Goal: Task Accomplishment & Management: Manage account settings

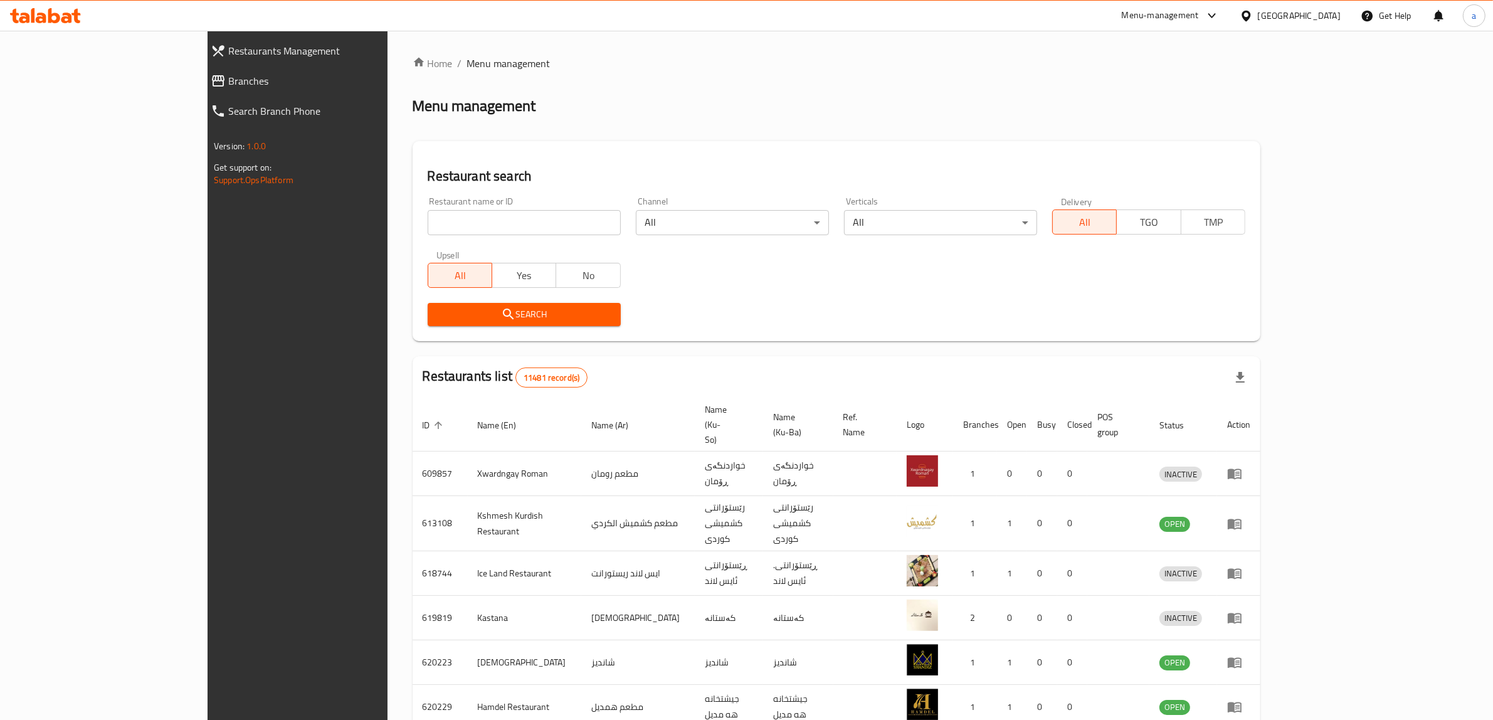
click at [207, 87] on div "Restaurants Management Branches Search Branch Phone Version: 1.0.0 Get support …" at bounding box center [746, 503] width 1078 height 944
click at [228, 88] on span "Branches" at bounding box center [337, 80] width 219 height 15
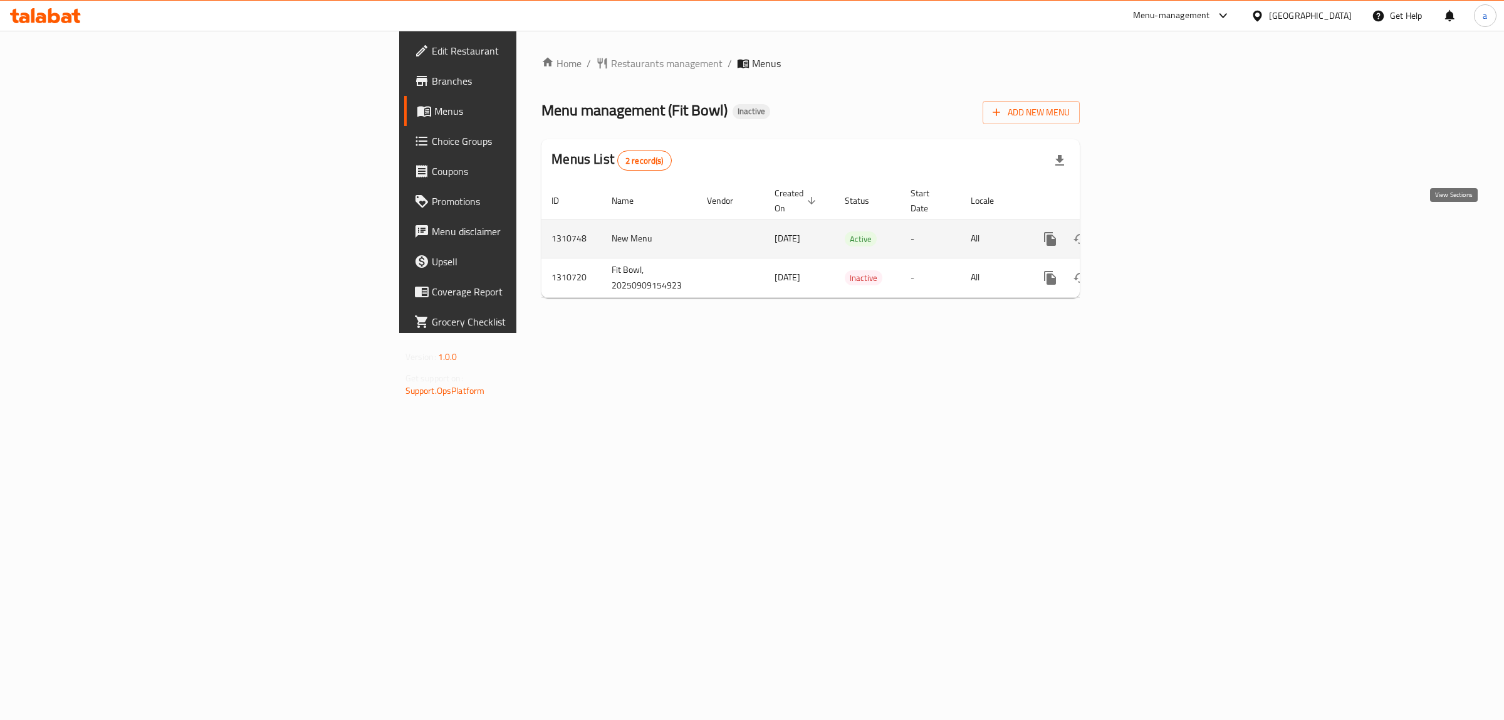
click at [1156, 224] on link "enhanced table" at bounding box center [1141, 239] width 30 height 30
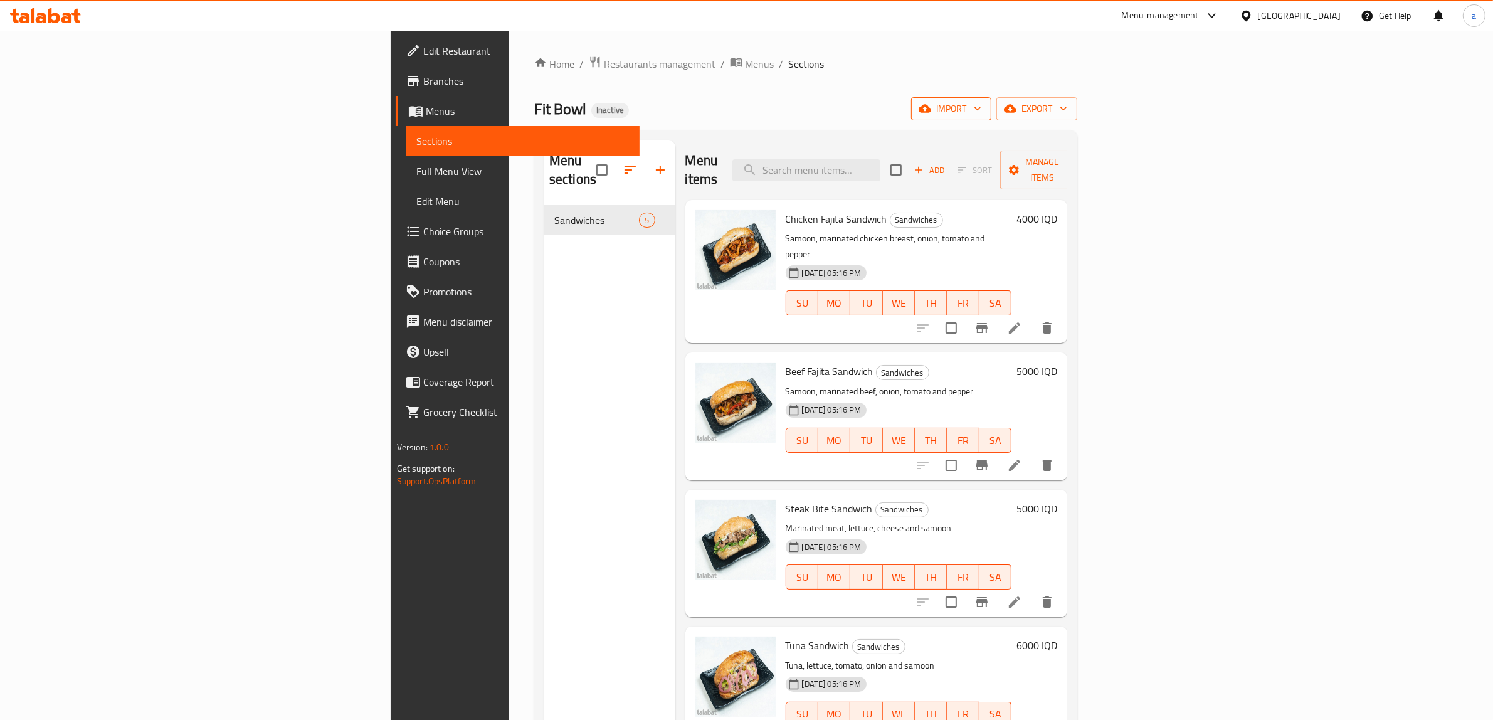
click at [991, 118] on button "import" at bounding box center [951, 108] width 80 height 23
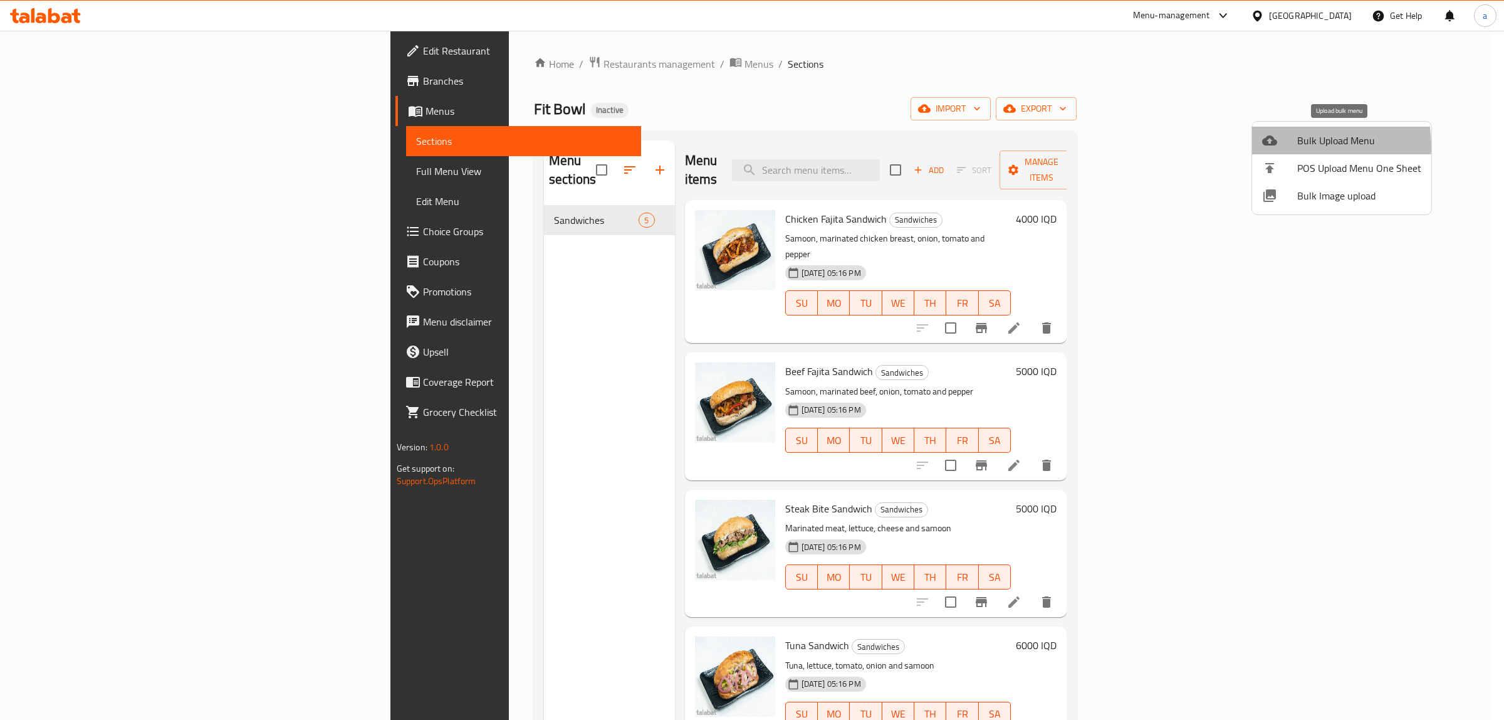
click at [1296, 146] on div at bounding box center [1280, 140] width 35 height 15
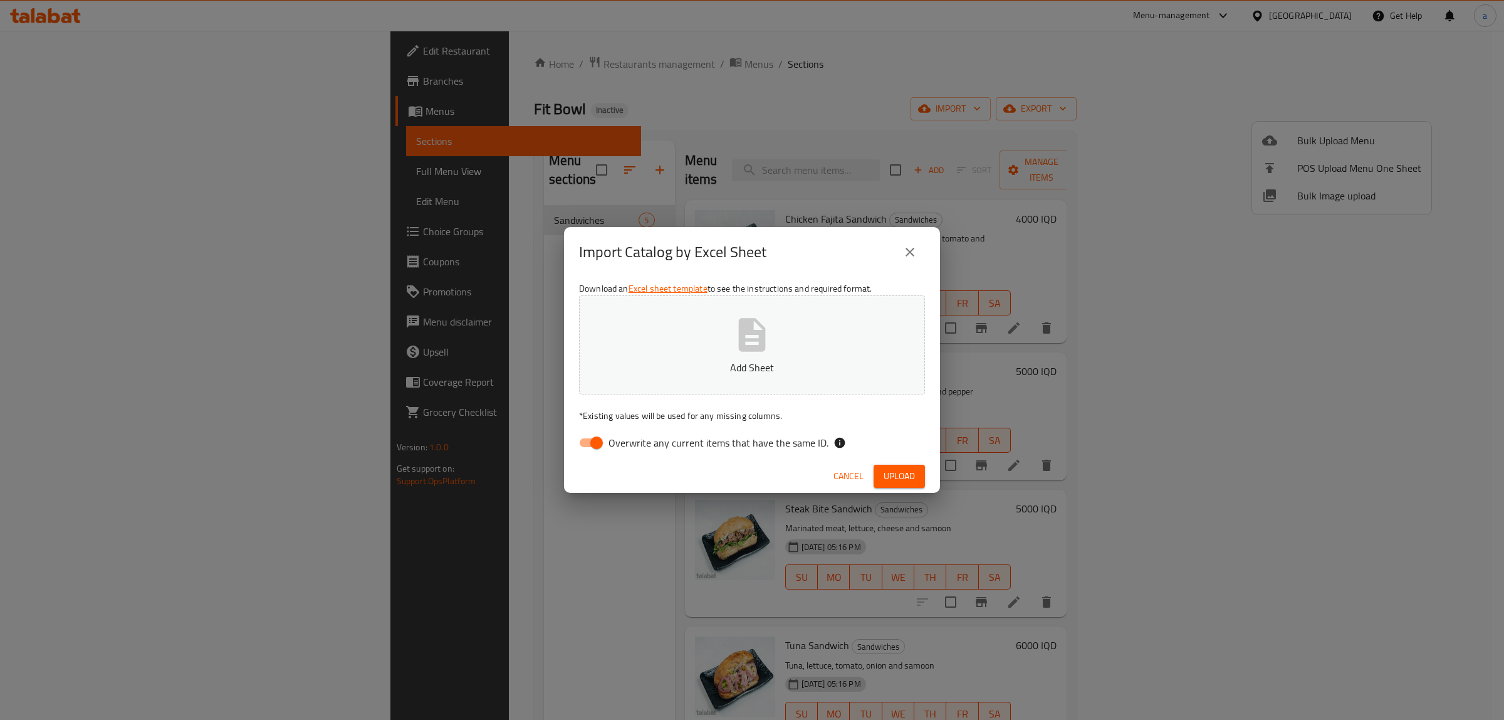
click at [596, 436] on input "Overwrite any current items that have the same ID." at bounding box center [596, 443] width 71 height 24
checkbox input "false"
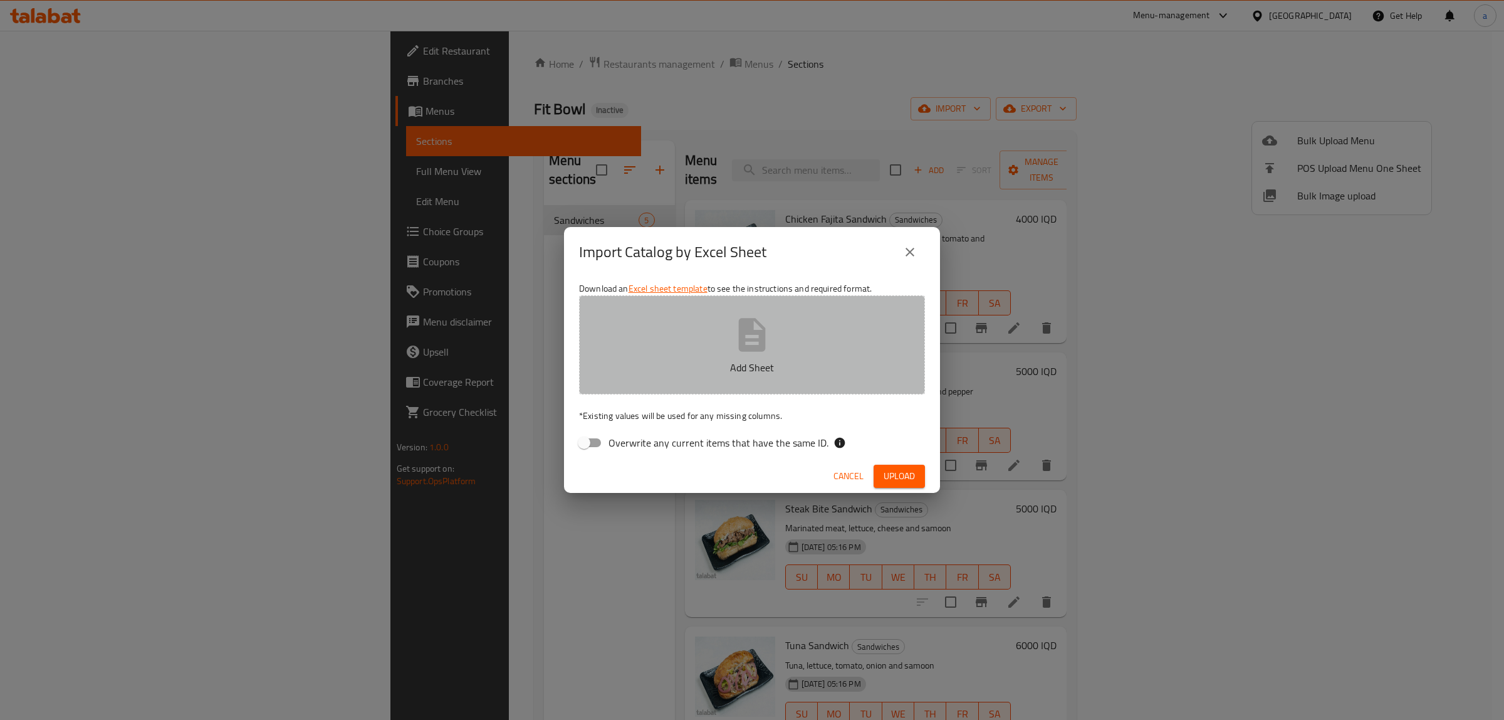
click at [713, 351] on button "Add Sheet" at bounding box center [752, 344] width 346 height 99
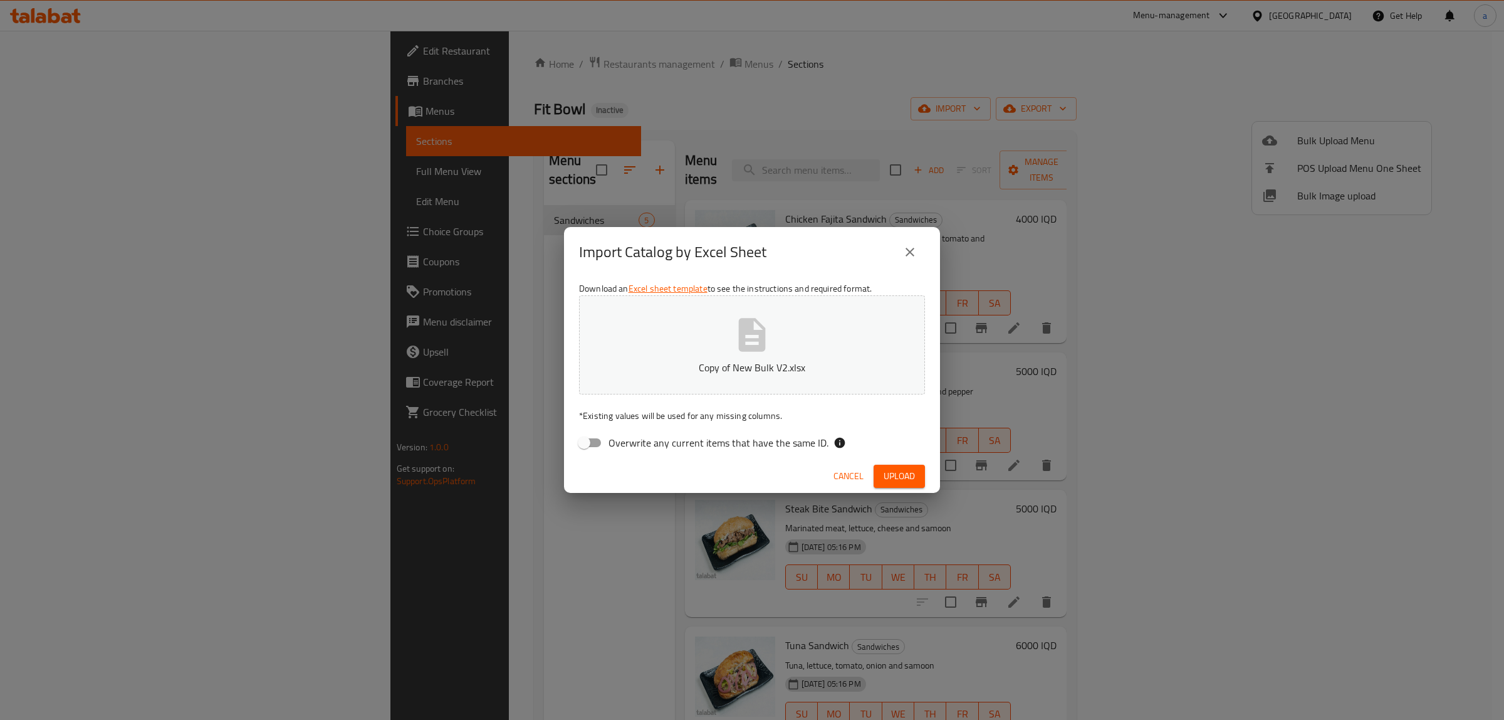
click at [915, 470] on span "Upload" at bounding box center [899, 476] width 31 height 16
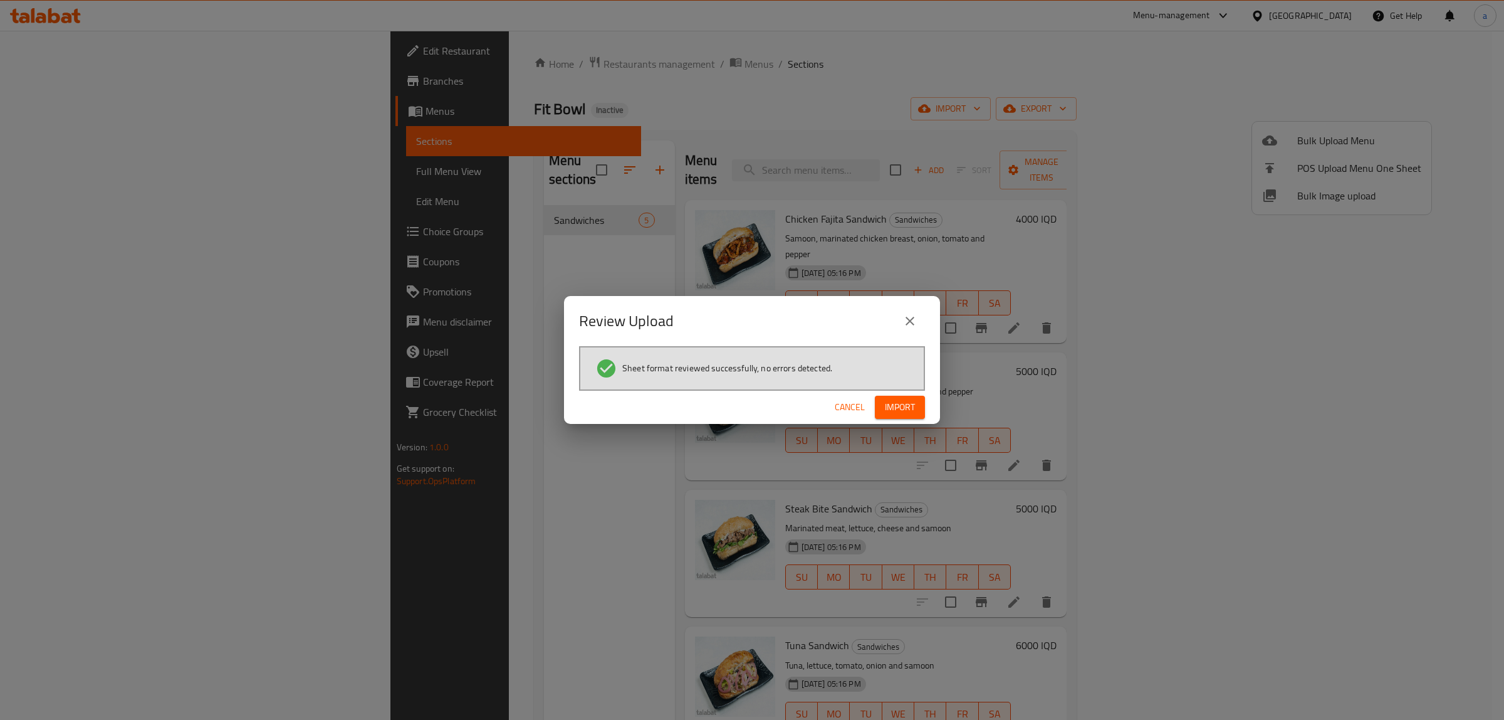
click at [892, 402] on span "Import" at bounding box center [900, 407] width 30 height 16
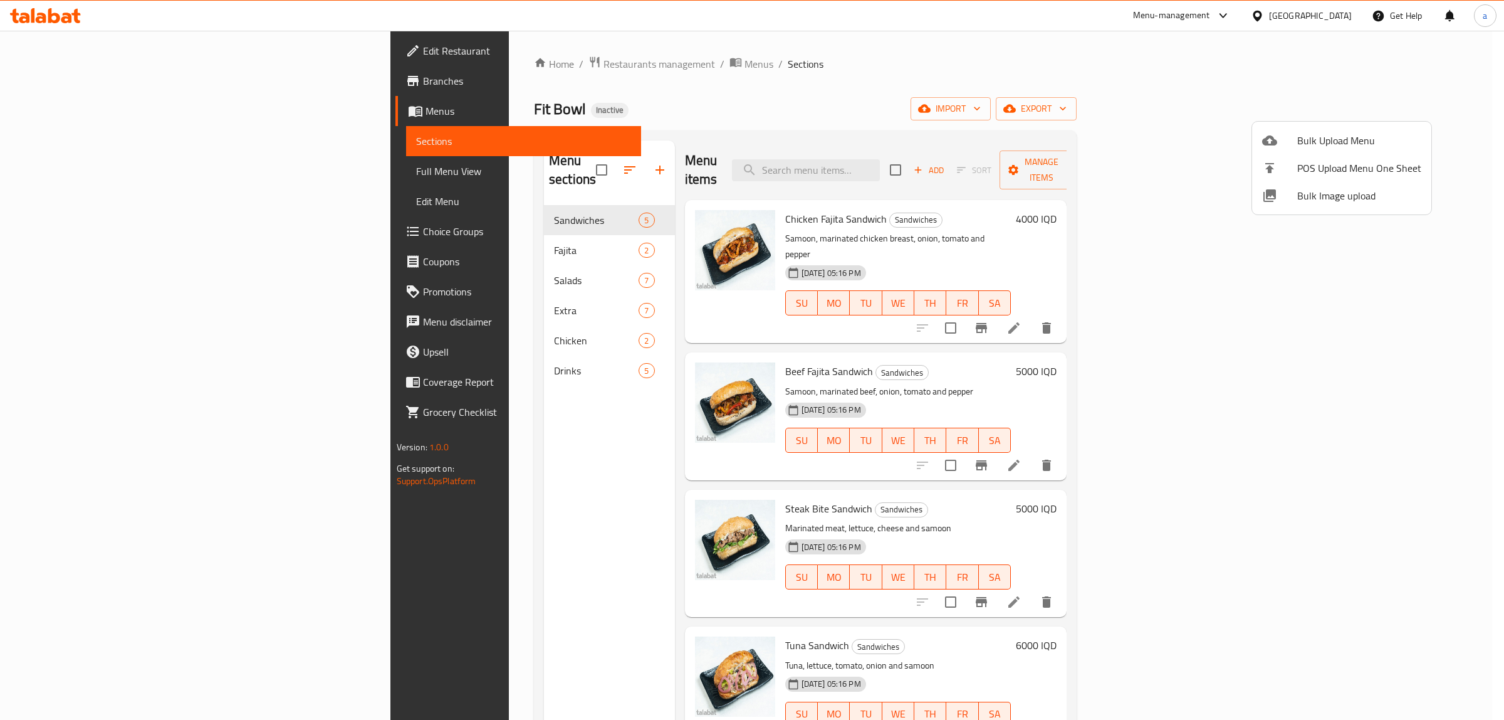
click at [330, 238] on div at bounding box center [752, 360] width 1504 height 720
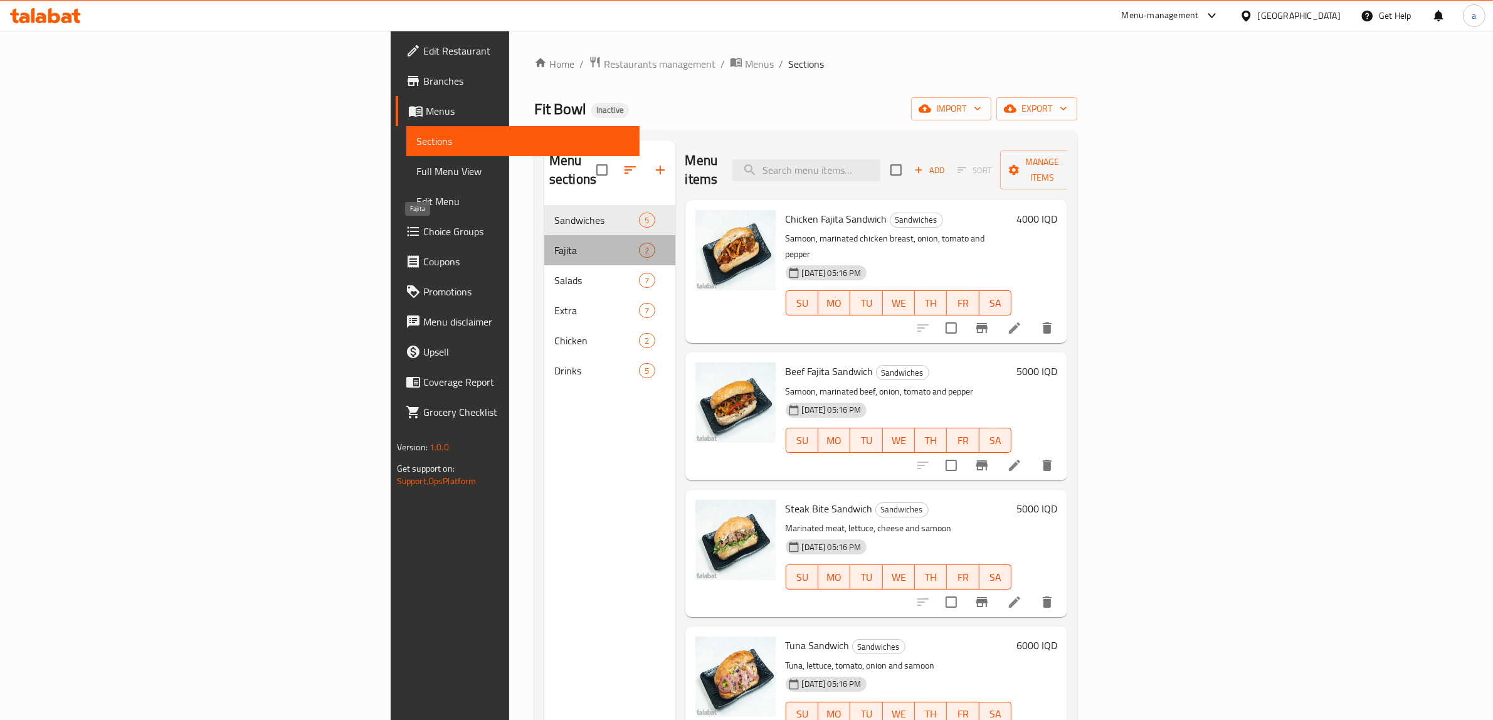
click at [554, 243] on span "Fajita" at bounding box center [596, 250] width 85 height 15
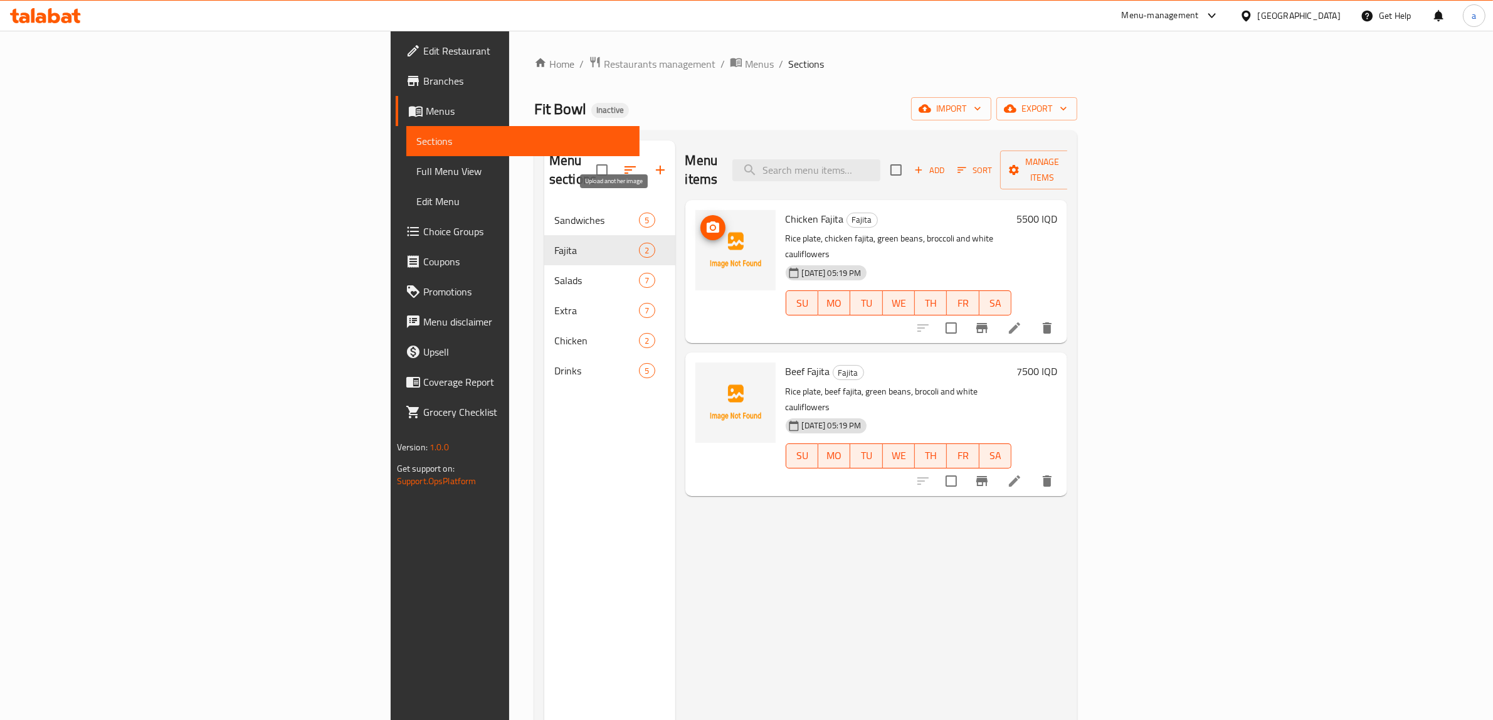
click at [705, 220] on icon "upload picture" at bounding box center [712, 227] width 15 height 15
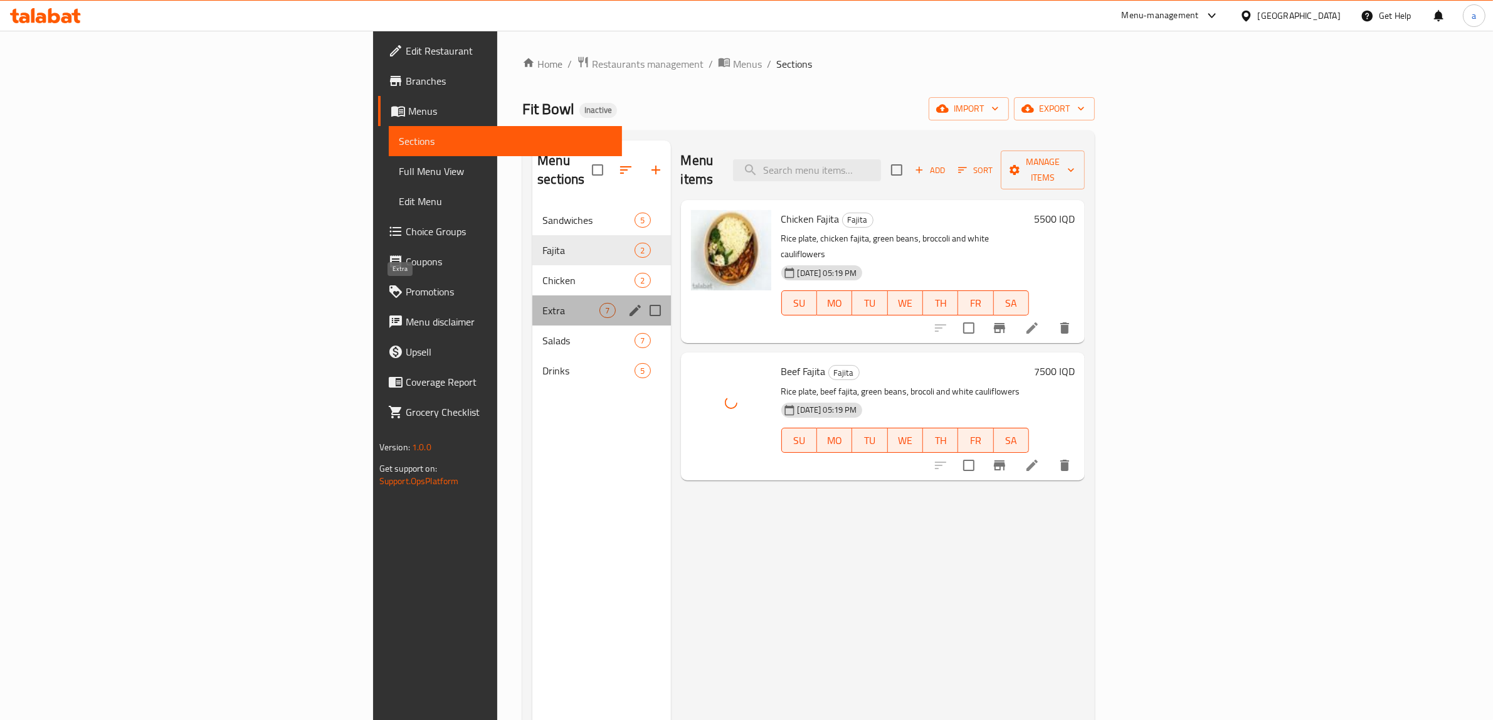
click at [542, 303] on span "Extra" at bounding box center [570, 310] width 57 height 15
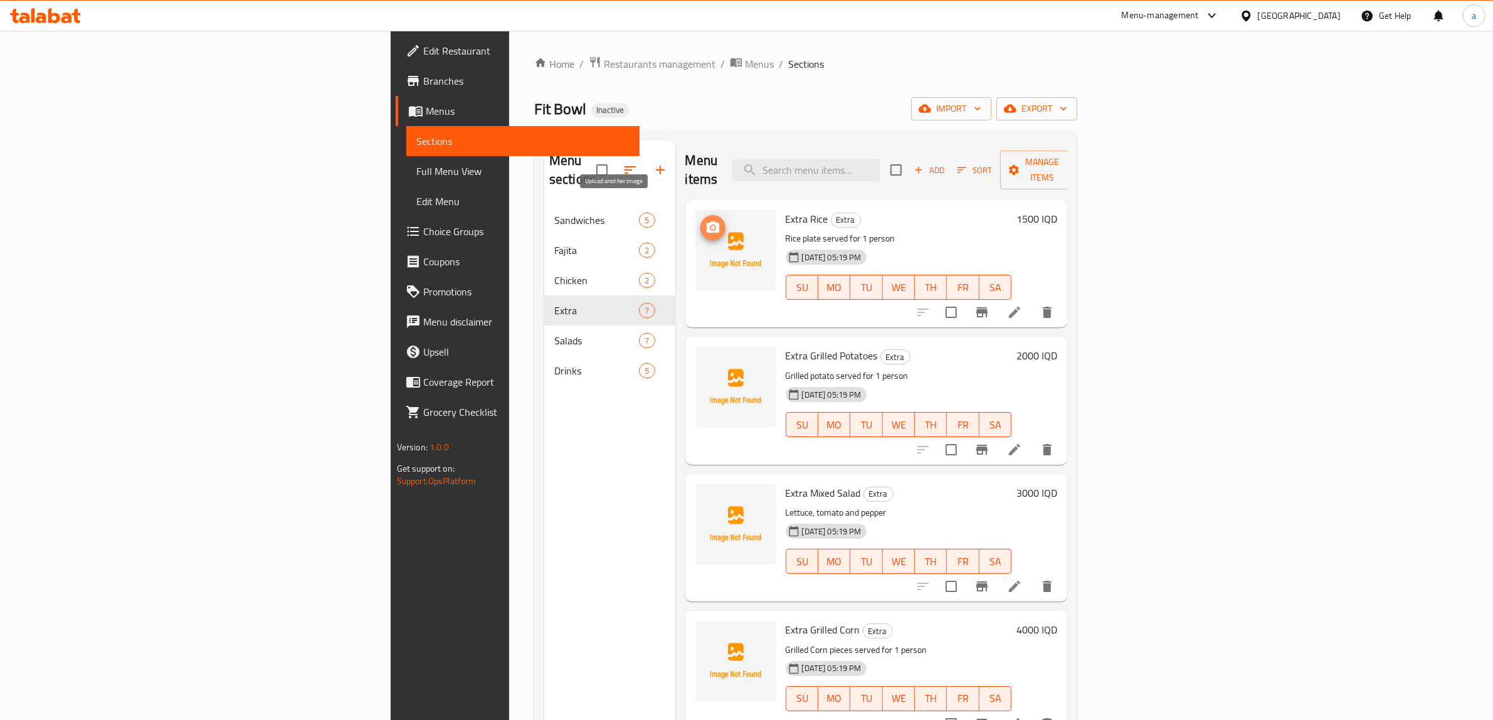
click at [705, 220] on icon "upload picture" at bounding box center [712, 227] width 15 height 15
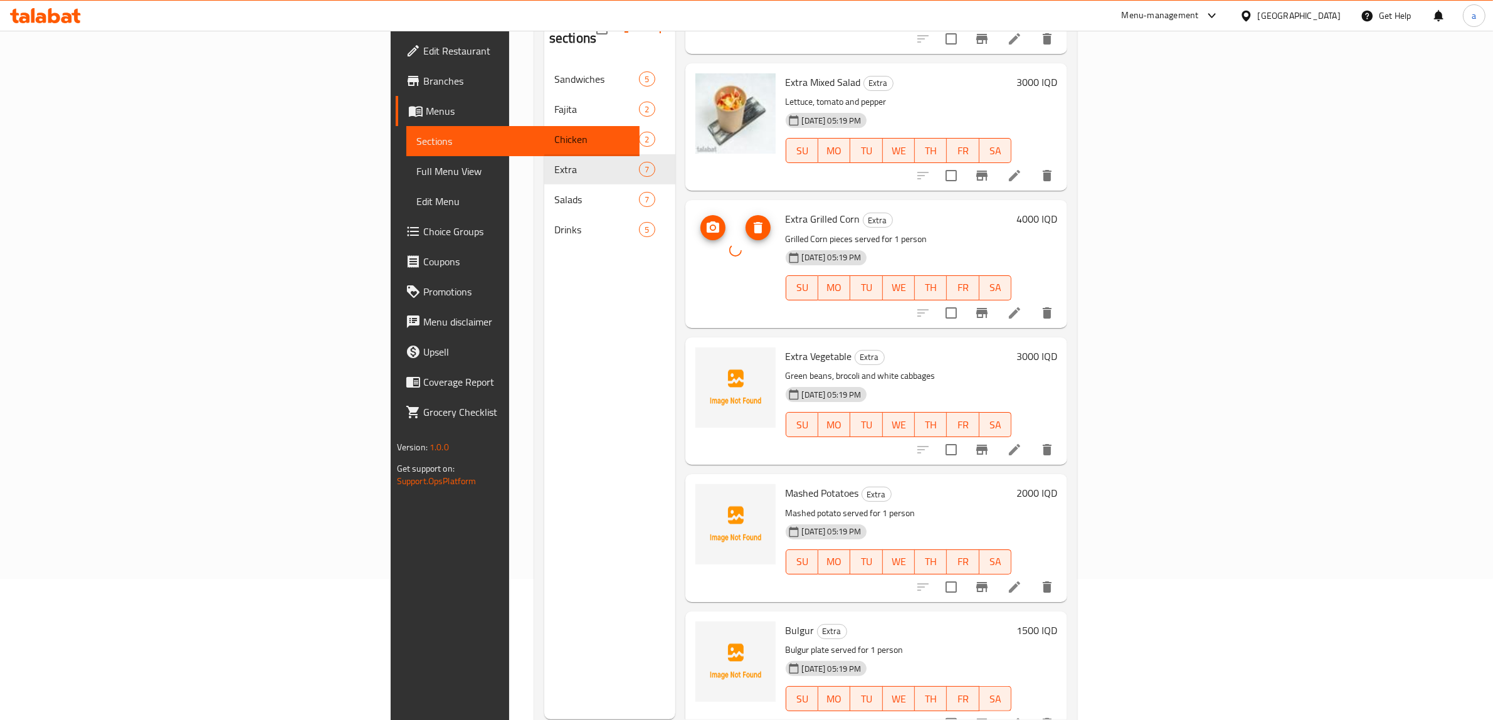
scroll to position [176, 0]
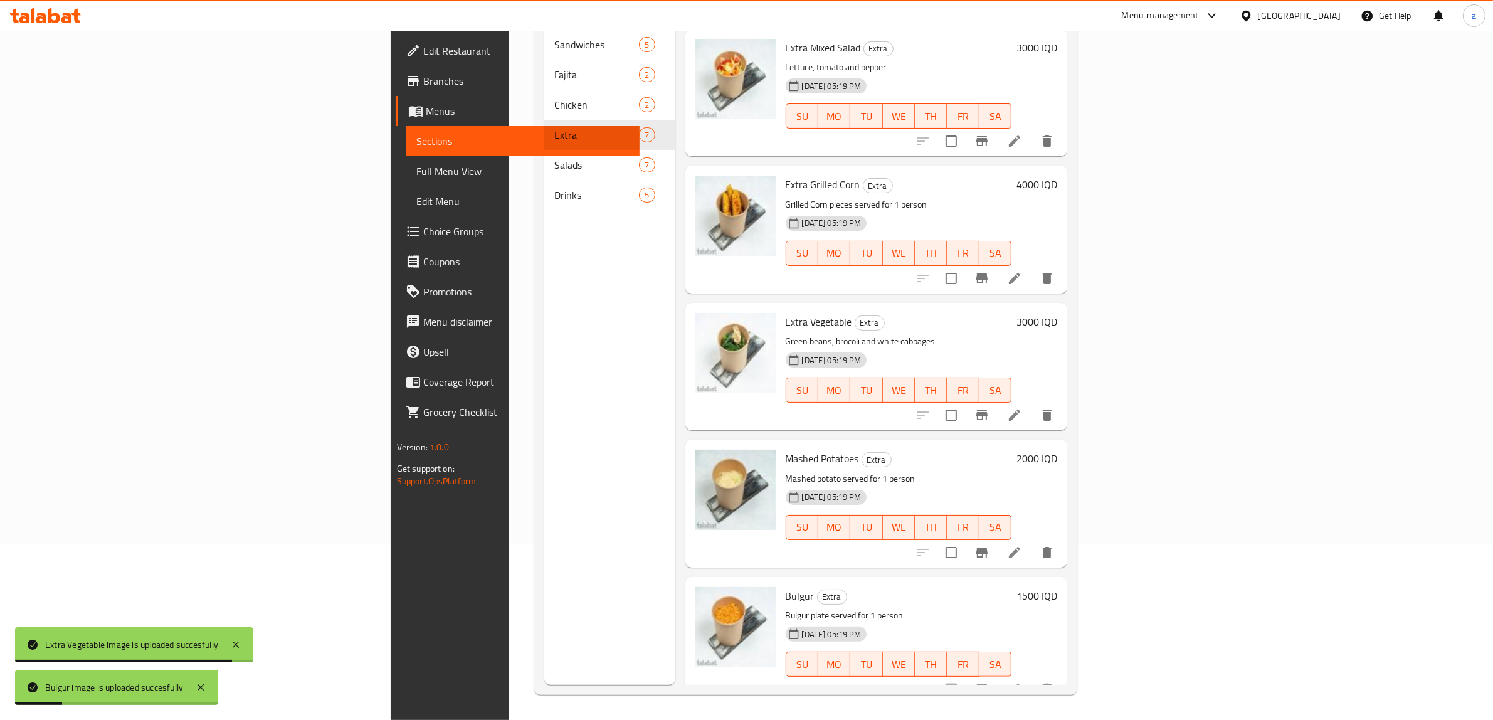
click at [416, 174] on span "Full Menu View" at bounding box center [523, 171] width 214 height 15
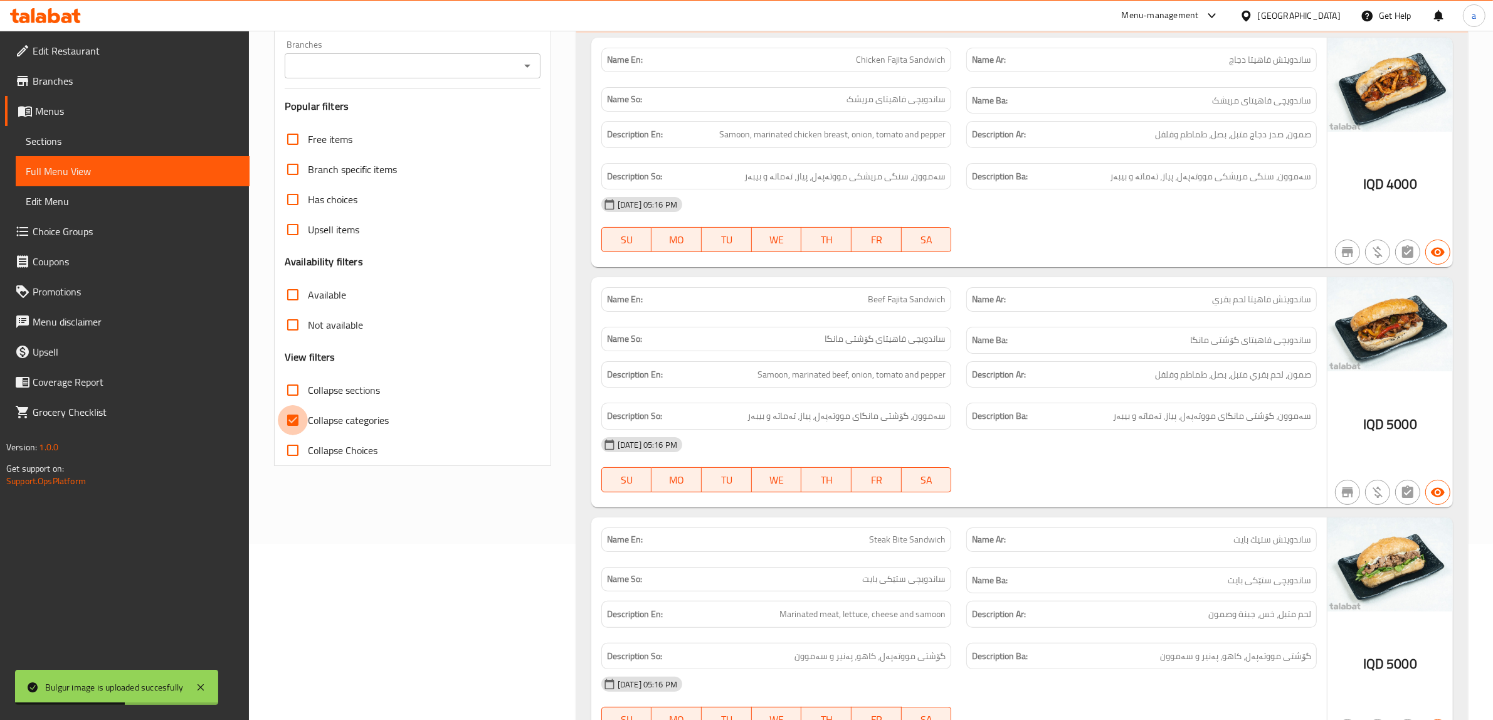
click at [298, 411] on input "Collapse categories" at bounding box center [293, 420] width 30 height 30
checkbox input "false"
click at [530, 69] on icon "Open" at bounding box center [527, 65] width 15 height 15
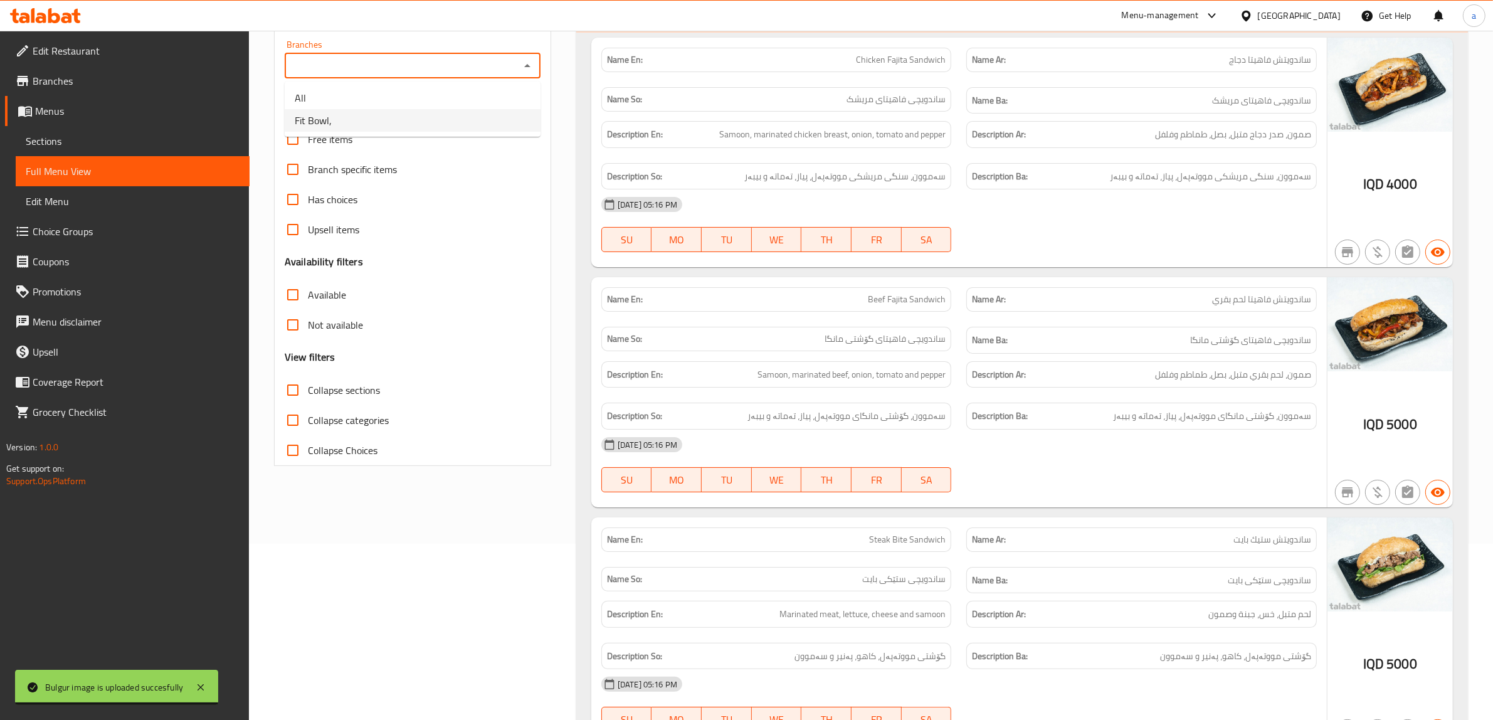
click at [353, 123] on li "Fit Bowl," at bounding box center [413, 120] width 256 height 23
type input "Fit Bowl,"
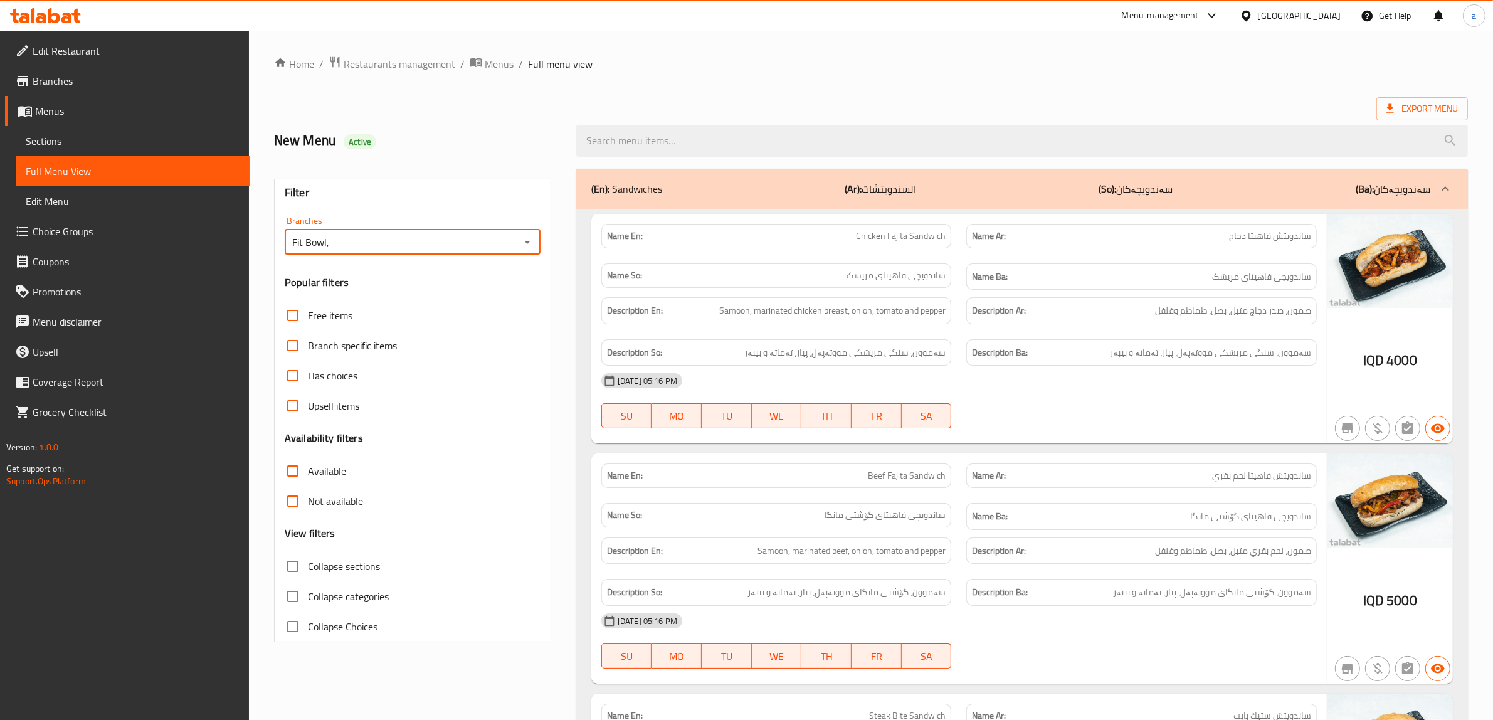
click at [290, 574] on input "Collapse sections" at bounding box center [293, 566] width 30 height 30
checkbox input "true"
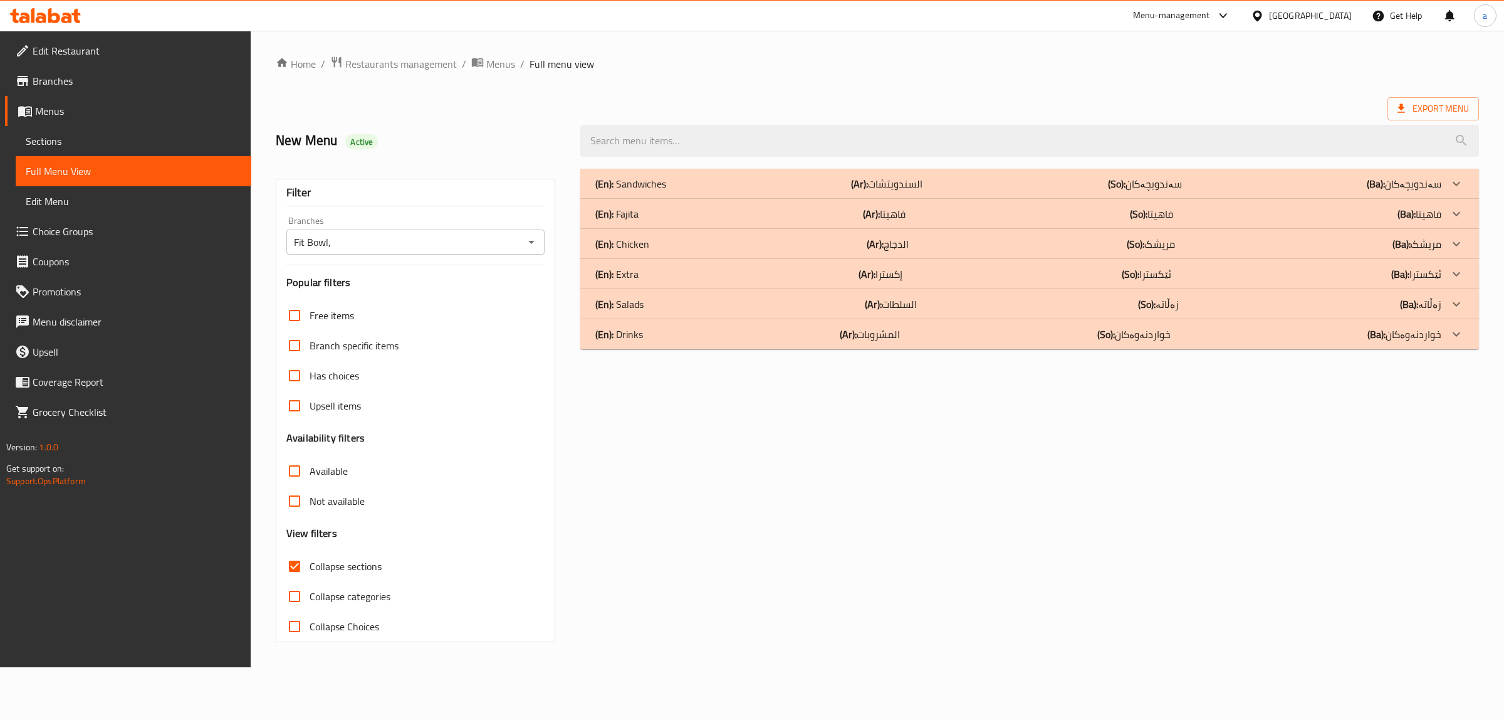
click at [632, 209] on p "(En): Fajita" at bounding box center [617, 213] width 43 height 15
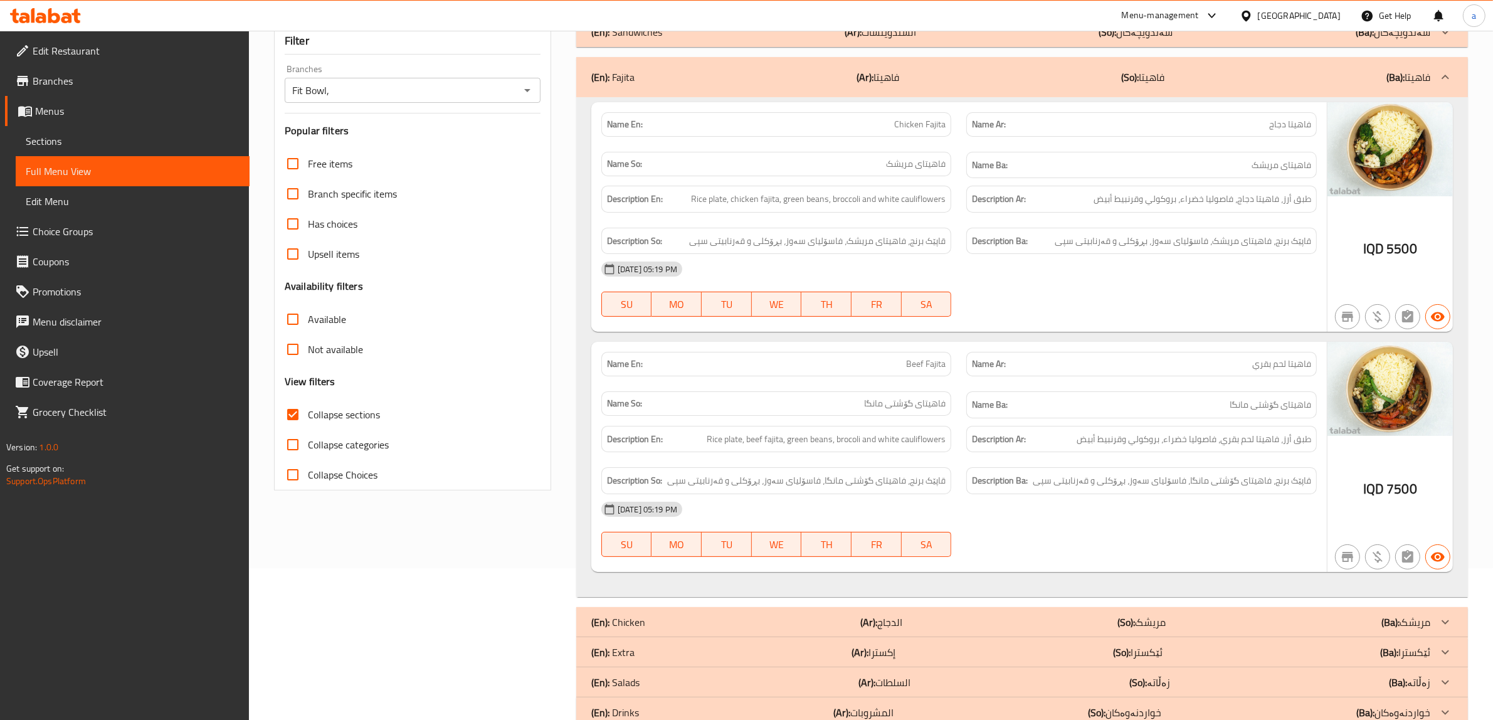
scroll to position [186, 0]
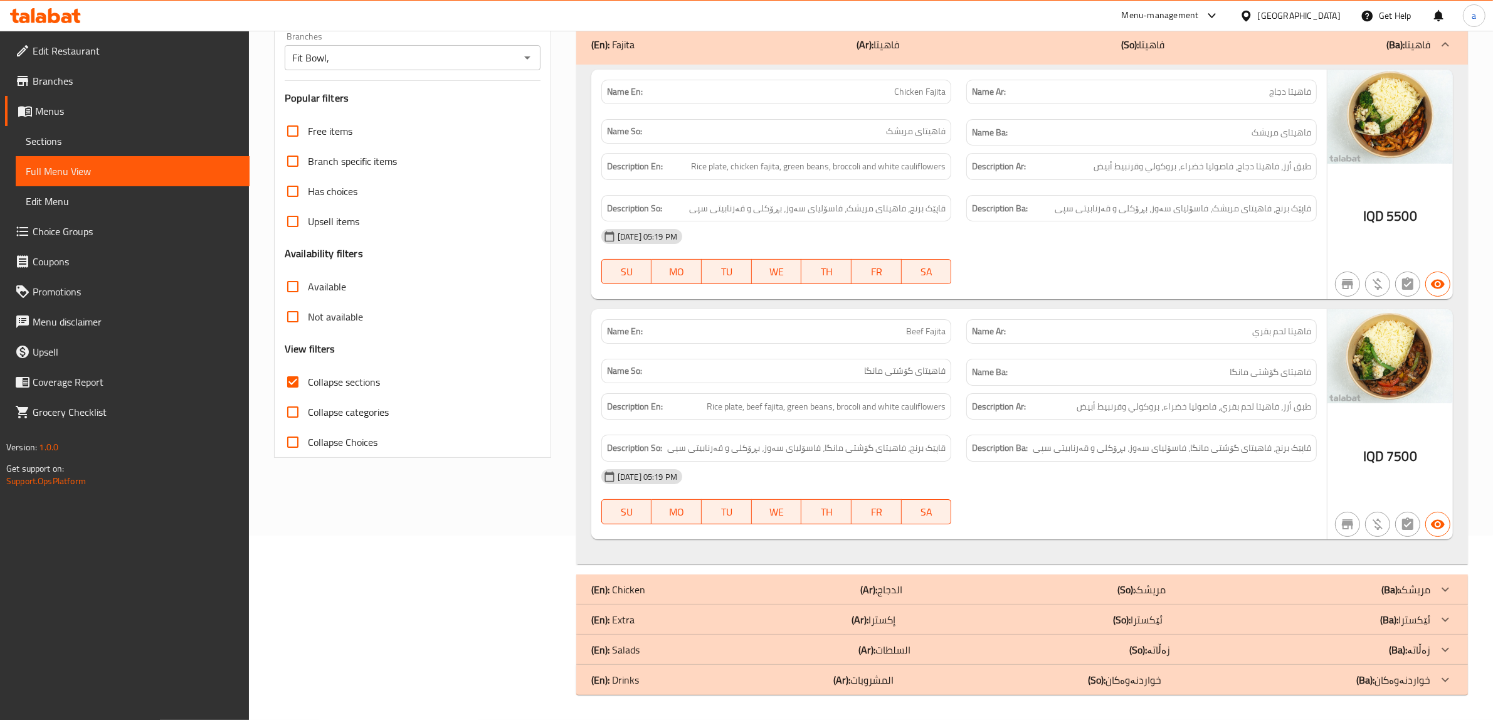
click at [622, 612] on p "(En): Extra" at bounding box center [612, 619] width 43 height 15
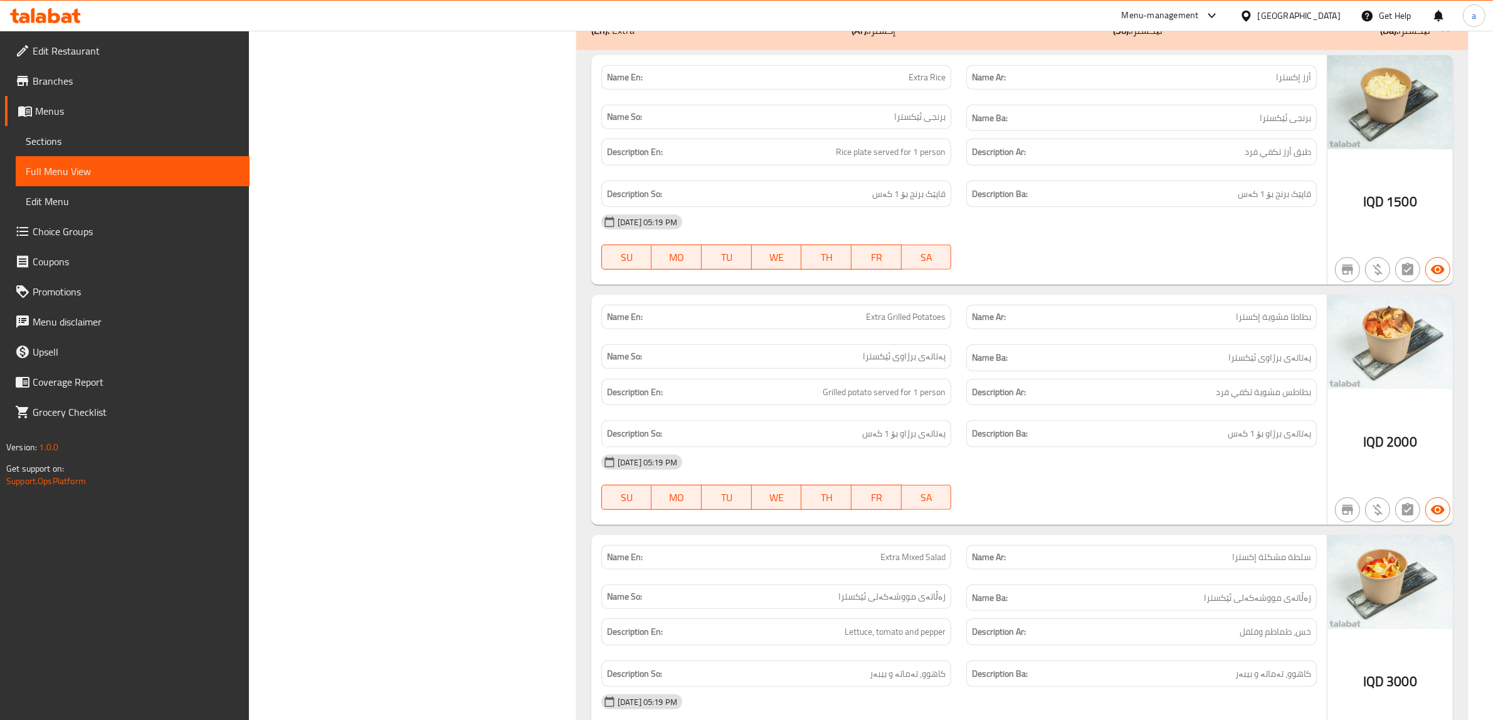
scroll to position [822, 0]
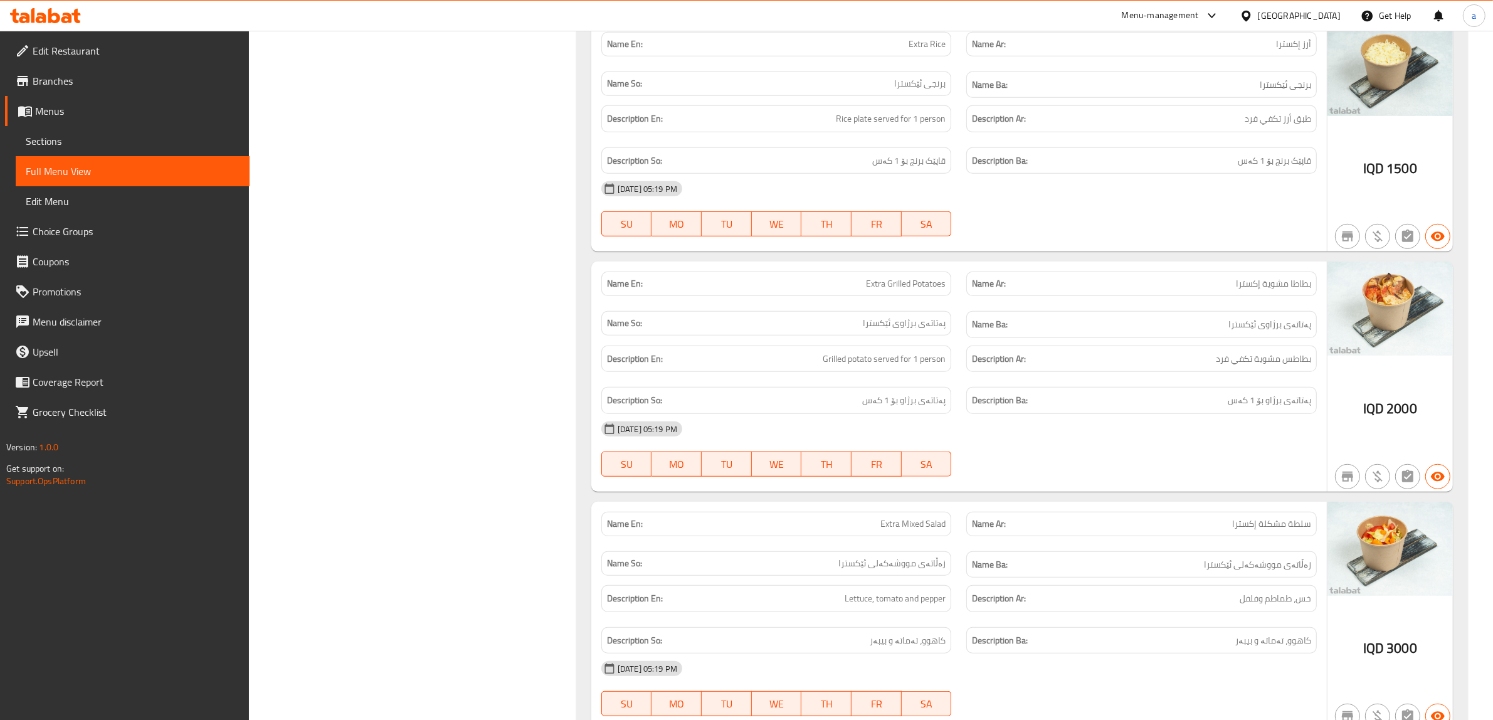
click at [76, 126] on link "Sections" at bounding box center [133, 141] width 234 height 30
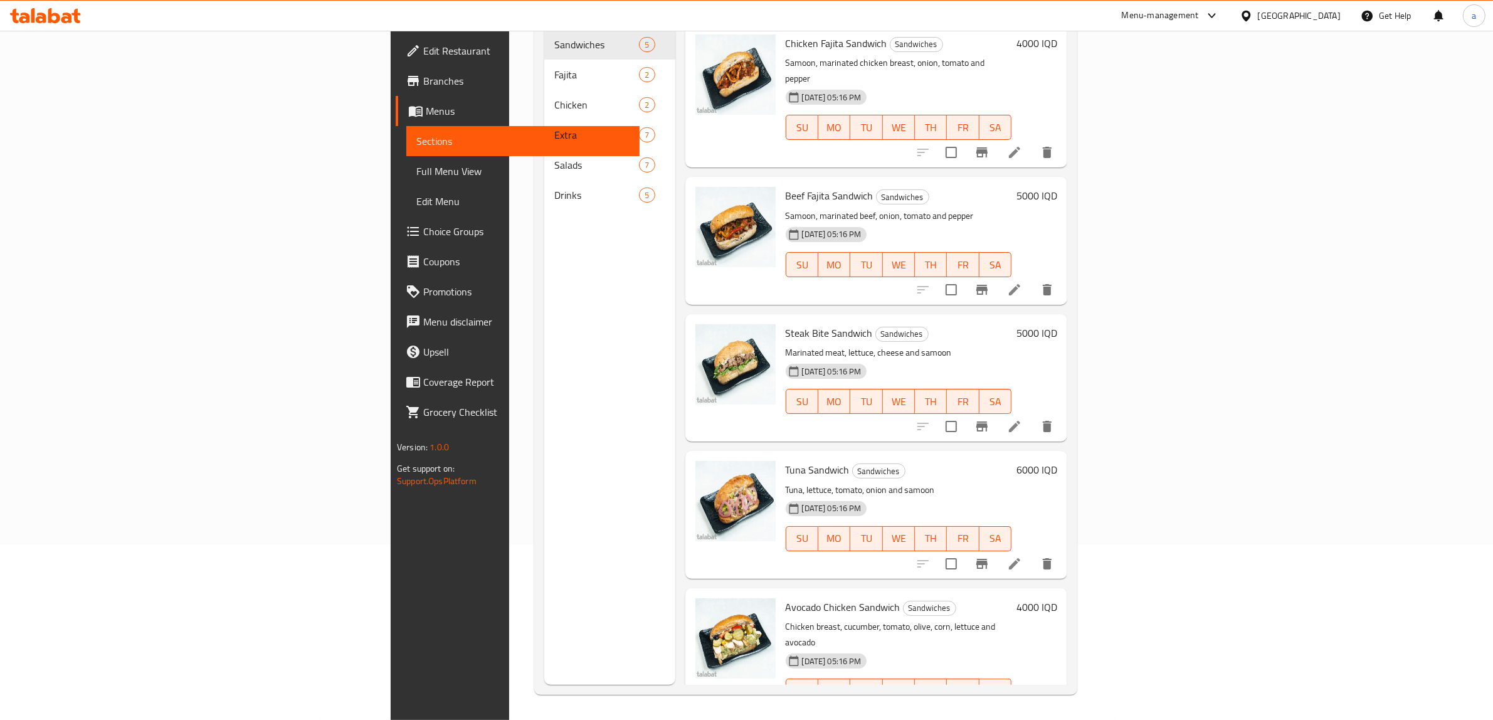
scroll to position [176, 0]
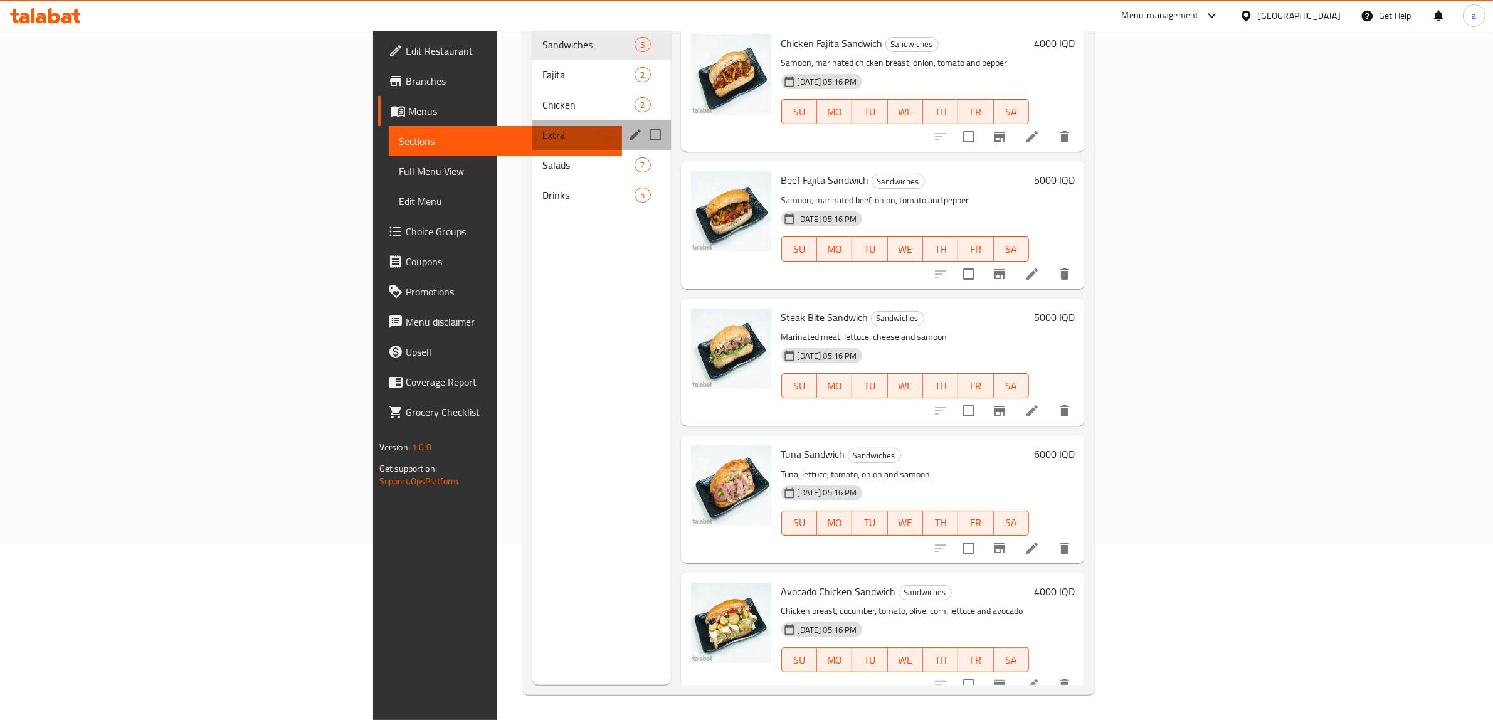
click at [532, 120] on div "Extra 7" at bounding box center [601, 135] width 138 height 30
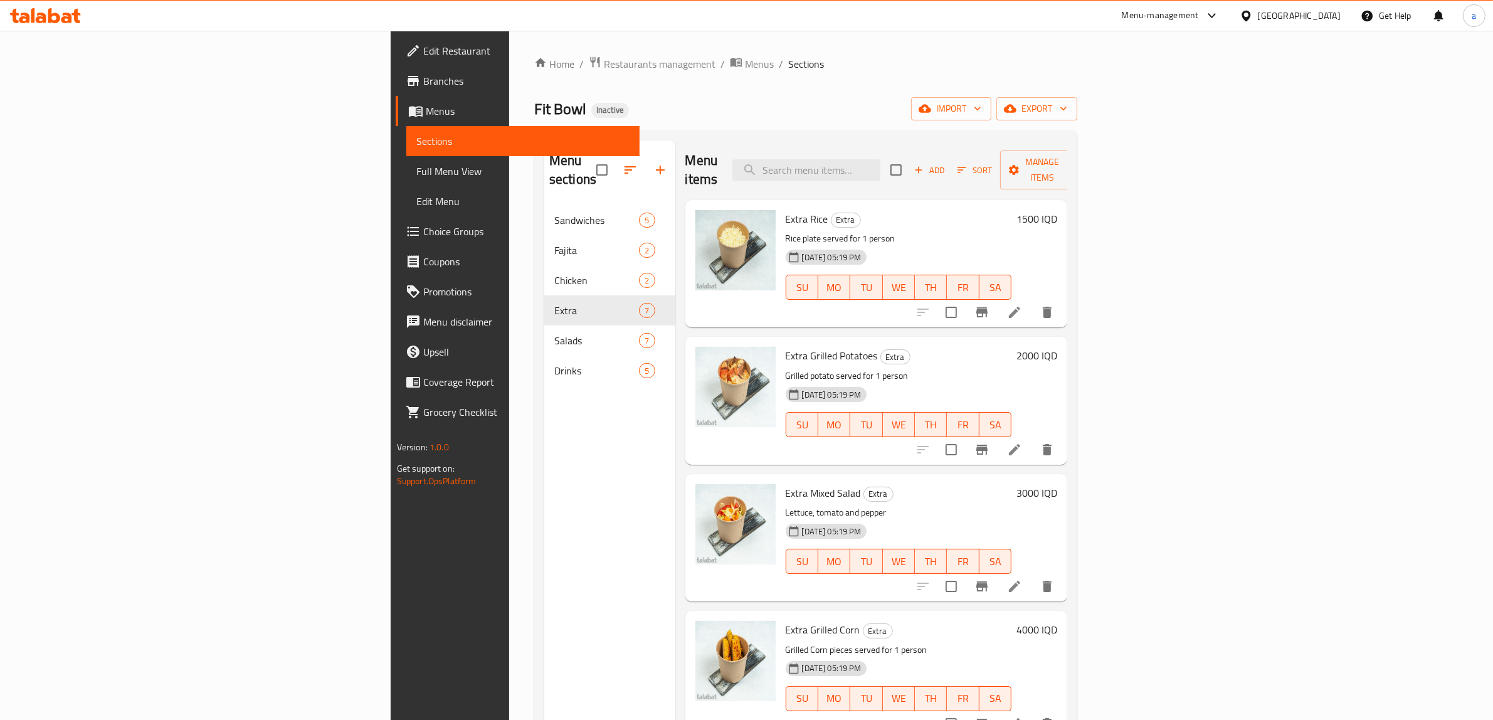
click at [1022, 305] on icon at bounding box center [1014, 312] width 15 height 15
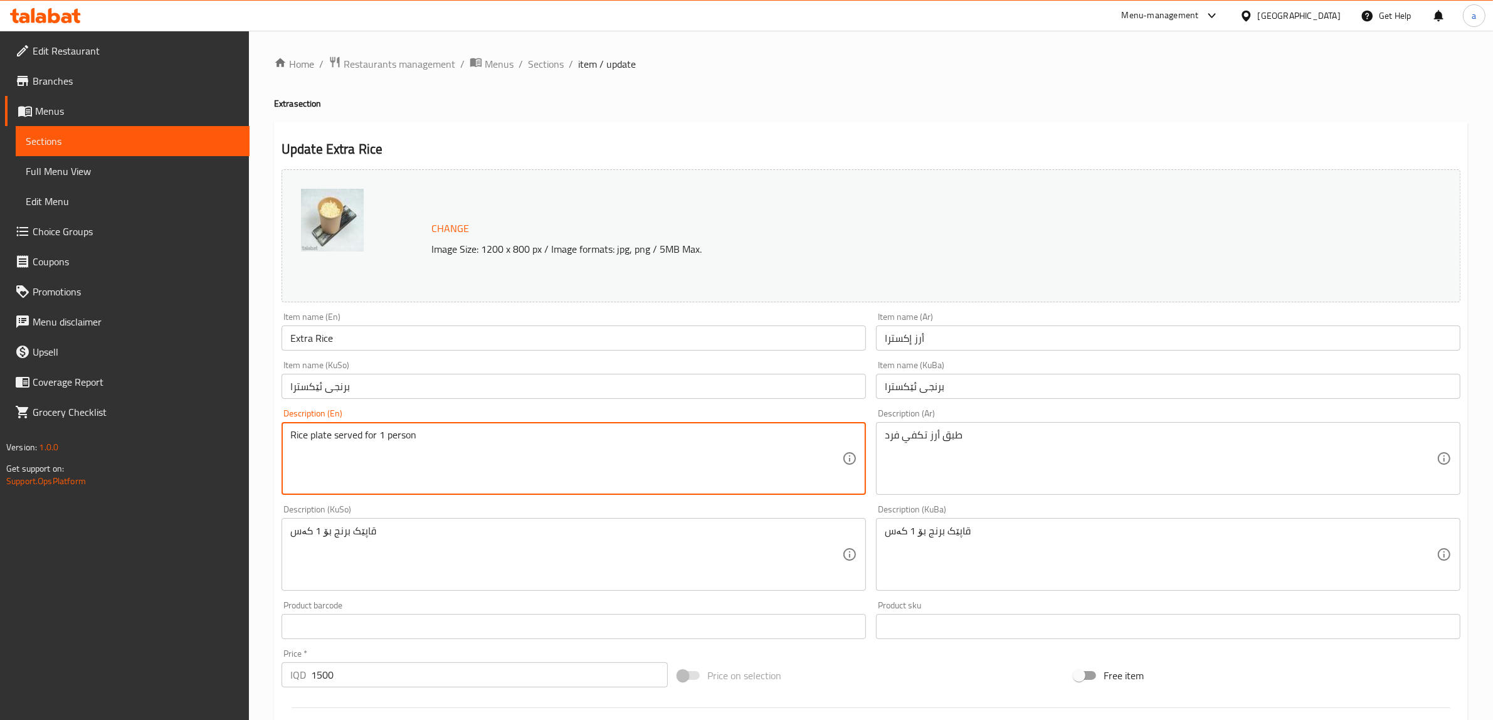
drag, startPoint x: 360, startPoint y: 434, endPoint x: 333, endPoint y: 445, distance: 29.6
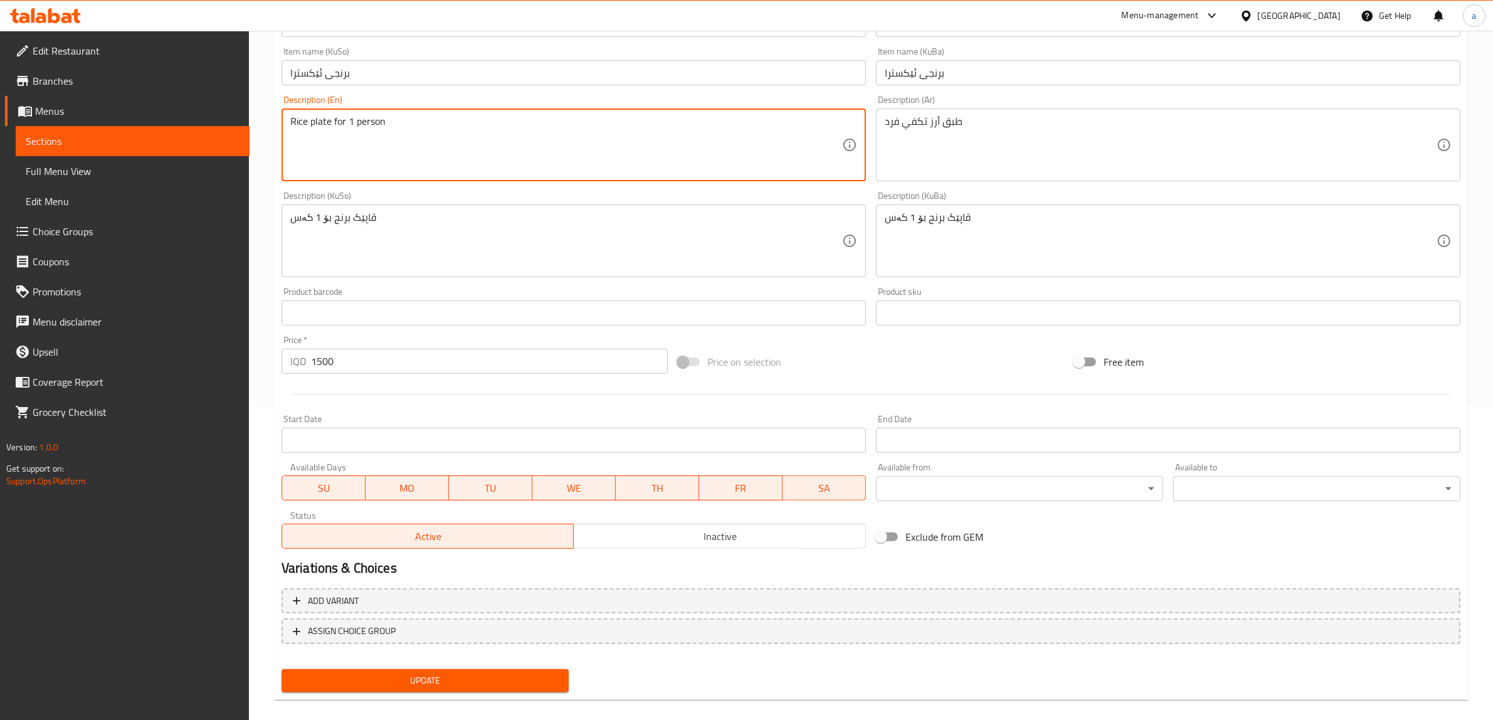
scroll to position [327, 0]
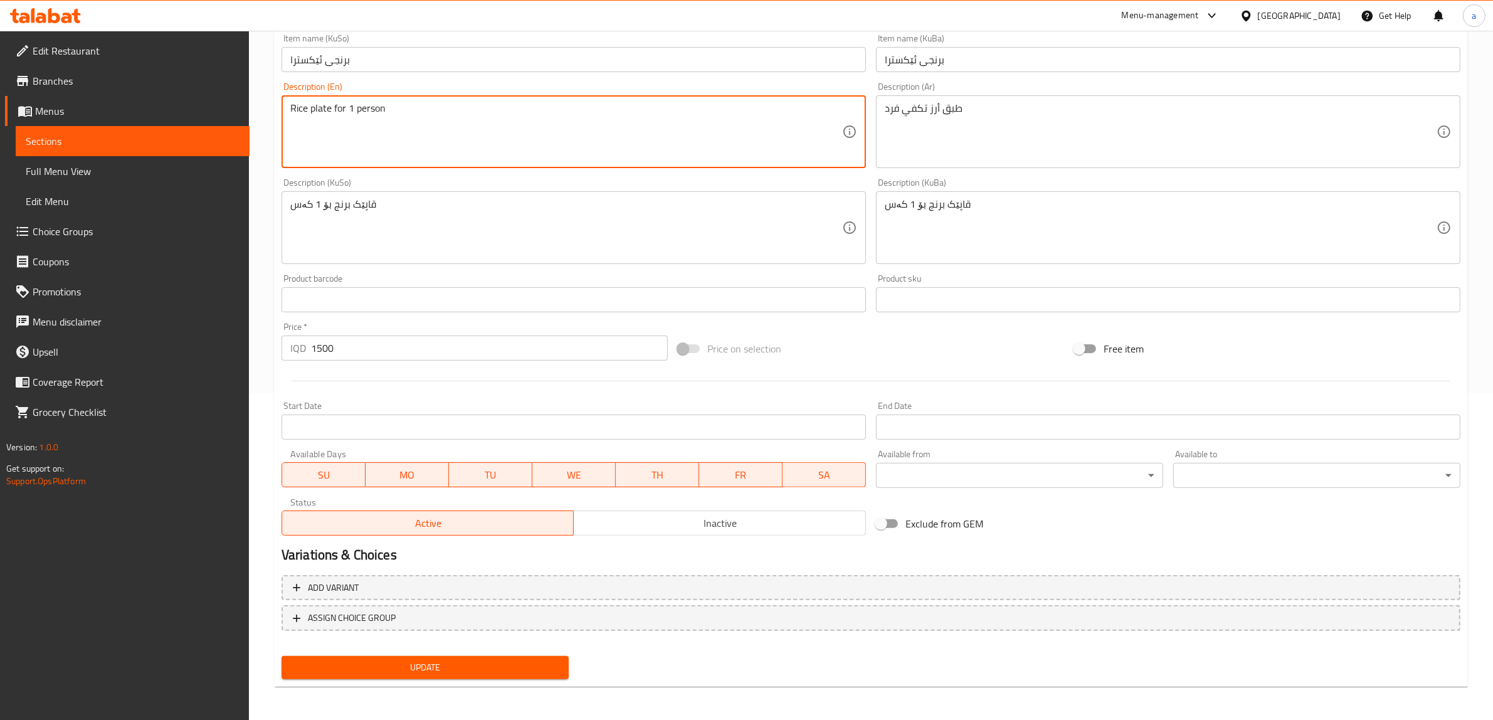
type textarea "Rice plate for 1 person"
click at [458, 665] on span "Update" at bounding box center [424, 667] width 267 height 16
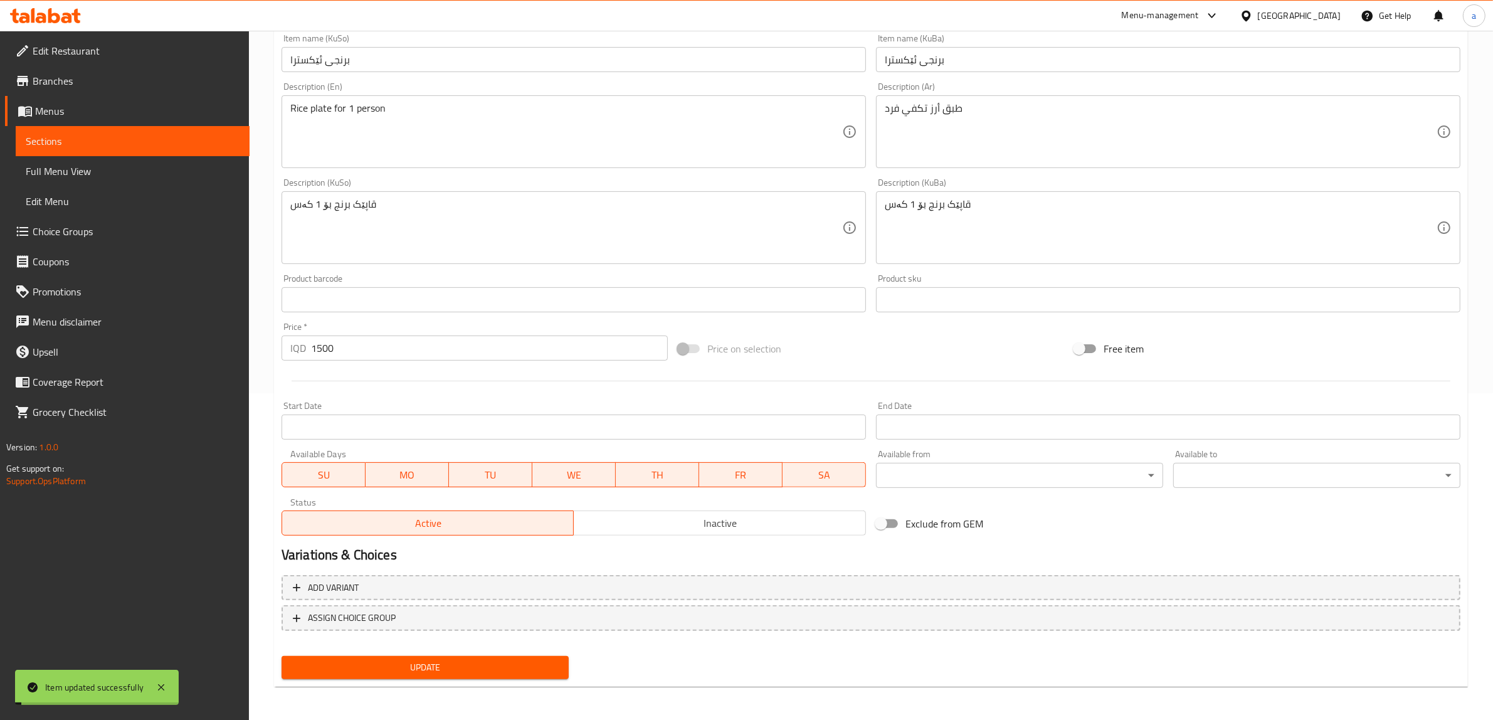
click at [452, 670] on span "Update" at bounding box center [424, 667] width 267 height 16
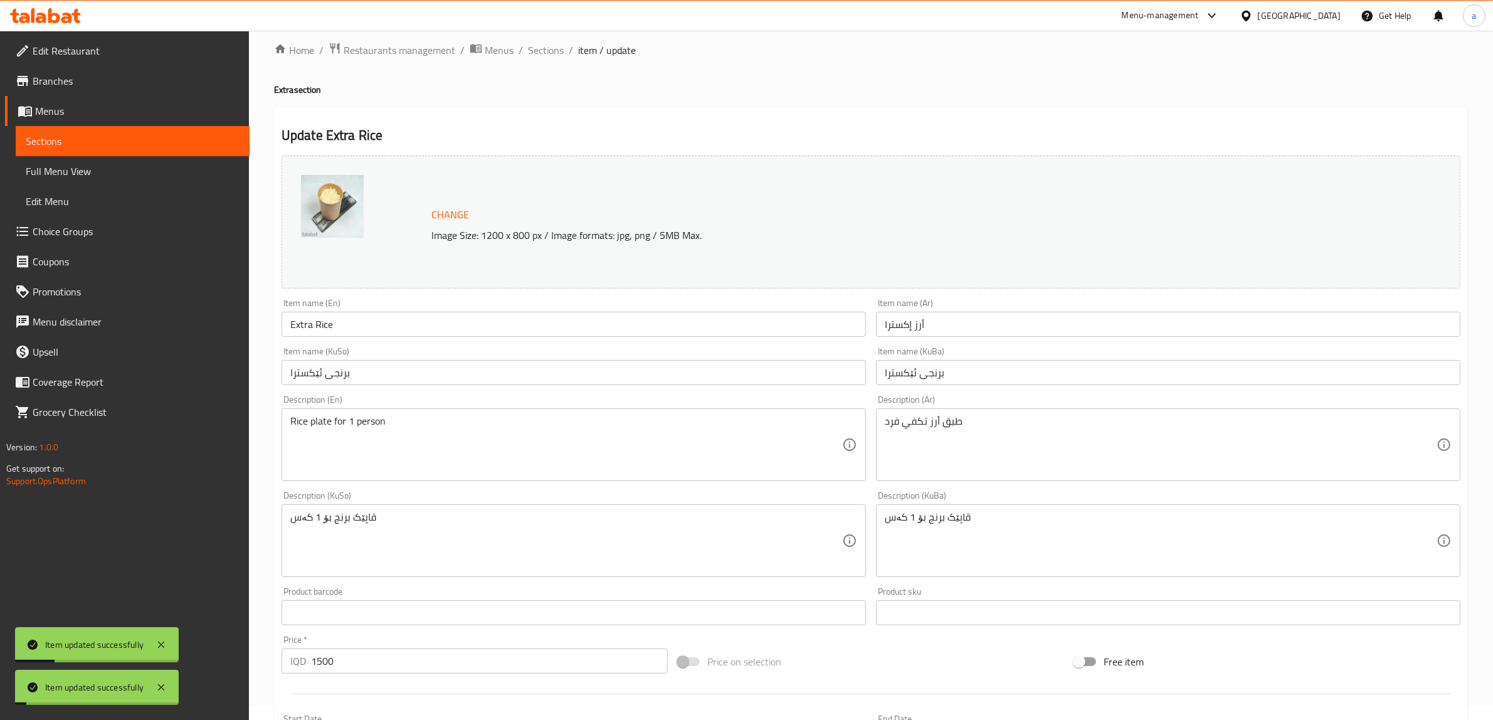
scroll to position [0, 0]
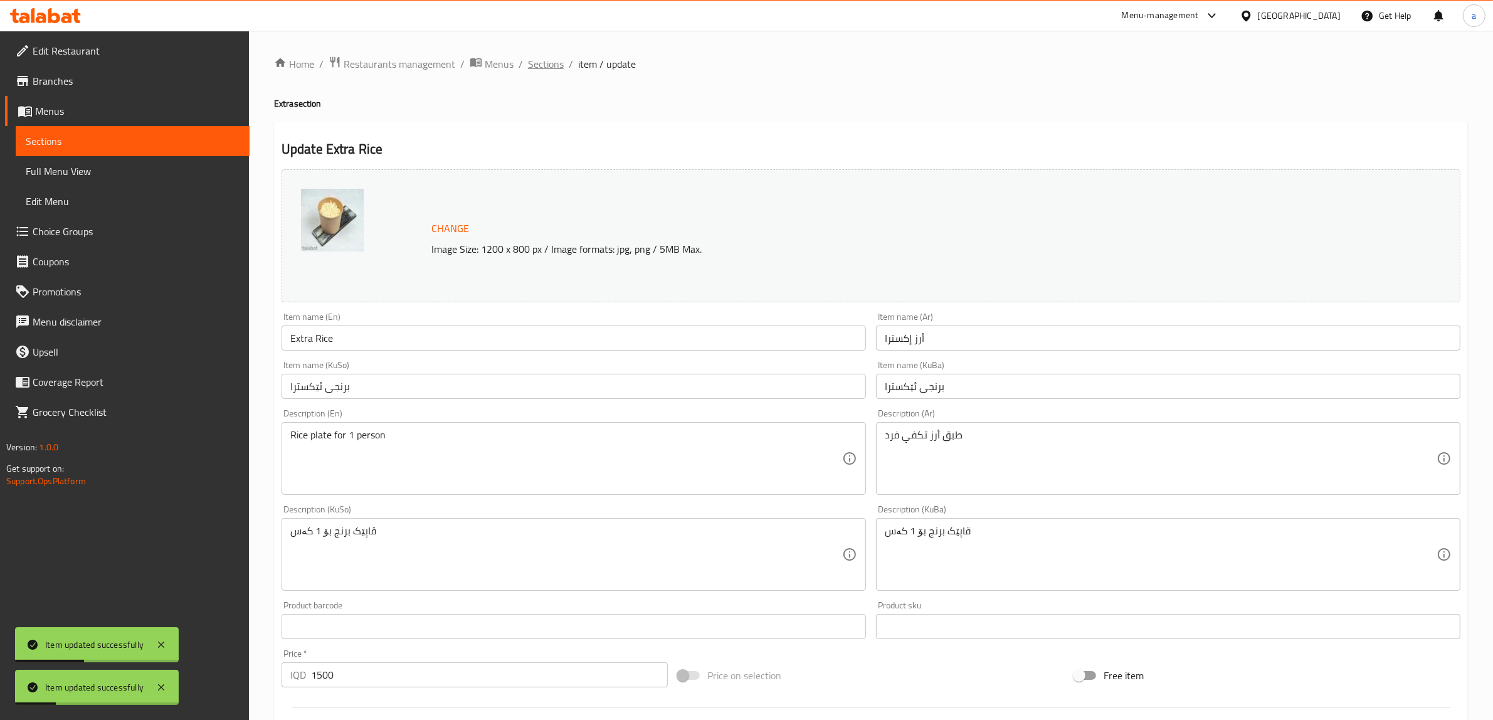
click at [543, 60] on span "Sections" at bounding box center [546, 63] width 36 height 15
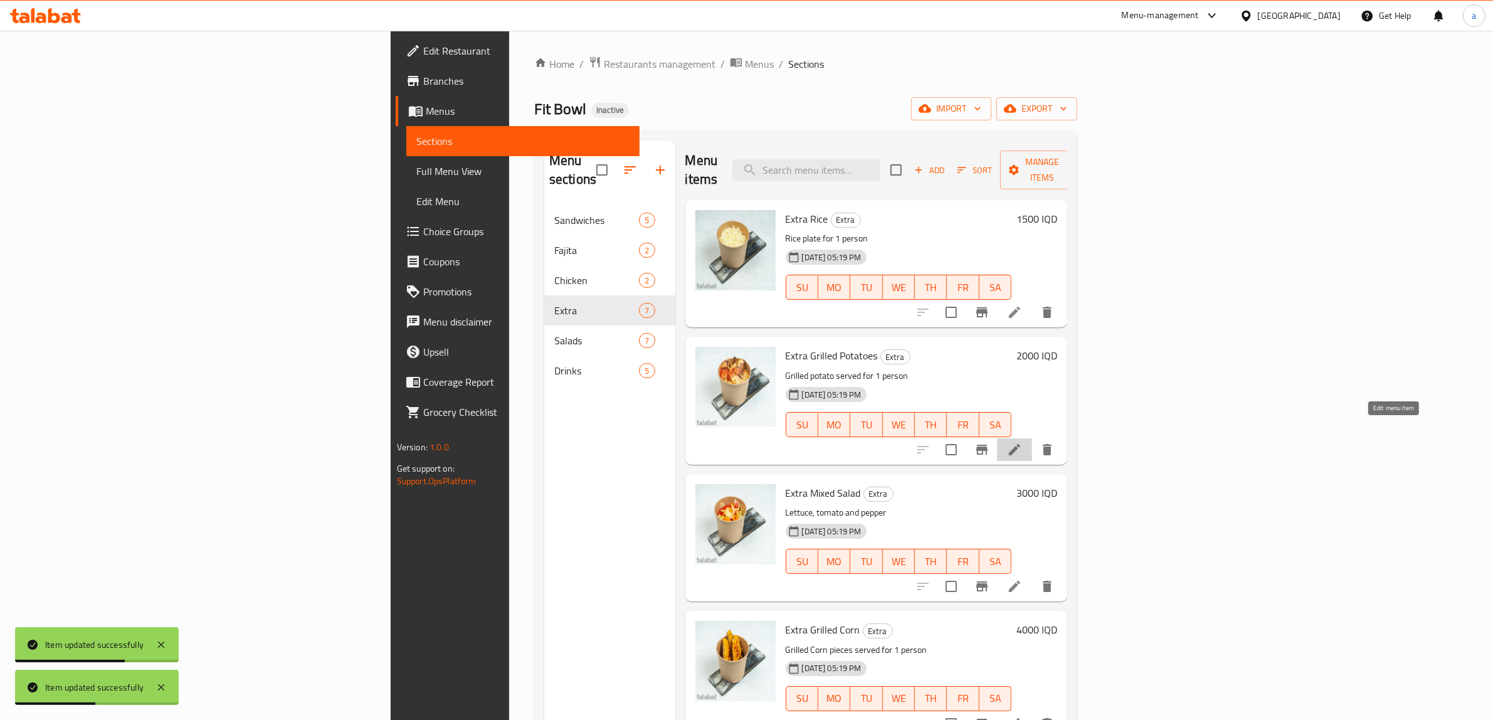
click at [1020, 444] on icon at bounding box center [1014, 449] width 11 height 11
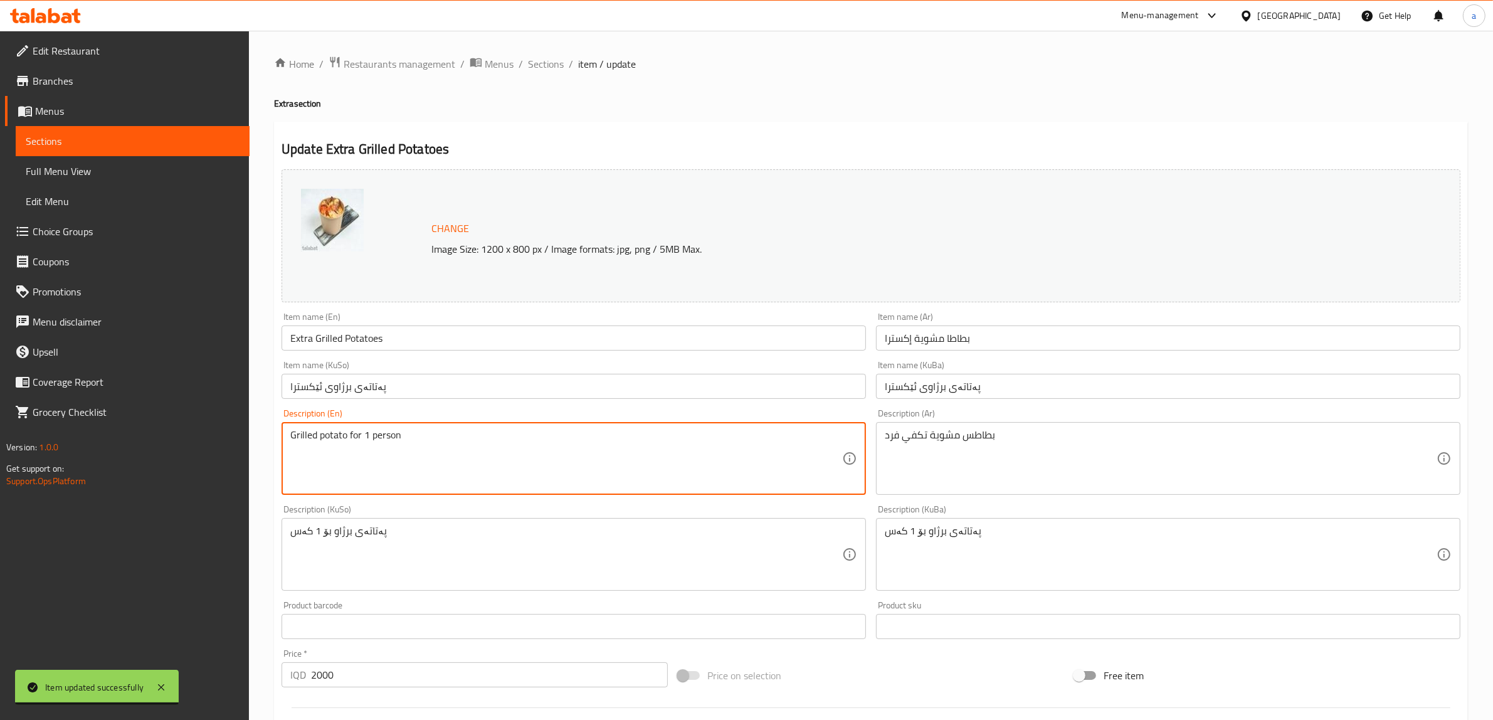
scroll to position [327, 0]
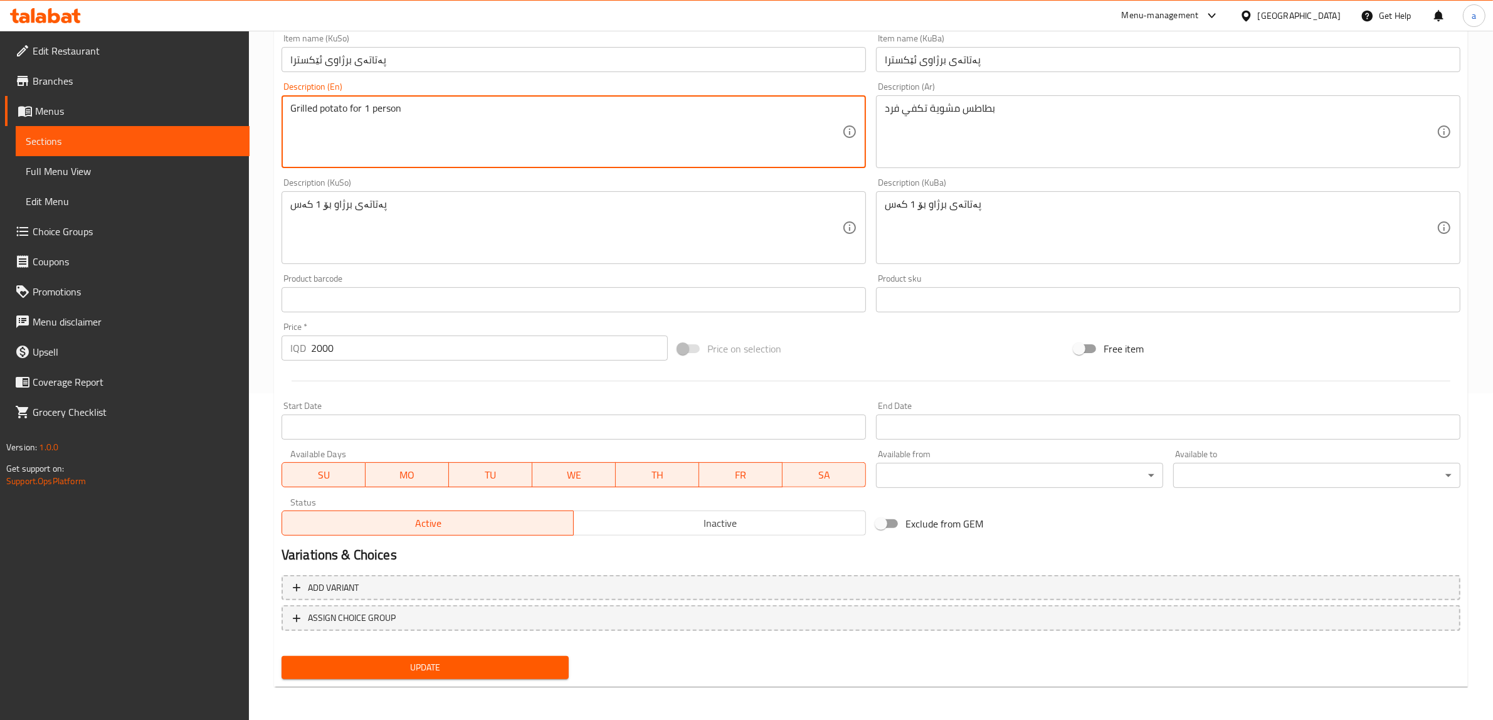
type textarea "Grilled potato for 1 person"
click at [446, 677] on button "Update" at bounding box center [424, 667] width 287 height 23
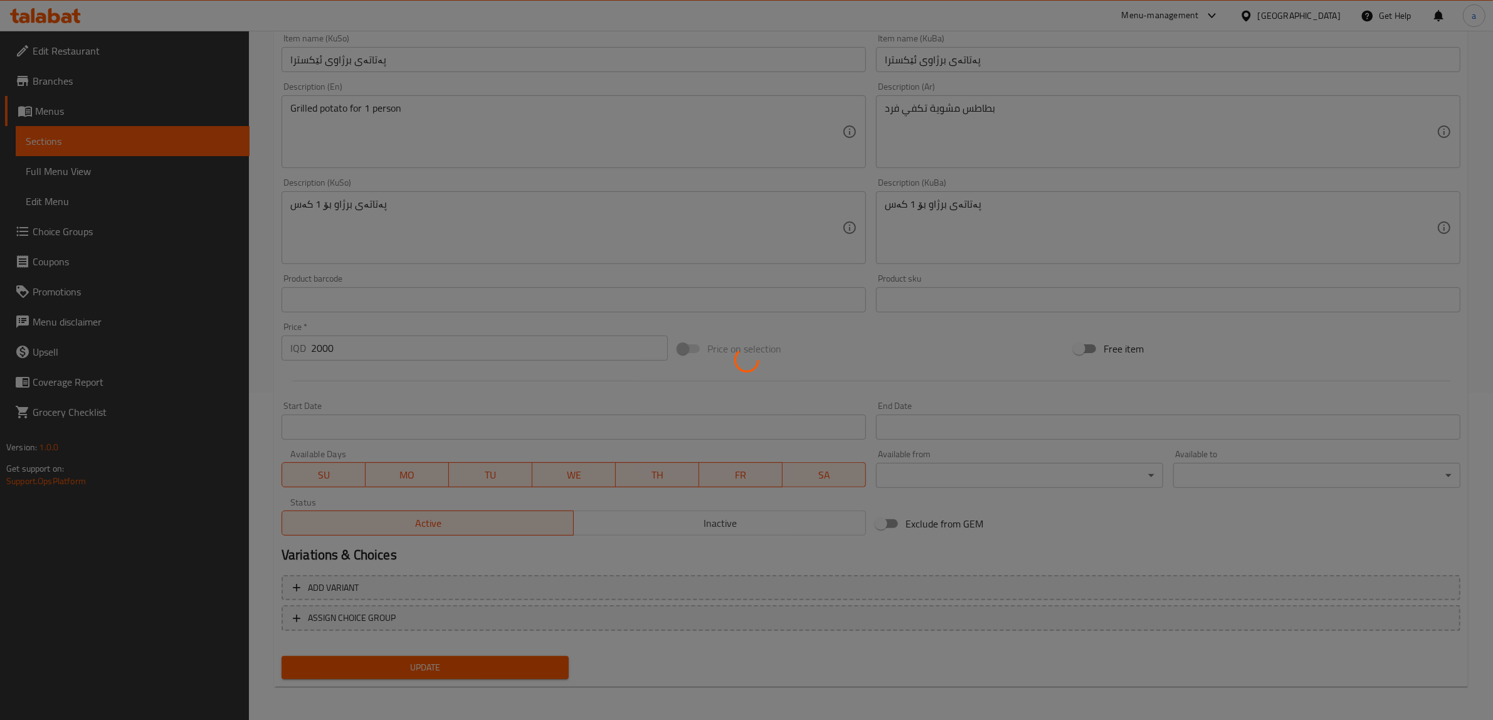
click at [449, 670] on div at bounding box center [746, 360] width 1493 height 720
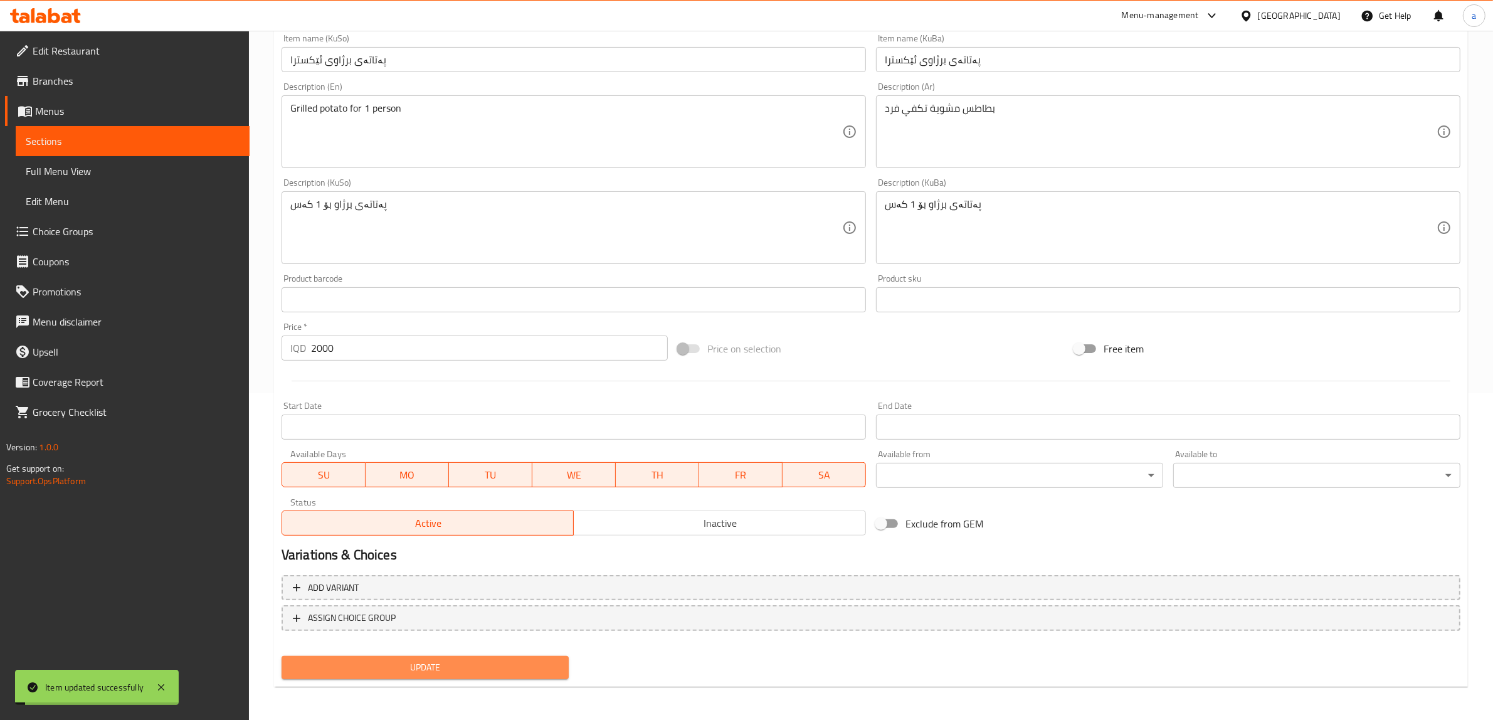
click at [431, 671] on span "Update" at bounding box center [424, 667] width 267 height 16
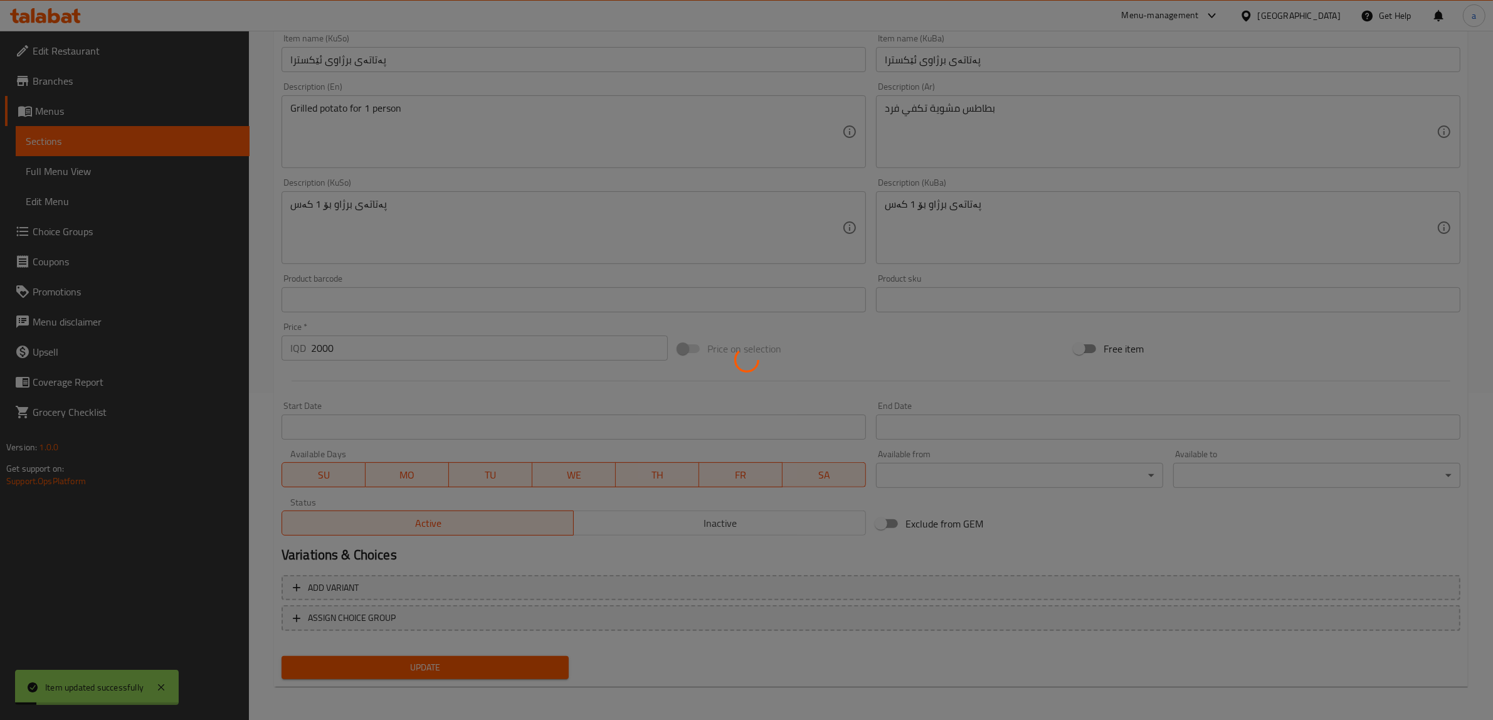
scroll to position [0, 0]
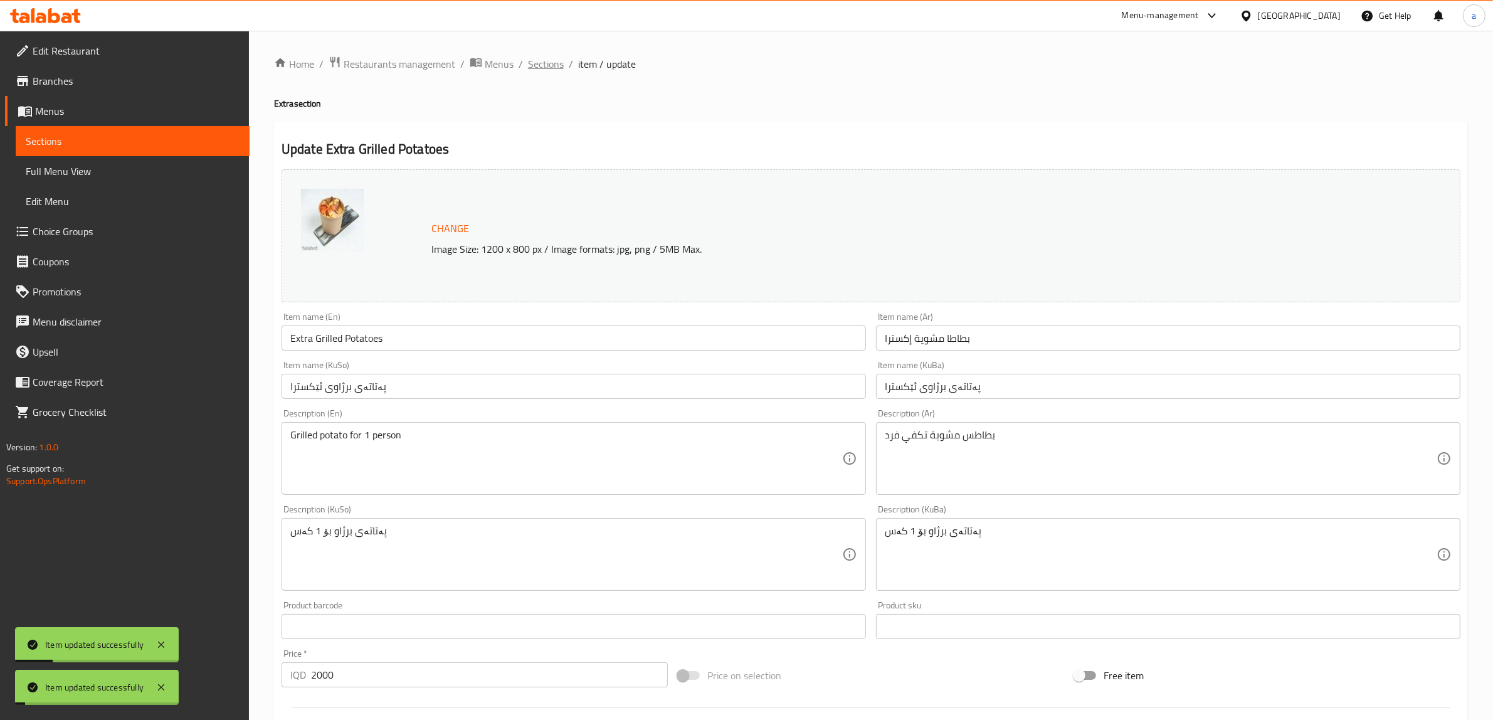
click at [547, 70] on span "Sections" at bounding box center [546, 63] width 36 height 15
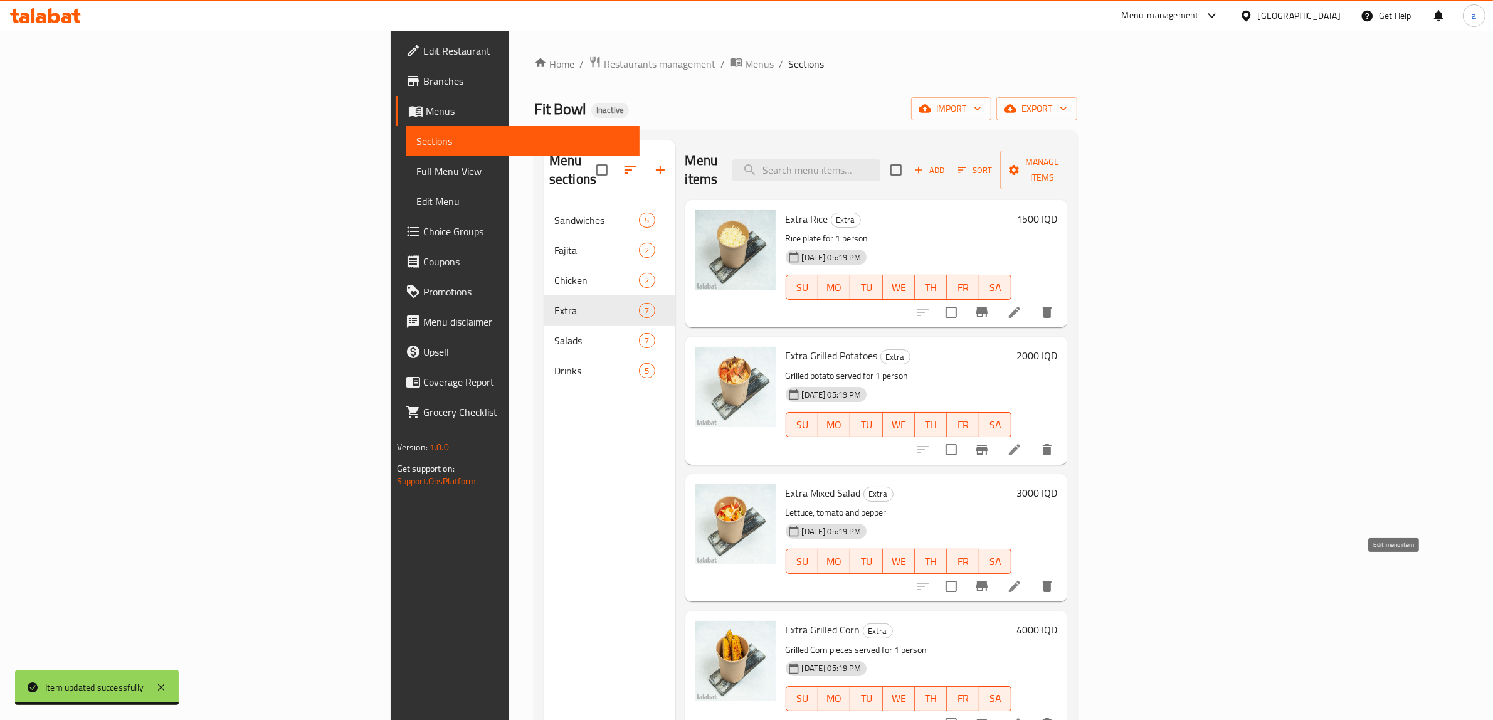
click at [1022, 579] on icon at bounding box center [1014, 586] width 15 height 15
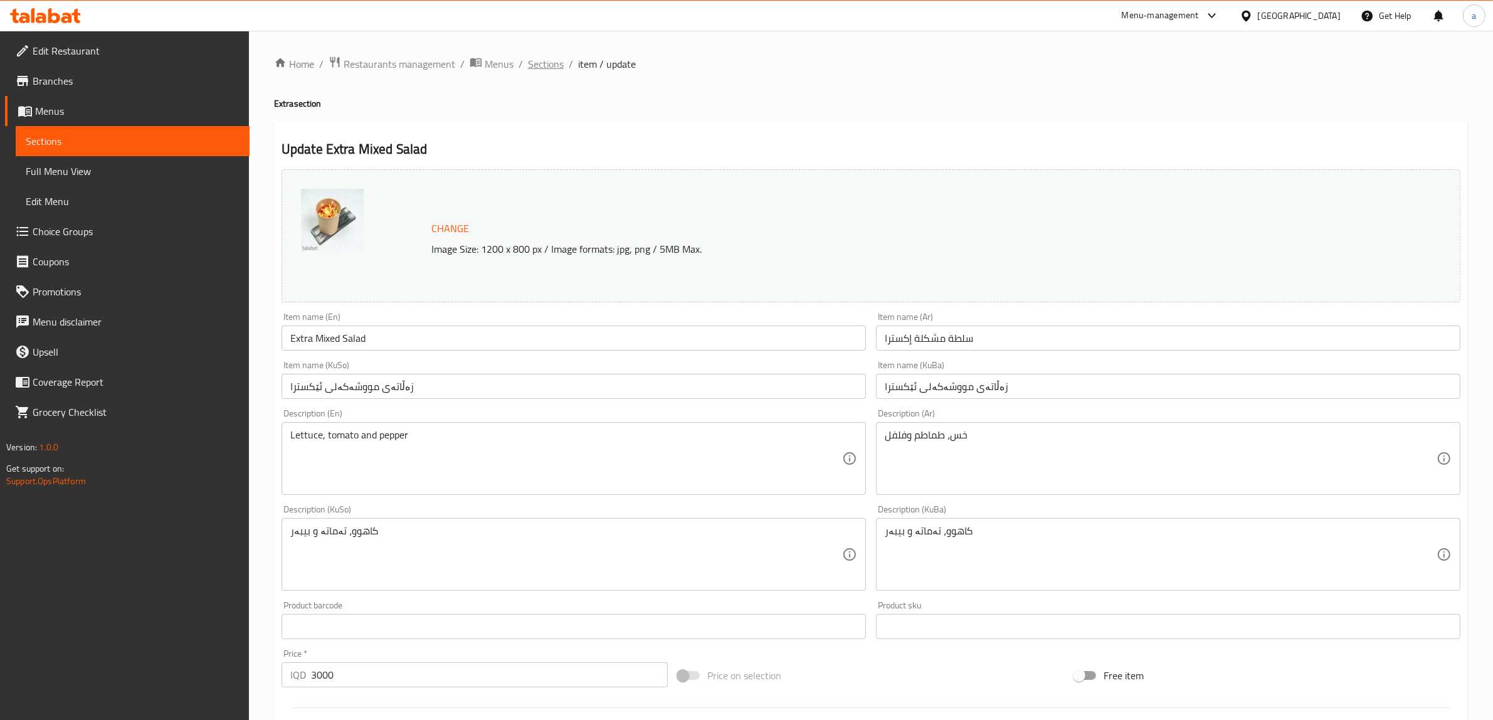
click at [528, 67] on span "Sections" at bounding box center [546, 63] width 36 height 15
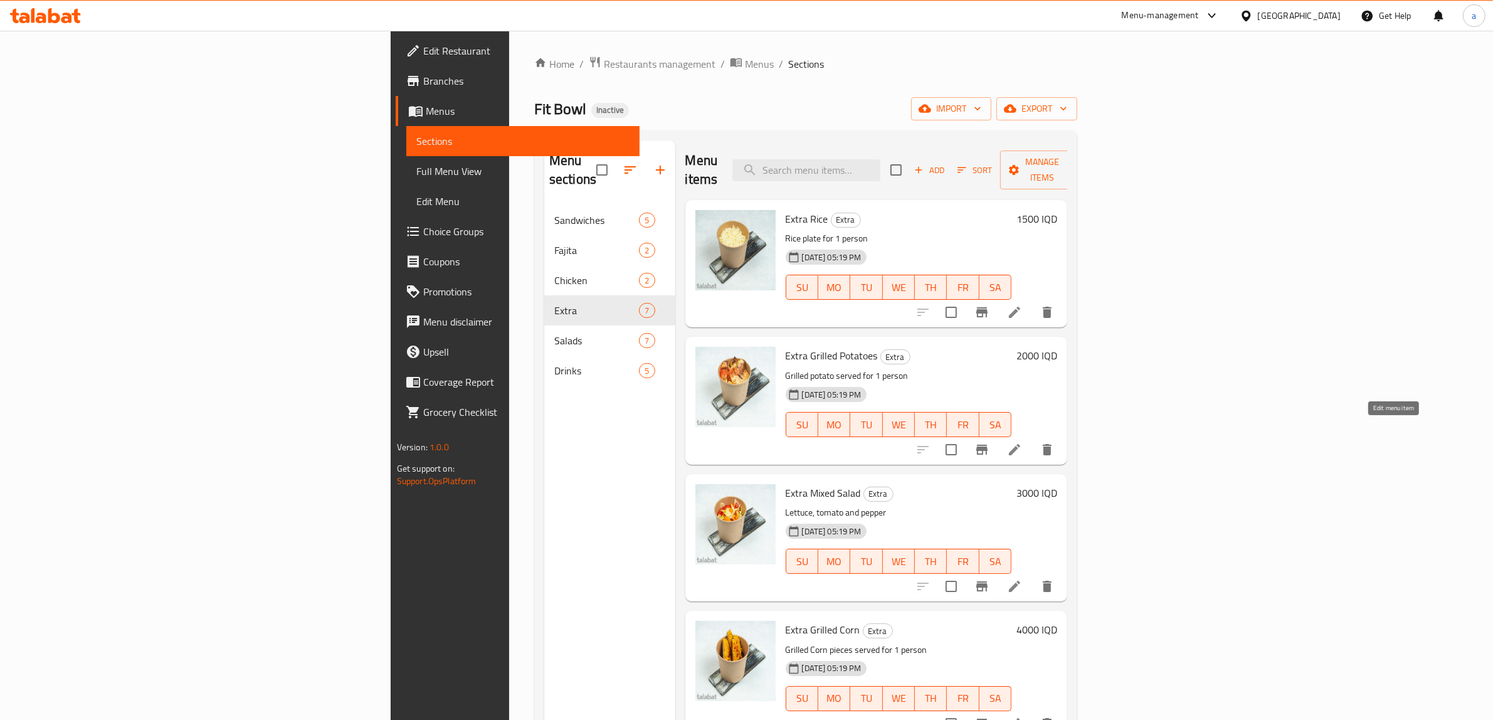
click at [1022, 442] on icon at bounding box center [1014, 449] width 15 height 15
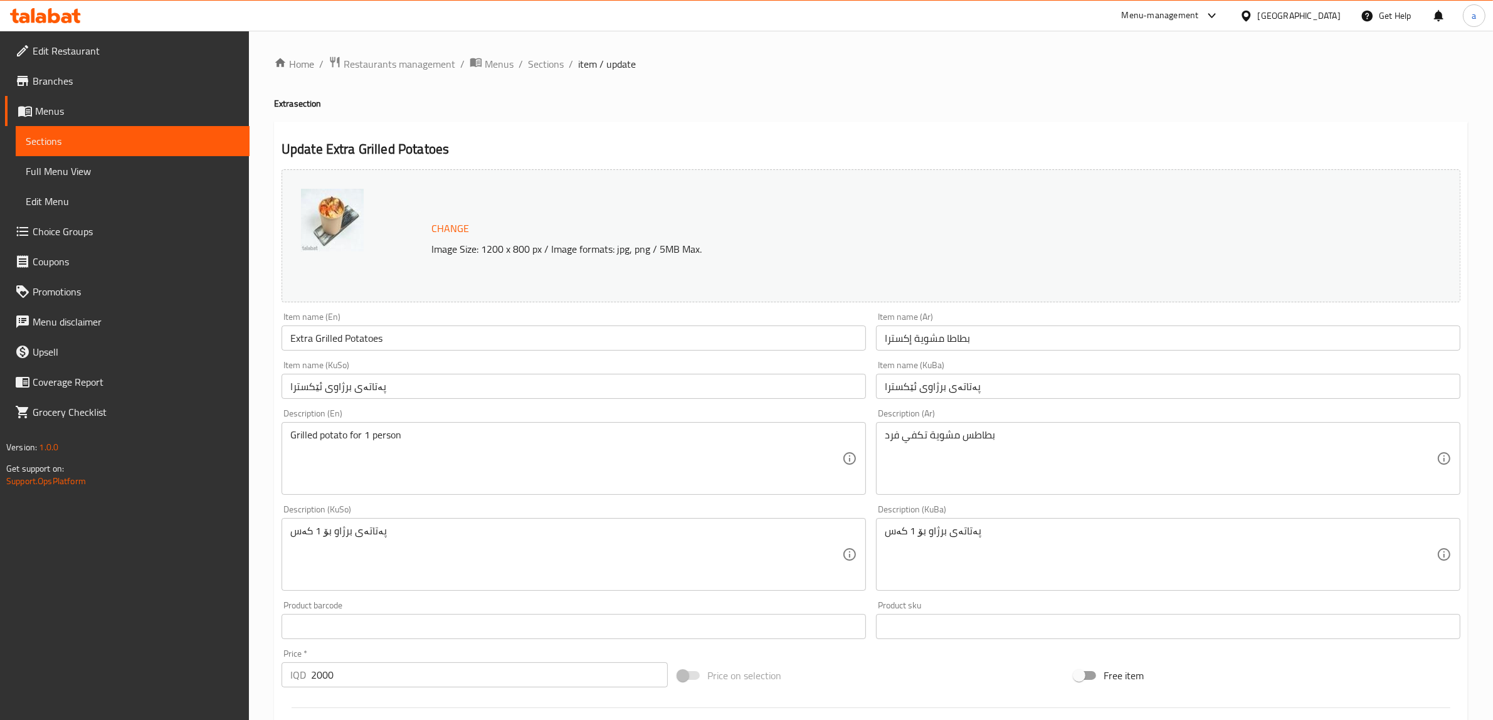
click at [549, 73] on div "Home / Restaurants management / Menus / Sections / item / update Extra section …" at bounding box center [871, 539] width 1194 height 967
click at [549, 64] on span "Sections" at bounding box center [546, 63] width 36 height 15
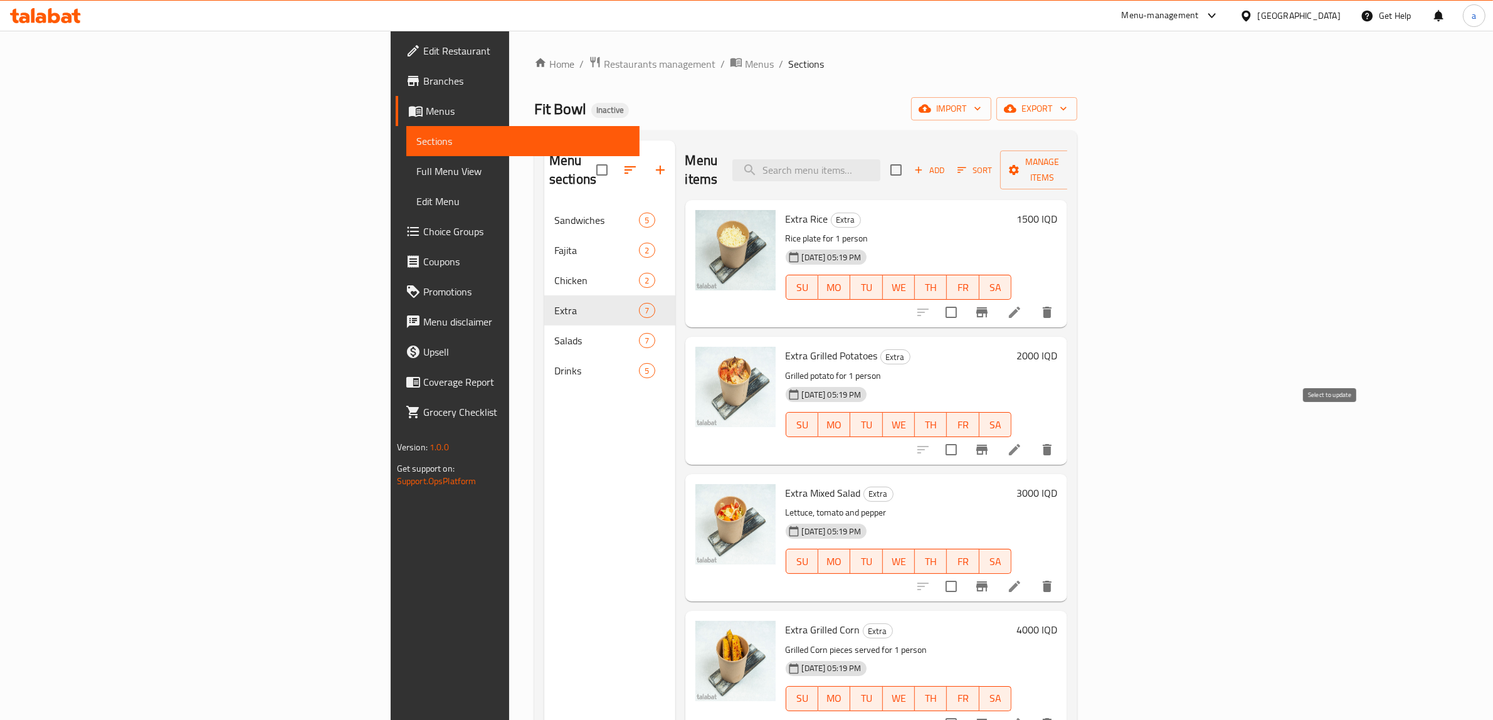
scroll to position [235, 0]
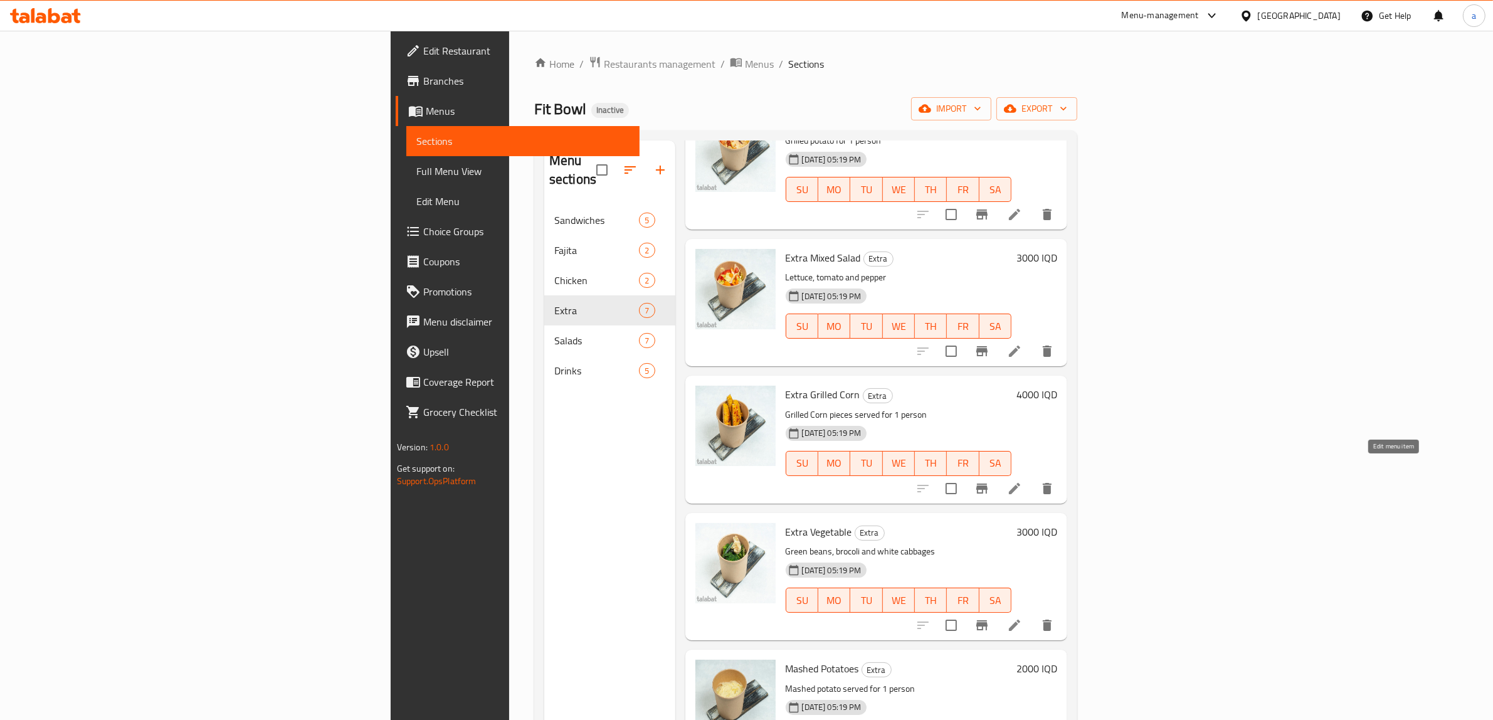
click at [1020, 483] on icon at bounding box center [1014, 488] width 11 height 11
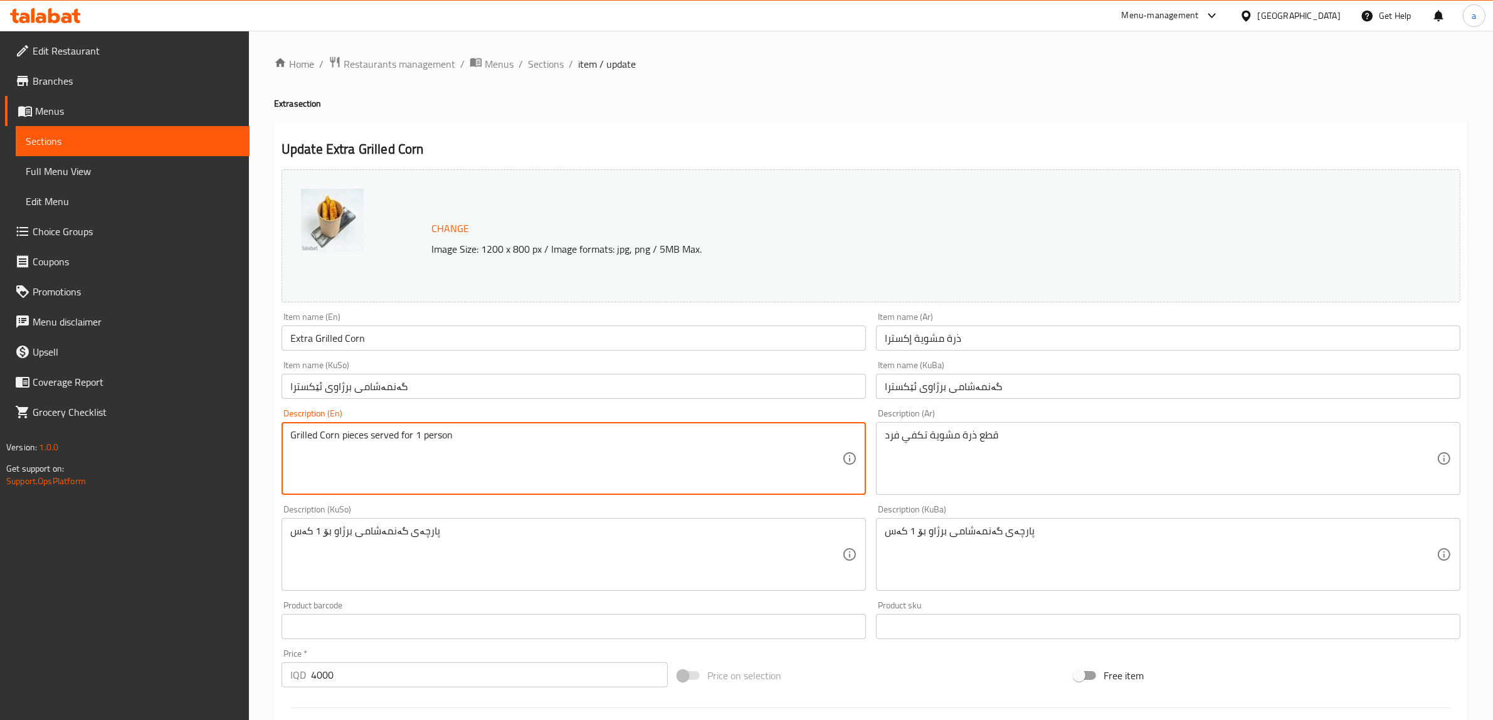
drag, startPoint x: 396, startPoint y: 433, endPoint x: 367, endPoint y: 427, distance: 28.9
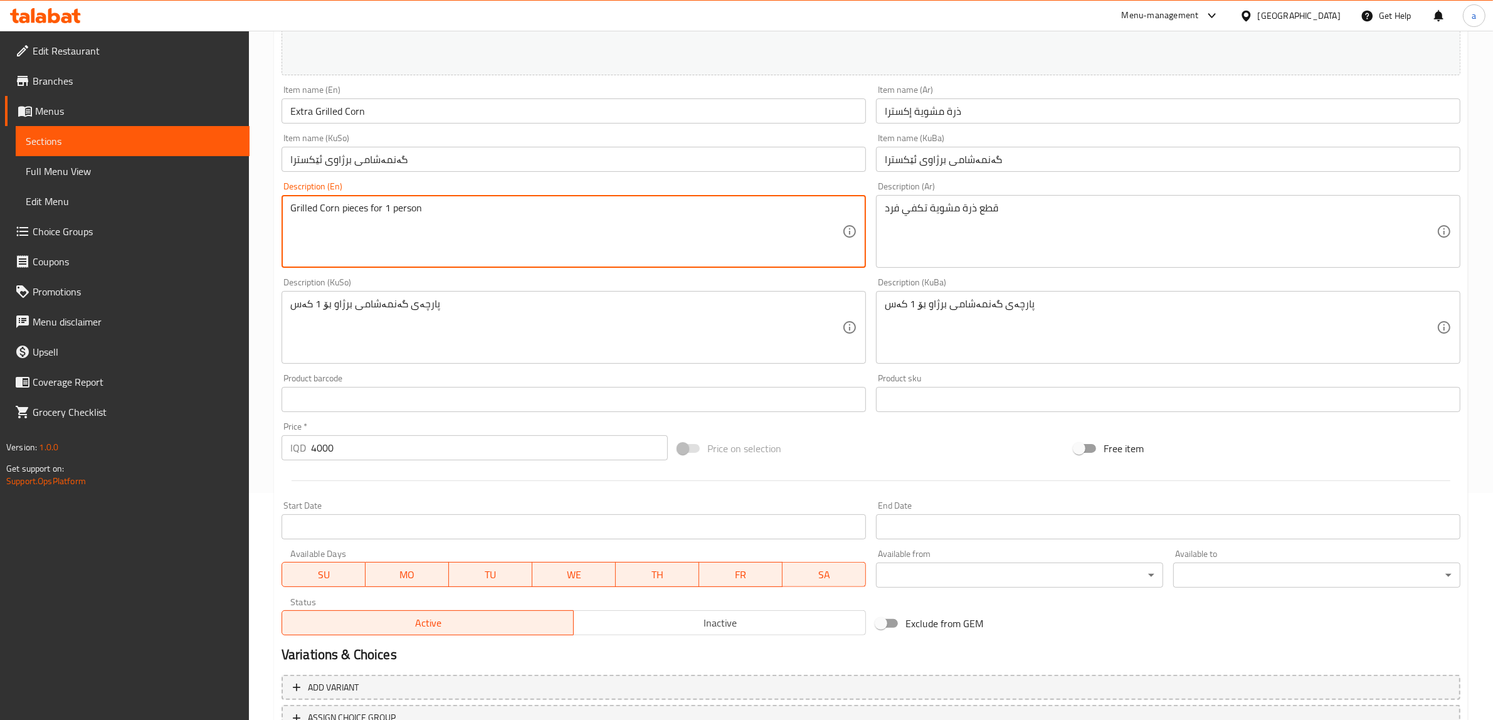
scroll to position [327, 0]
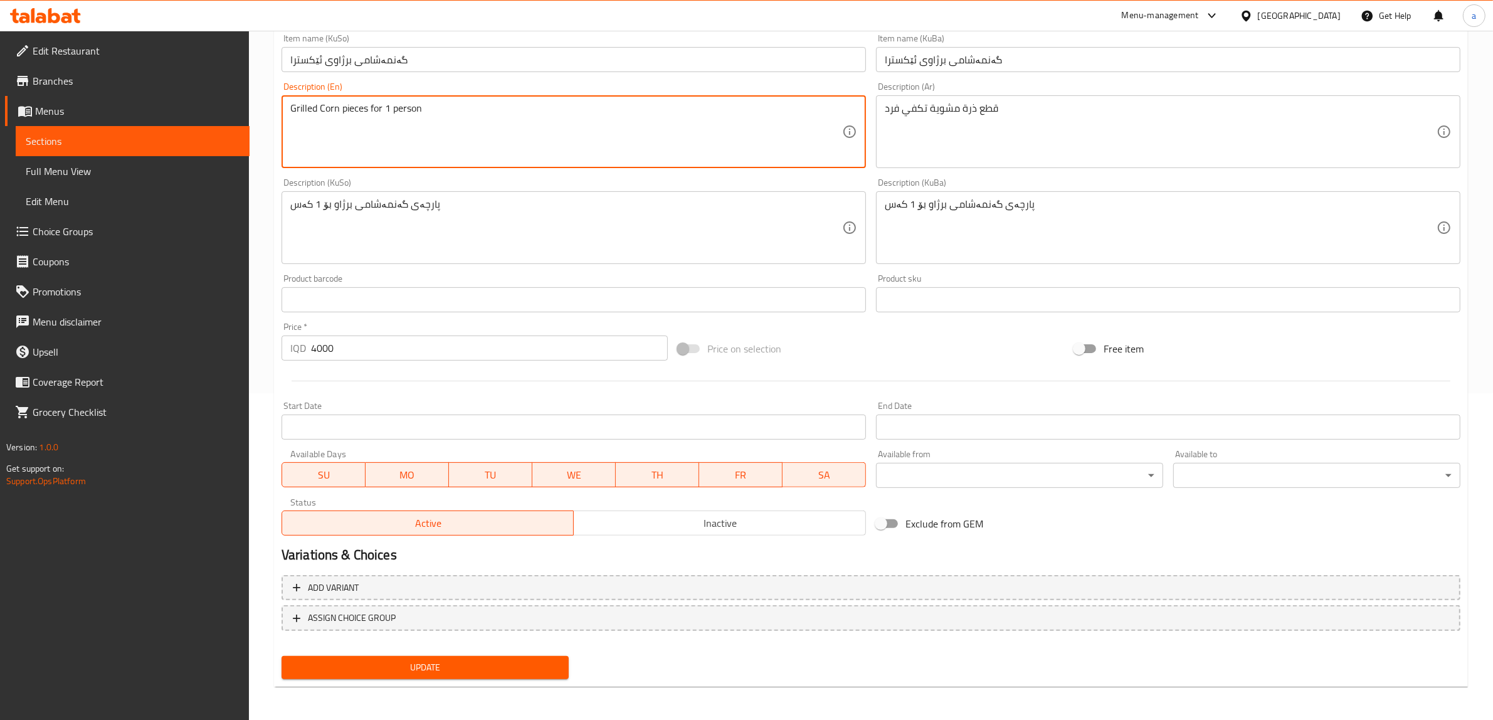
type textarea "Grilled Corn pieces for 1 person"
click at [431, 663] on span "Update" at bounding box center [424, 667] width 267 height 16
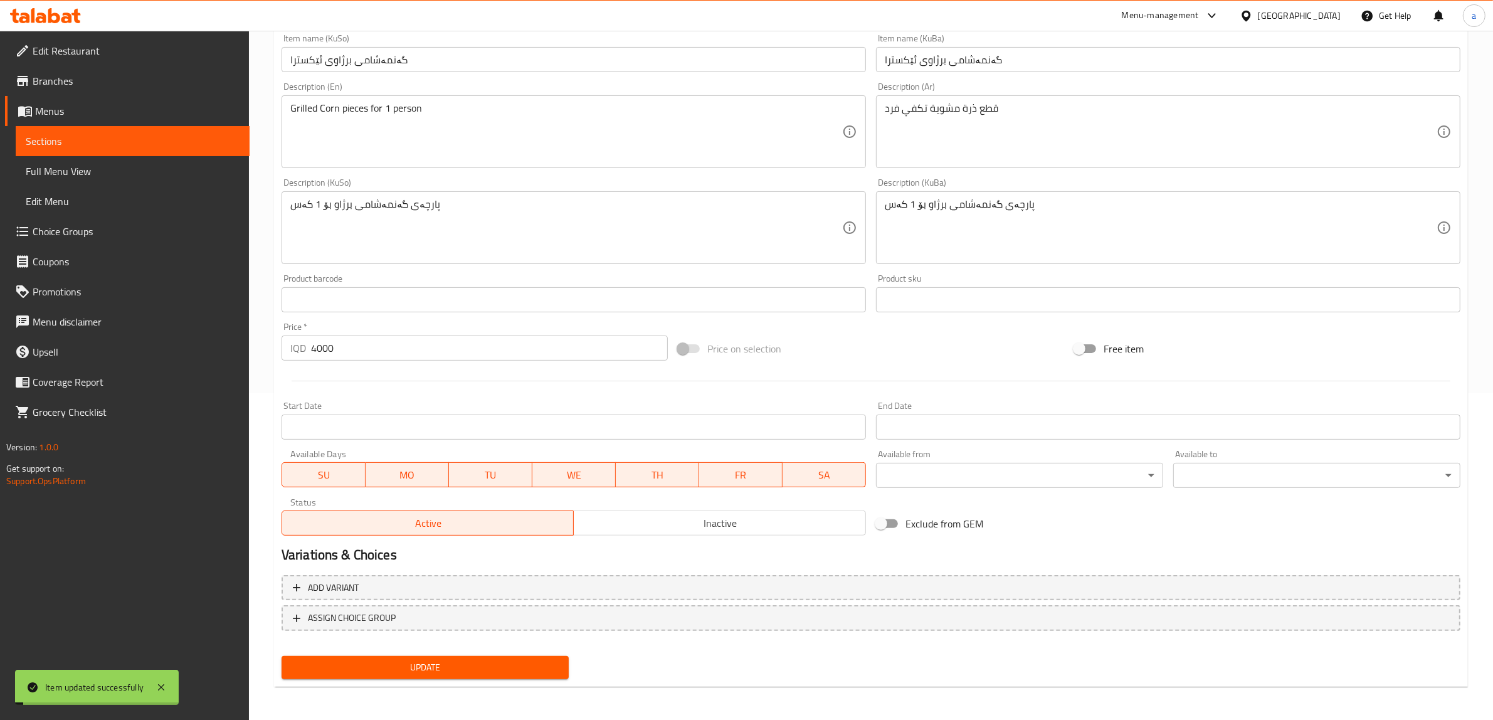
click at [431, 663] on span "Update" at bounding box center [424, 667] width 267 height 16
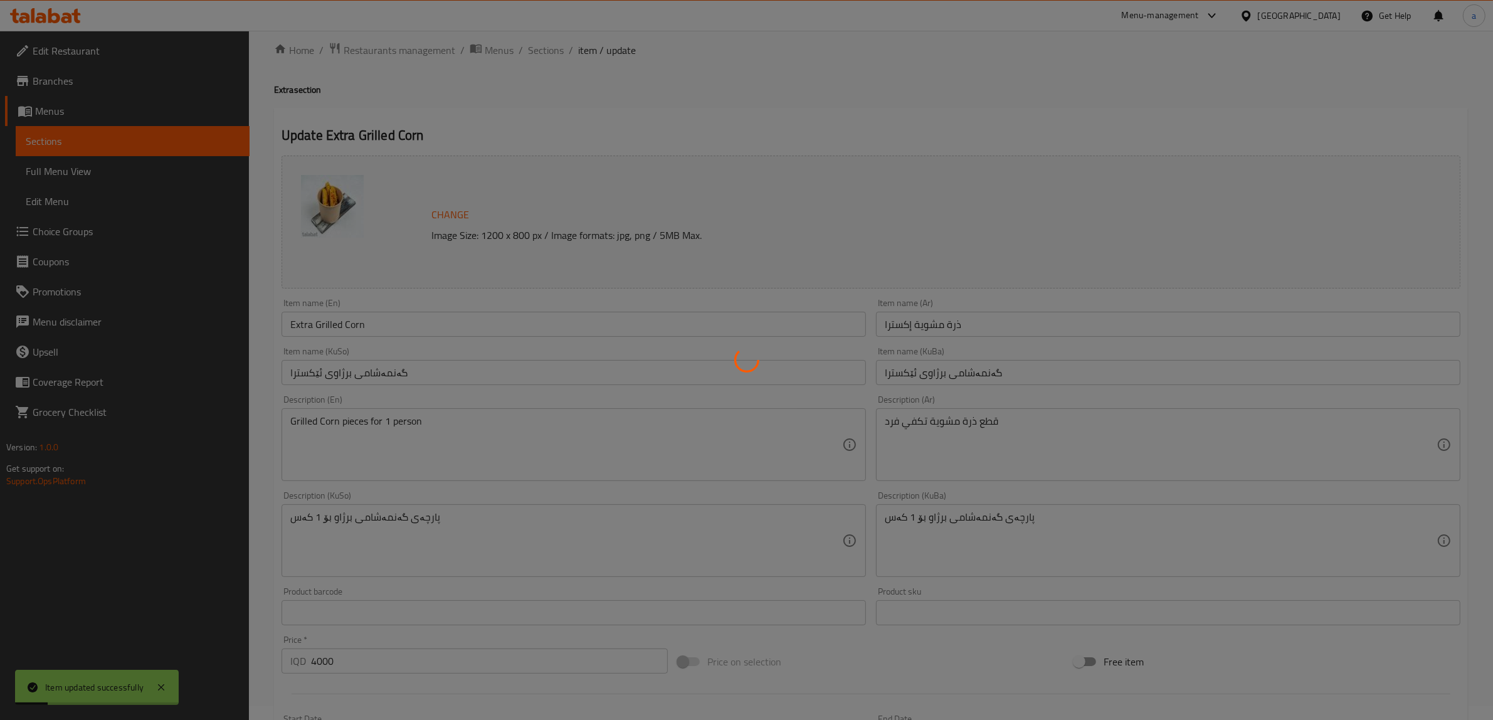
scroll to position [0, 0]
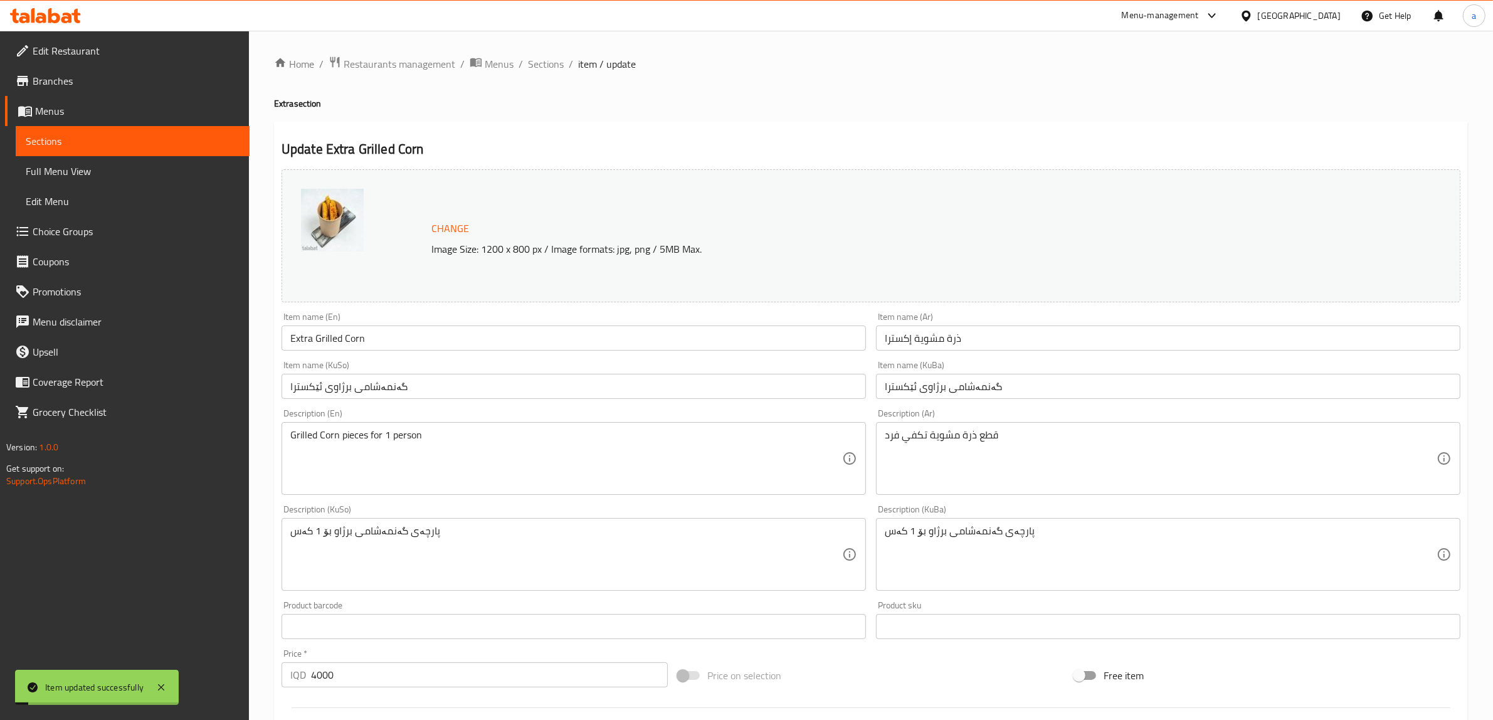
click at [546, 71] on span "Sections" at bounding box center [546, 63] width 36 height 15
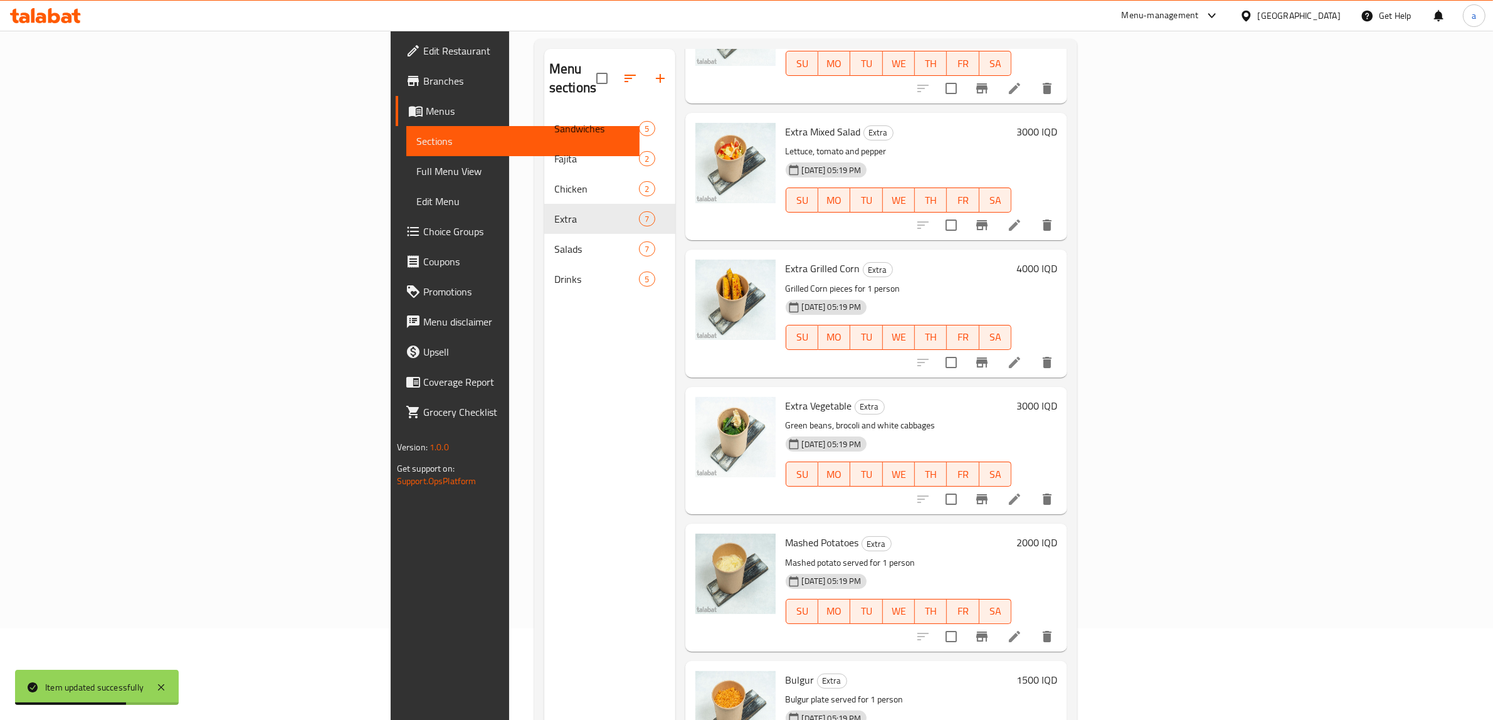
scroll to position [176, 0]
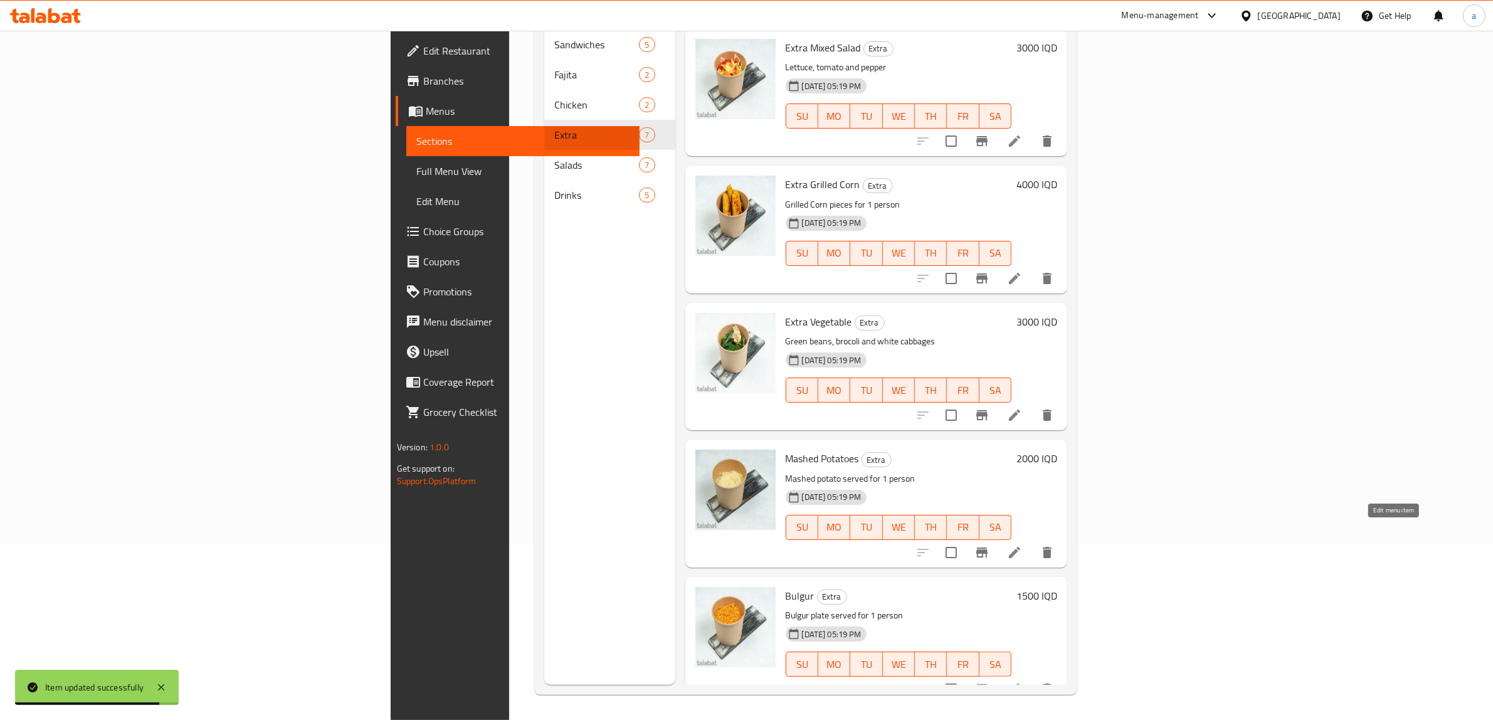
click at [1022, 545] on icon at bounding box center [1014, 552] width 15 height 15
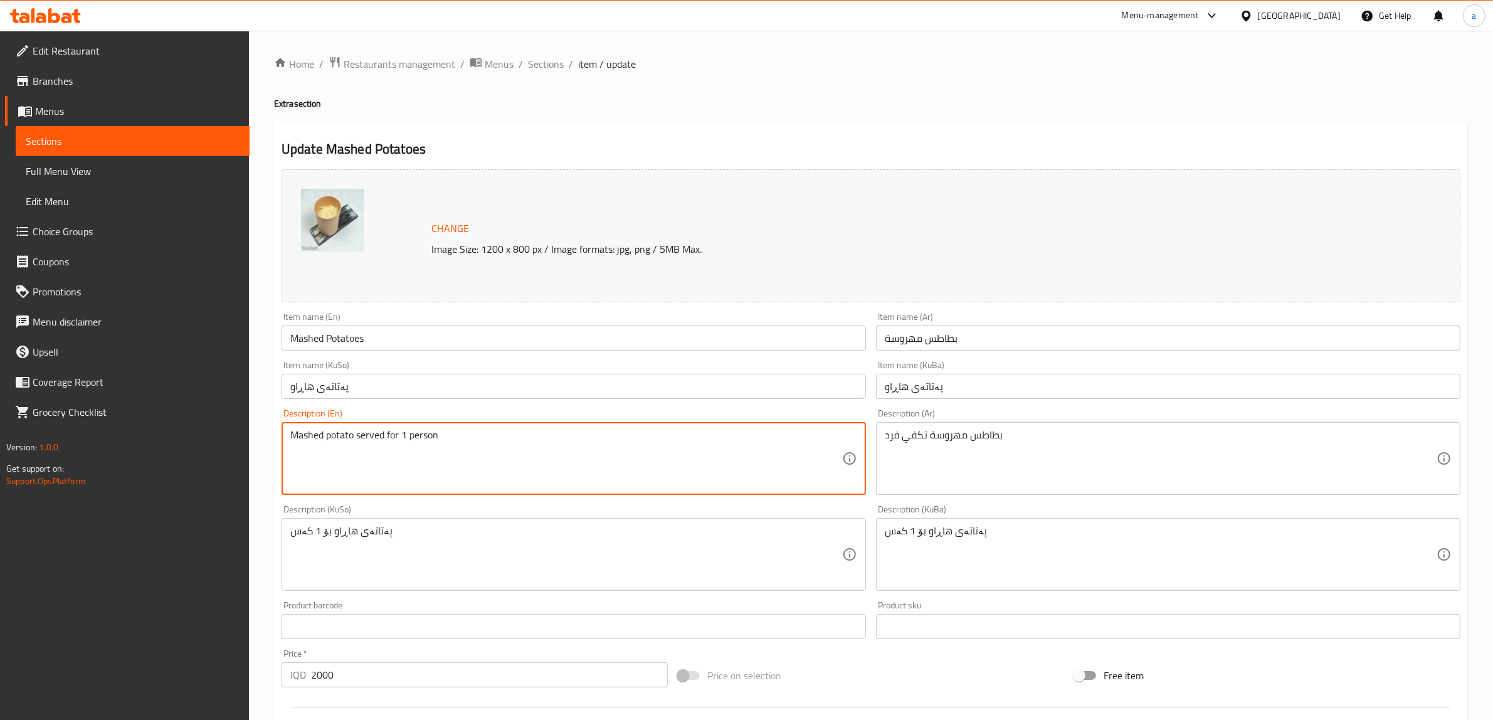
drag, startPoint x: 384, startPoint y: 439, endPoint x: 352, endPoint y: 440, distance: 32.0
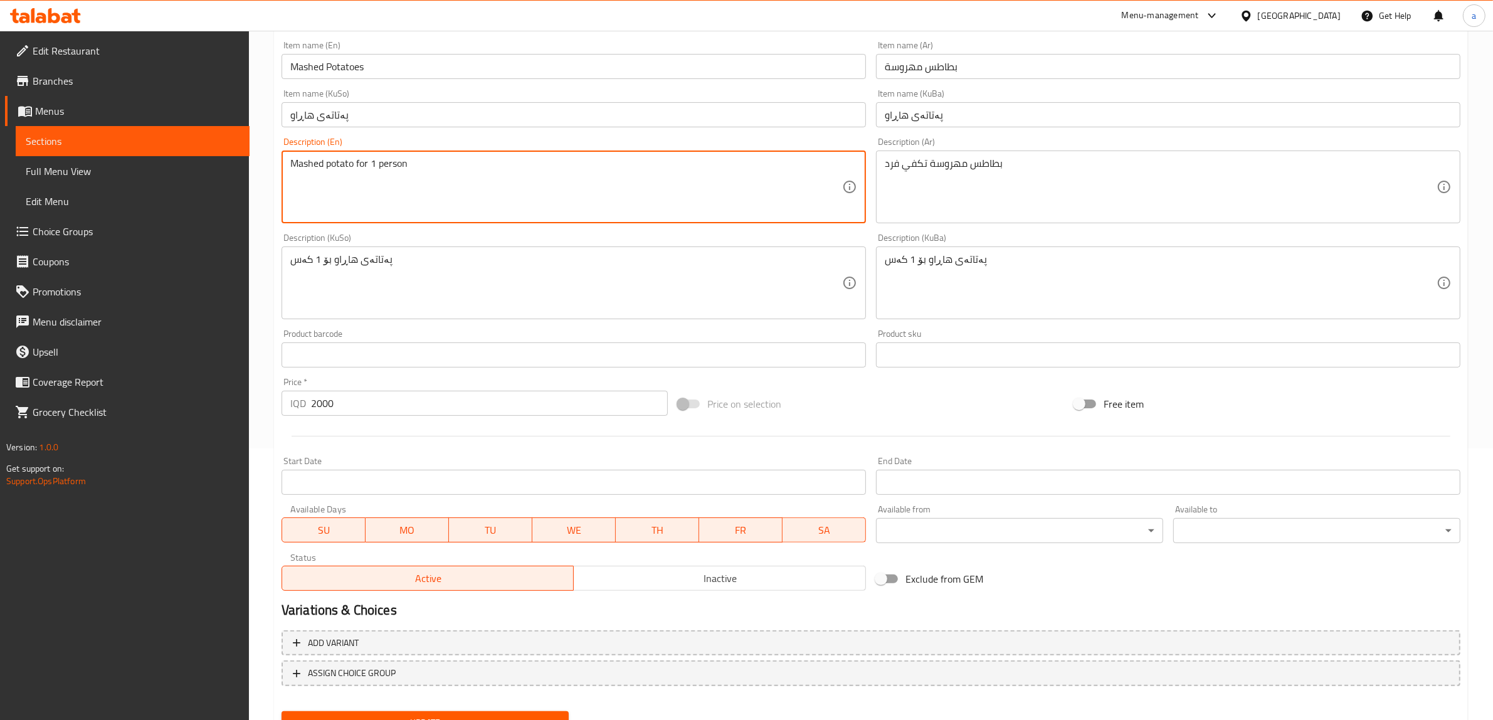
scroll to position [327, 0]
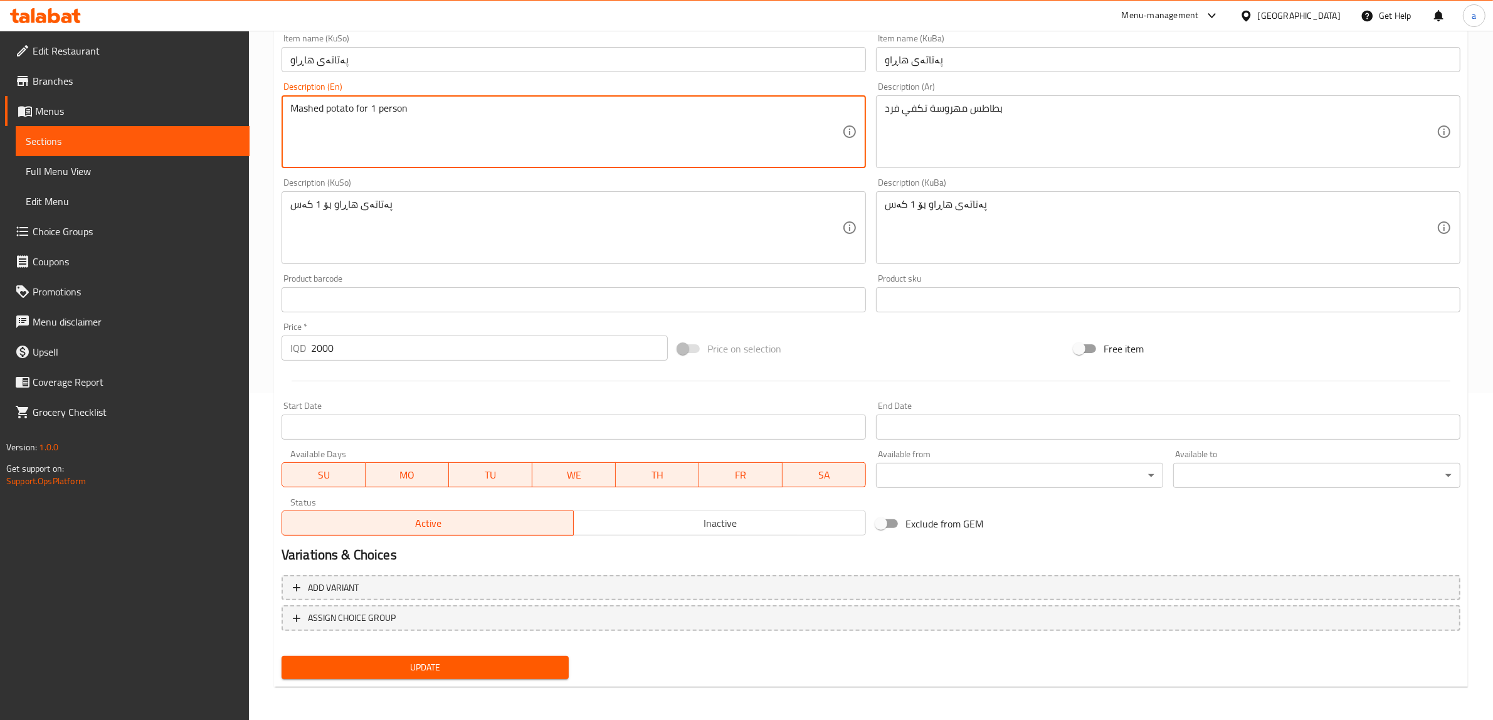
type textarea "Mashed potato for 1 person"
click at [397, 660] on span "Update" at bounding box center [424, 667] width 267 height 16
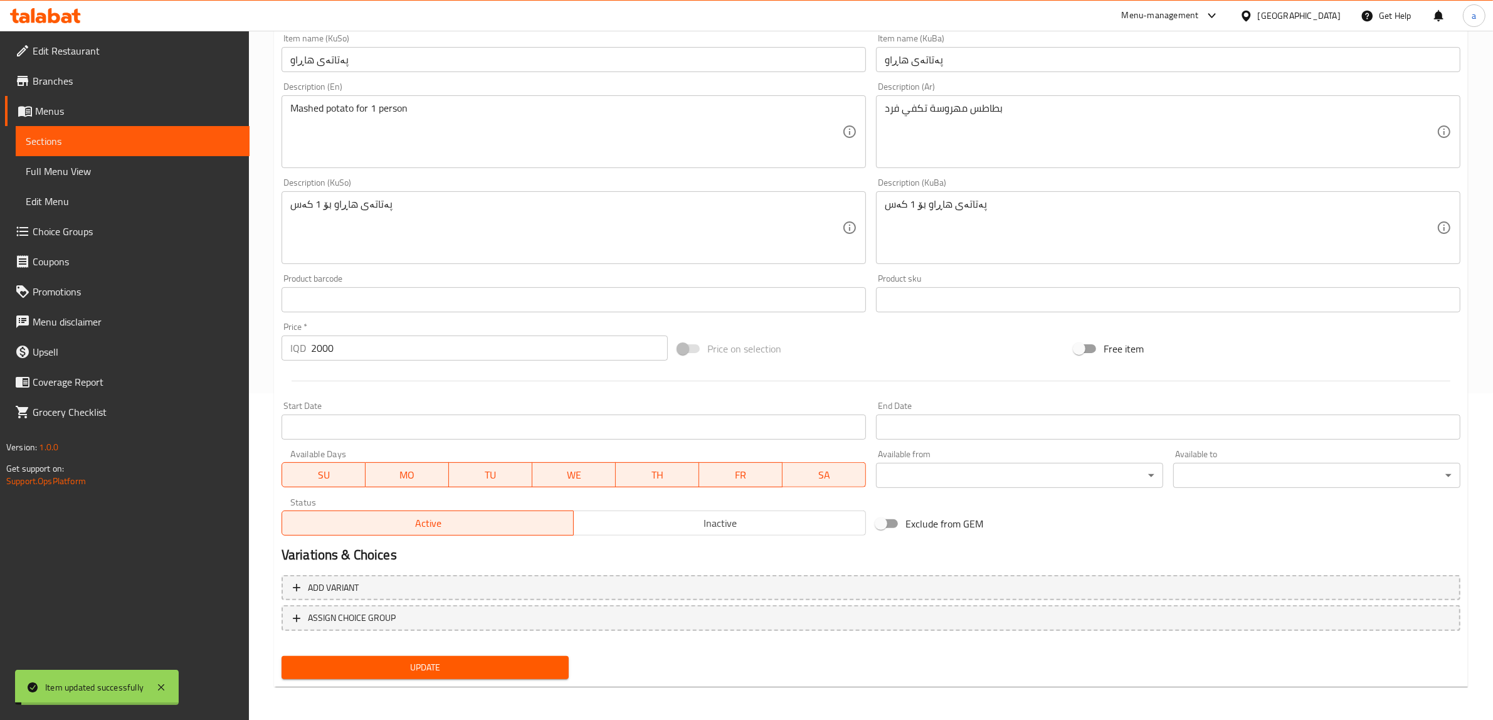
click at [412, 666] on span "Update" at bounding box center [424, 667] width 267 height 16
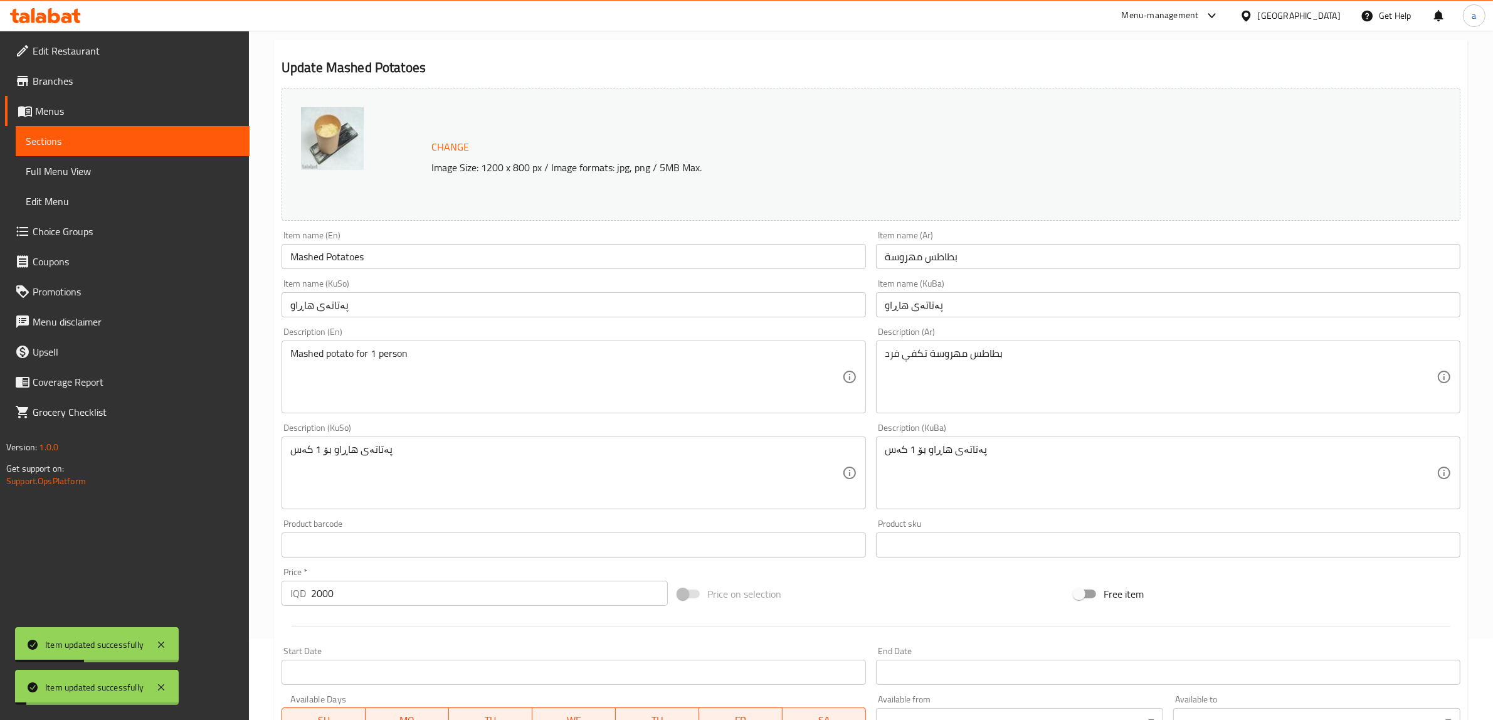
scroll to position [0, 0]
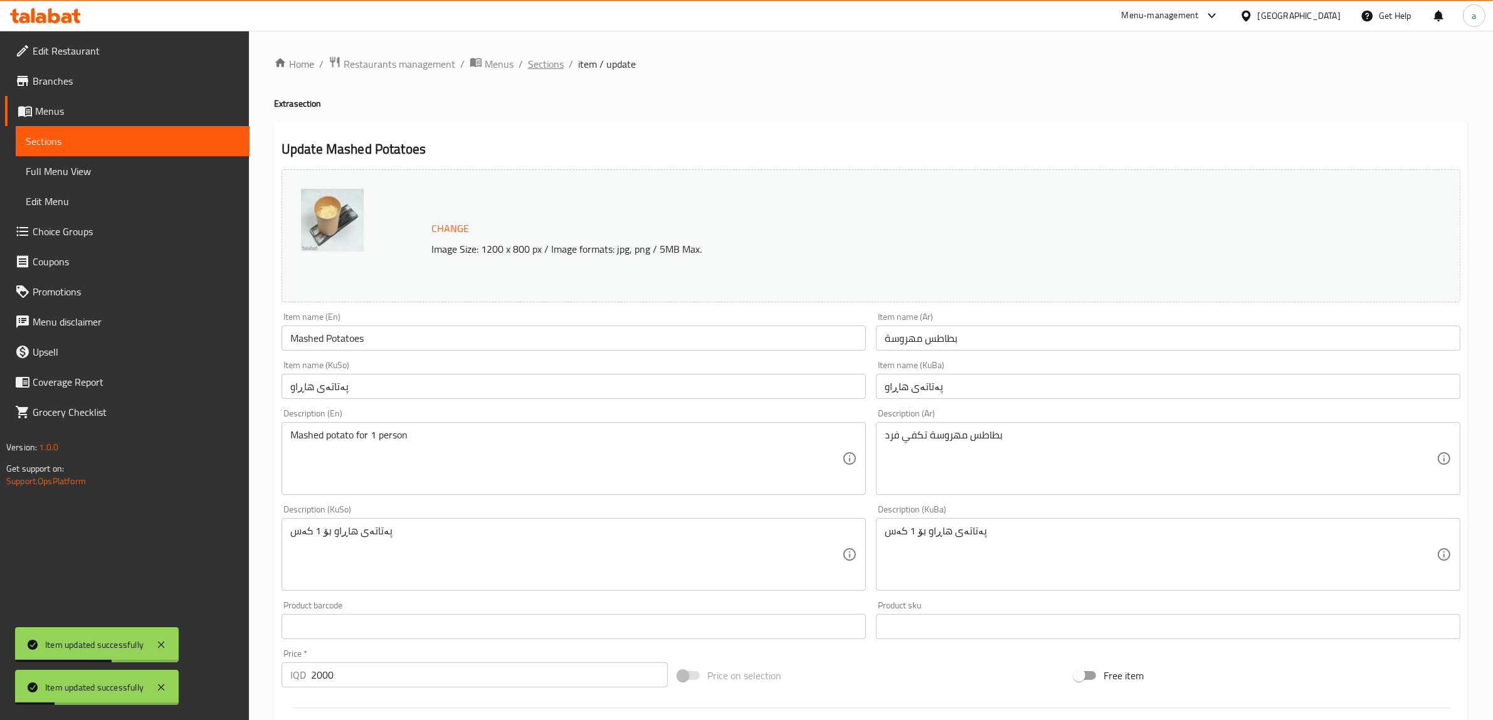
click at [538, 71] on span "Sections" at bounding box center [546, 63] width 36 height 15
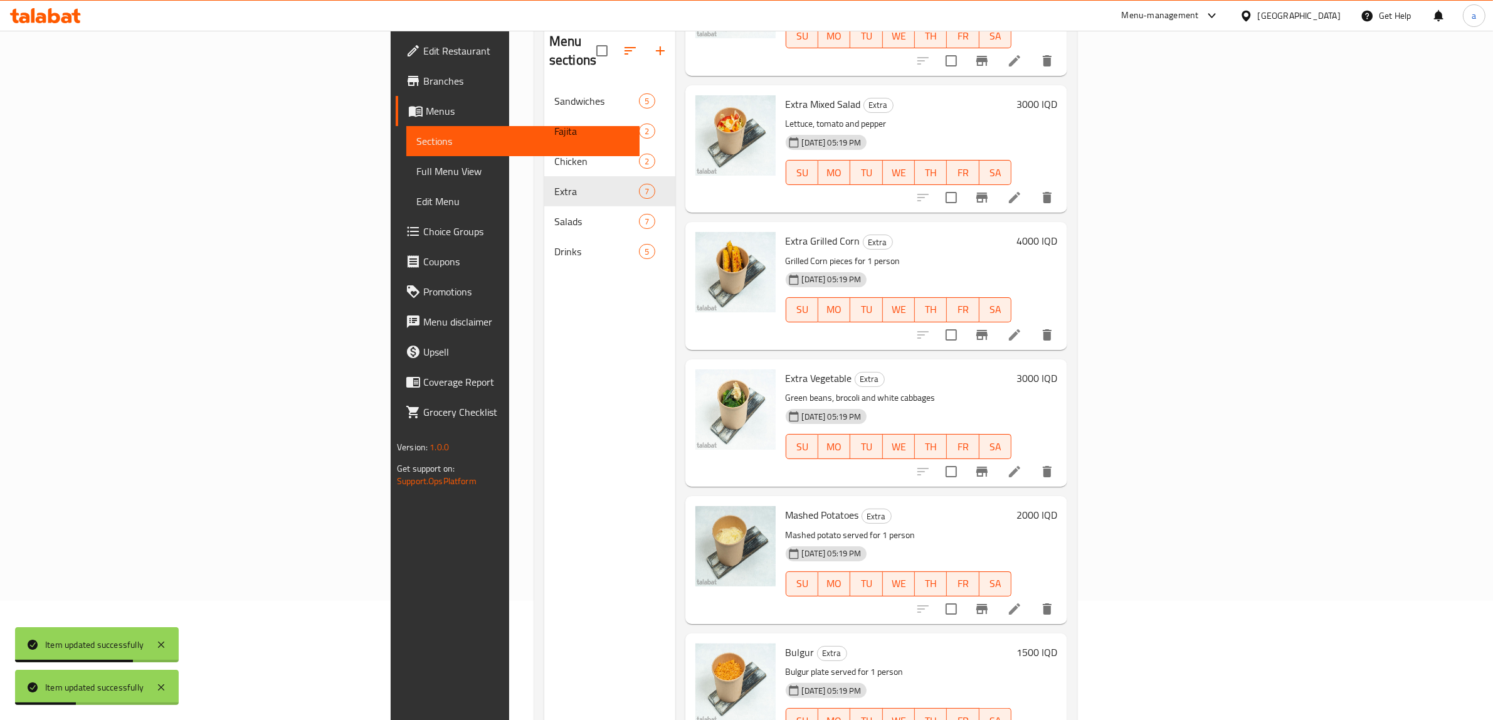
scroll to position [176, 0]
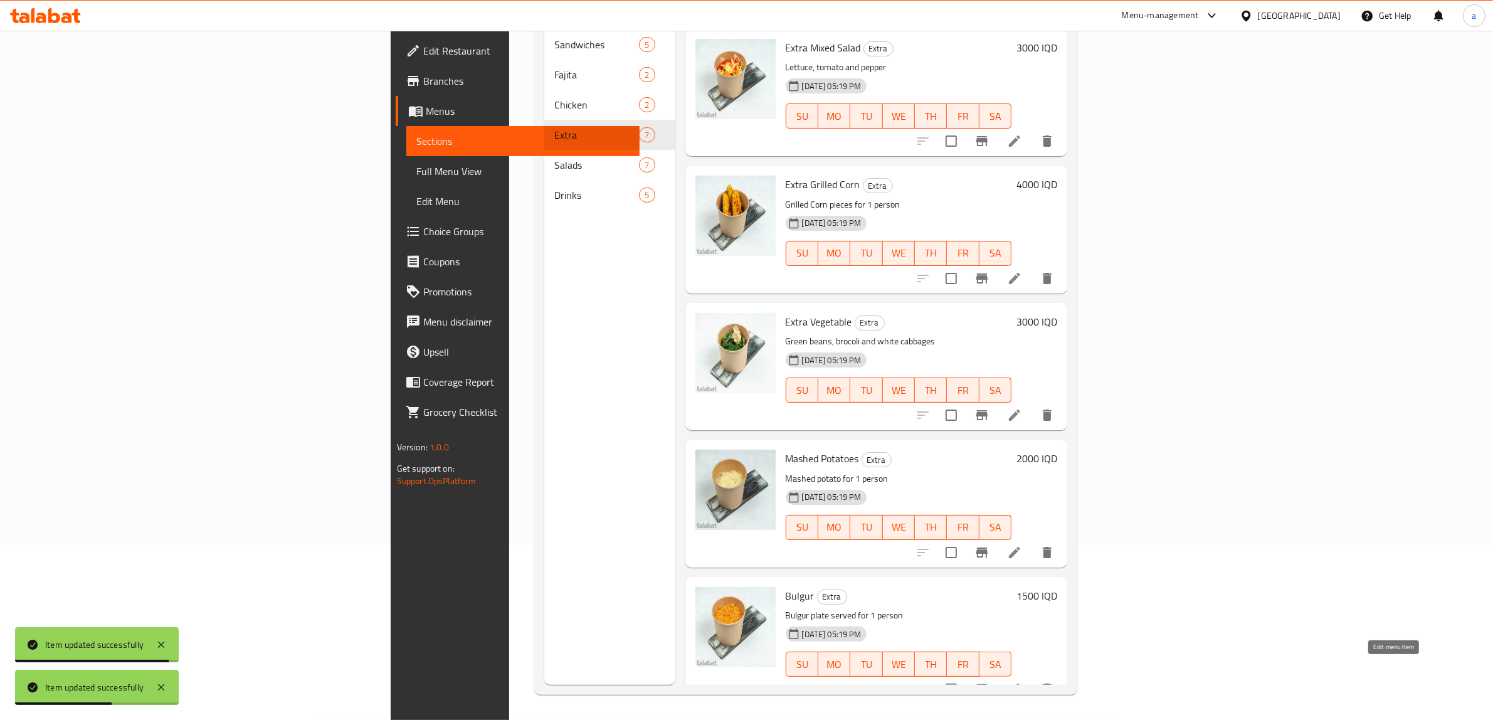
click at [1020, 683] on icon at bounding box center [1014, 688] width 11 height 11
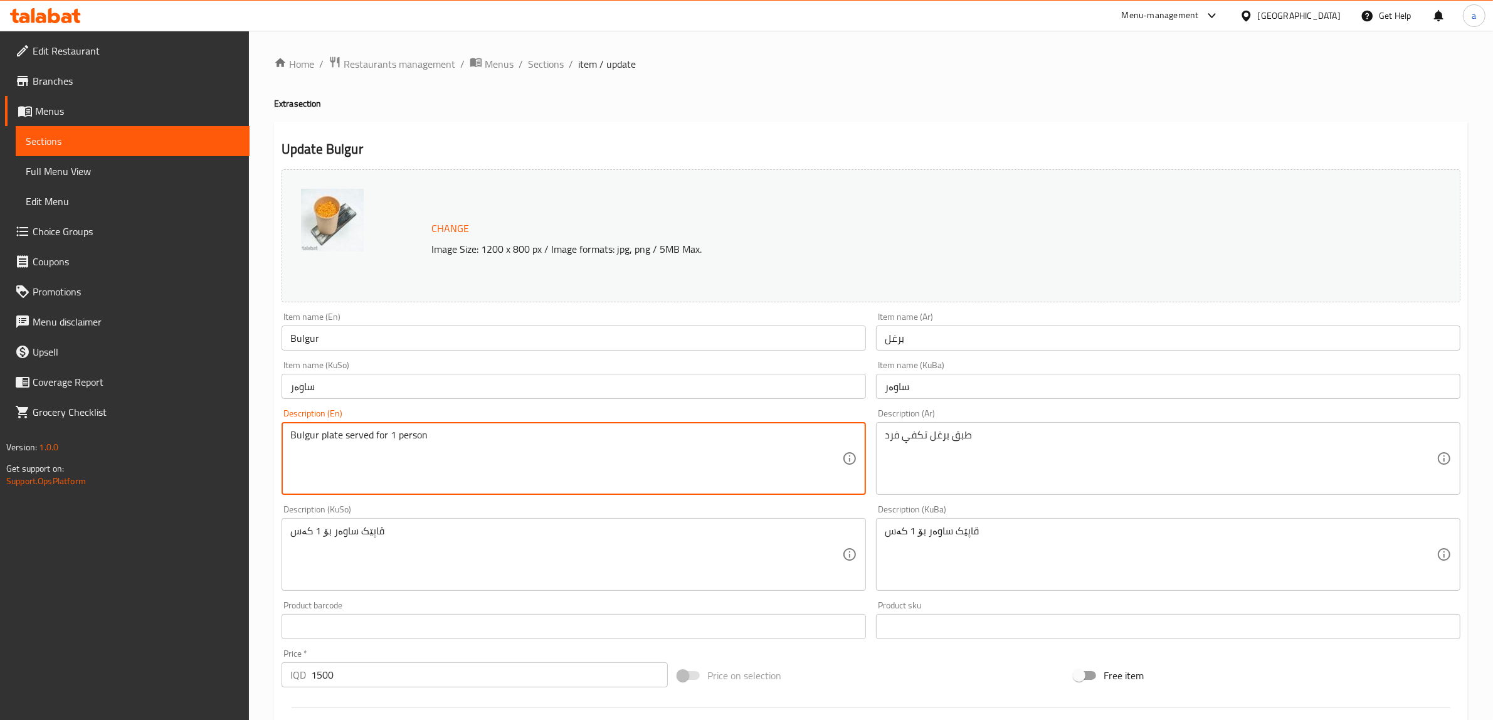
drag, startPoint x: 372, startPoint y: 433, endPoint x: 339, endPoint y: 434, distance: 32.6
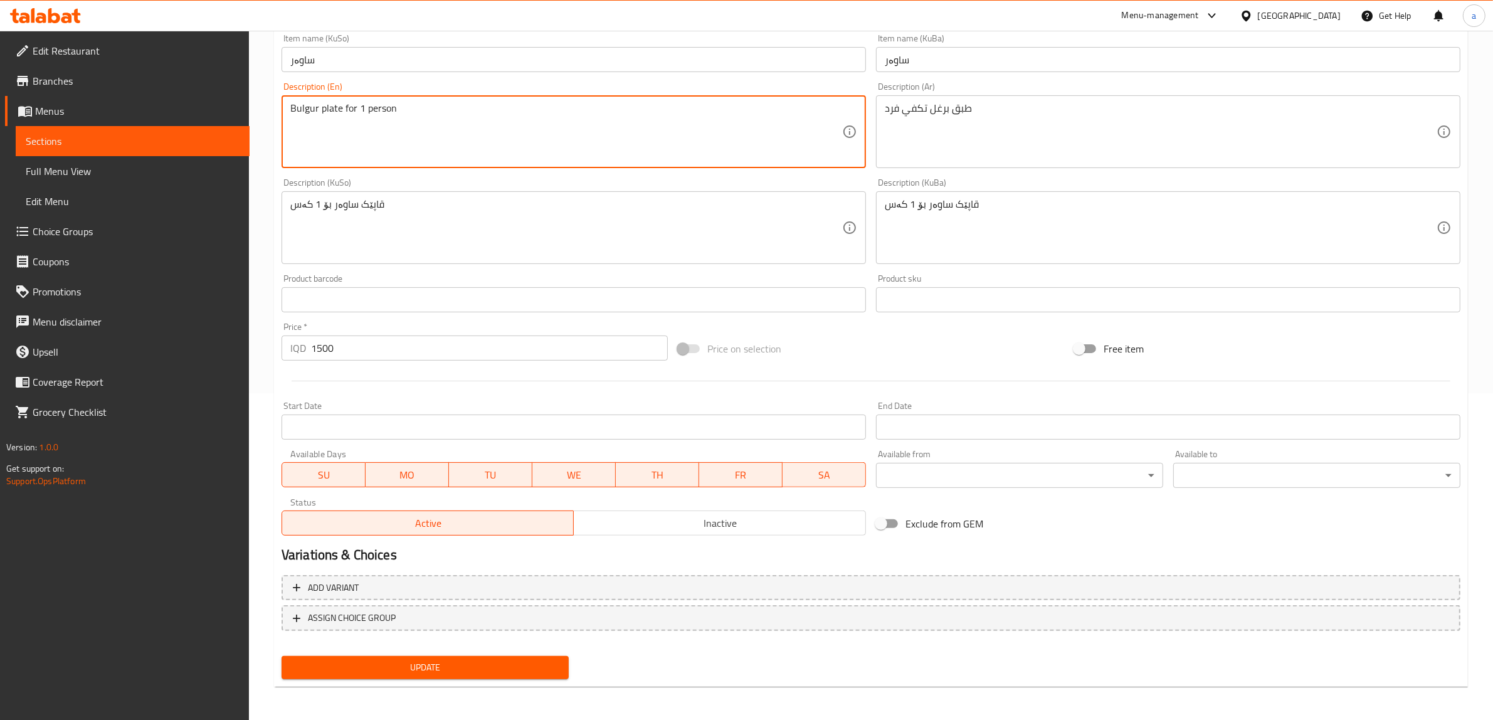
type textarea "Bulgur plate for 1 person"
click at [386, 665] on span "Update" at bounding box center [424, 667] width 267 height 16
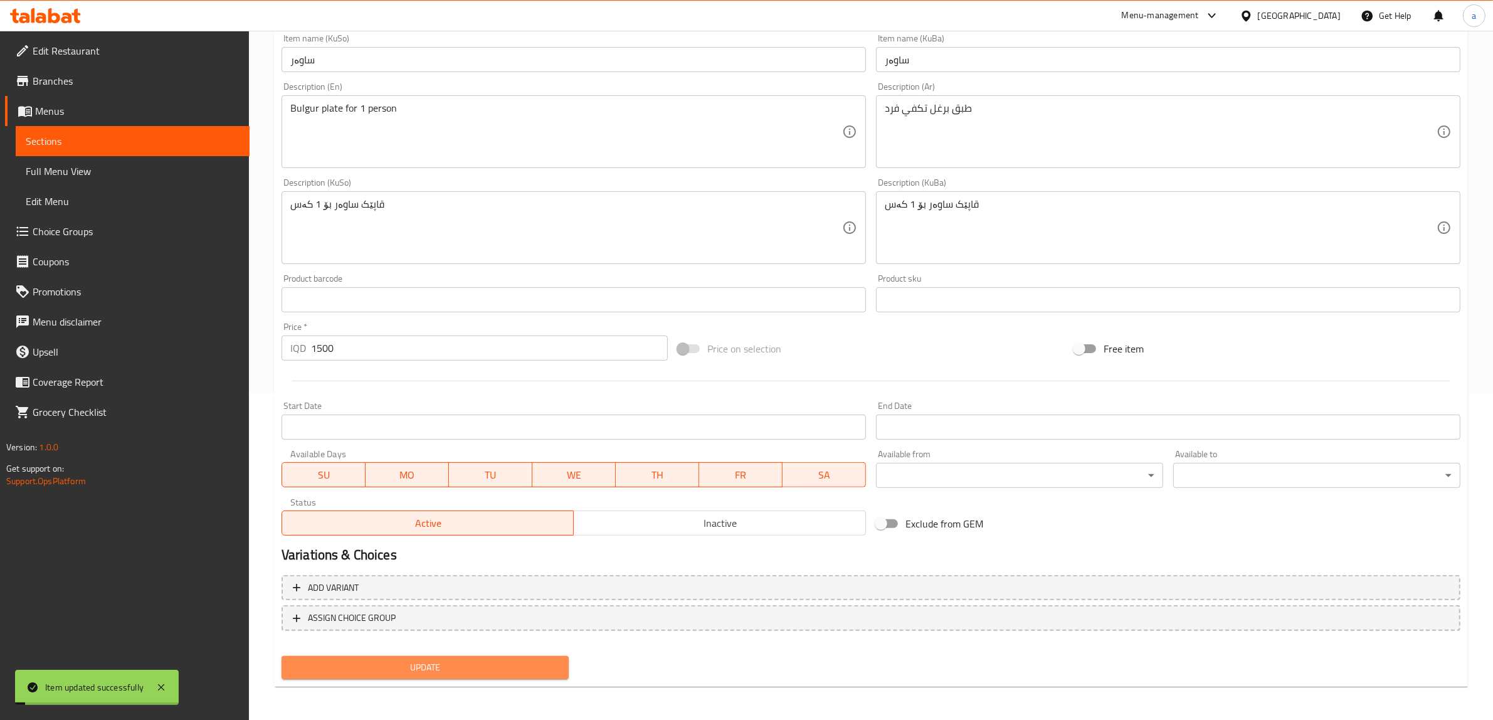
click at [389, 671] on span "Update" at bounding box center [424, 667] width 267 height 16
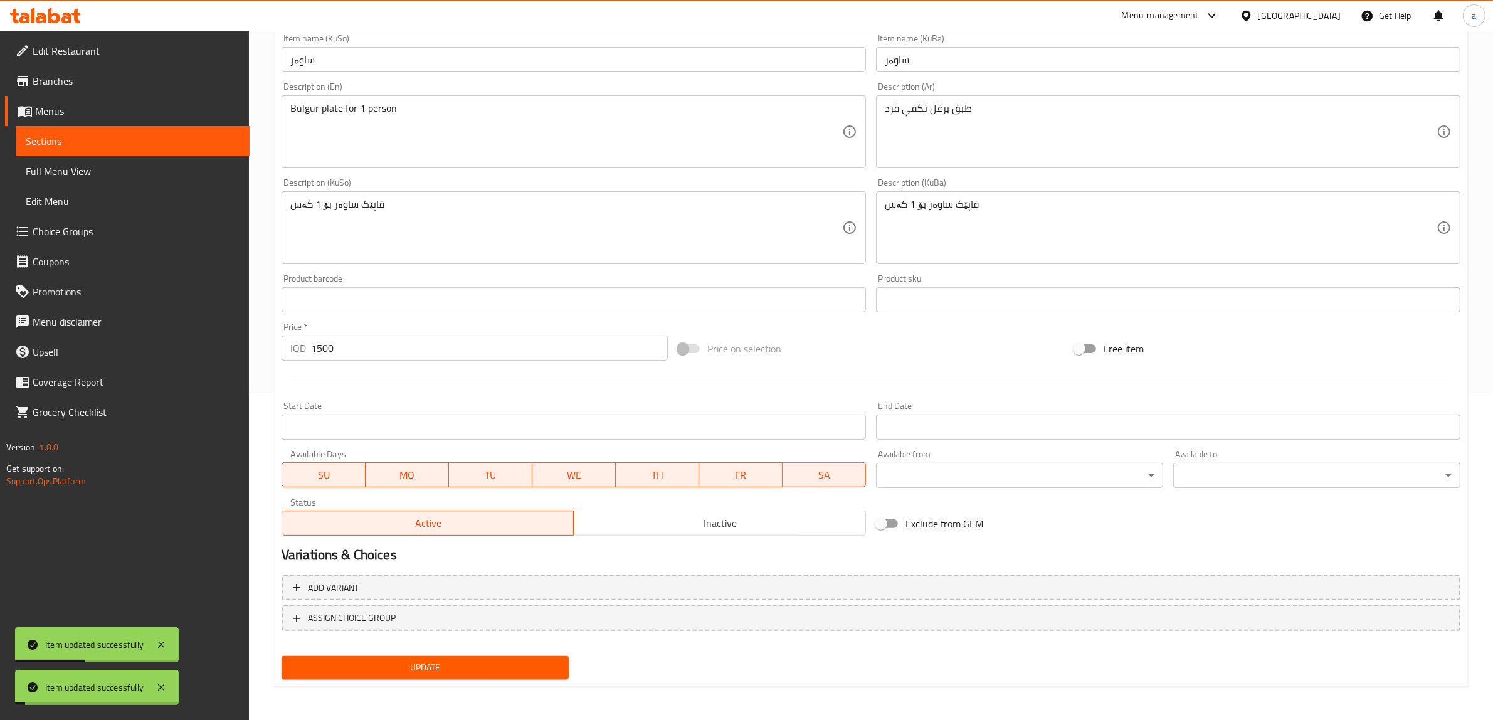
scroll to position [0, 0]
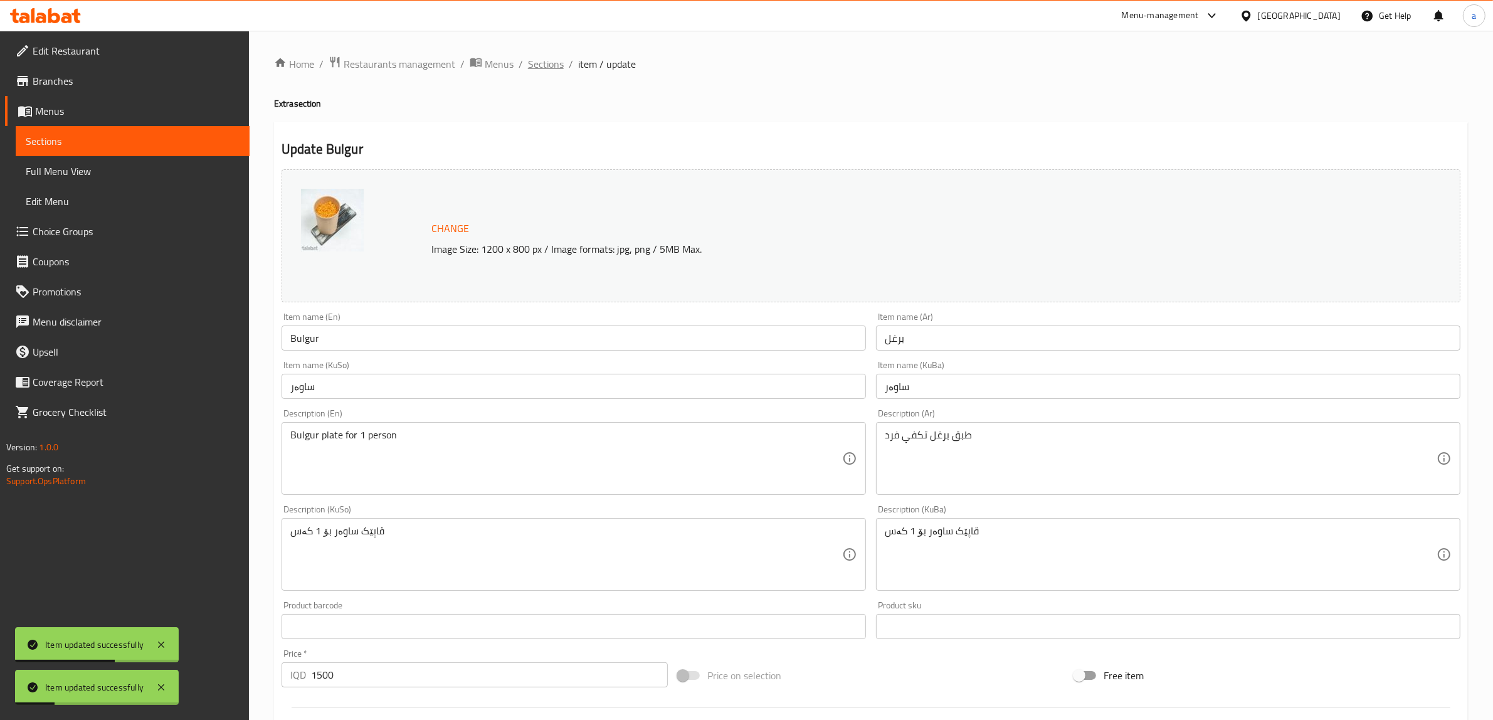
click at [543, 60] on span "Sections" at bounding box center [546, 63] width 36 height 15
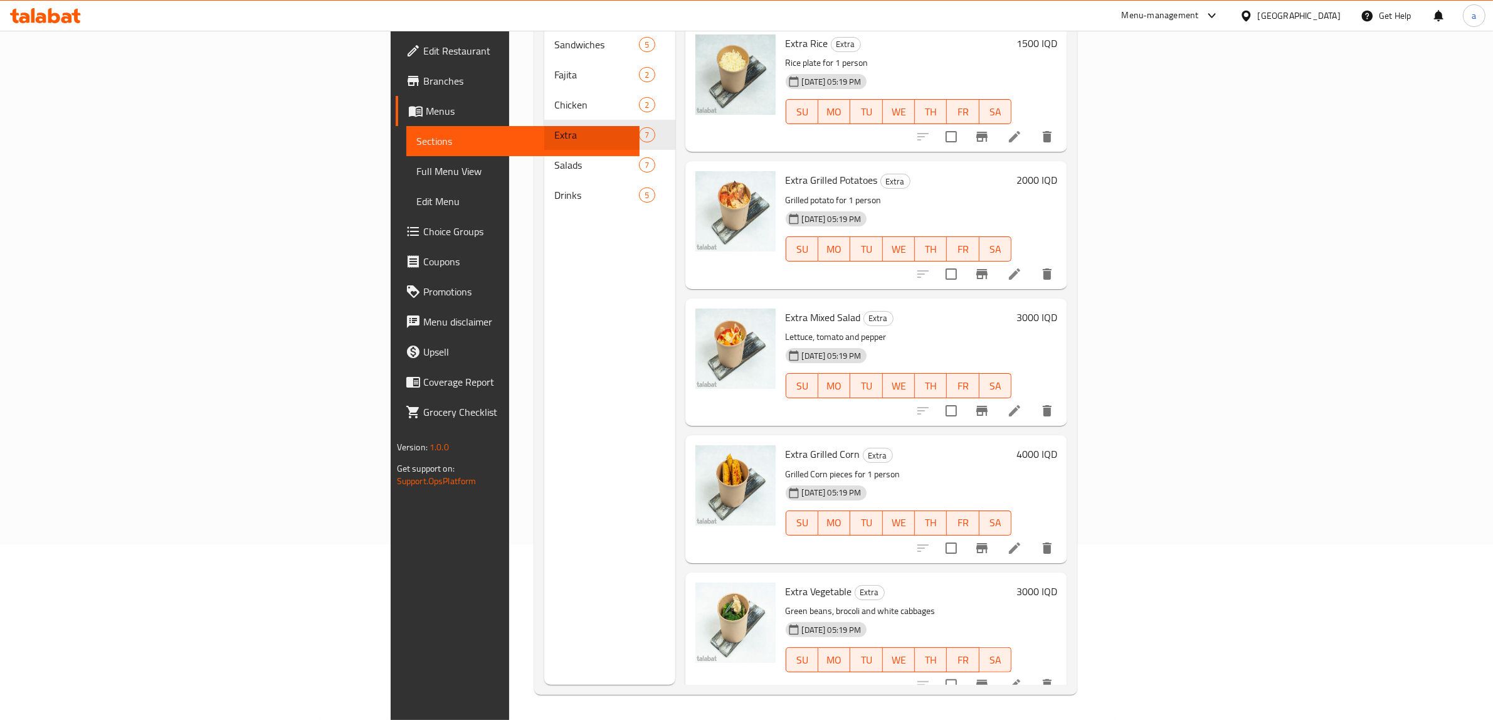
scroll to position [270, 0]
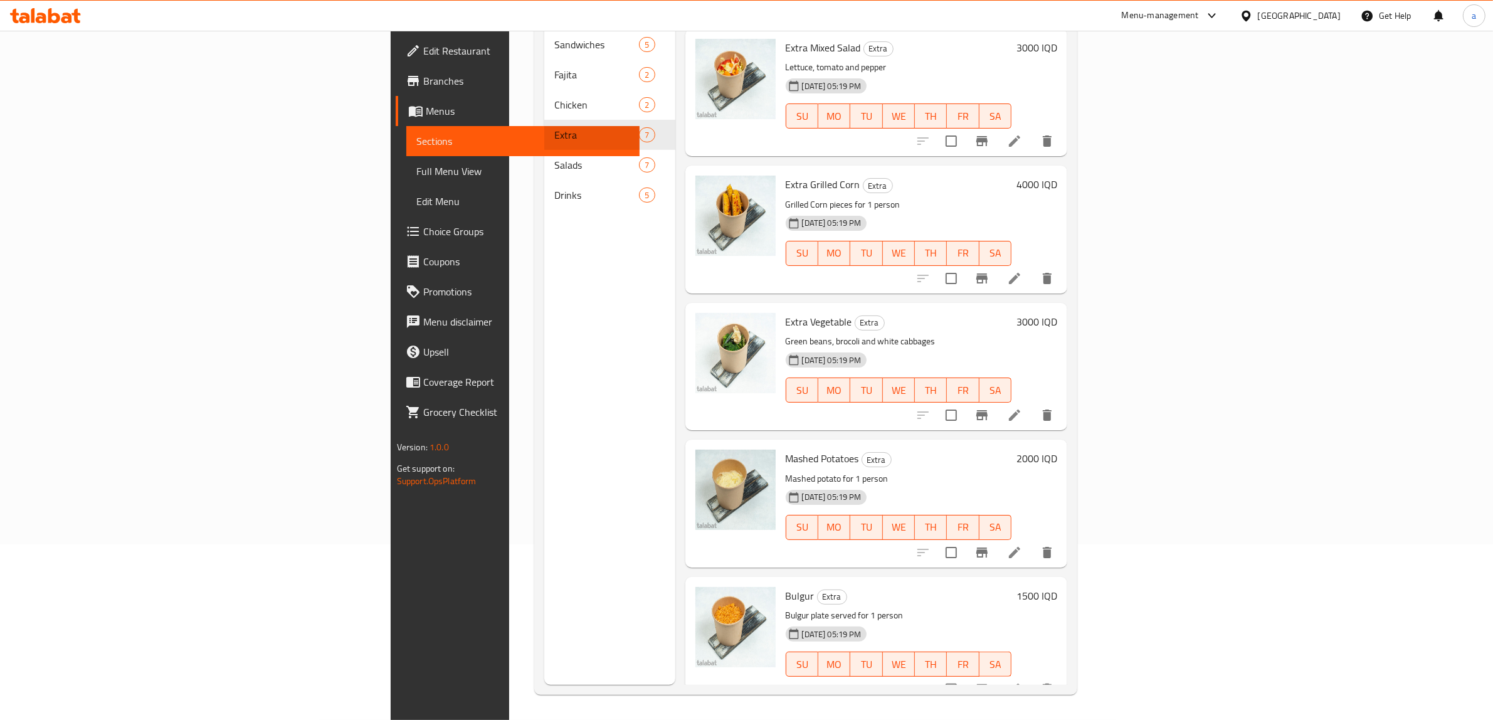
click at [1032, 678] on li at bounding box center [1014, 689] width 35 height 23
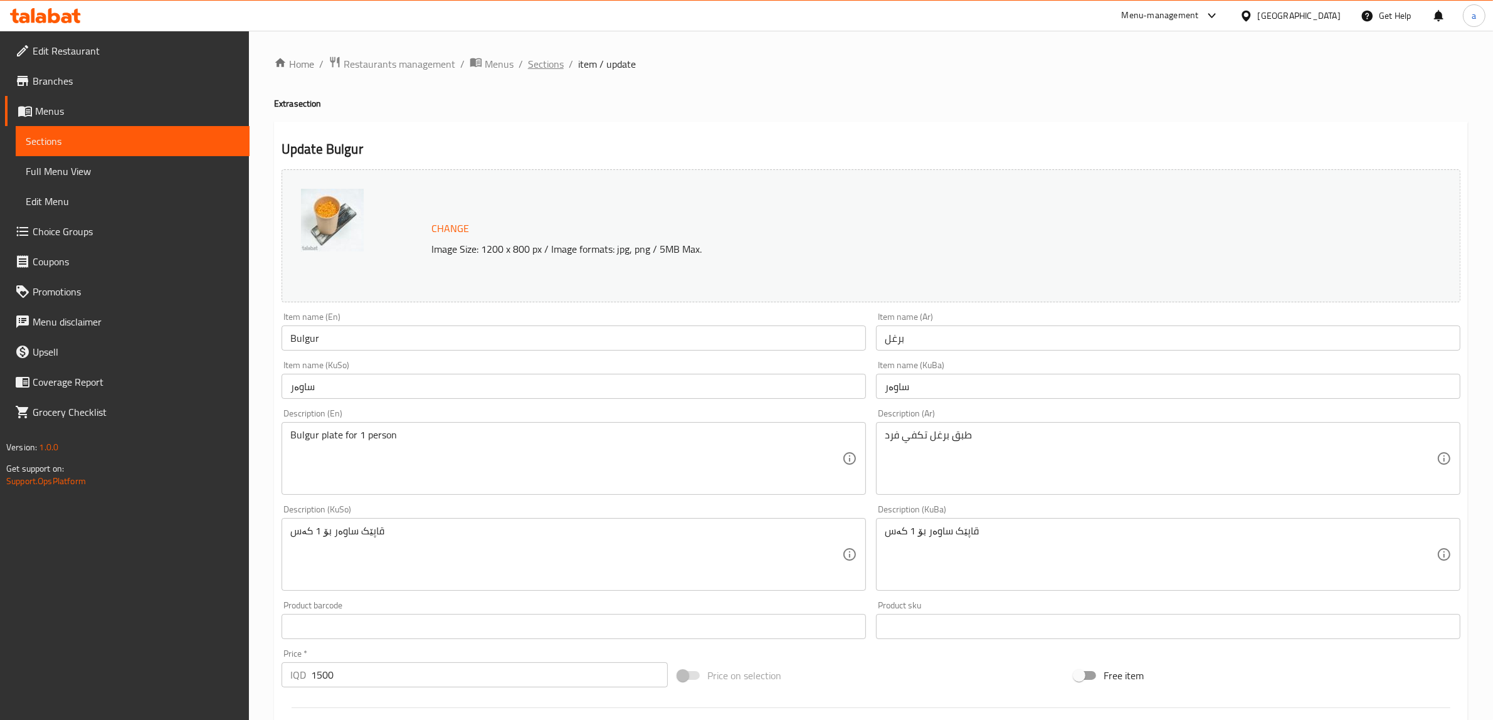
click at [553, 58] on span "Sections" at bounding box center [546, 63] width 36 height 15
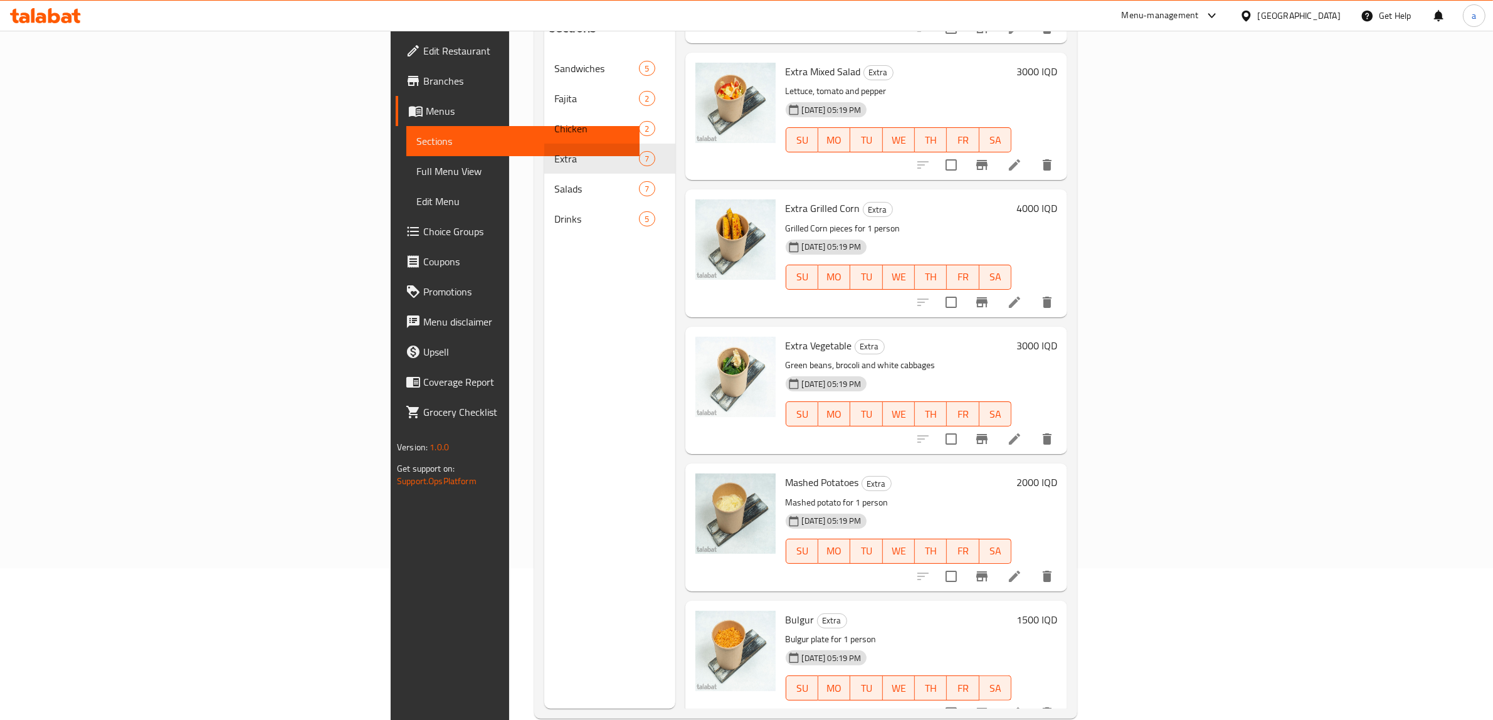
scroll to position [176, 0]
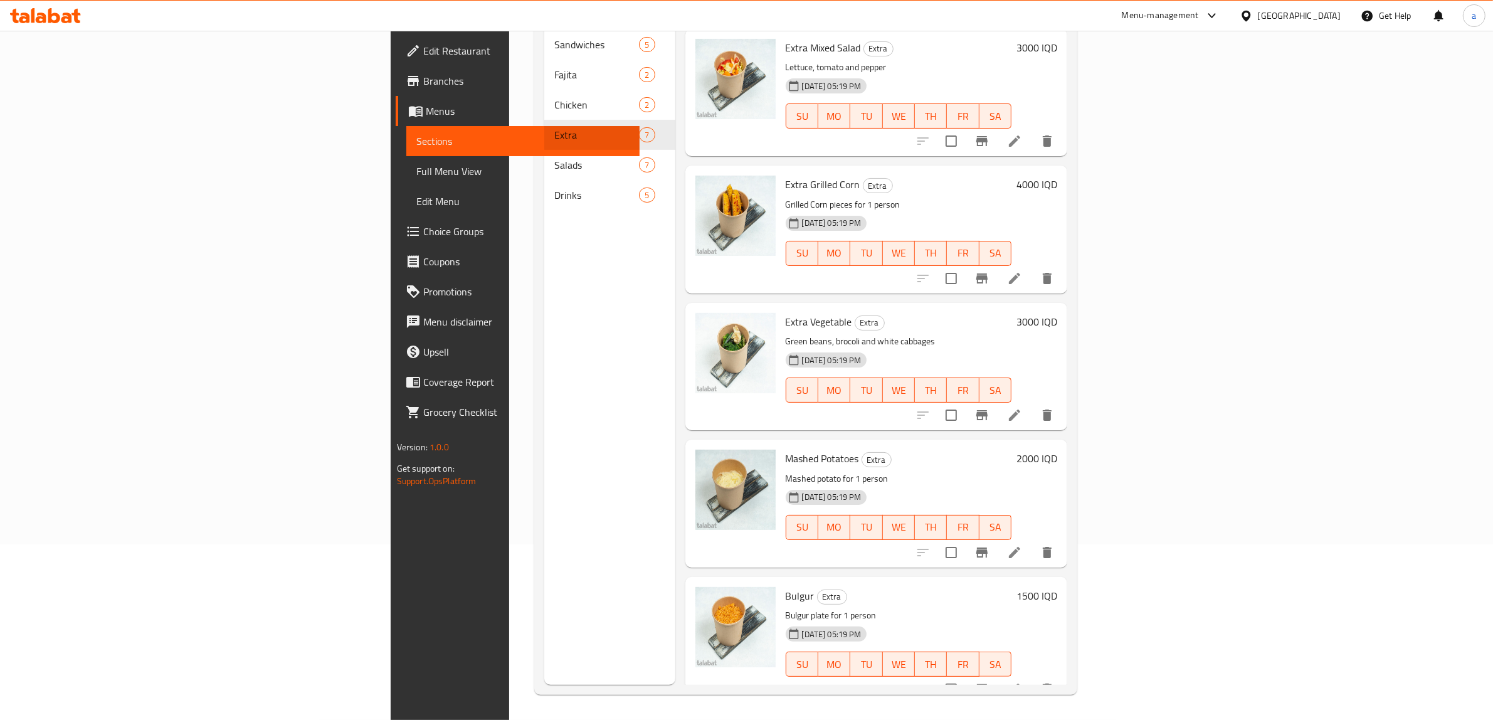
click at [416, 174] on span "Full Menu View" at bounding box center [523, 171] width 214 height 15
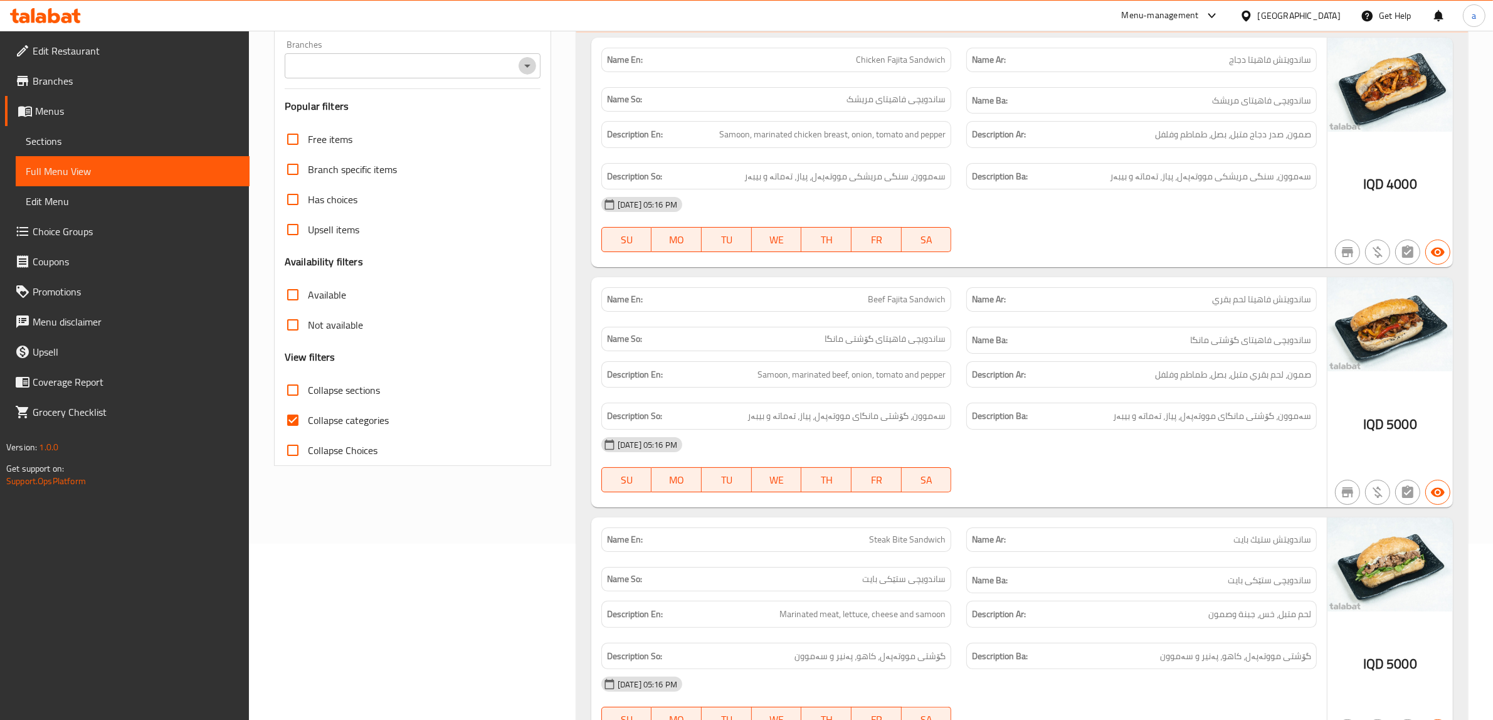
click at [524, 68] on icon "Open" at bounding box center [527, 65] width 15 height 15
click at [374, 126] on li "Fit Bowl," at bounding box center [413, 120] width 256 height 23
type input "Fit Bowl,"
click at [295, 412] on input "Collapse categories" at bounding box center [293, 420] width 30 height 30
checkbox input "false"
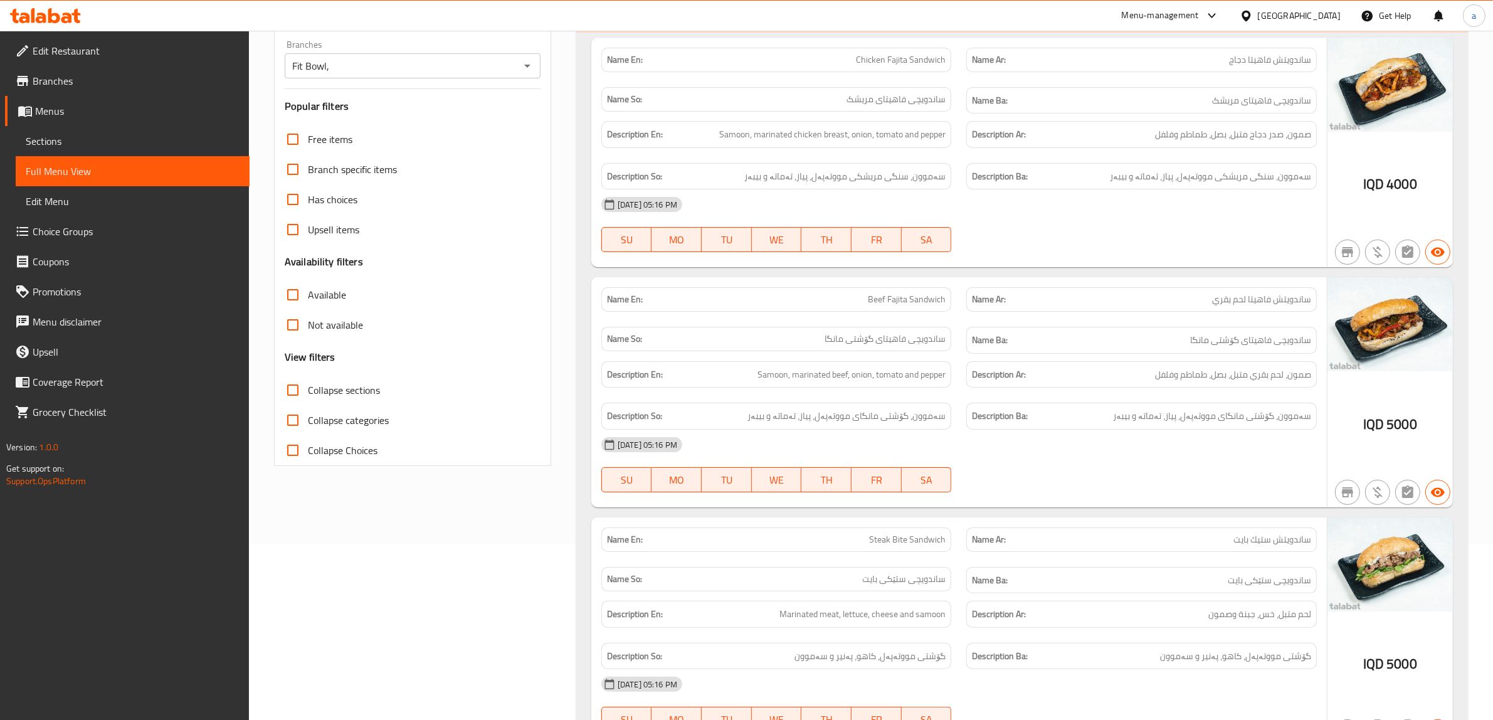
click at [287, 386] on input "Collapse sections" at bounding box center [293, 390] width 30 height 30
checkbox input "true"
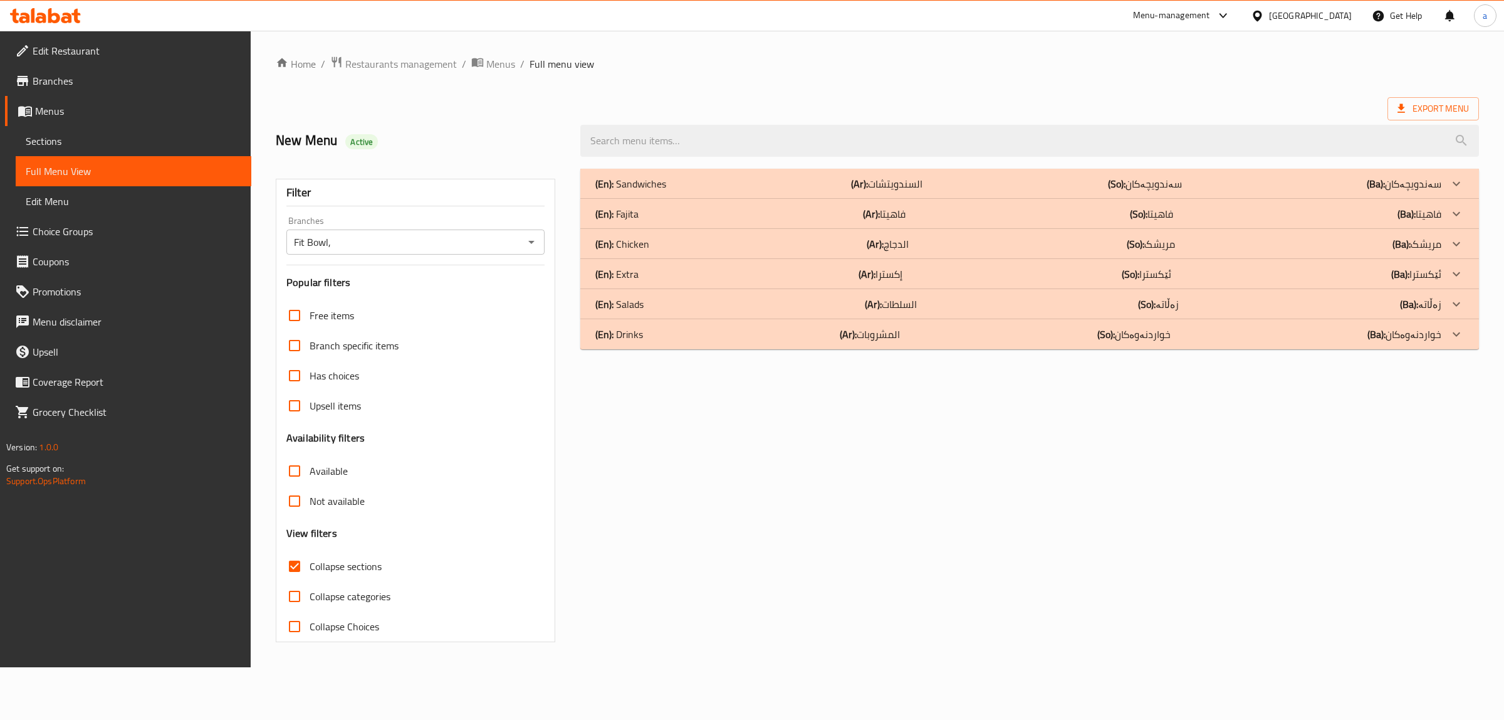
click at [627, 268] on p "(En): Extra" at bounding box center [617, 273] width 43 height 15
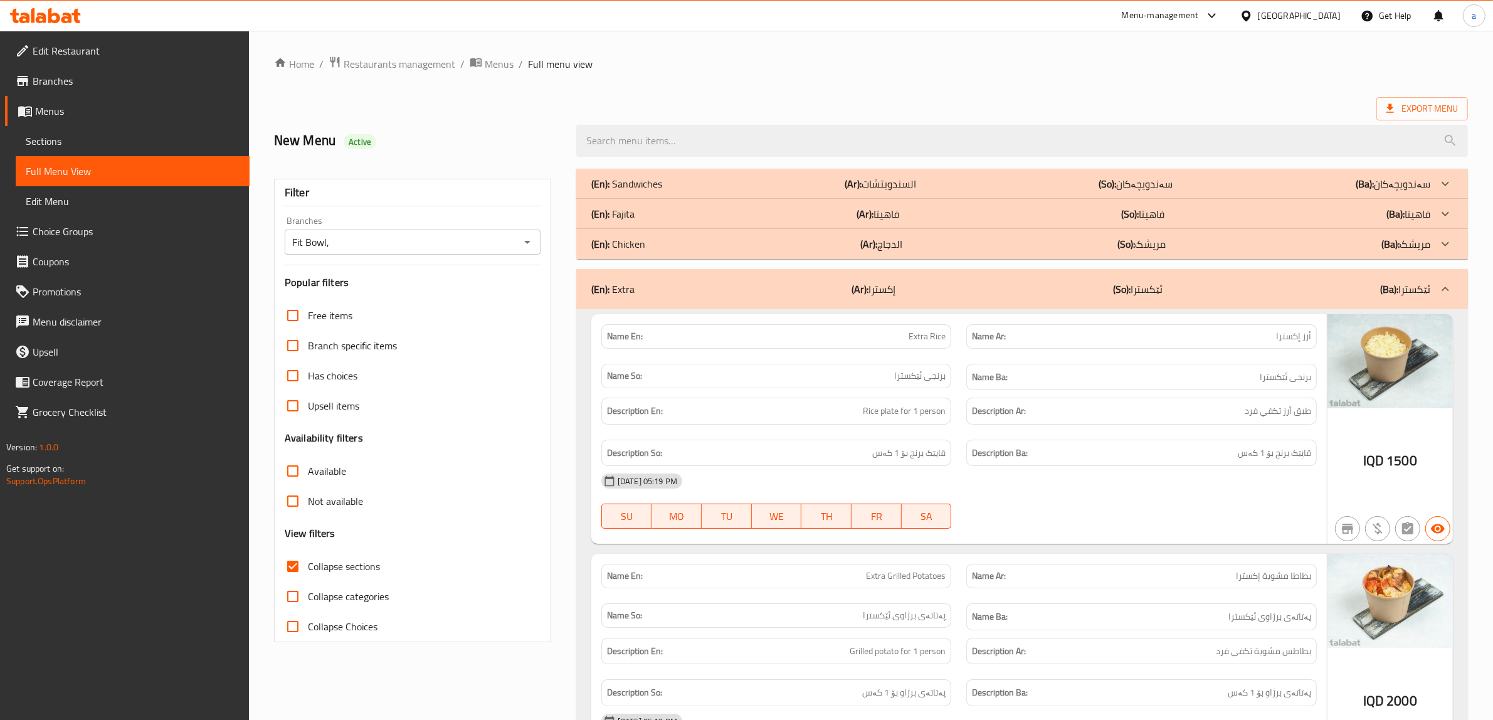
click at [625, 206] on p "(En): Fajita" at bounding box center [612, 213] width 43 height 15
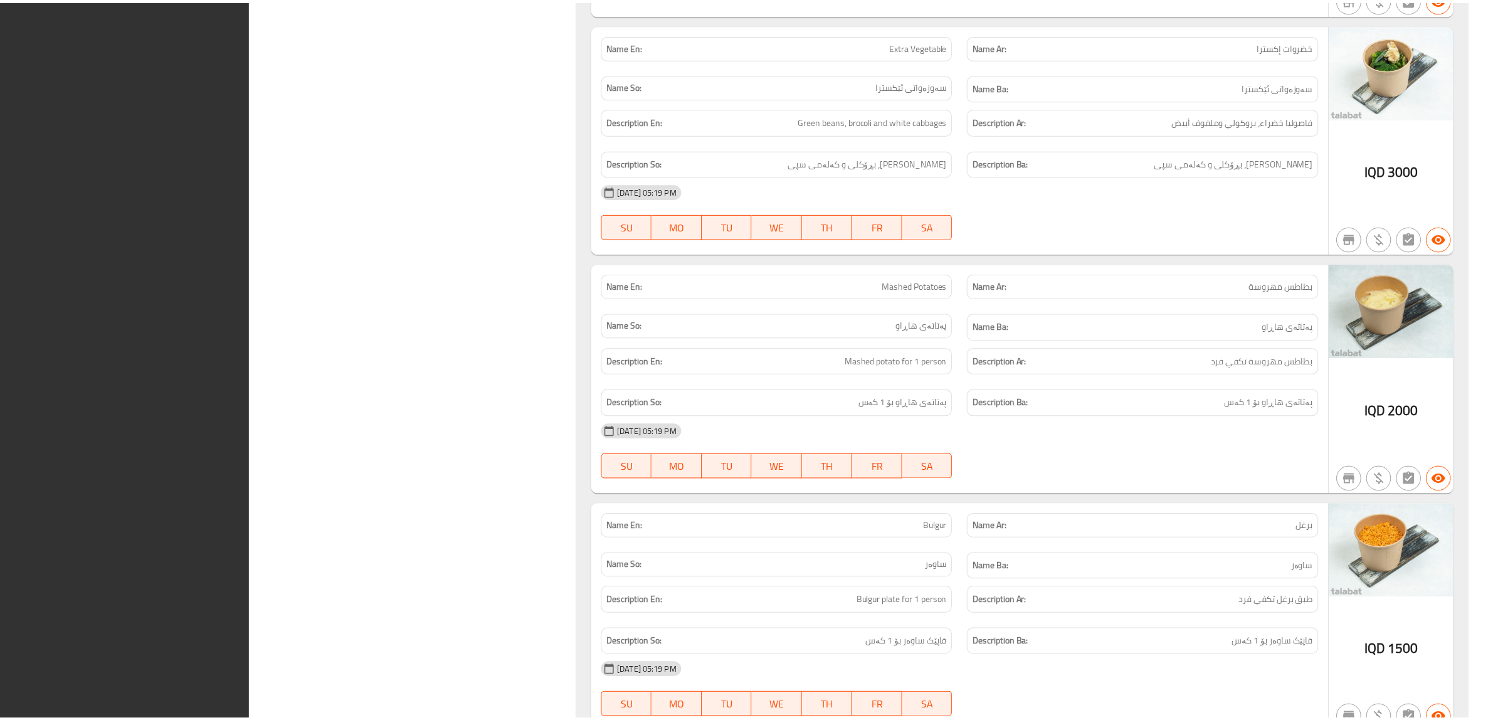
scroll to position [1923, 0]
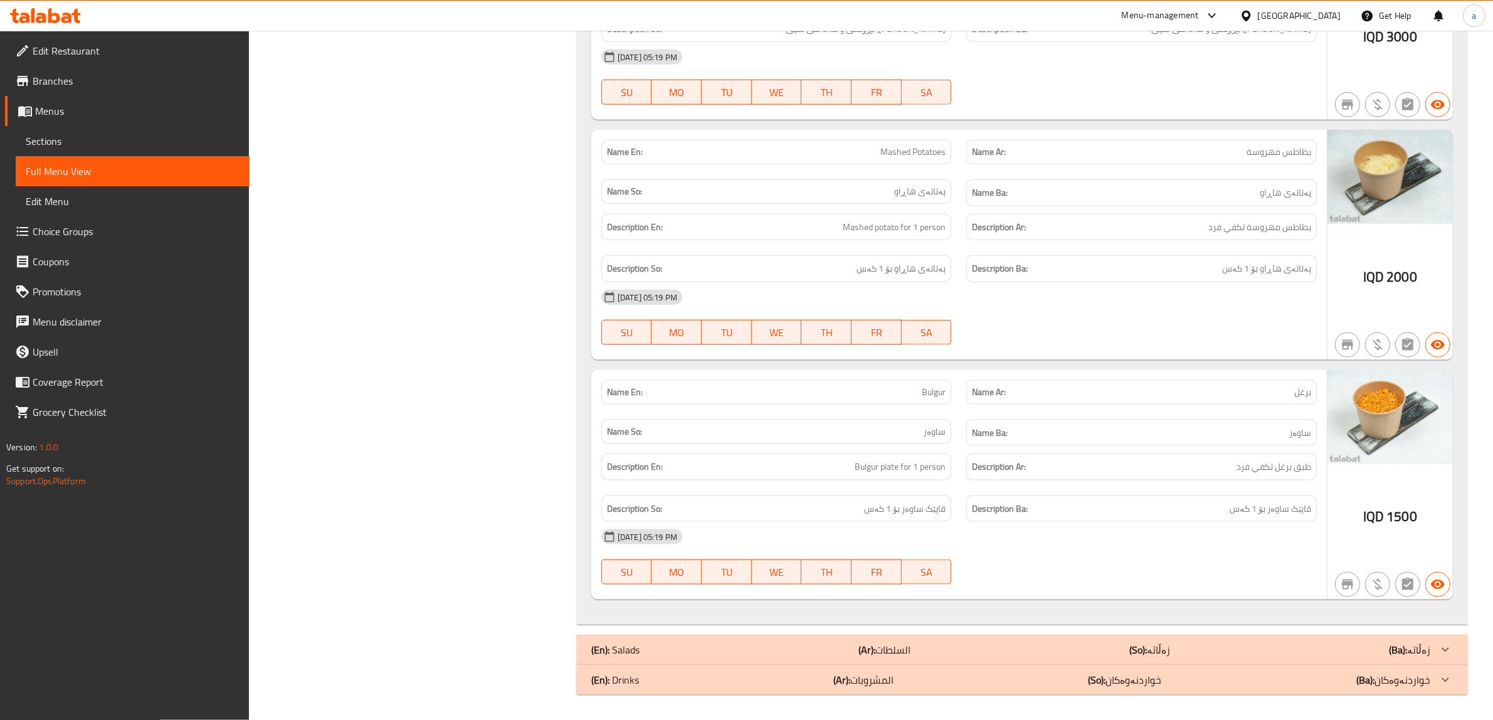
click at [49, 19] on icon at bounding box center [54, 15] width 12 height 15
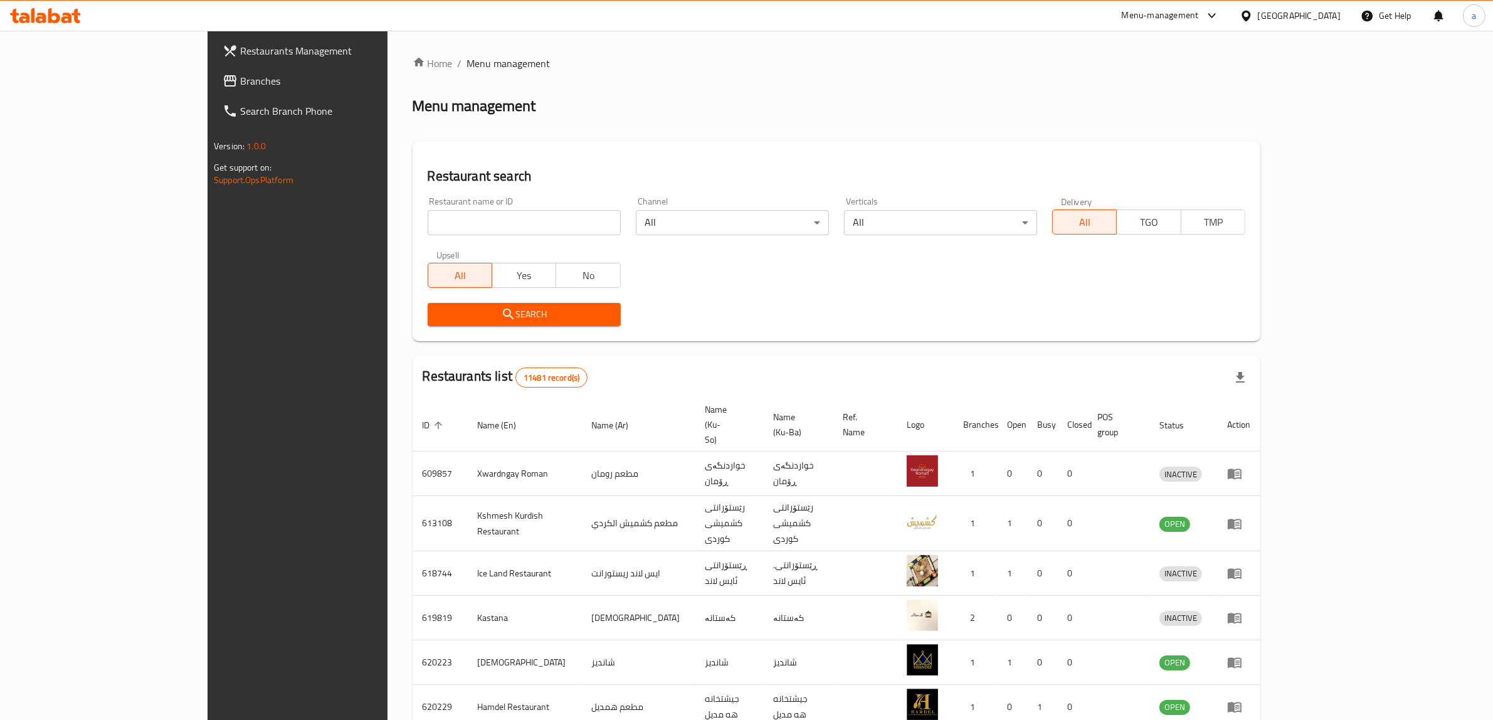
click at [213, 91] on link "Branches" at bounding box center [335, 81] width 244 height 30
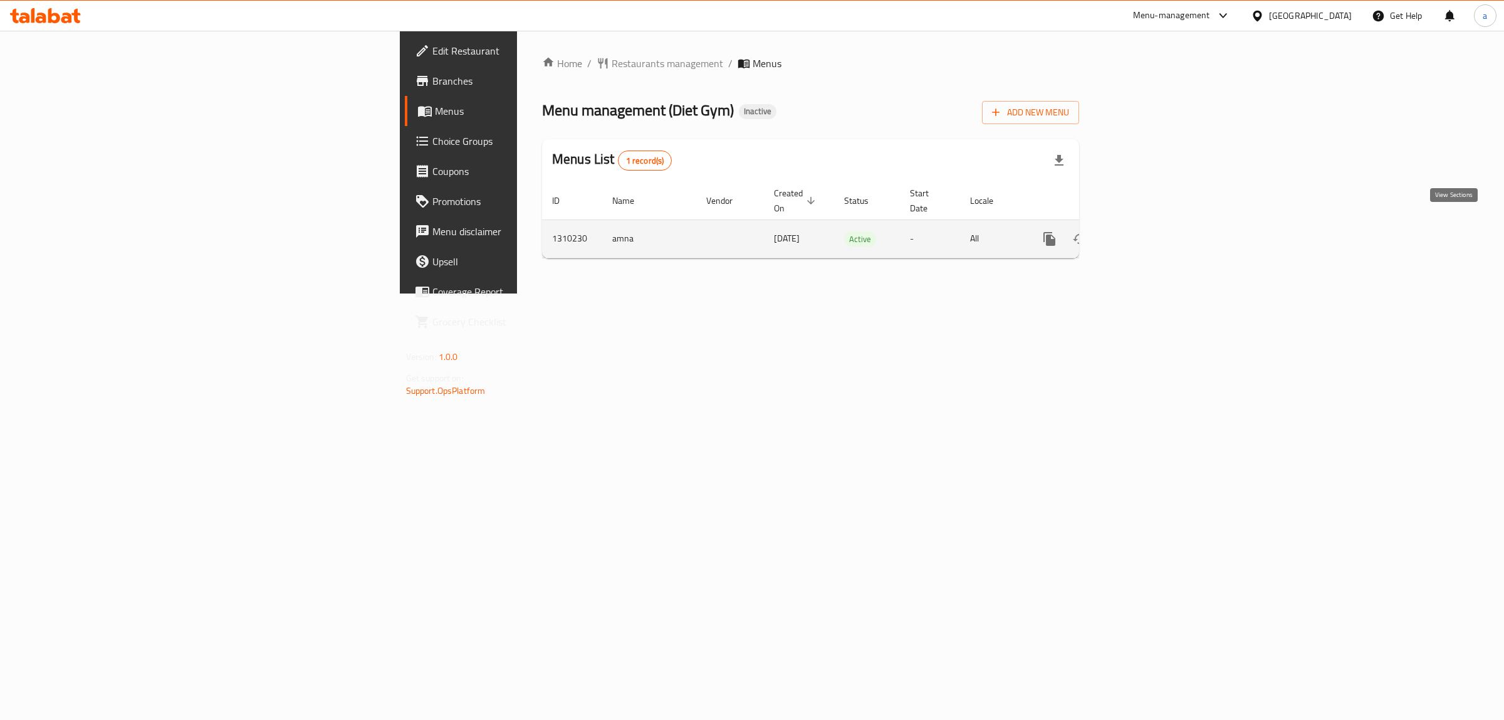
click at [1148, 231] on icon "enhanced table" at bounding box center [1140, 238] width 15 height 15
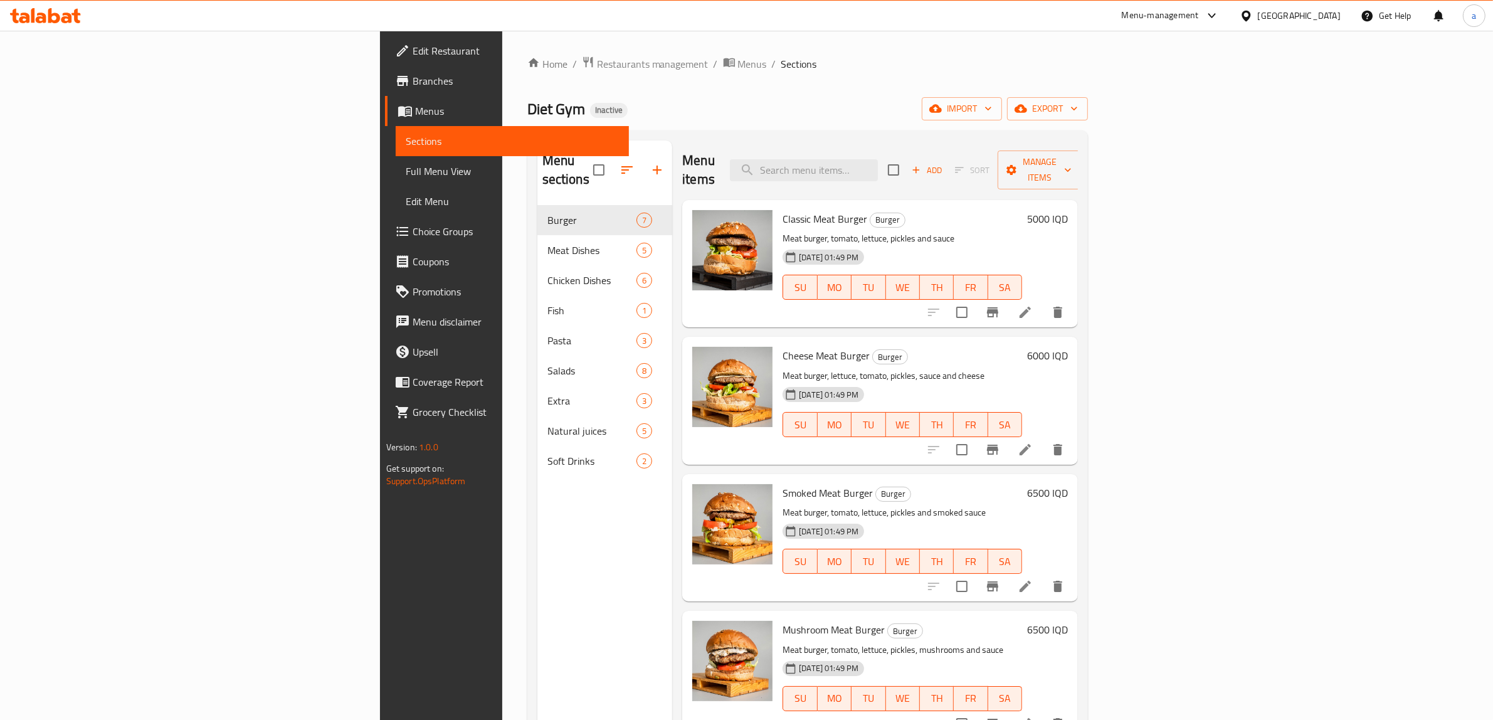
click at [412, 50] on span "Edit Restaurant" at bounding box center [515, 50] width 207 height 15
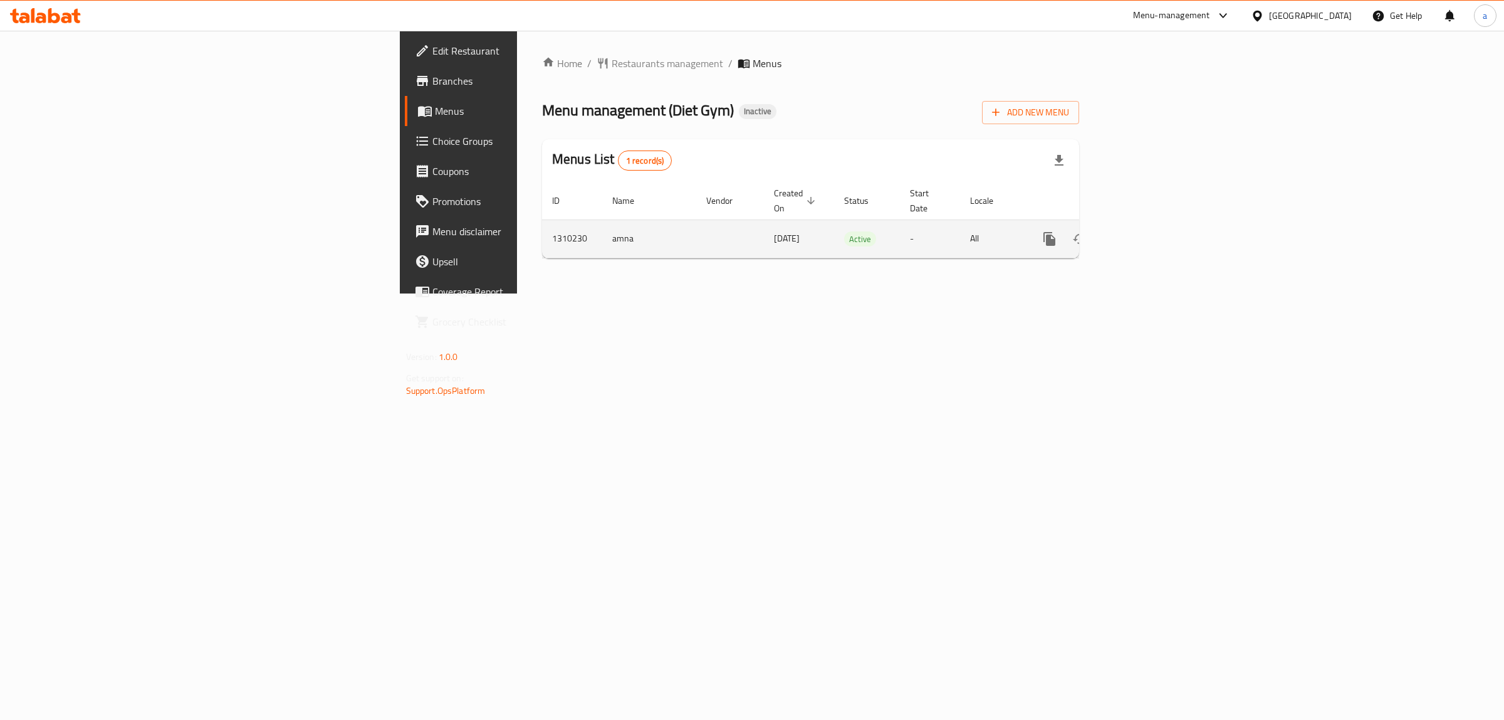
click at [1155, 224] on link "enhanced table" at bounding box center [1140, 239] width 30 height 30
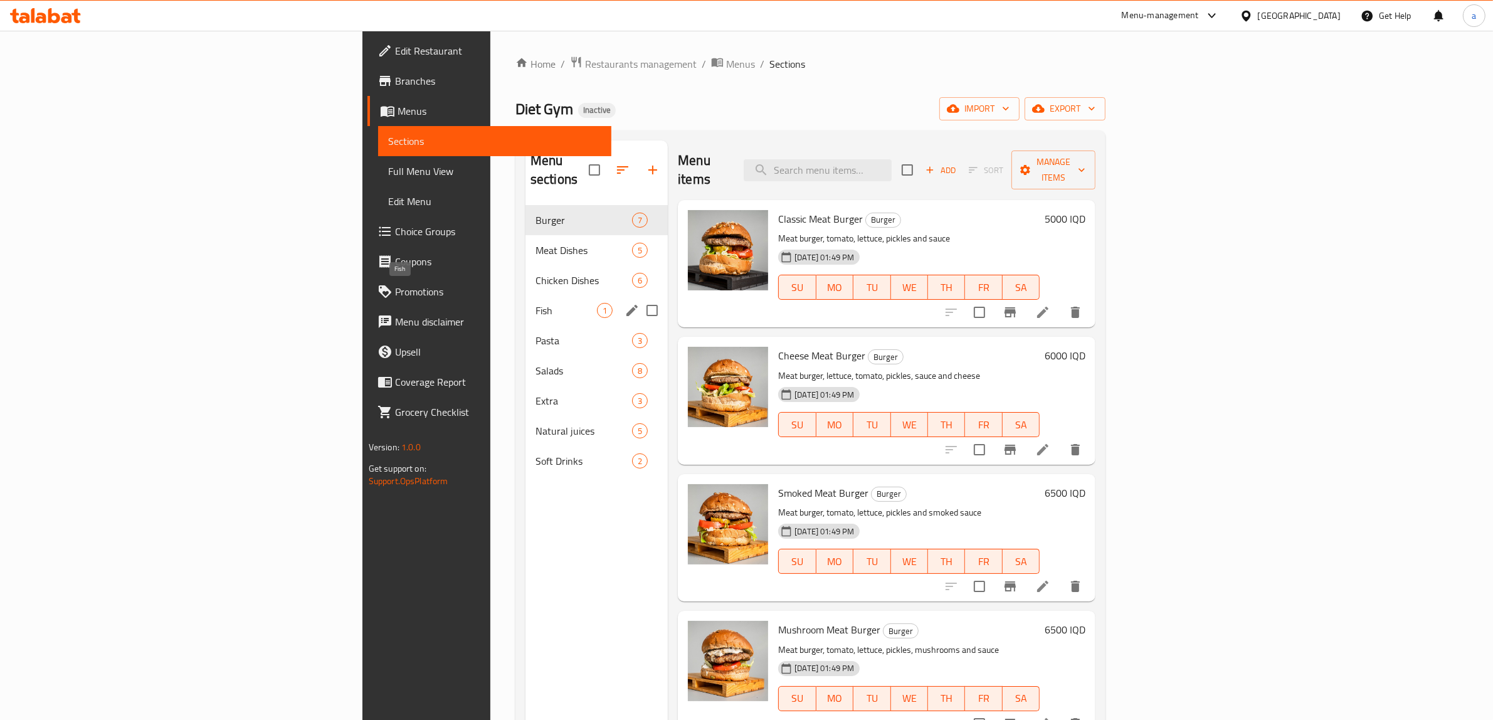
click at [535, 303] on span "Fish" at bounding box center [565, 310] width 61 height 15
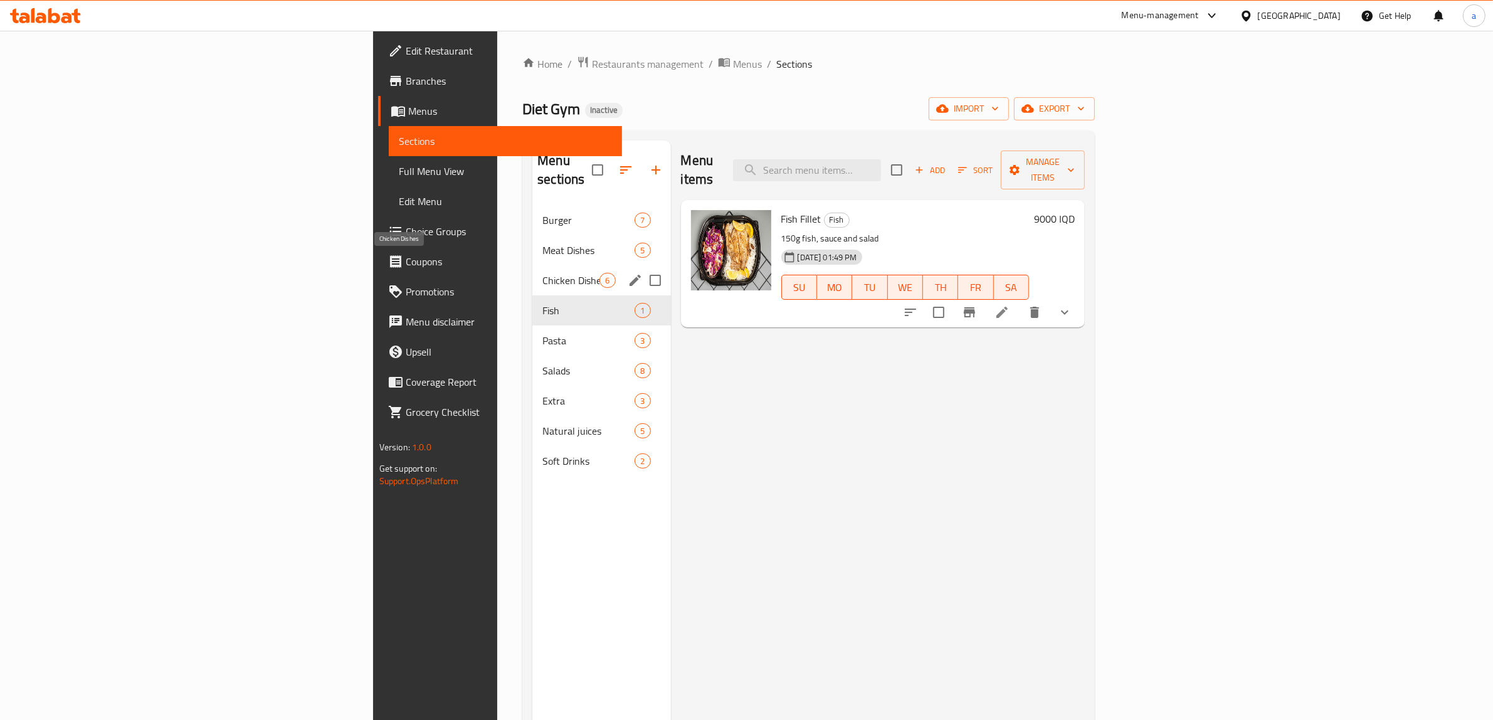
click at [542, 273] on span "Chicken Dishes" at bounding box center [570, 280] width 57 height 15
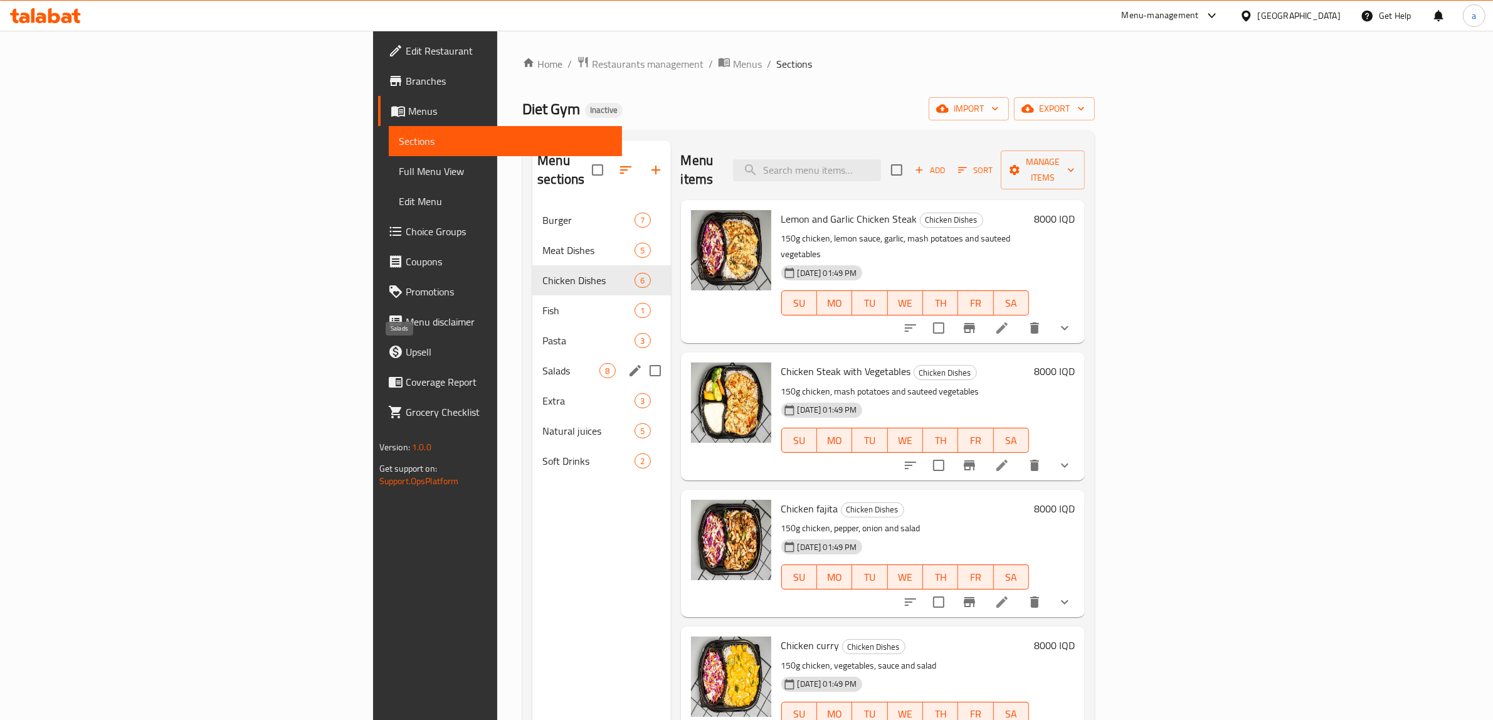
click at [542, 363] on span "Salads" at bounding box center [570, 370] width 57 height 15
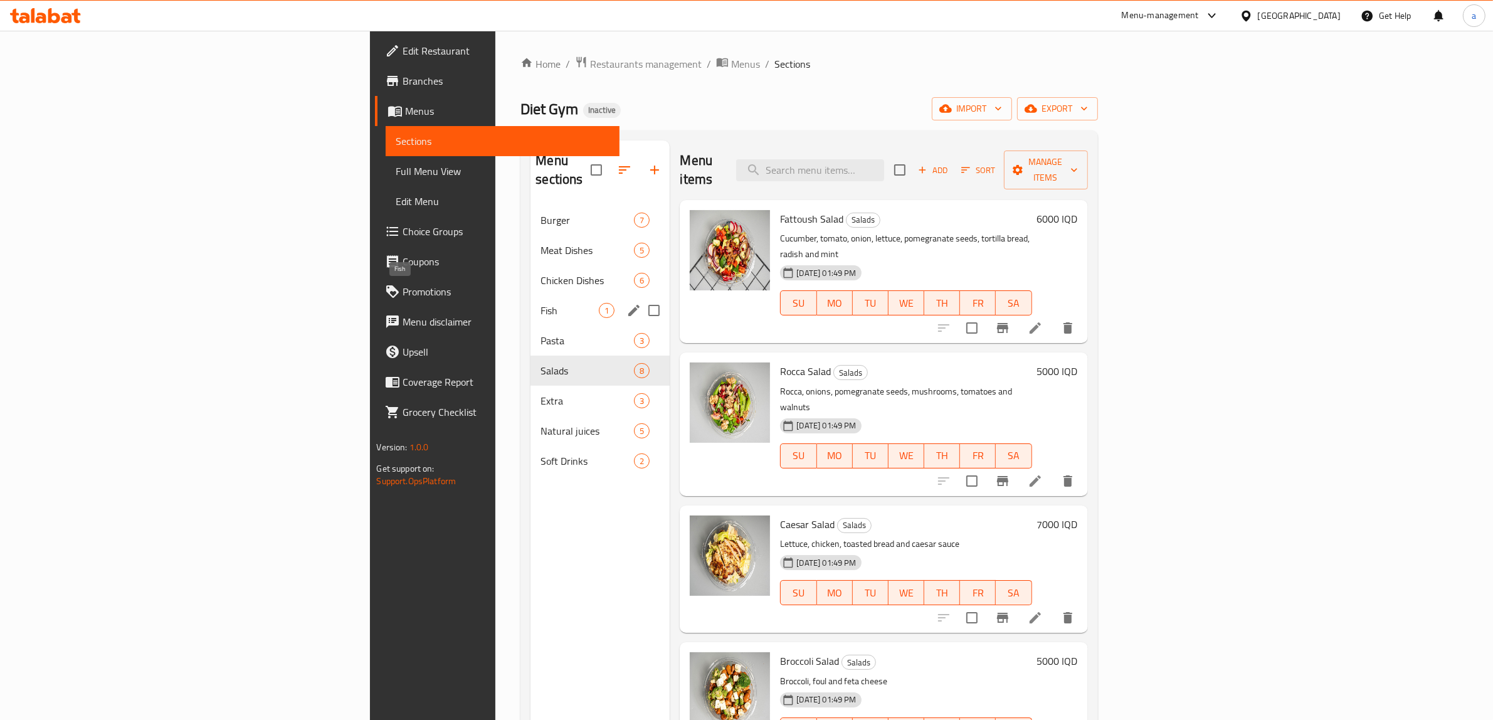
click at [540, 303] on span "Fish" at bounding box center [569, 310] width 58 height 15
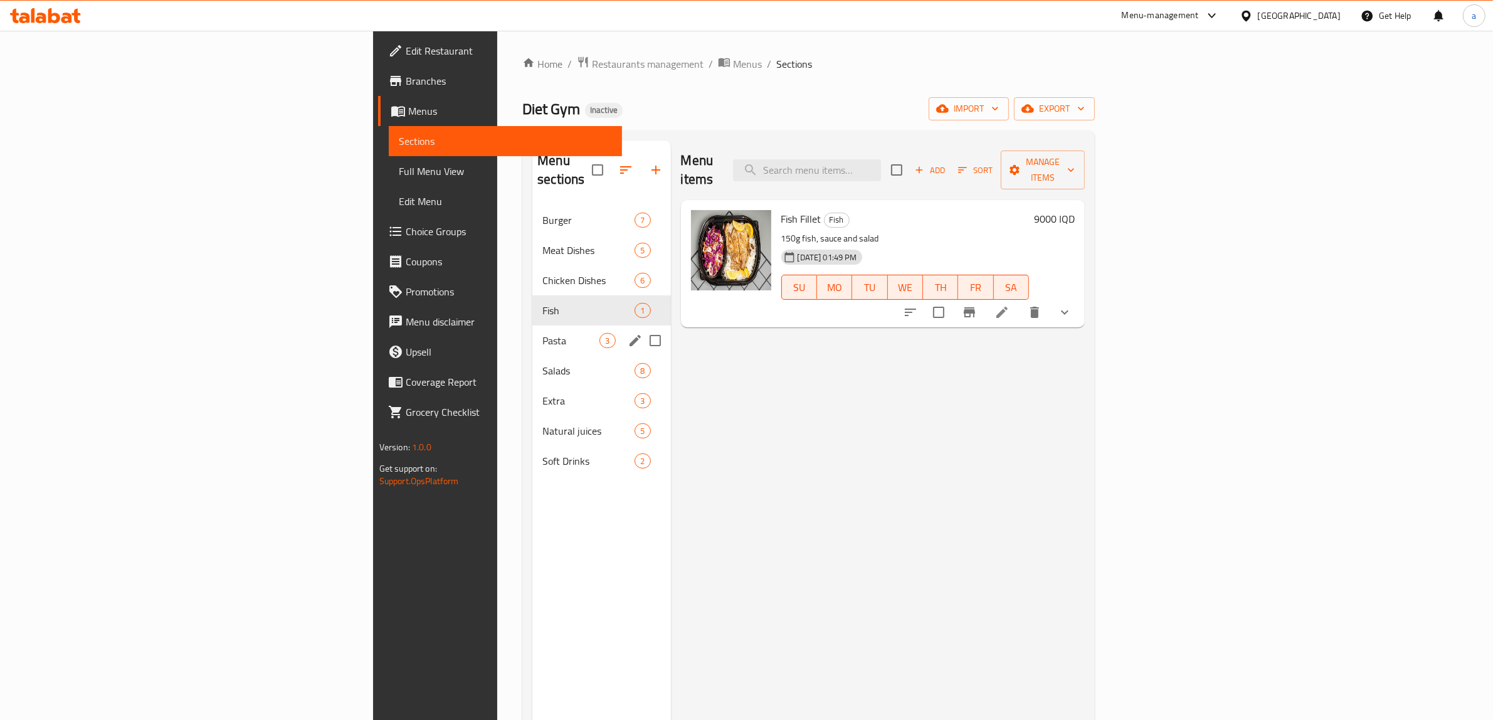
click at [542, 333] on span "Pasta" at bounding box center [570, 340] width 57 height 15
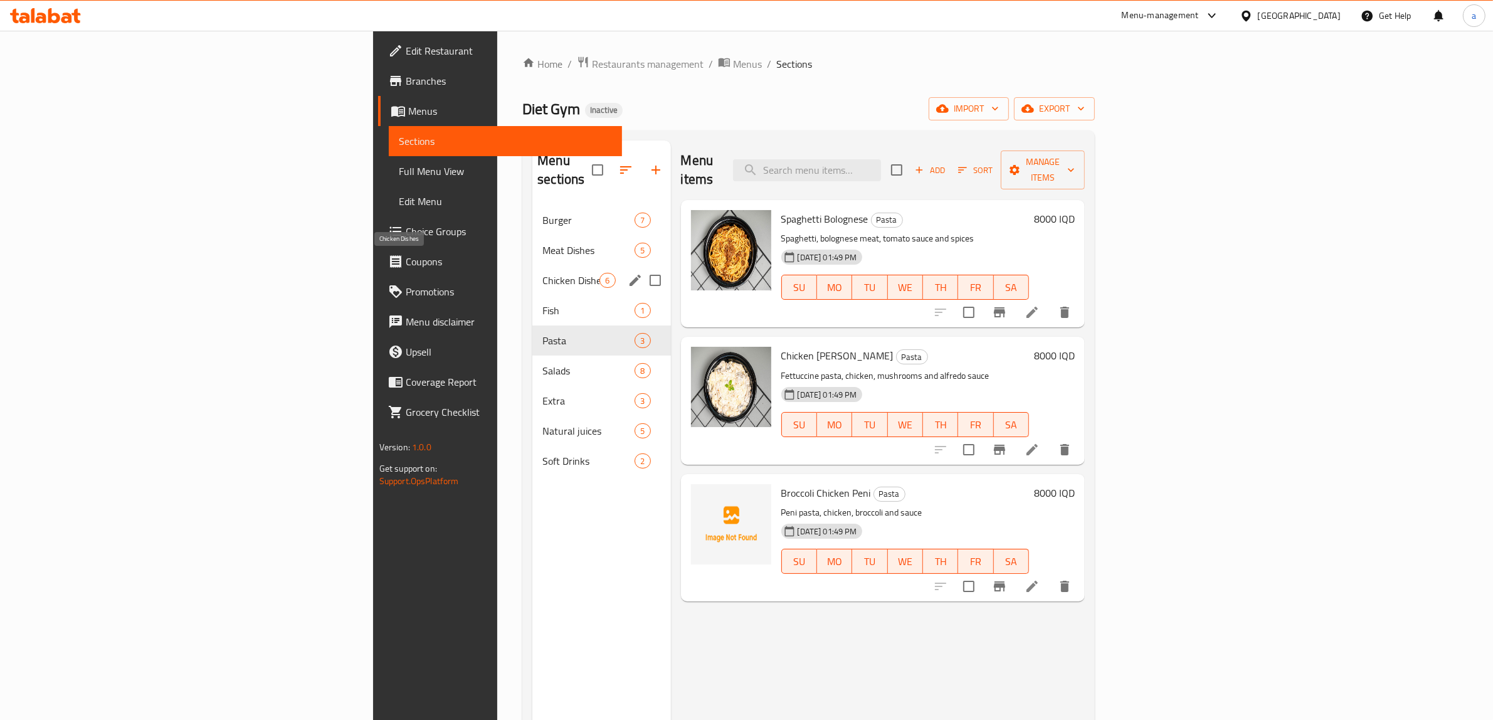
click at [542, 273] on span "Chicken Dishes" at bounding box center [570, 280] width 57 height 15
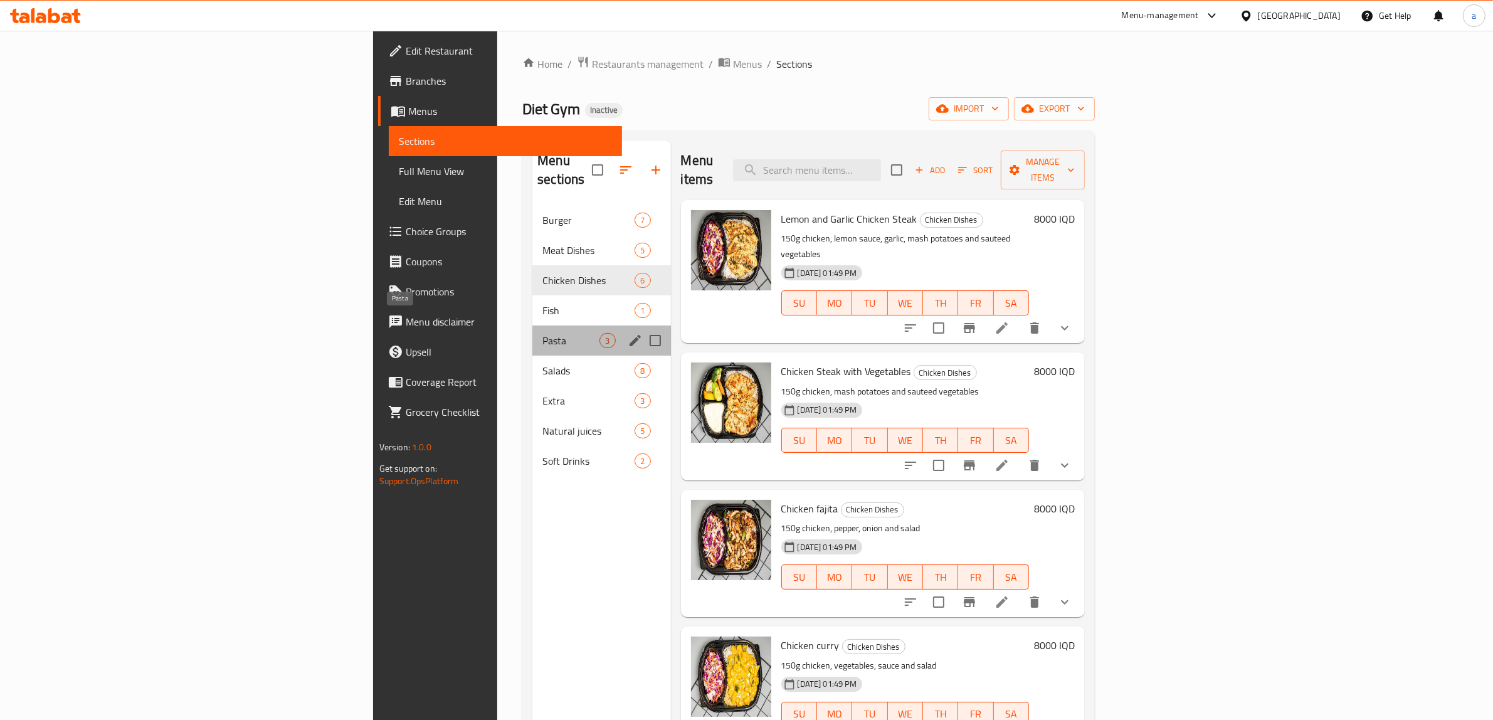
click at [542, 333] on span "Pasta" at bounding box center [570, 340] width 57 height 15
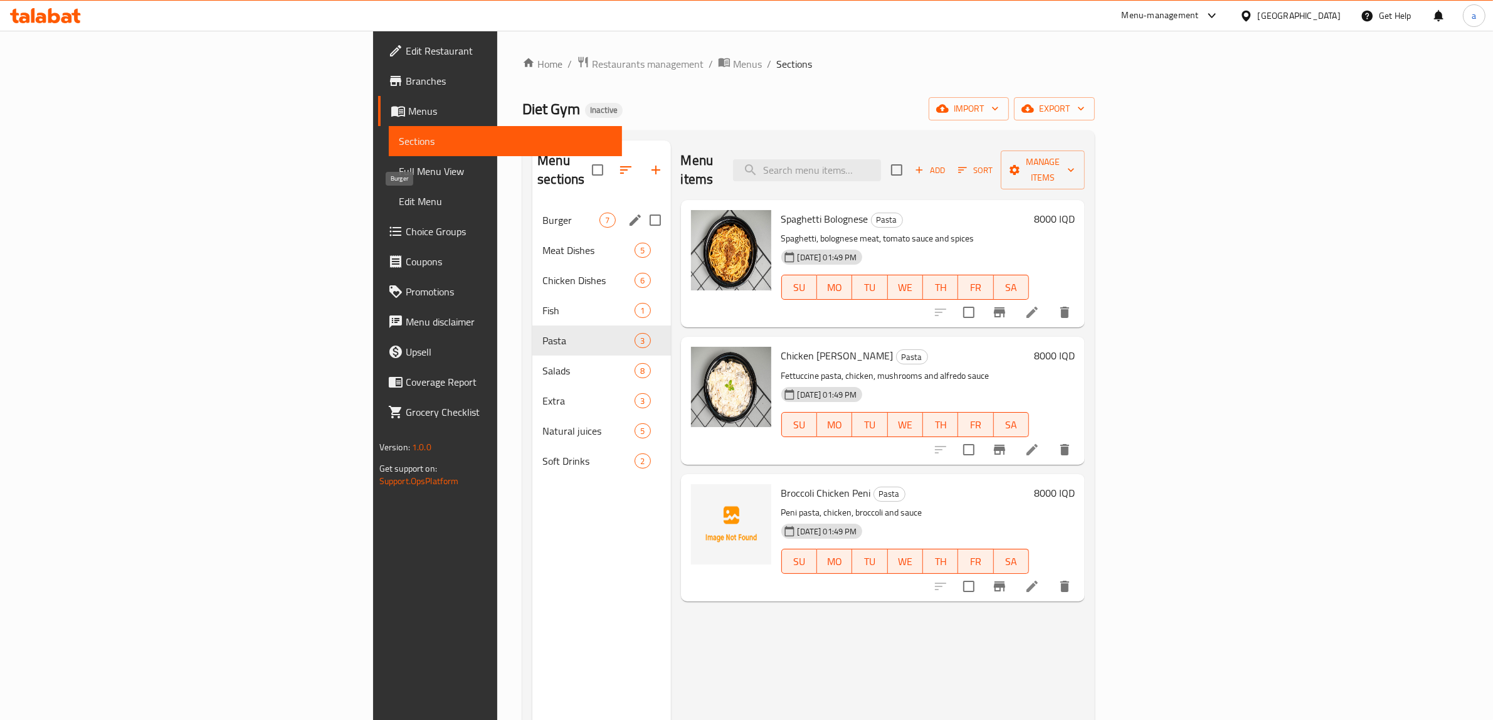
click at [542, 213] on span "Burger" at bounding box center [570, 220] width 57 height 15
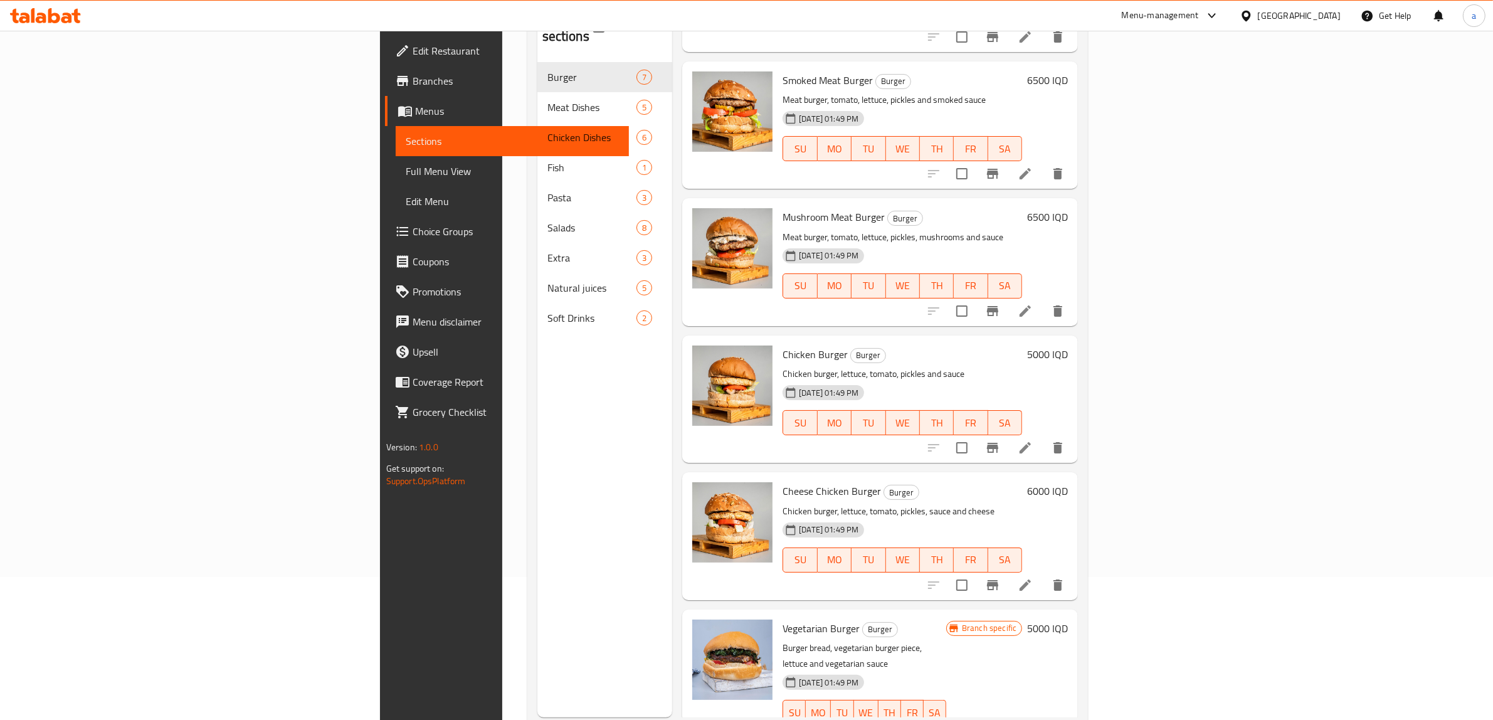
scroll to position [176, 0]
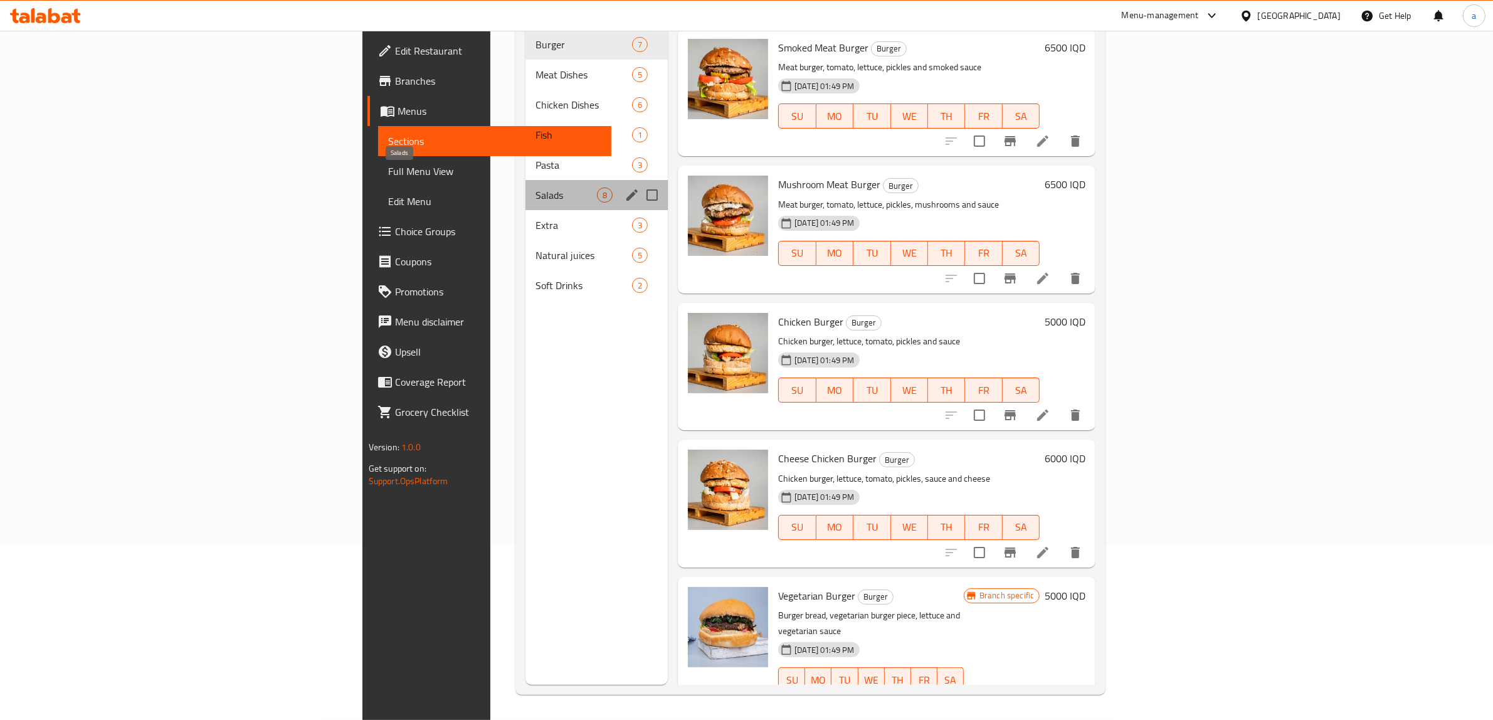
click at [535, 187] on span "Salads" at bounding box center [565, 194] width 61 height 15
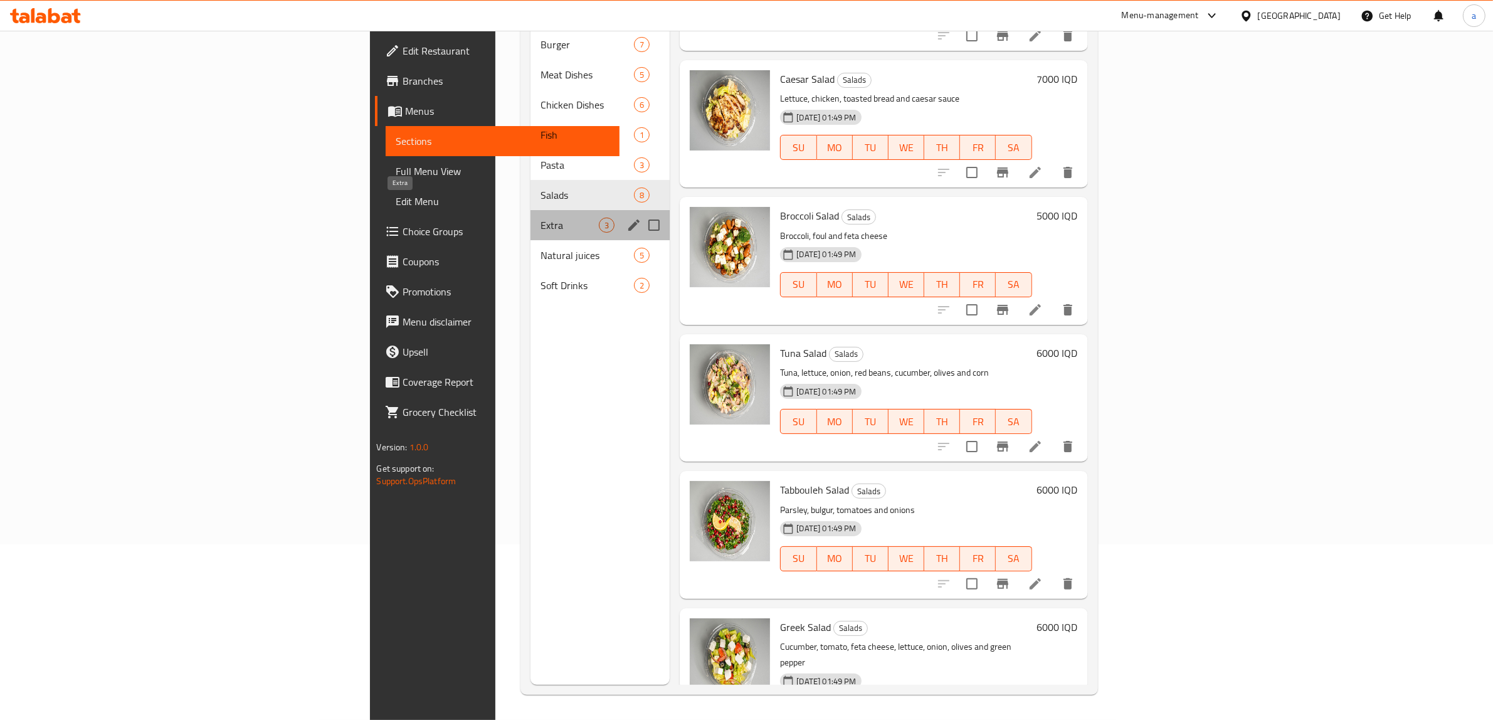
click at [540, 218] on span "Extra" at bounding box center [569, 225] width 58 height 15
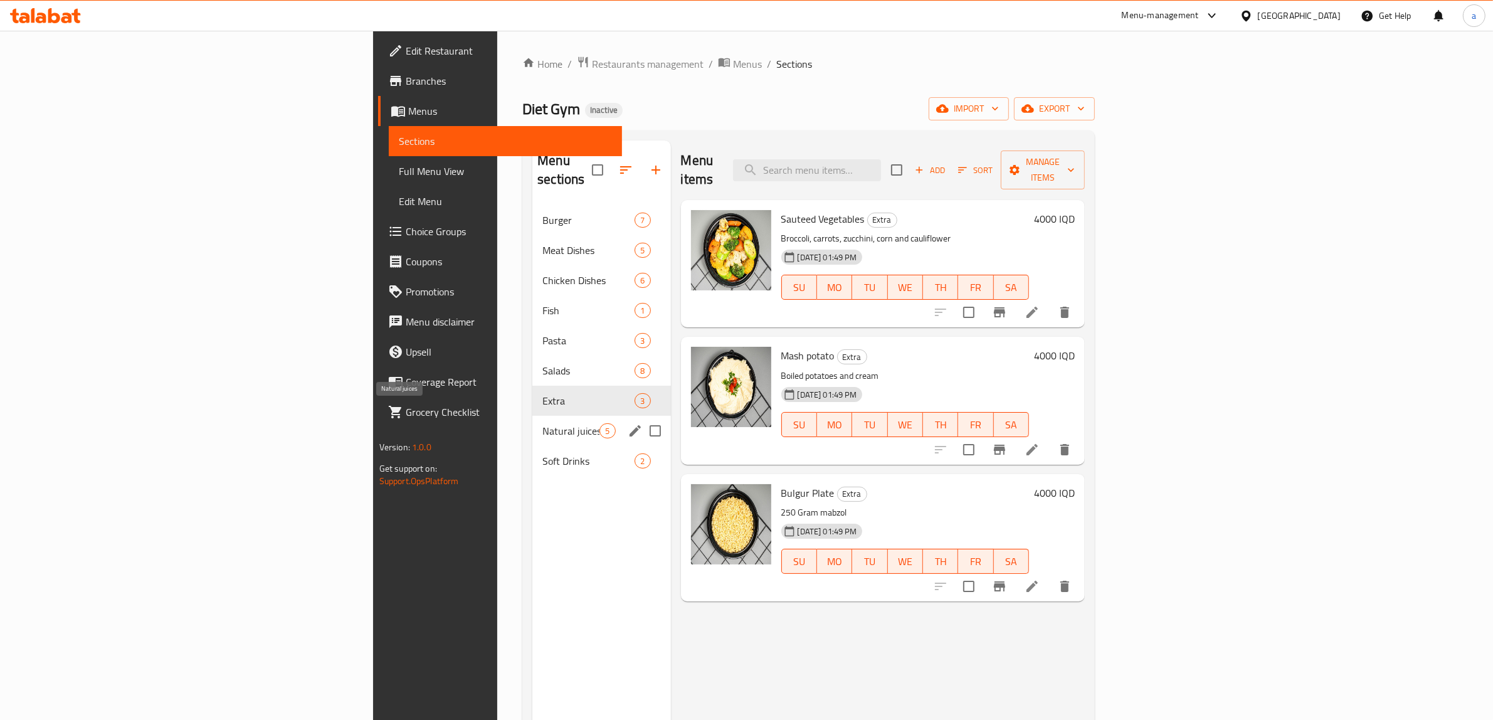
click at [542, 423] on span "Natural juices" at bounding box center [570, 430] width 57 height 15
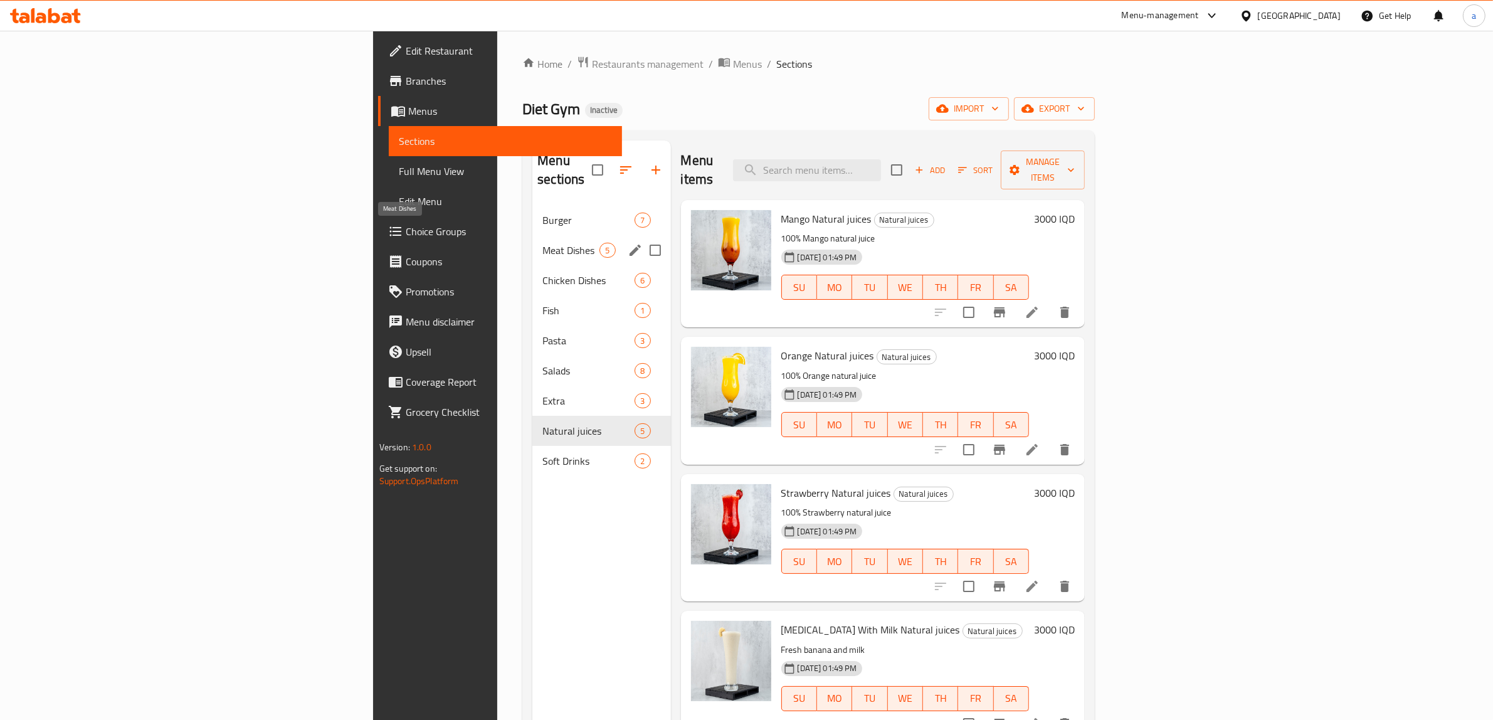
click at [542, 243] on span "Meat Dishes" at bounding box center [570, 250] width 57 height 15
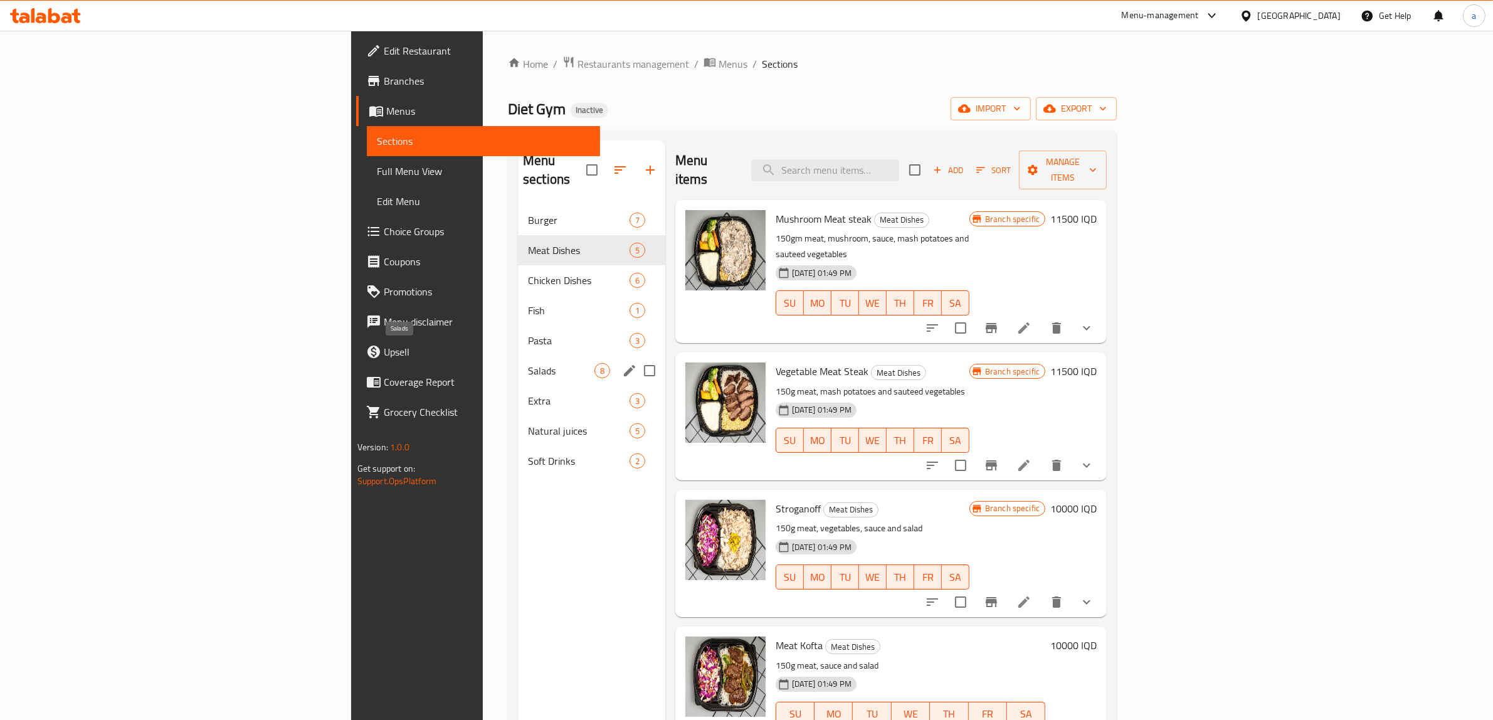
click at [528, 363] on span "Salads" at bounding box center [561, 370] width 66 height 15
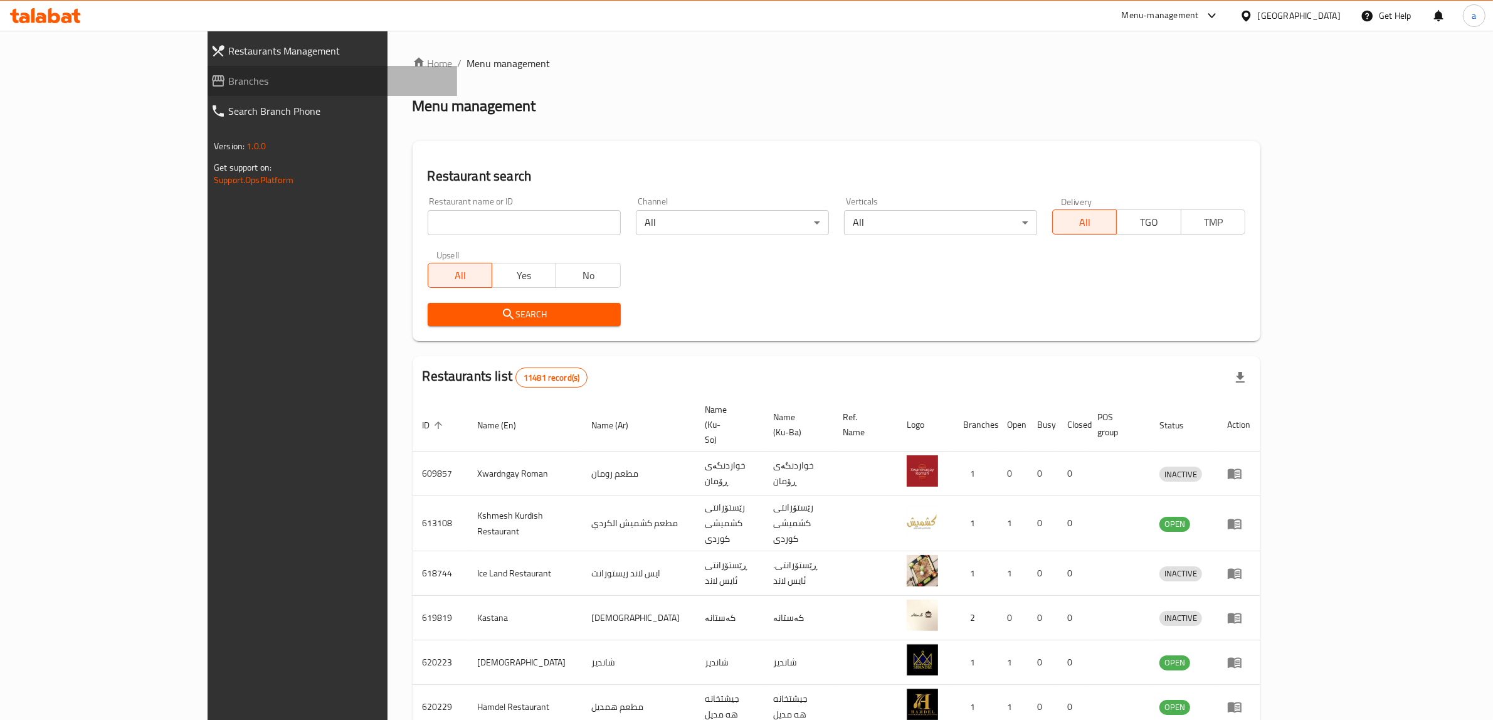
click at [211, 73] on icon at bounding box center [218, 80] width 15 height 15
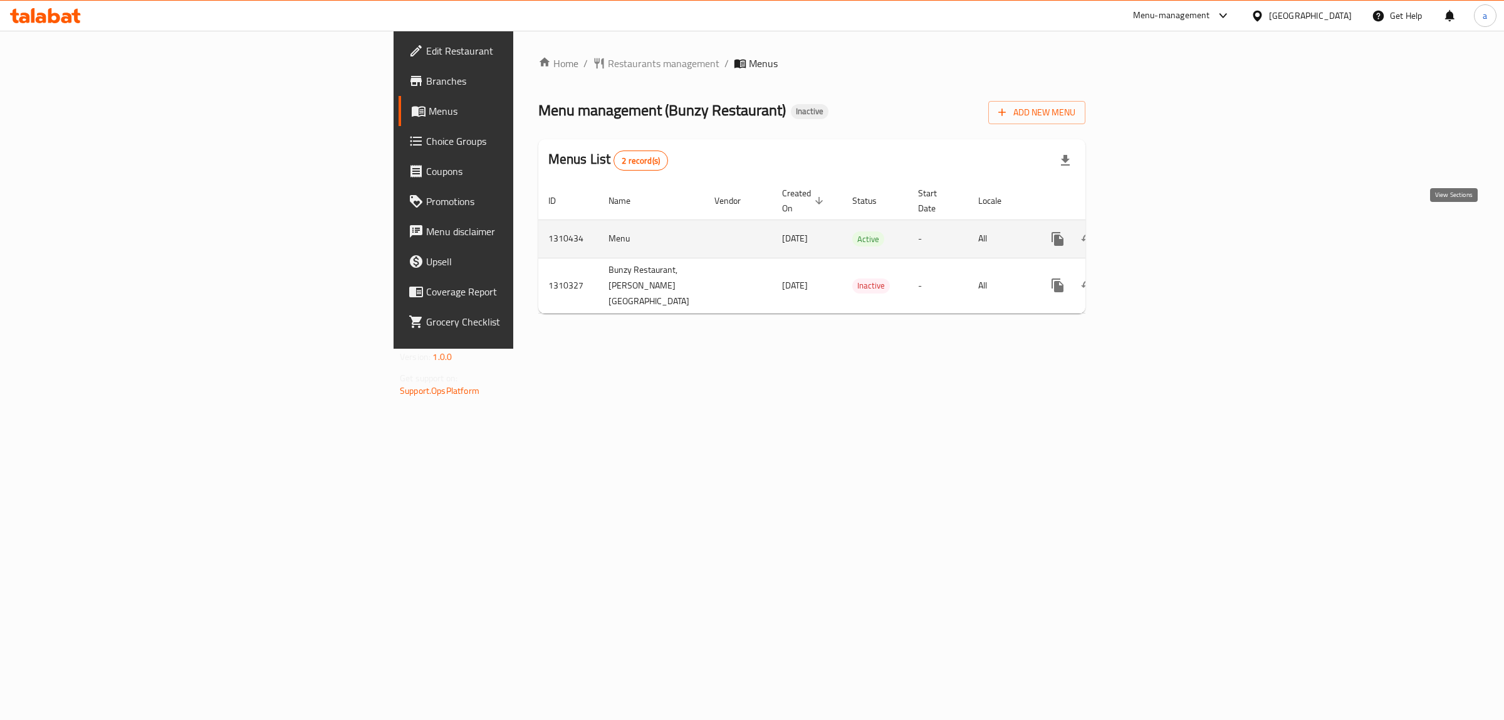
click at [1156, 231] on icon "enhanced table" at bounding box center [1148, 238] width 15 height 15
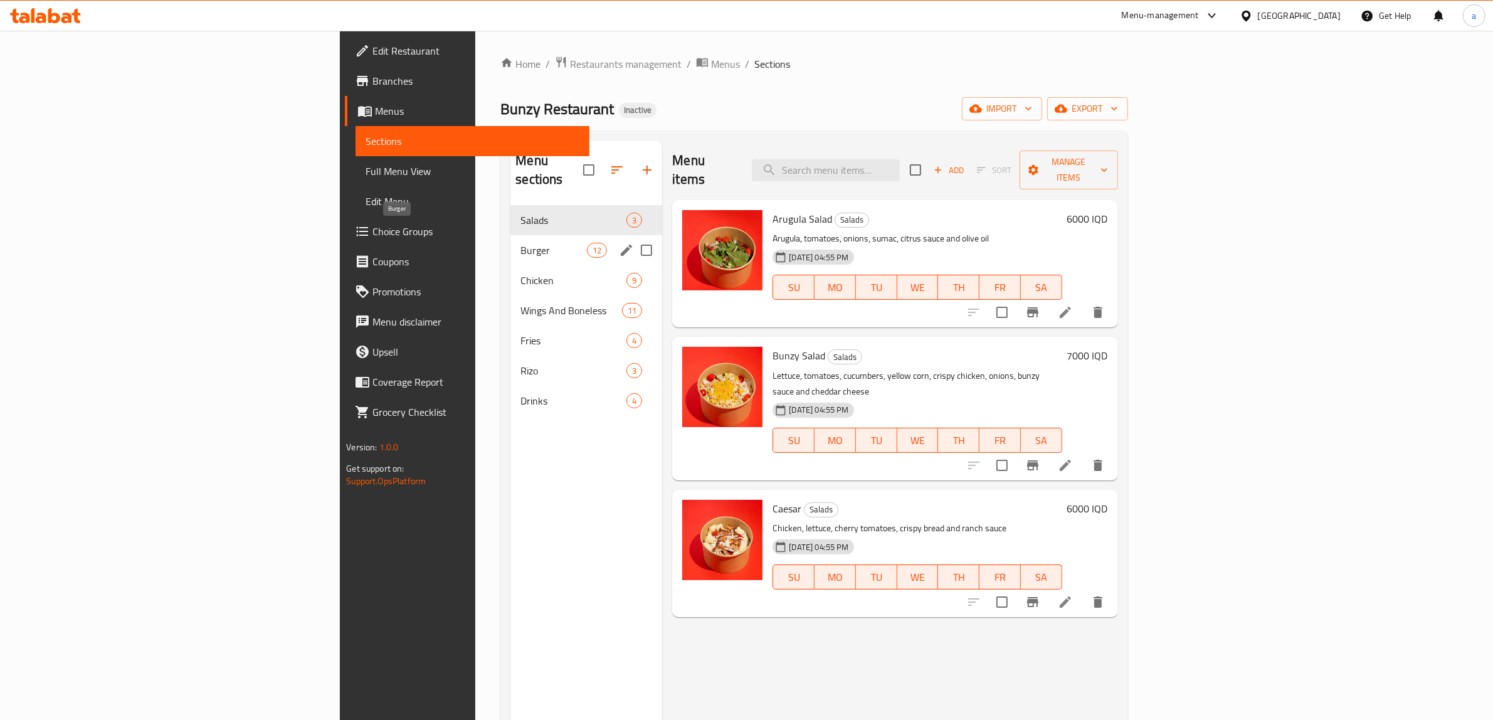
click at [520, 243] on span "Burger" at bounding box center [553, 250] width 66 height 15
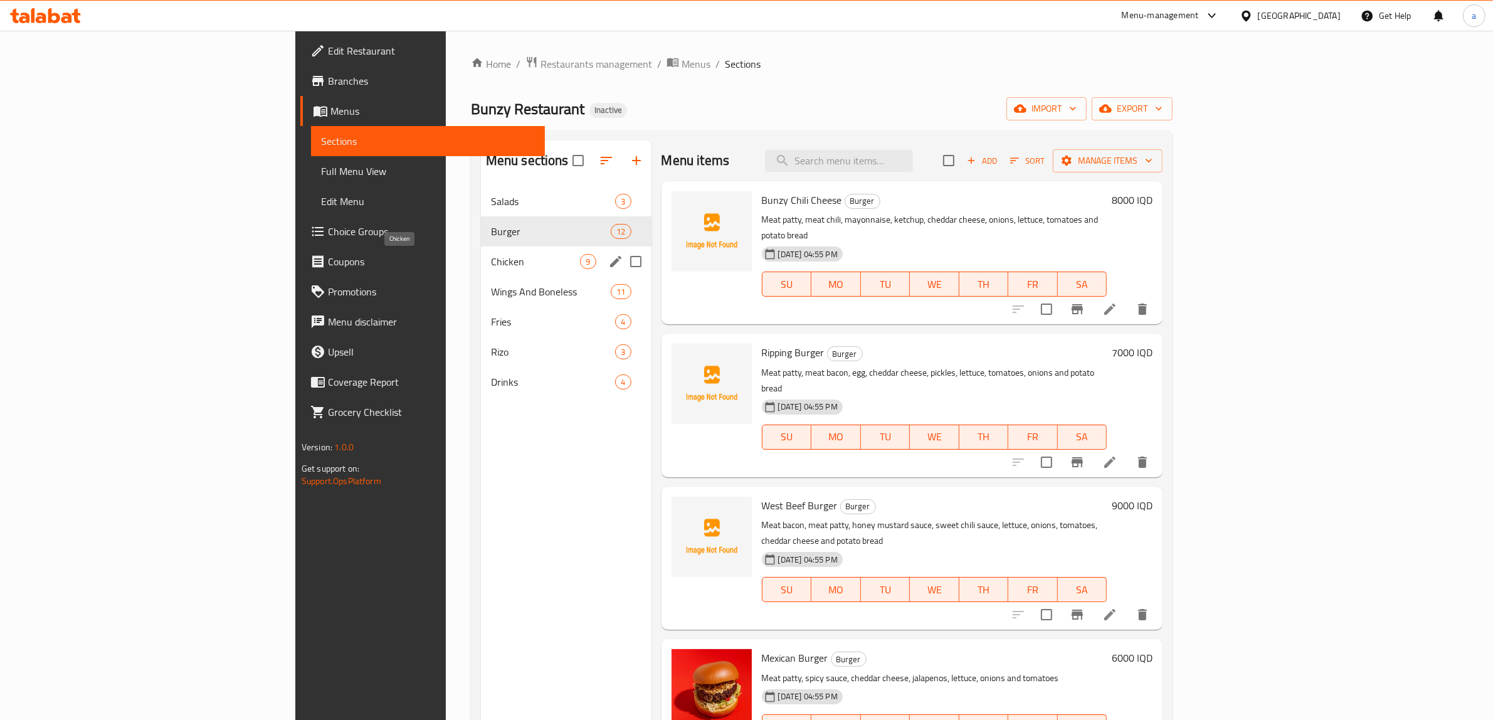
click at [491, 256] on span "Chicken" at bounding box center [536, 261] width 90 height 15
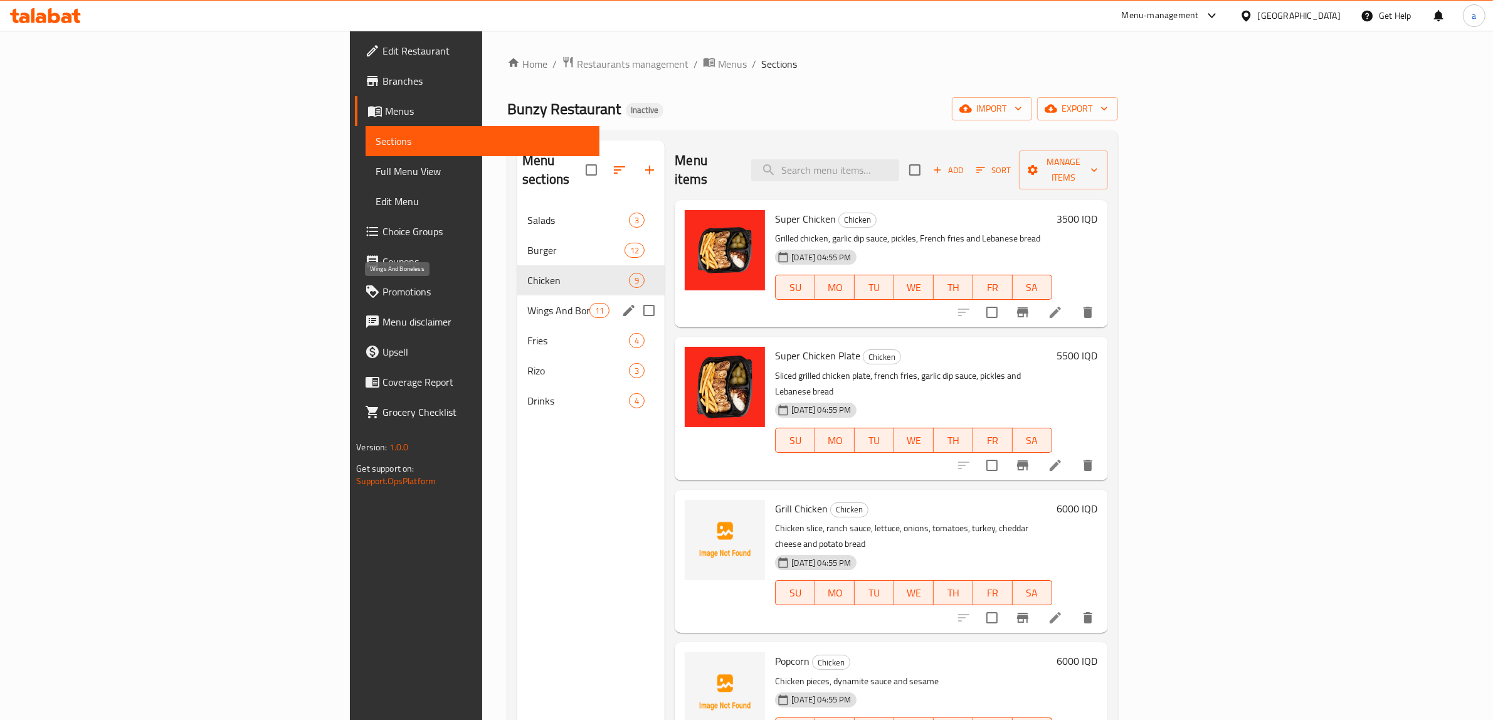
click at [527, 303] on span "Wings And Boneless" at bounding box center [558, 310] width 62 height 15
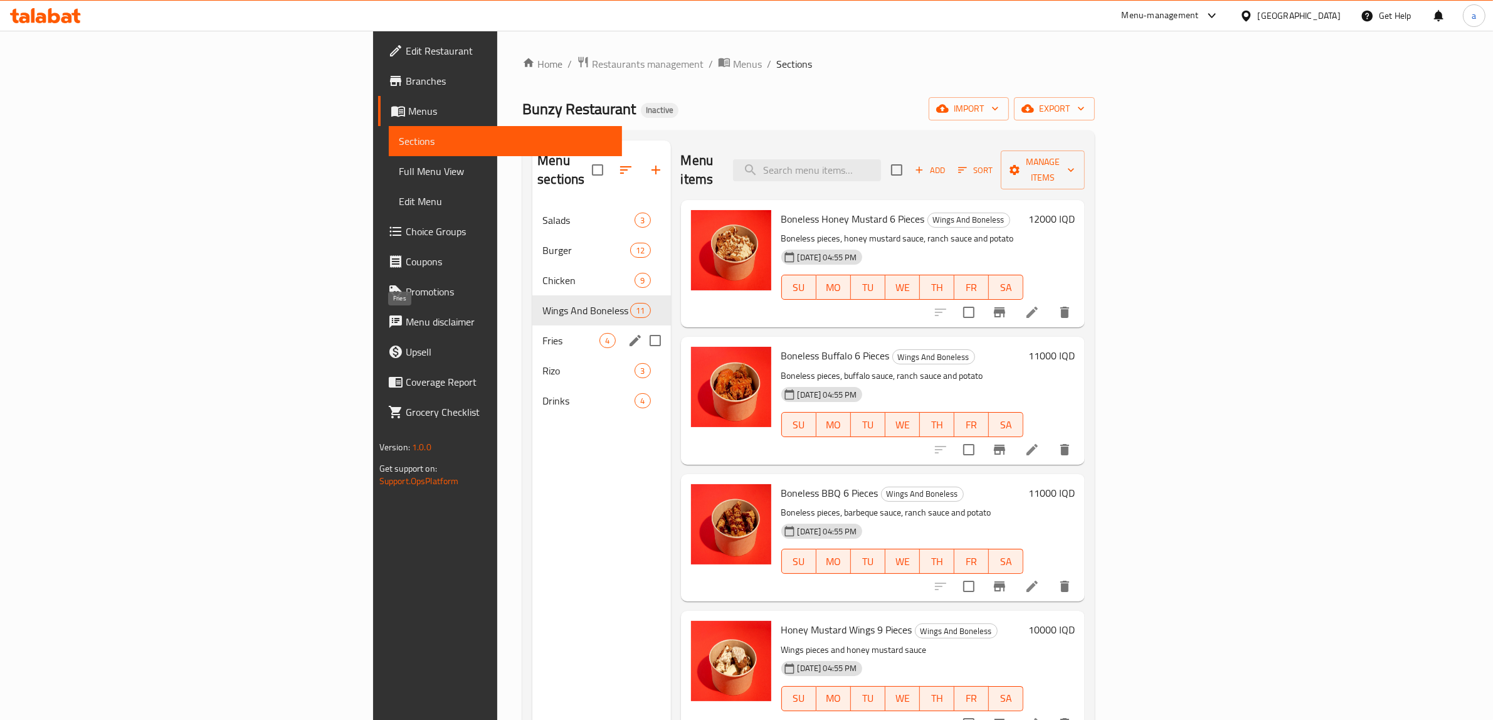
click at [542, 333] on span "Fries" at bounding box center [570, 340] width 57 height 15
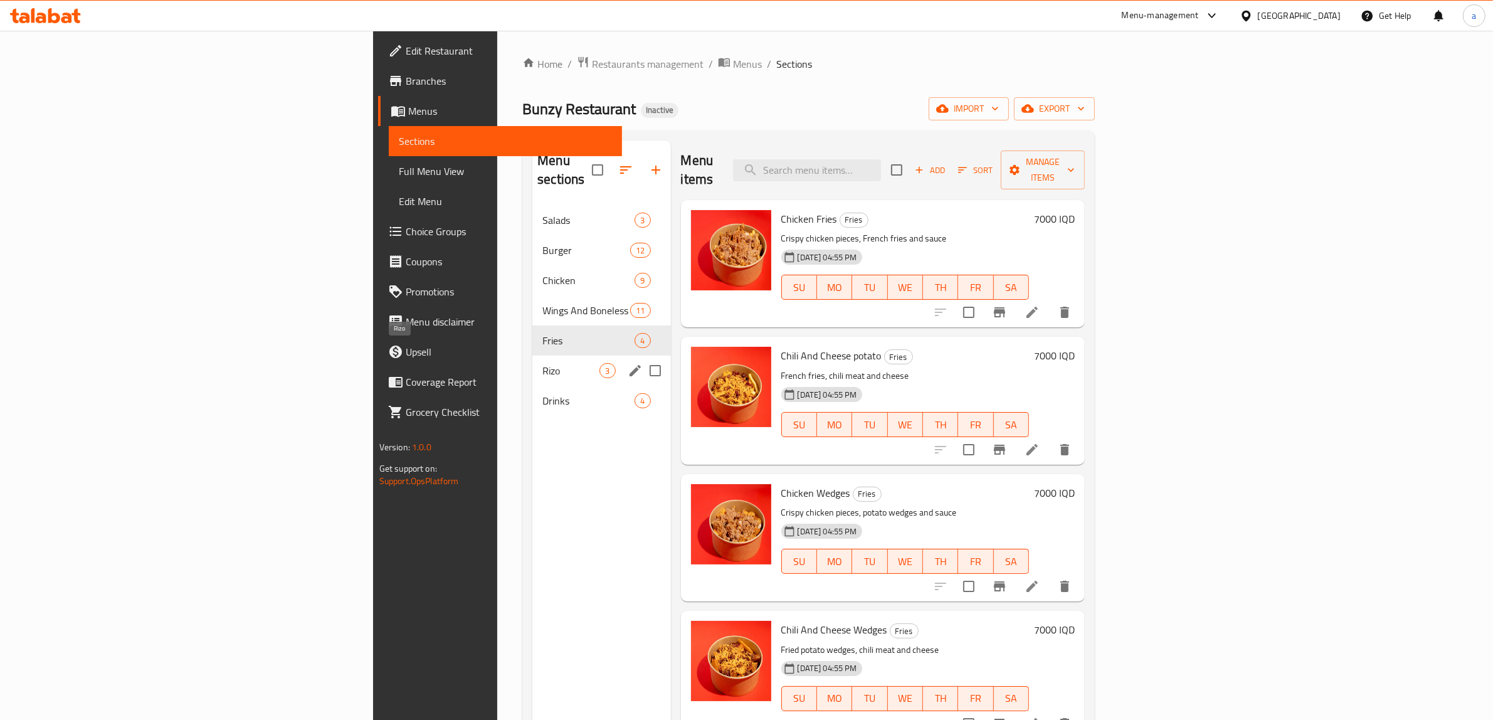
click at [542, 363] on span "Rizo" at bounding box center [570, 370] width 57 height 15
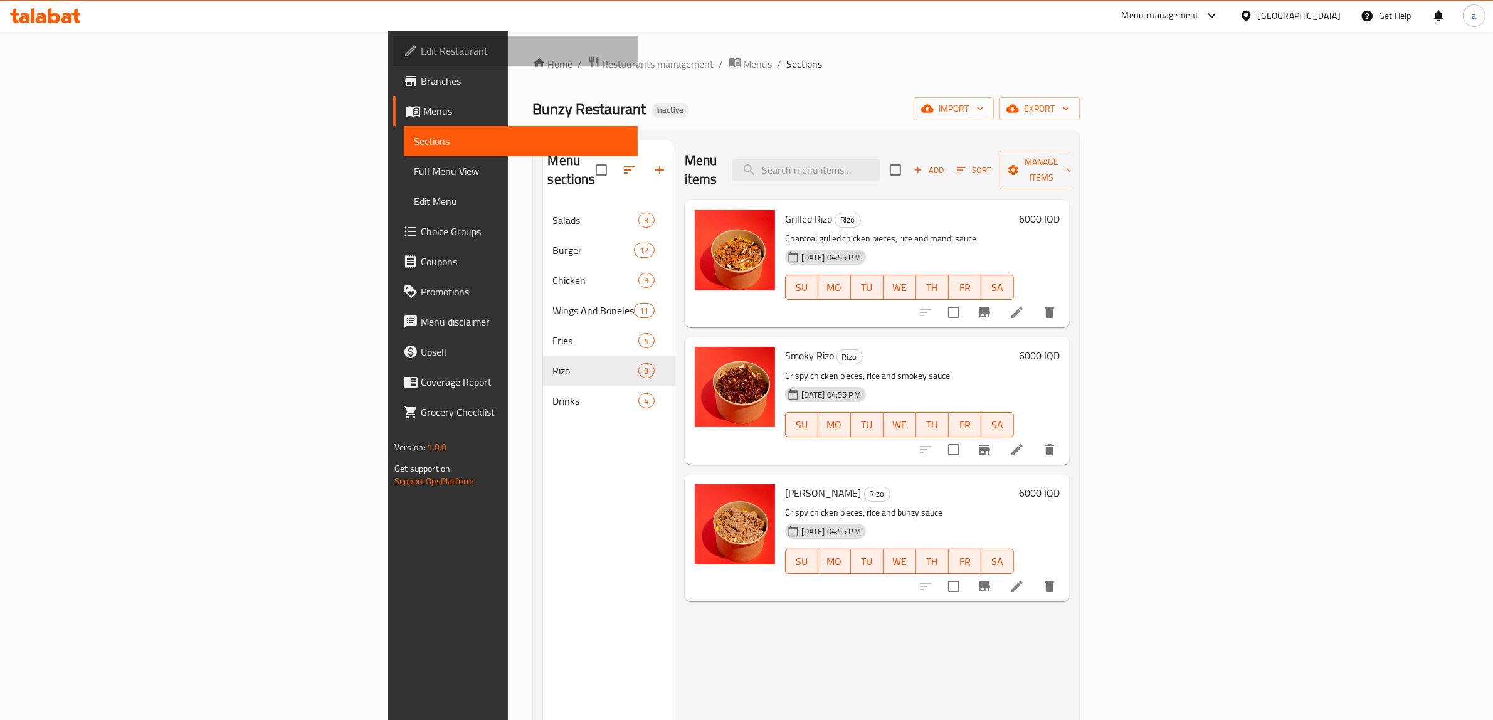
click at [421, 52] on span "Edit Restaurant" at bounding box center [524, 50] width 207 height 15
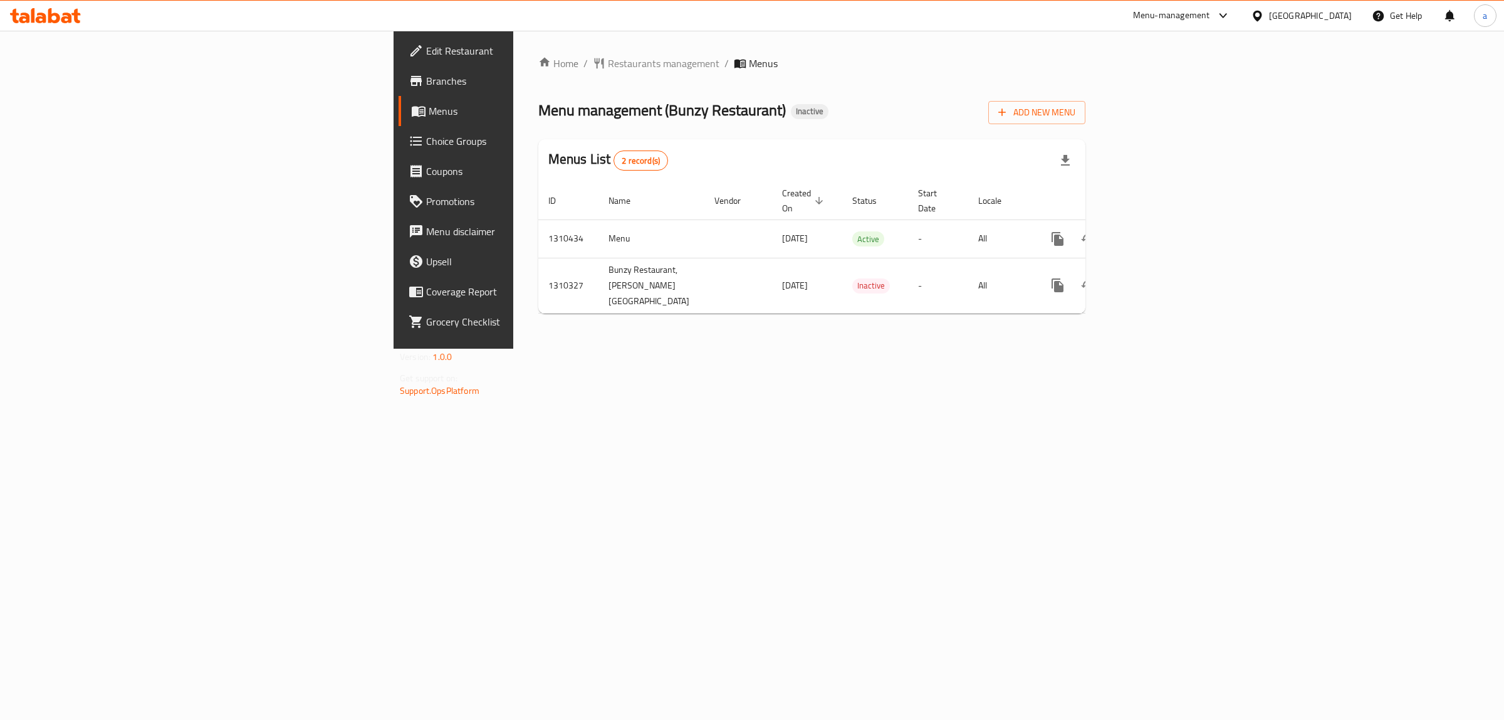
click at [807, 349] on div "Home / Restaurants management / Menus Menu management ( Bunzy Restaurant ) Inac…" at bounding box center [811, 190] width 597 height 318
click at [1156, 231] on icon "enhanced table" at bounding box center [1148, 238] width 15 height 15
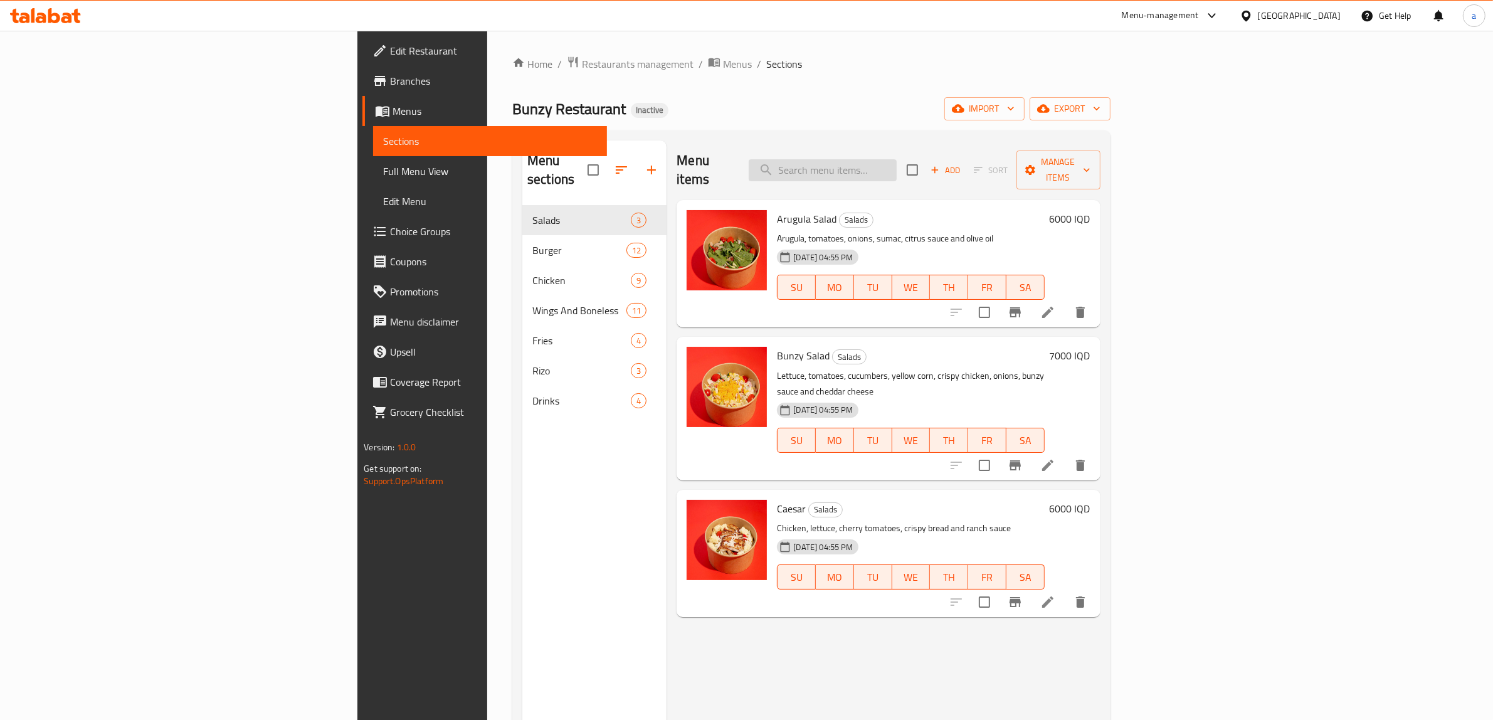
click at [896, 159] on input "search" at bounding box center [822, 170] width 148 height 22
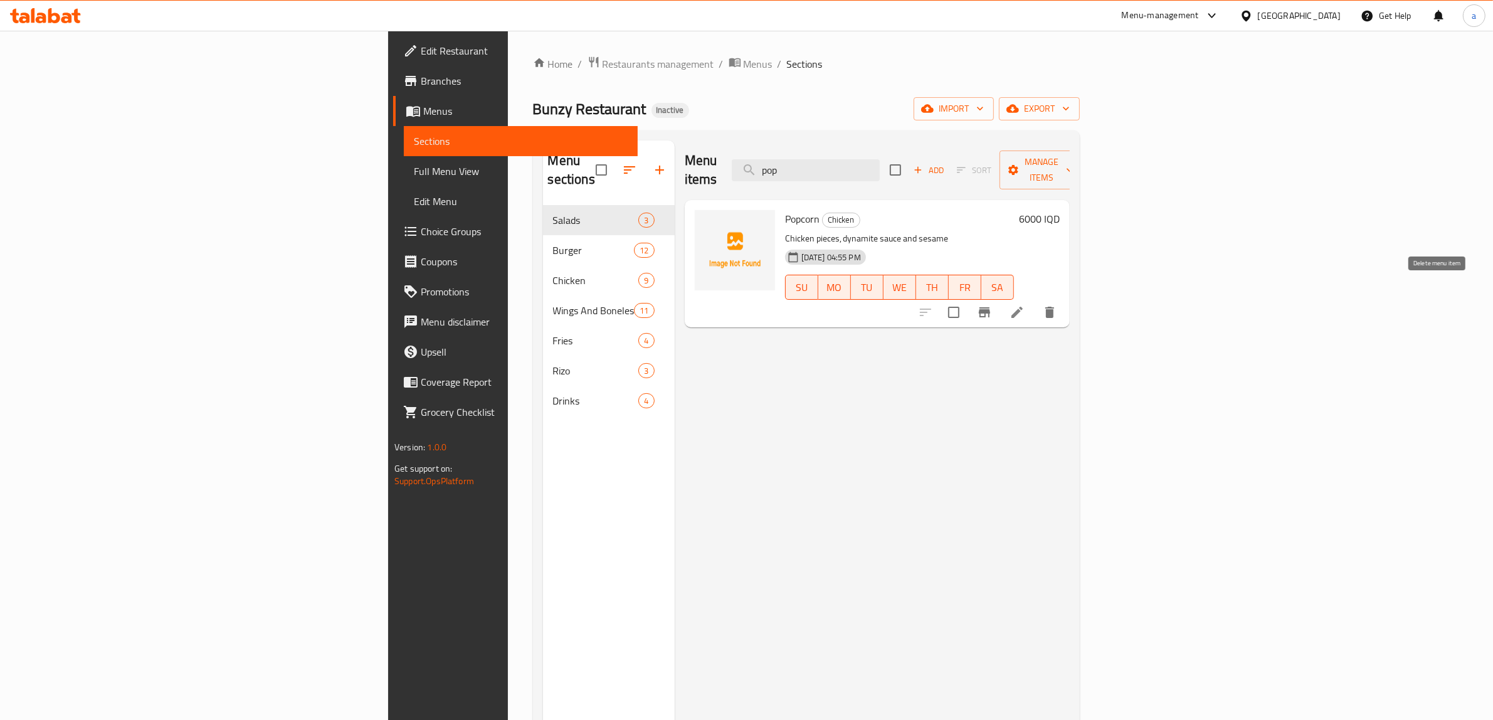
type input "pop"
click at [1054, 307] on icon "delete" at bounding box center [1049, 312] width 9 height 11
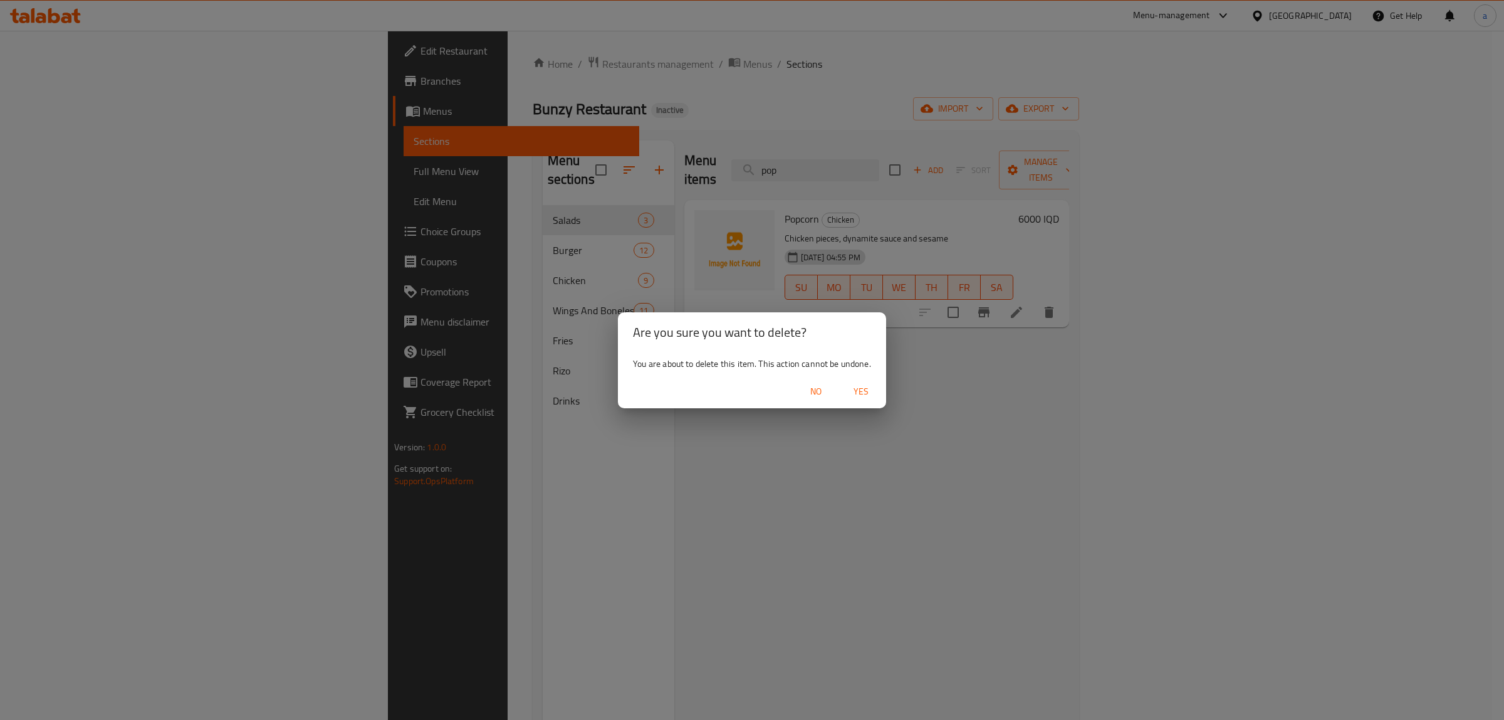
click at [867, 391] on span "Yes" at bounding box center [861, 392] width 30 height 16
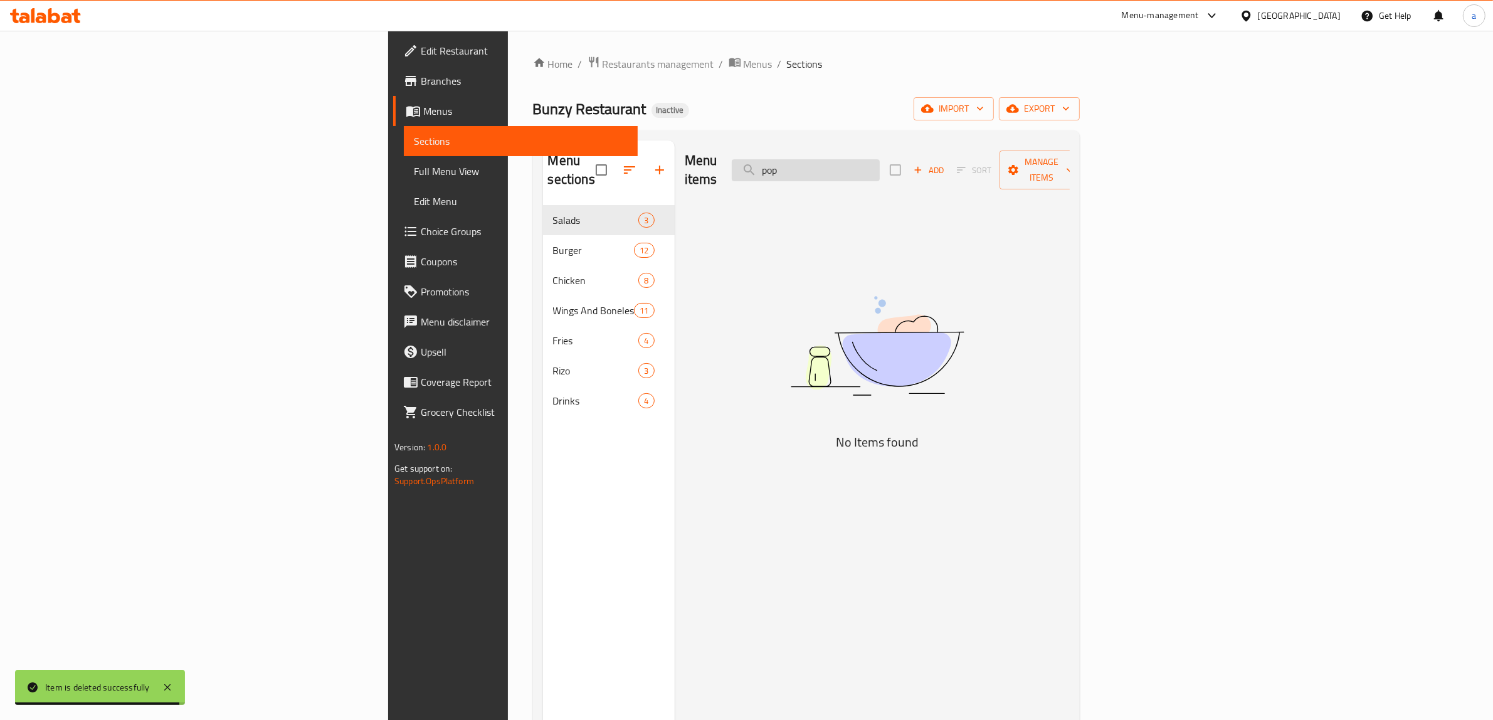
click at [880, 159] on input "pop" at bounding box center [806, 170] width 148 height 22
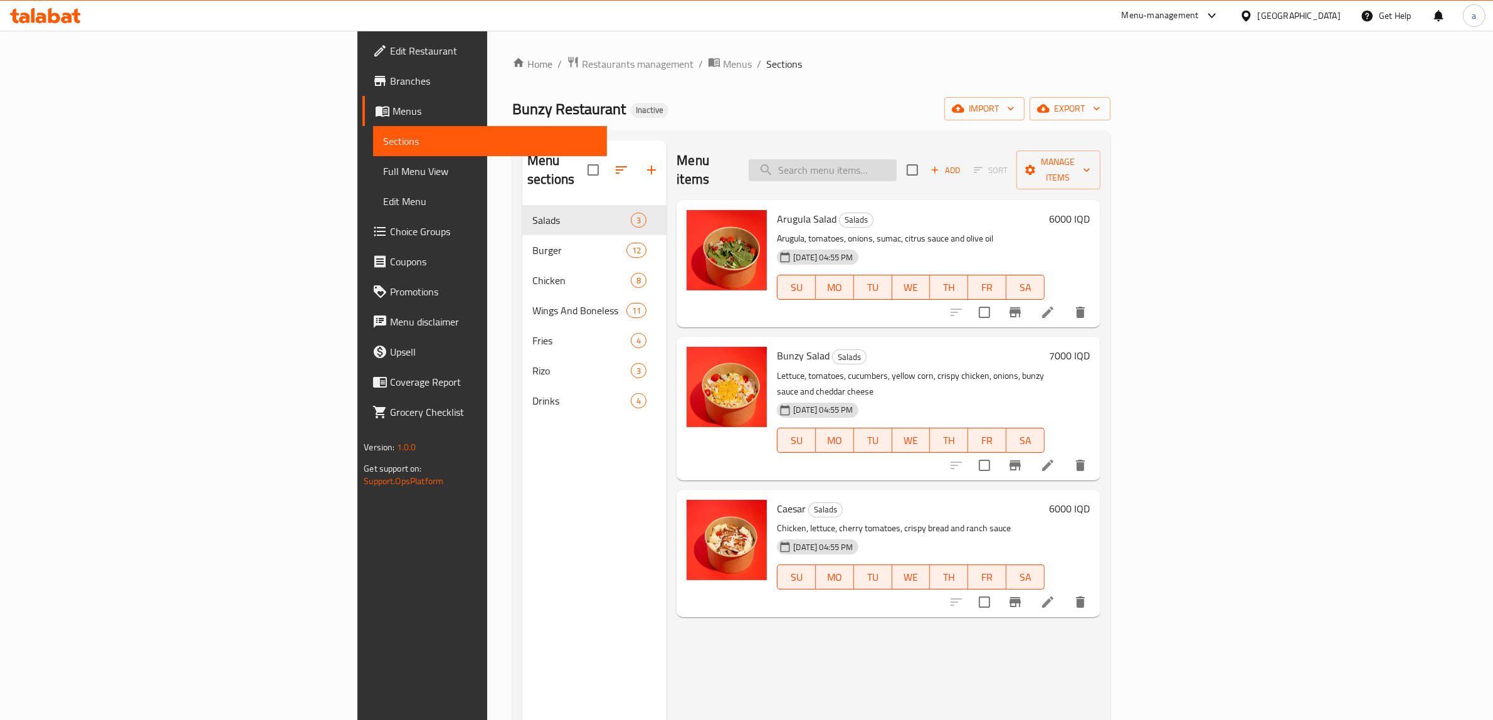
click at [896, 159] on input "search" at bounding box center [822, 170] width 148 height 22
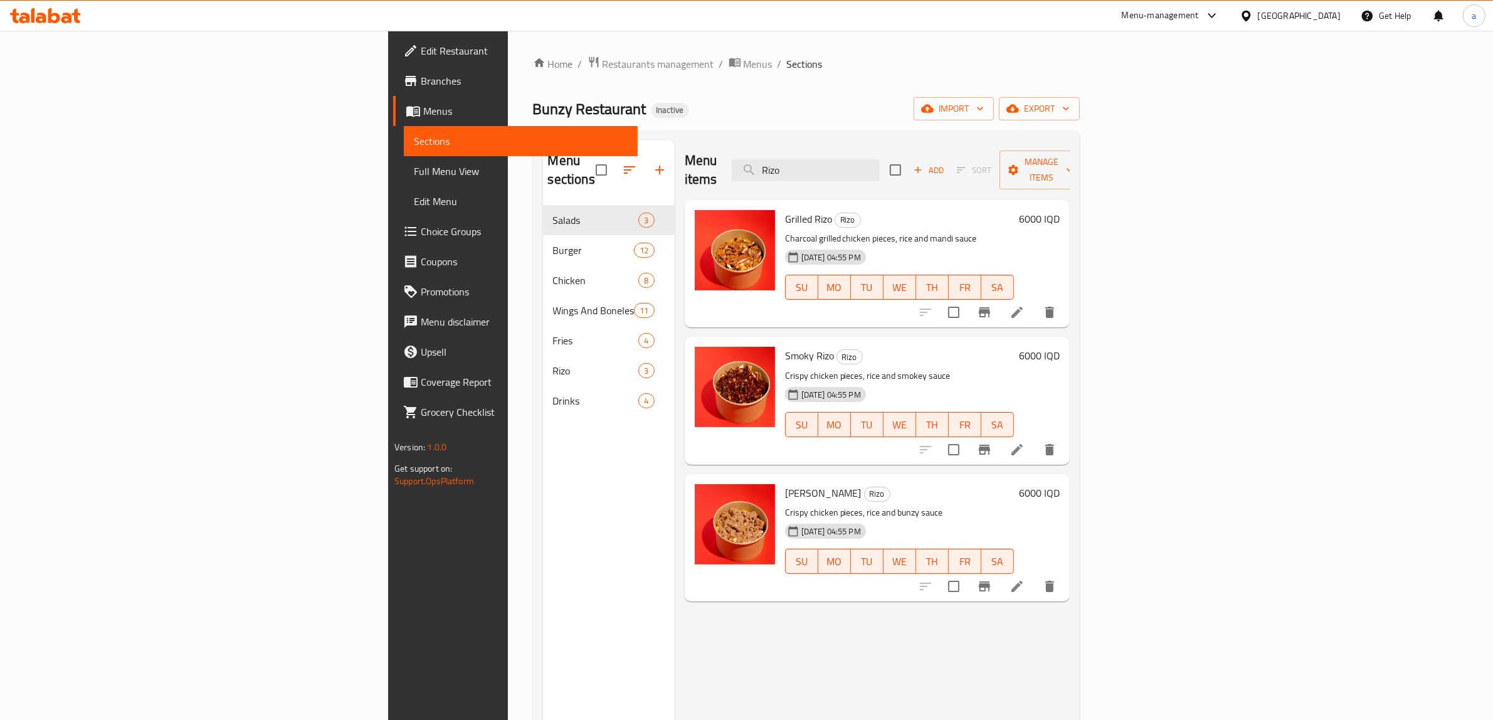
type input "Rizo"
click at [543, 497] on div "Menu sections Salads 3 Burger 12 Chicken 8 Wings And Boneless 11 Fries 4 [PERSO…" at bounding box center [609, 500] width 132 height 720
click at [880, 167] on input "Rizo" at bounding box center [806, 170] width 148 height 22
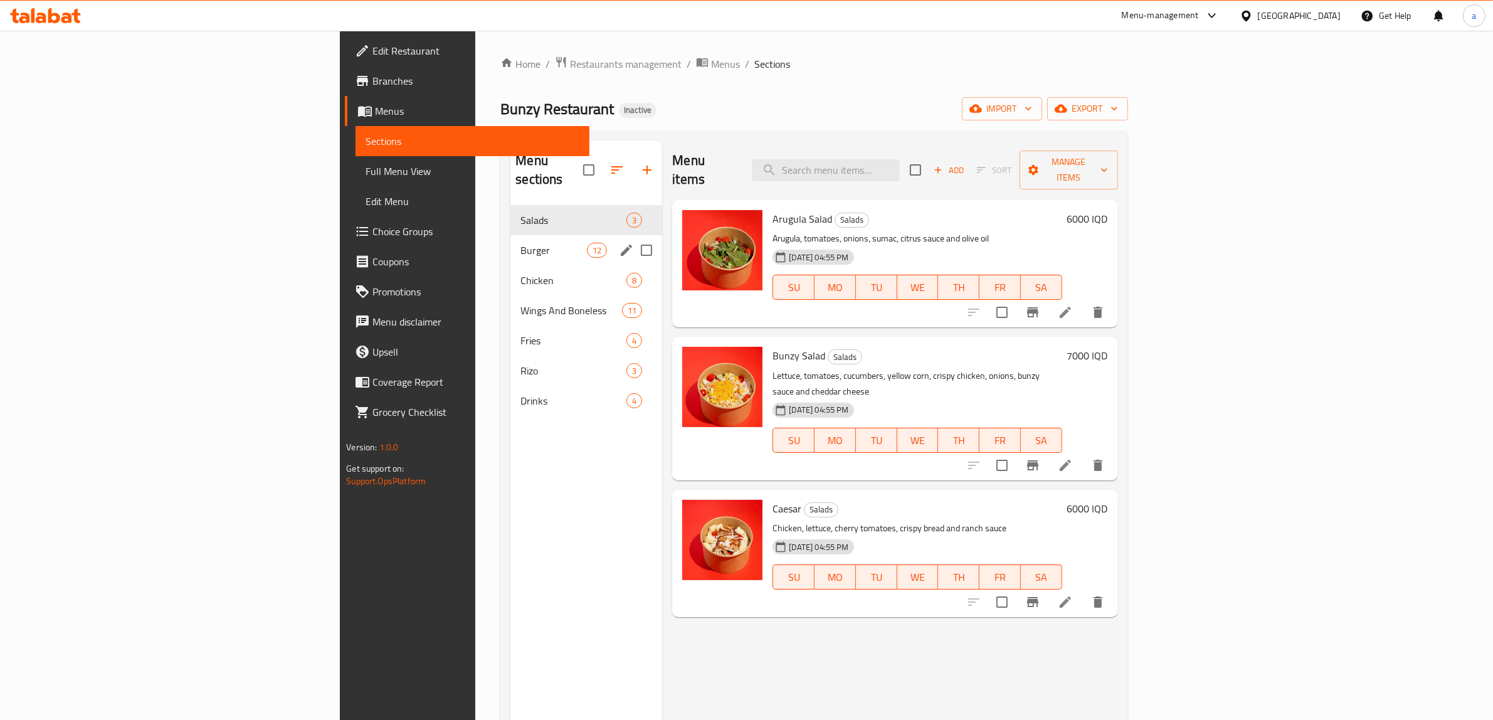
click at [510, 240] on div "Burger 12" at bounding box center [586, 250] width 152 height 30
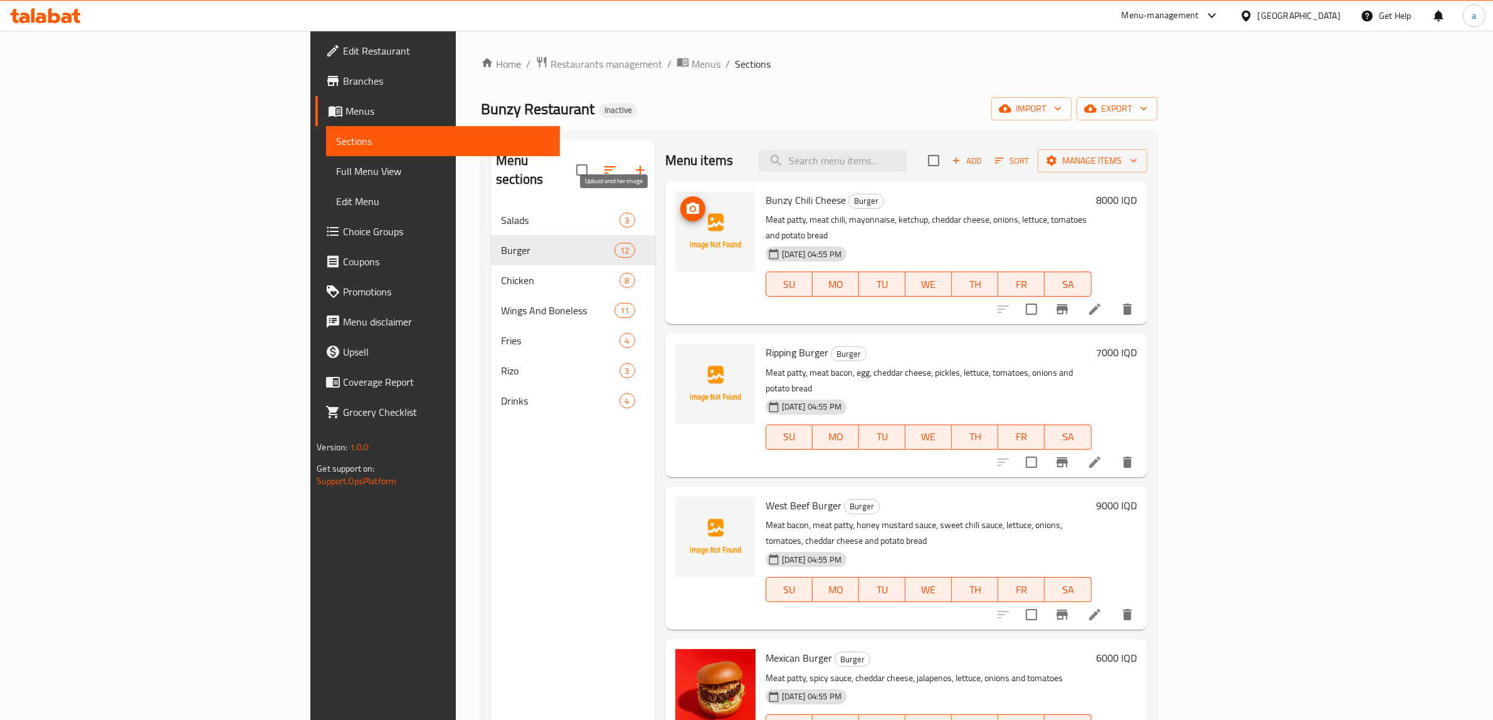
click at [686, 207] on icon "upload picture" at bounding box center [692, 207] width 13 height 11
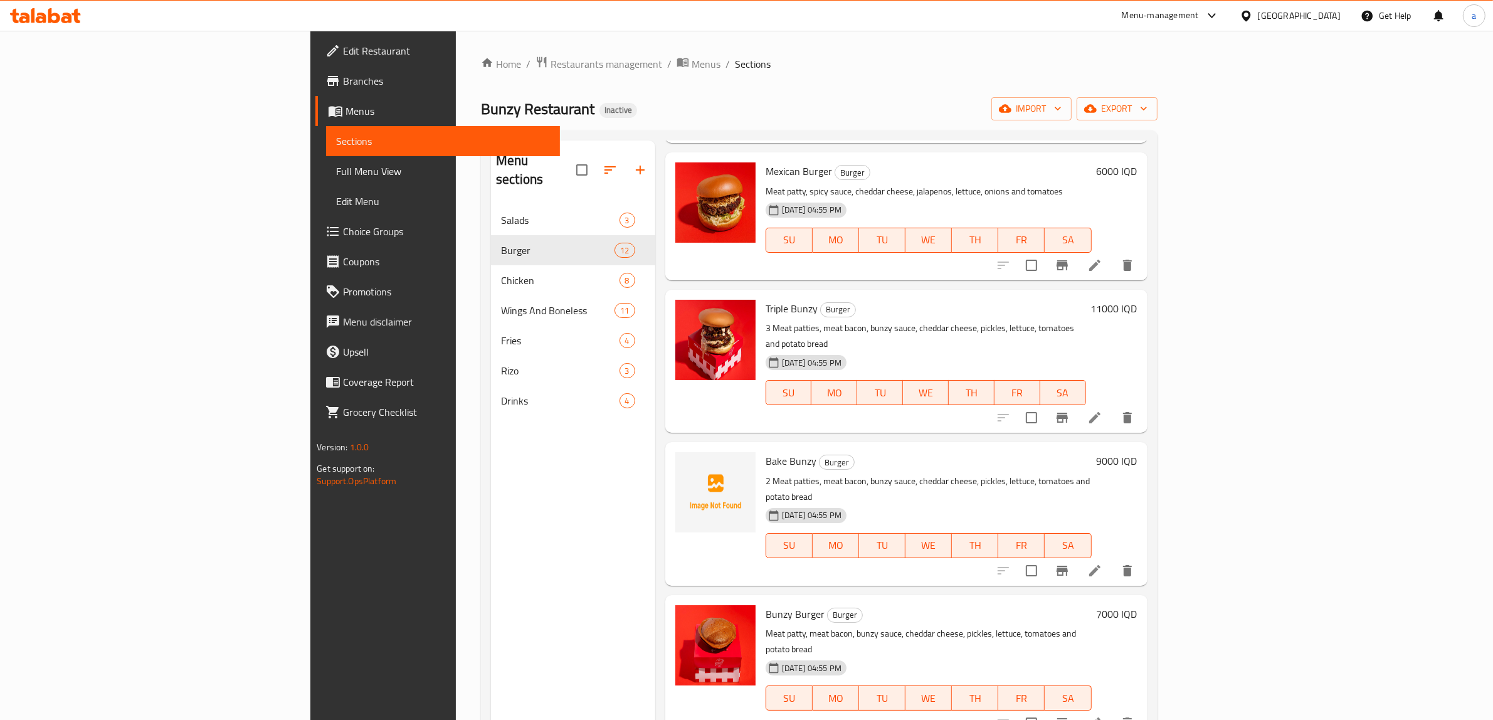
scroll to position [470, 0]
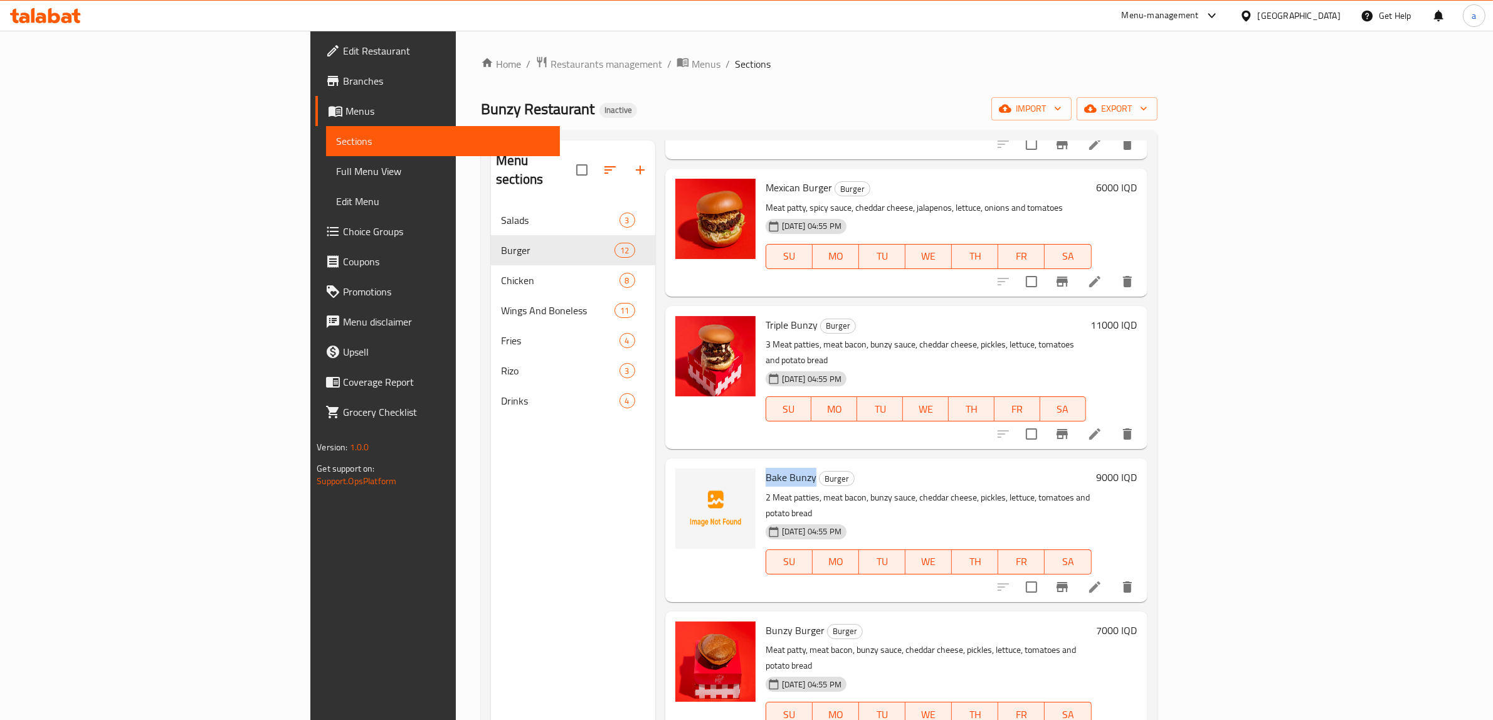
drag, startPoint x: 688, startPoint y: 411, endPoint x: 737, endPoint y: 411, distance: 49.5
click at [765, 468] on h6 "Bake Bunzy Burger" at bounding box center [928, 477] width 326 height 18
copy span "Bake Bunzy"
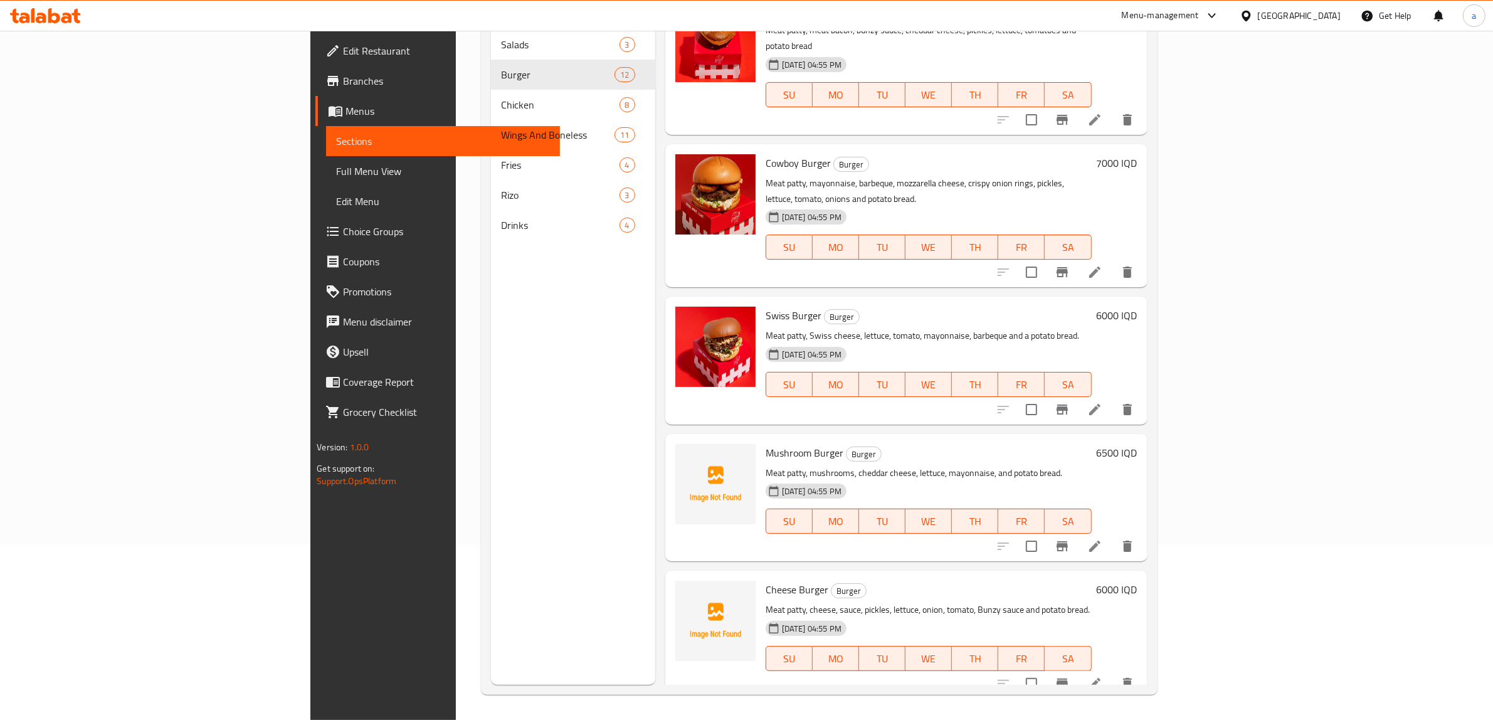
scroll to position [953, 0]
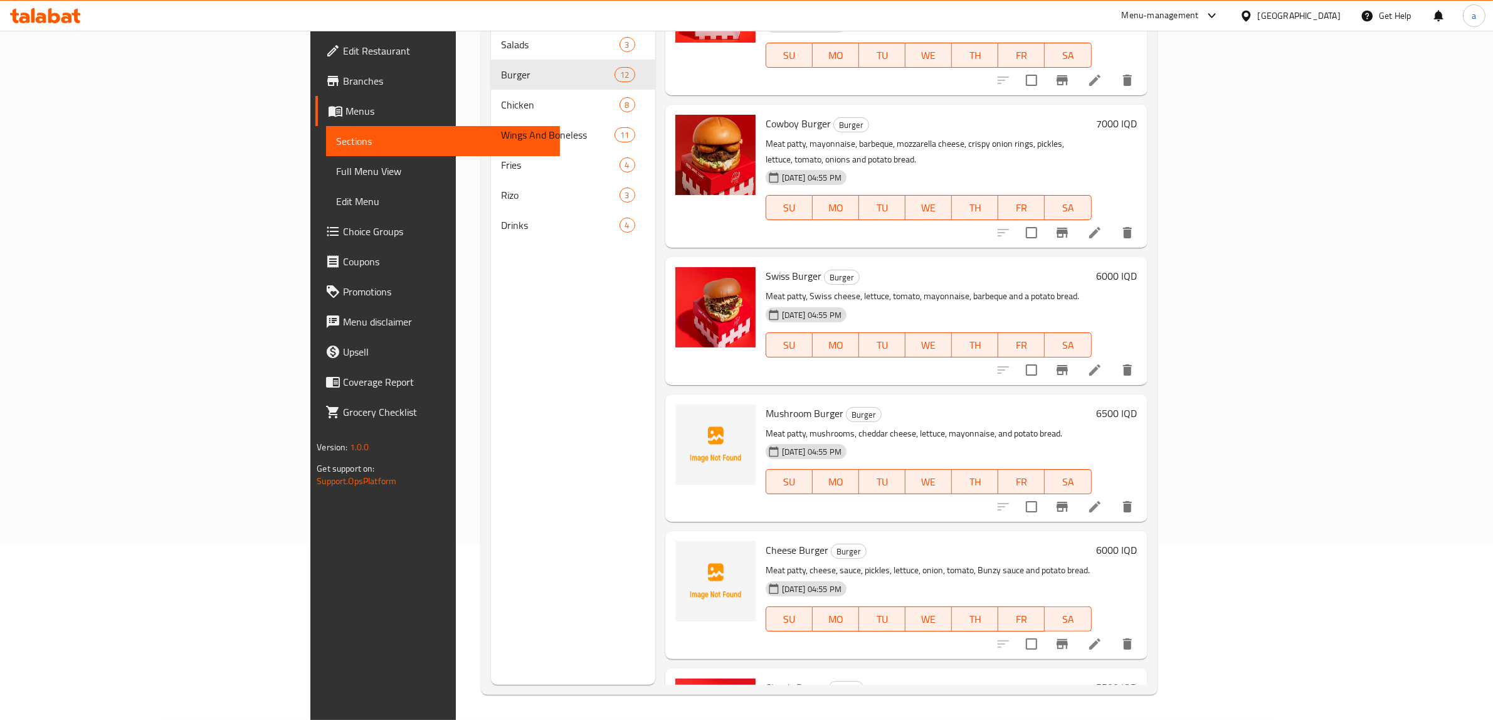
click at [491, 373] on div "Menu sections Salads 3 Burger 12 Chicken 8 Wings And Boneless 11 Fries 4 Rizo 3…" at bounding box center [573, 325] width 164 height 720
click at [685, 414] on icon "upload picture" at bounding box center [692, 421] width 15 height 15
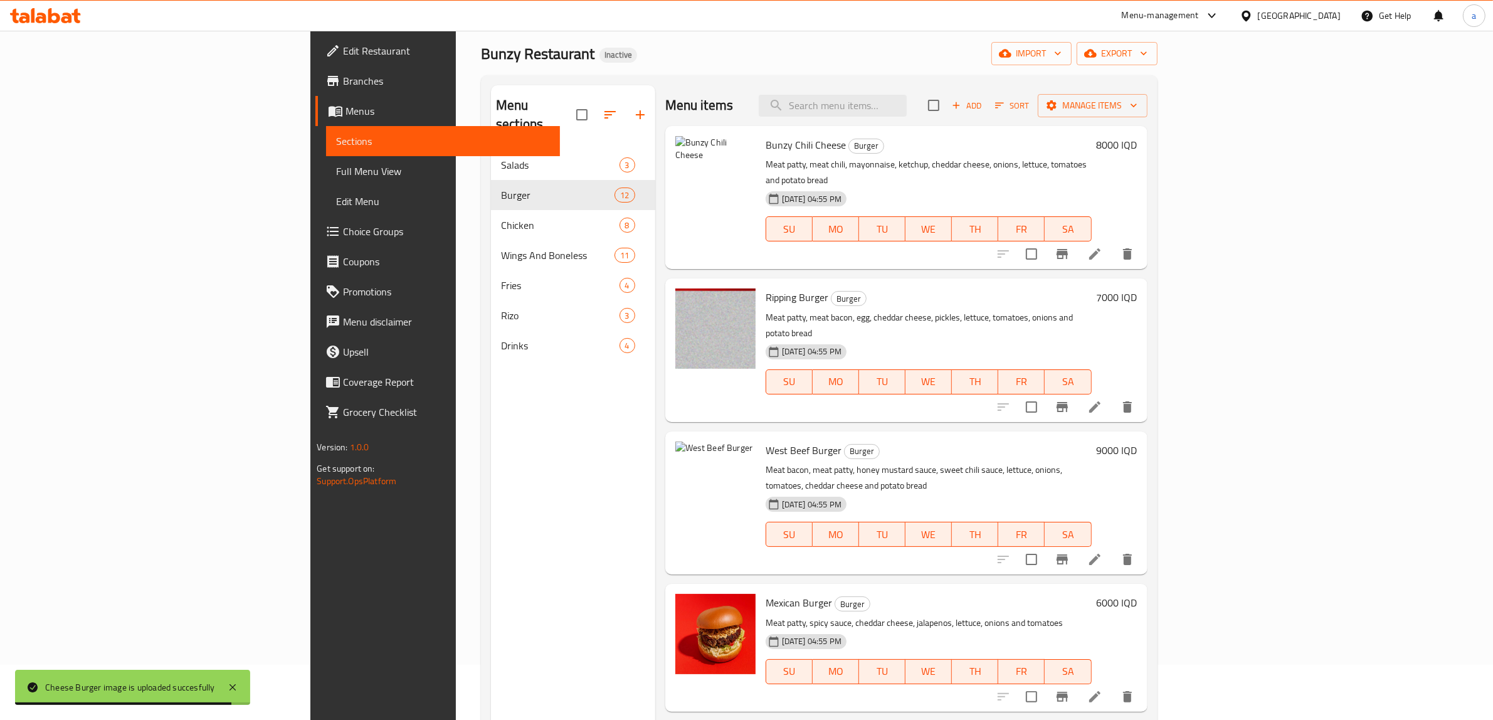
scroll to position [0, 0]
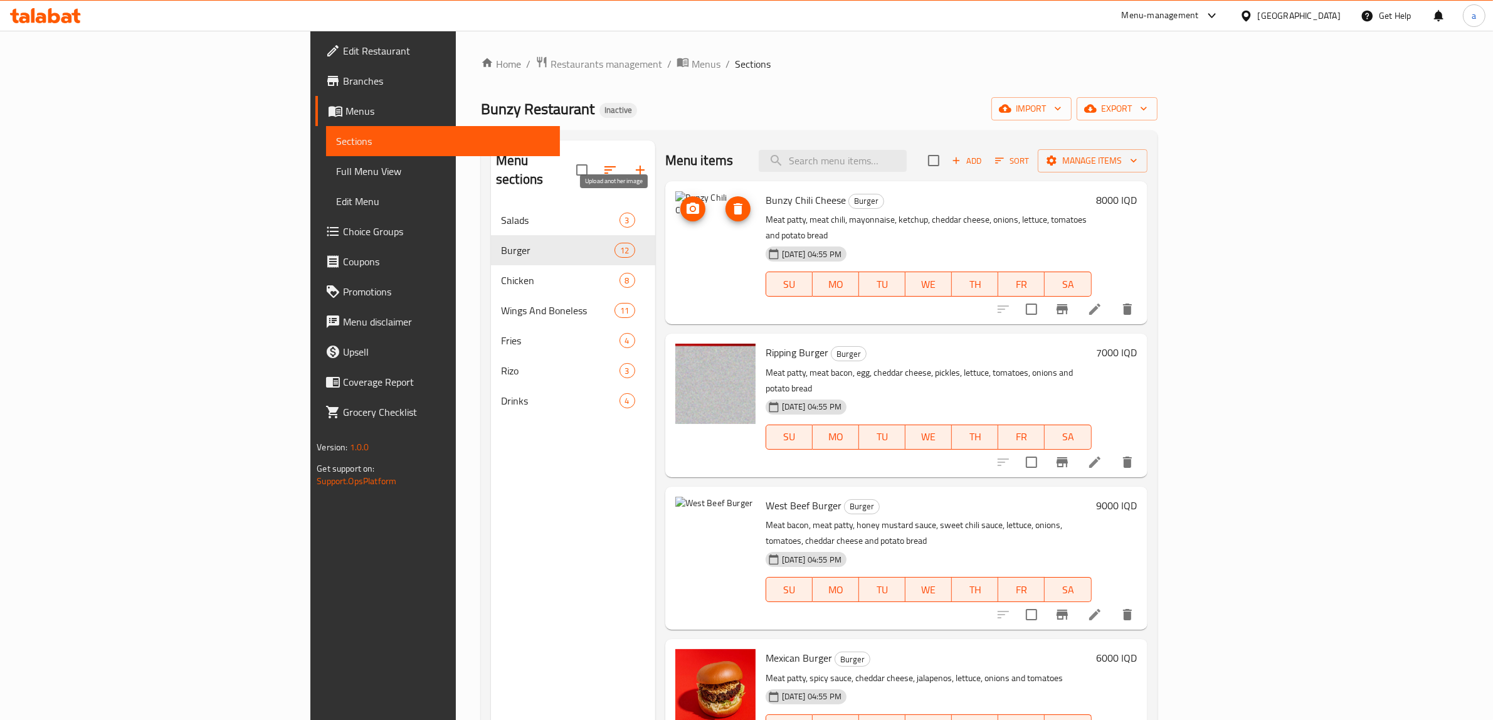
click at [685, 215] on icon "upload picture" at bounding box center [692, 208] width 15 height 15
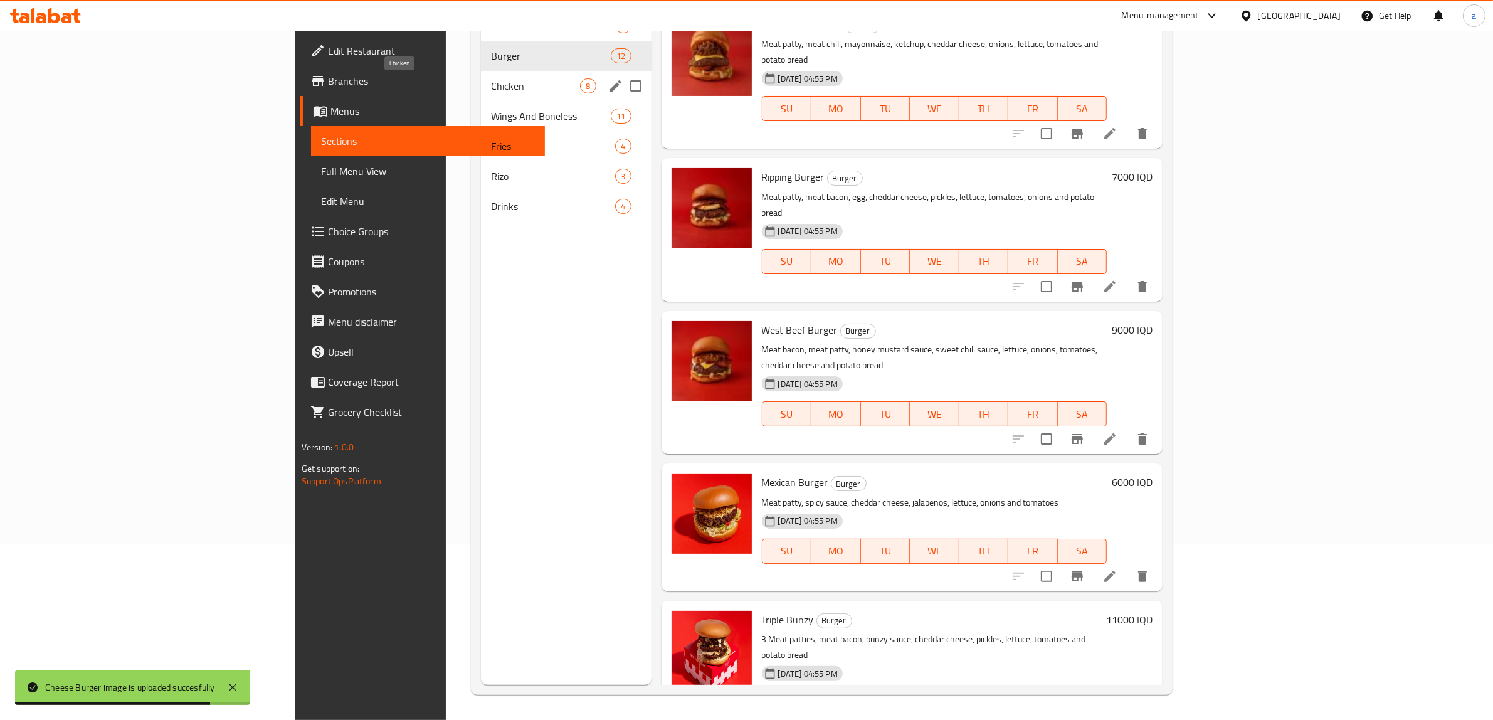
click at [491, 92] on span "Chicken" at bounding box center [536, 85] width 90 height 15
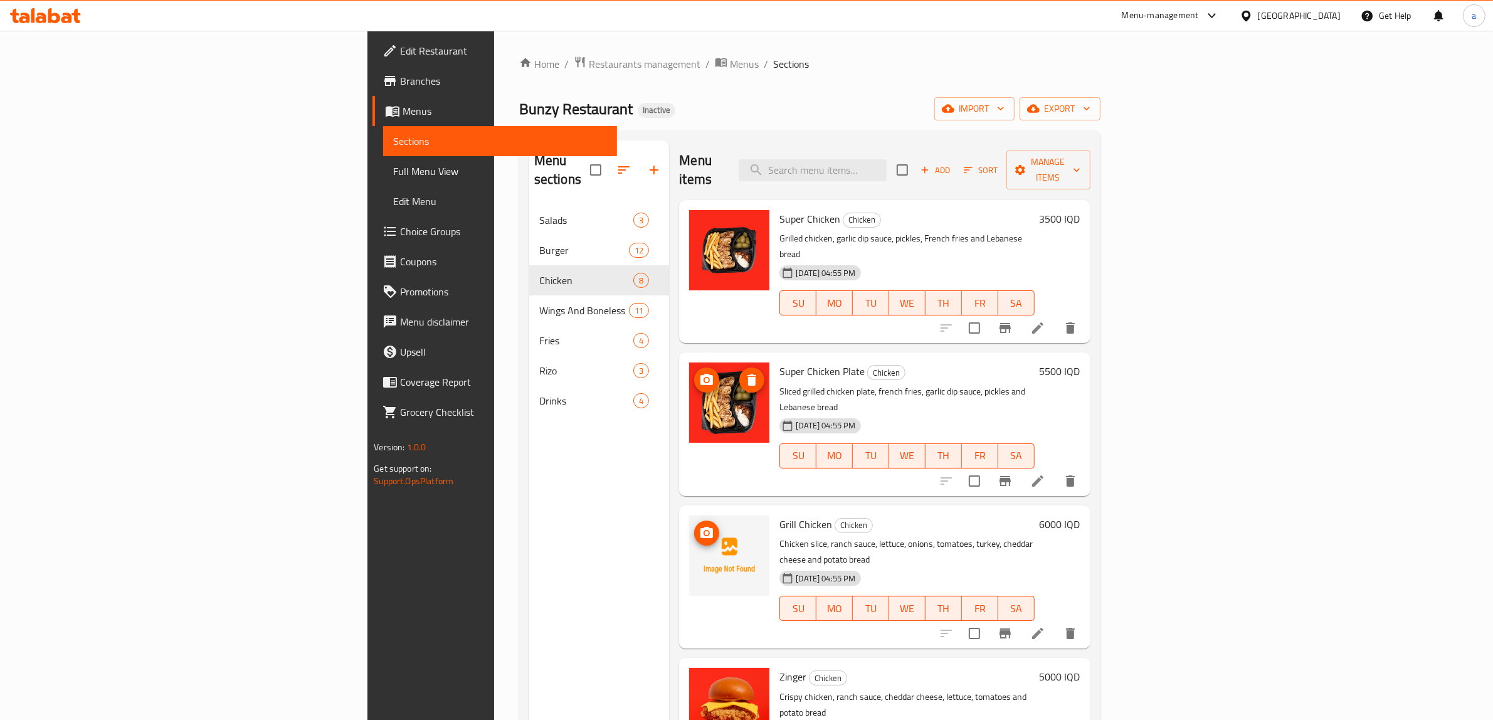
click at [700, 527] on icon "upload picture" at bounding box center [706, 532] width 13 height 11
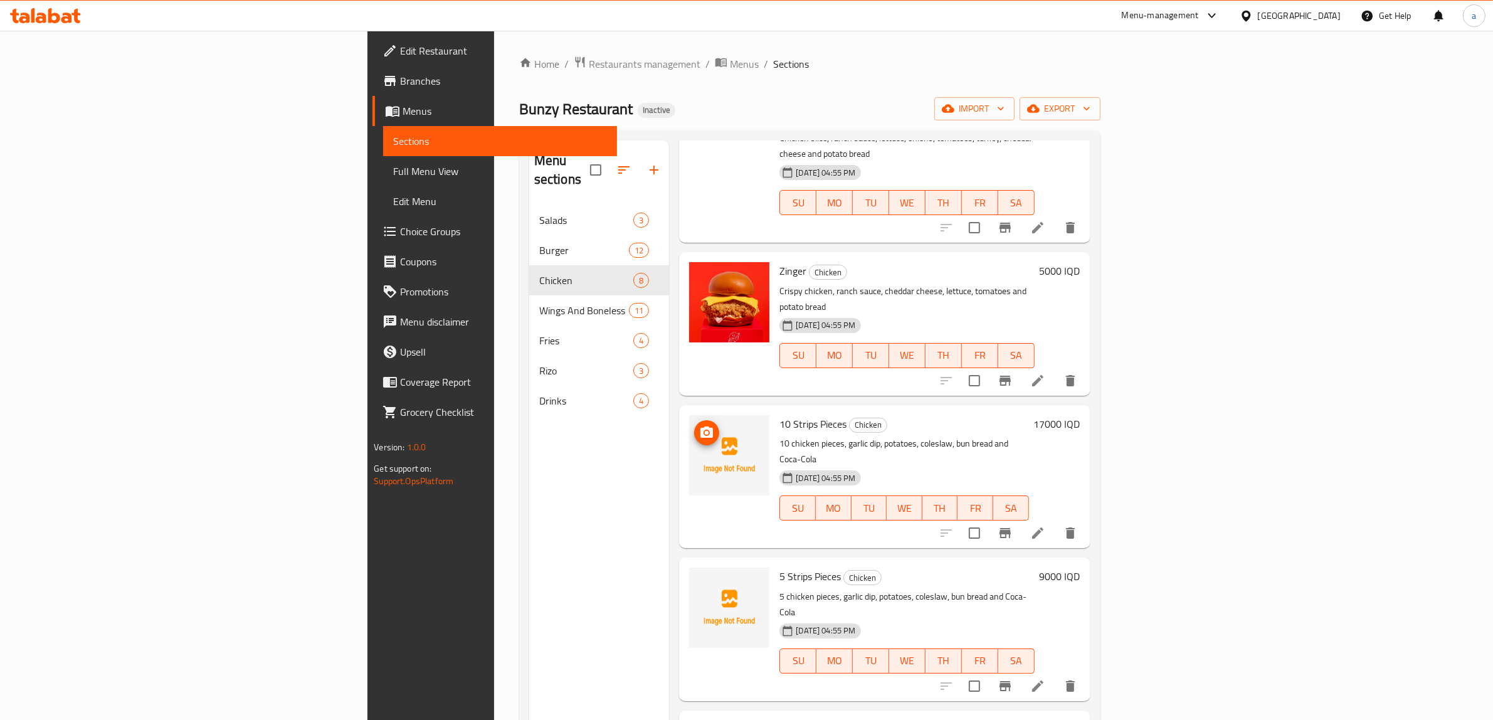
click at [699, 425] on icon "upload picture" at bounding box center [706, 432] width 15 height 15
click at [699, 577] on icon "upload picture" at bounding box center [706, 584] width 15 height 15
drag, startPoint x: 686, startPoint y: 340, endPoint x: 757, endPoint y: 342, distance: 70.9
click at [774, 410] on div "10 Strips Pieces Chicken 10 chicken pieces, garlic dip, potatoes, coleslaw, bun…" at bounding box center [903, 476] width 259 height 133
copy h6 "10 Strips Pieces"
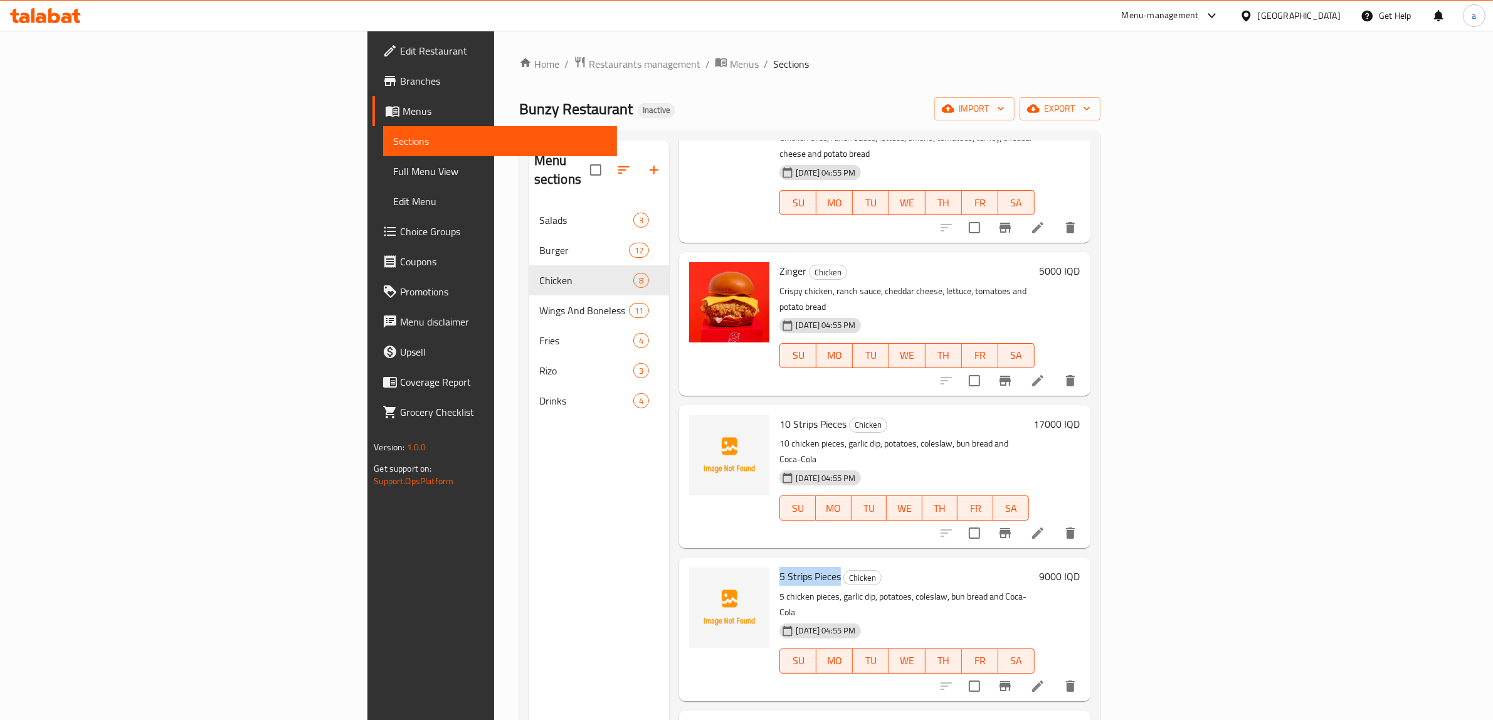
drag, startPoint x: 688, startPoint y: 478, endPoint x: 748, endPoint y: 470, distance: 60.6
click at [779, 567] on span "5 Strips Pieces" at bounding box center [809, 576] width 61 height 19
copy span "5 Strips Pieces"
click at [684, 149] on div at bounding box center [729, 171] width 90 height 133
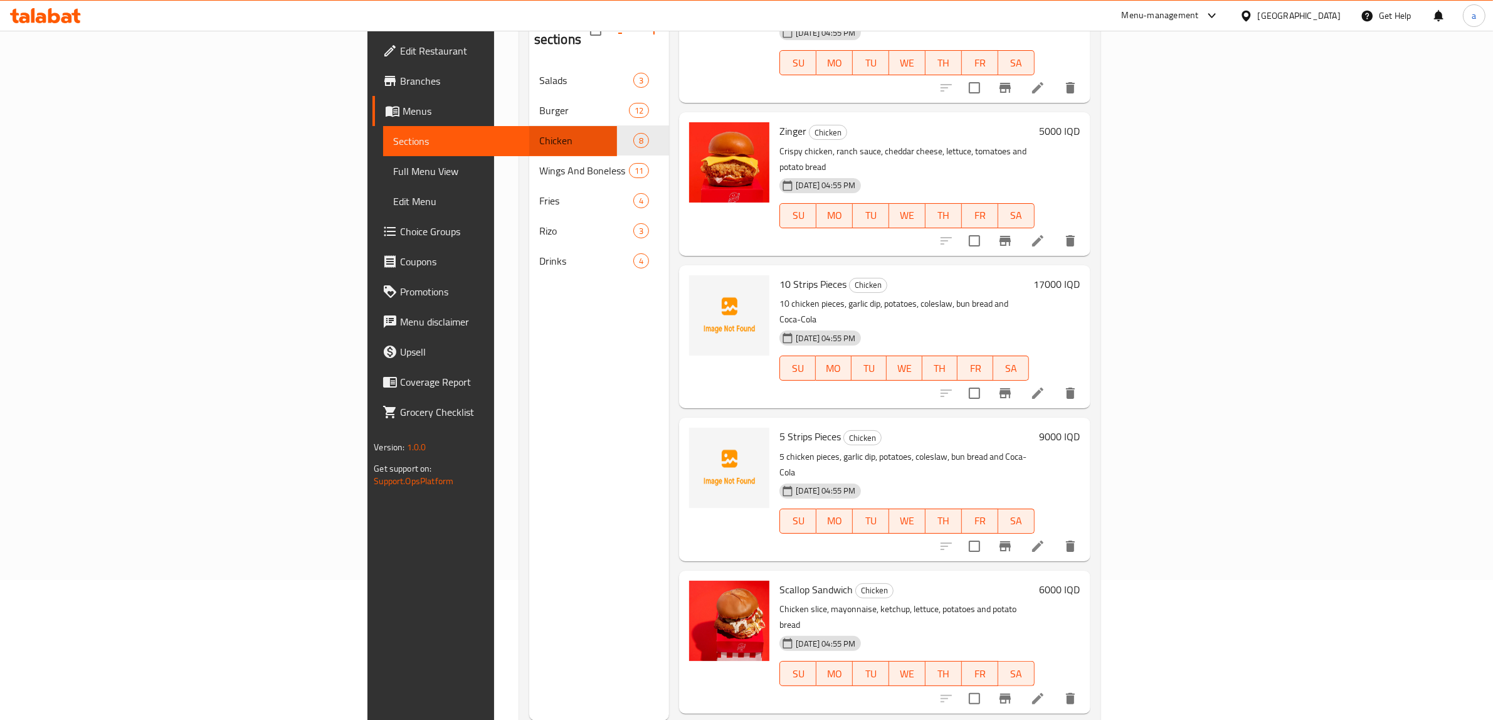
scroll to position [176, 0]
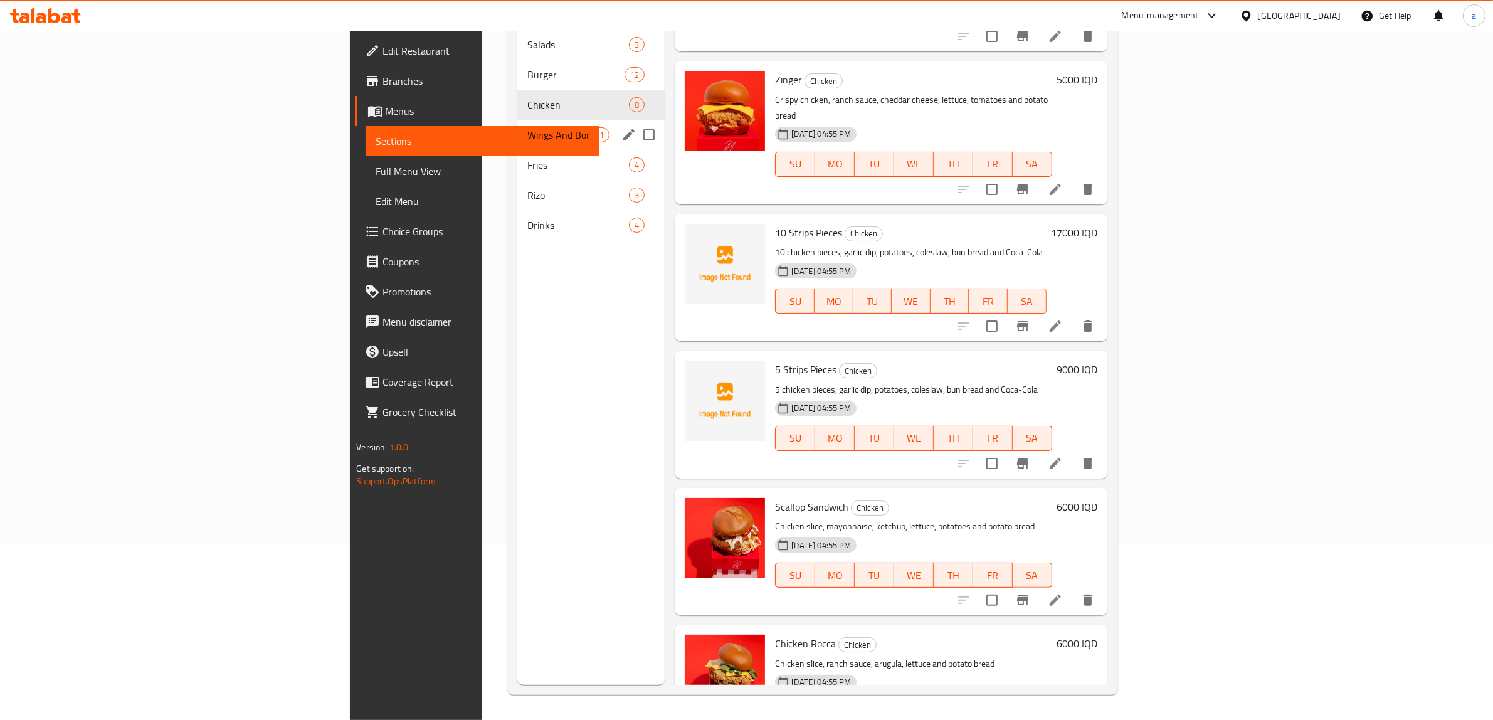
click at [527, 127] on span "Wings And Boneless" at bounding box center [558, 134] width 62 height 15
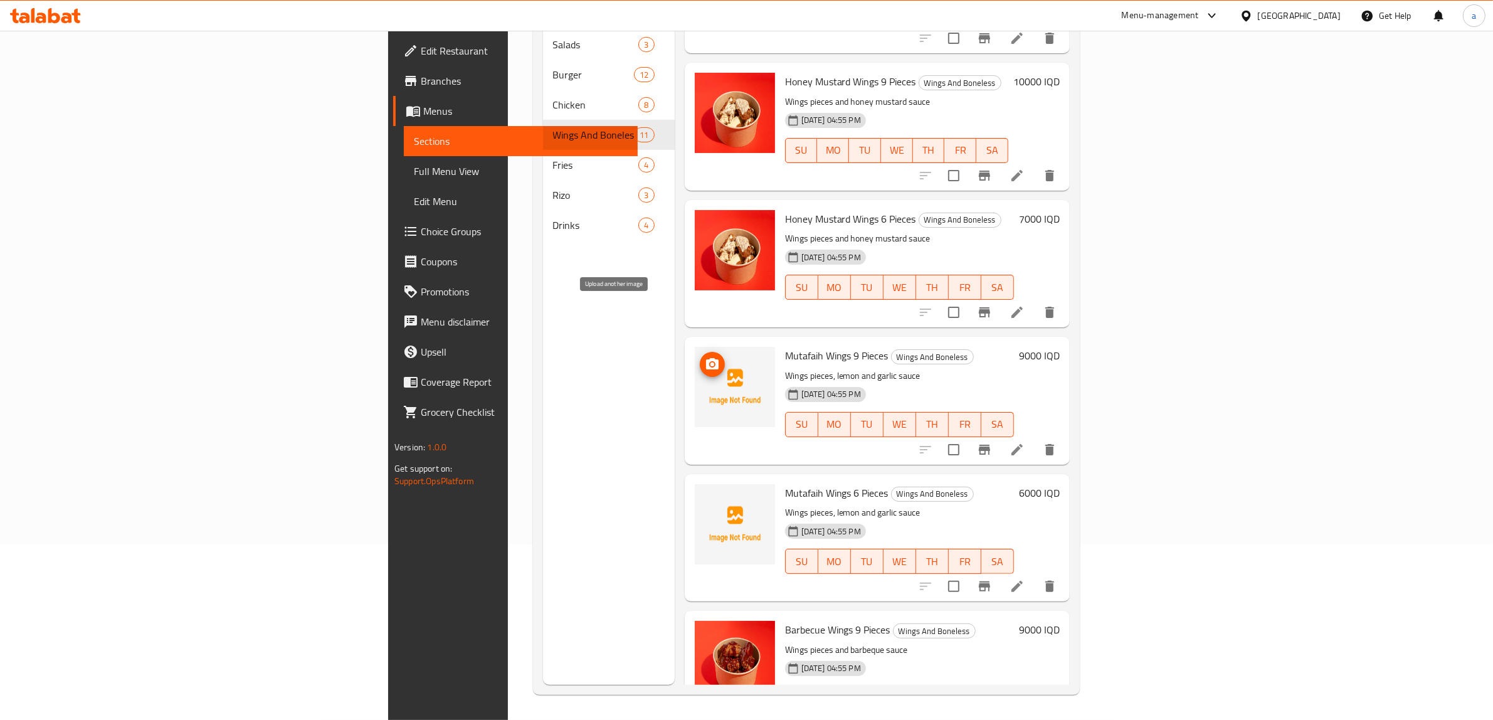
click at [706, 358] on icon "upload picture" at bounding box center [712, 363] width 13 height 11
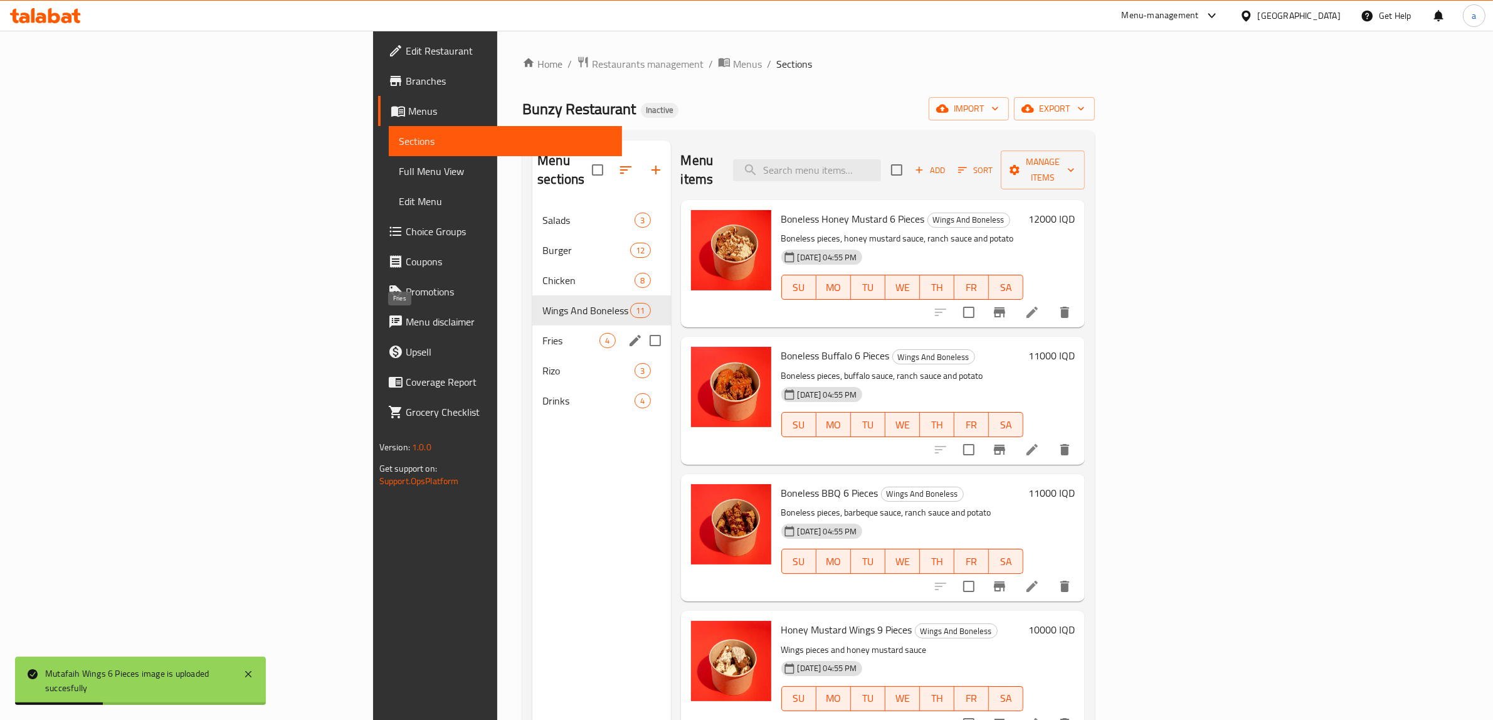
click at [542, 333] on span "Fries" at bounding box center [570, 340] width 57 height 15
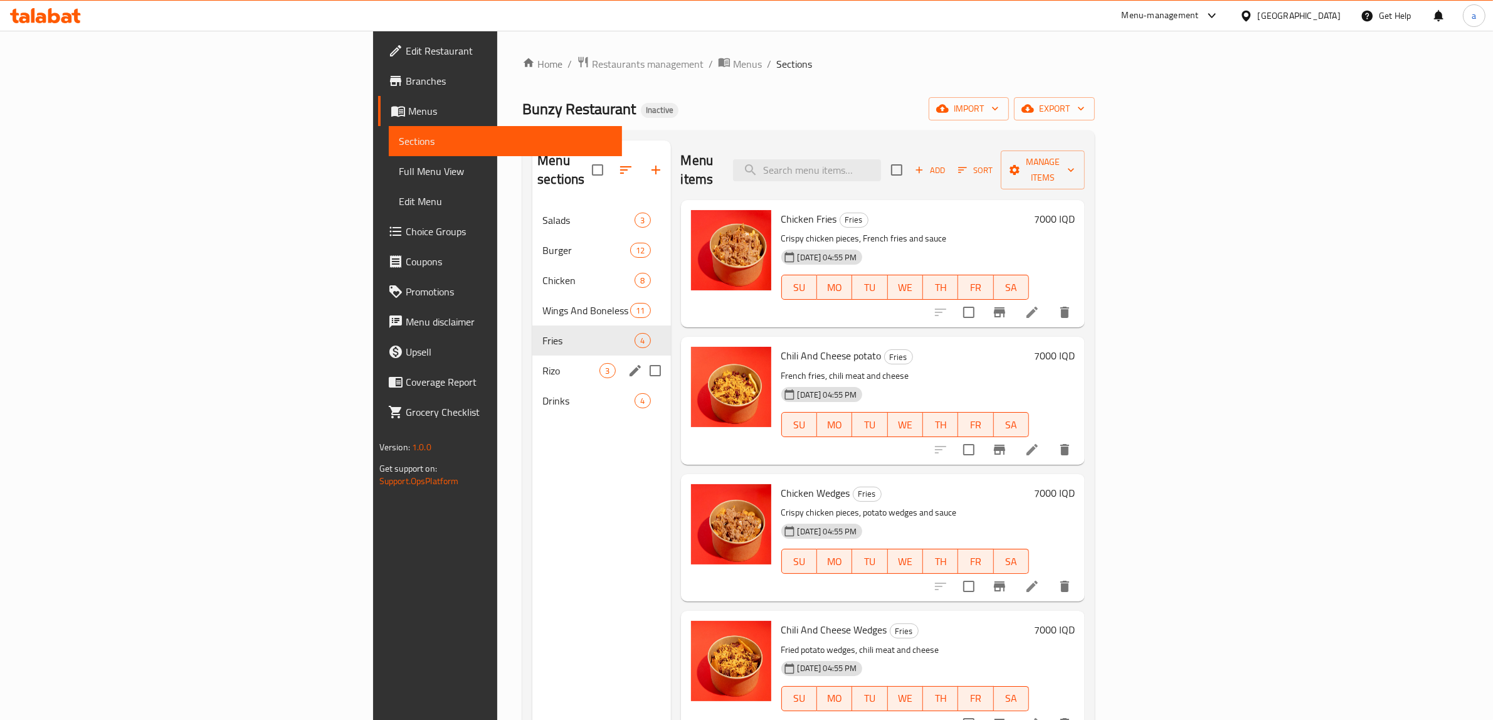
click at [532, 355] on div "Rizo 3" at bounding box center [601, 370] width 138 height 30
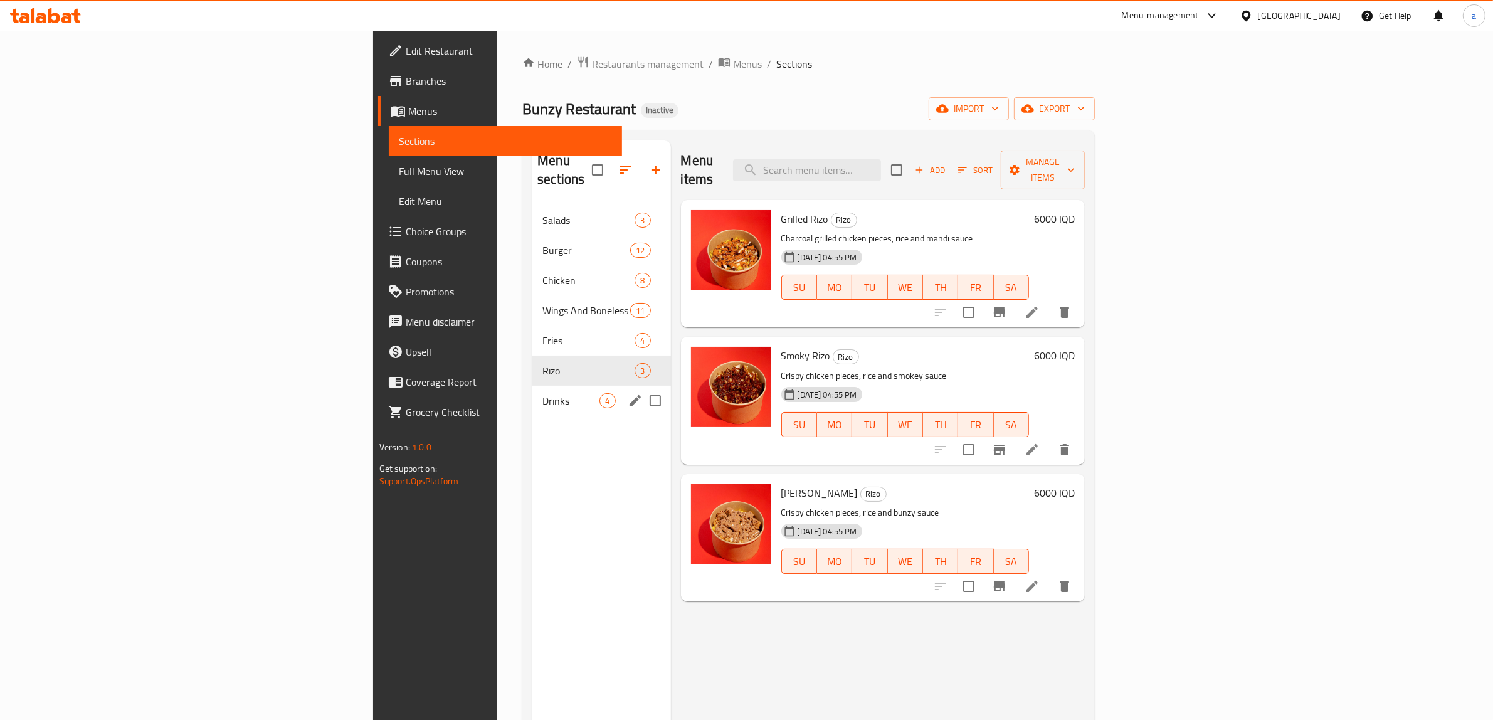
click at [532, 393] on div "Drinks 4" at bounding box center [601, 401] width 138 height 30
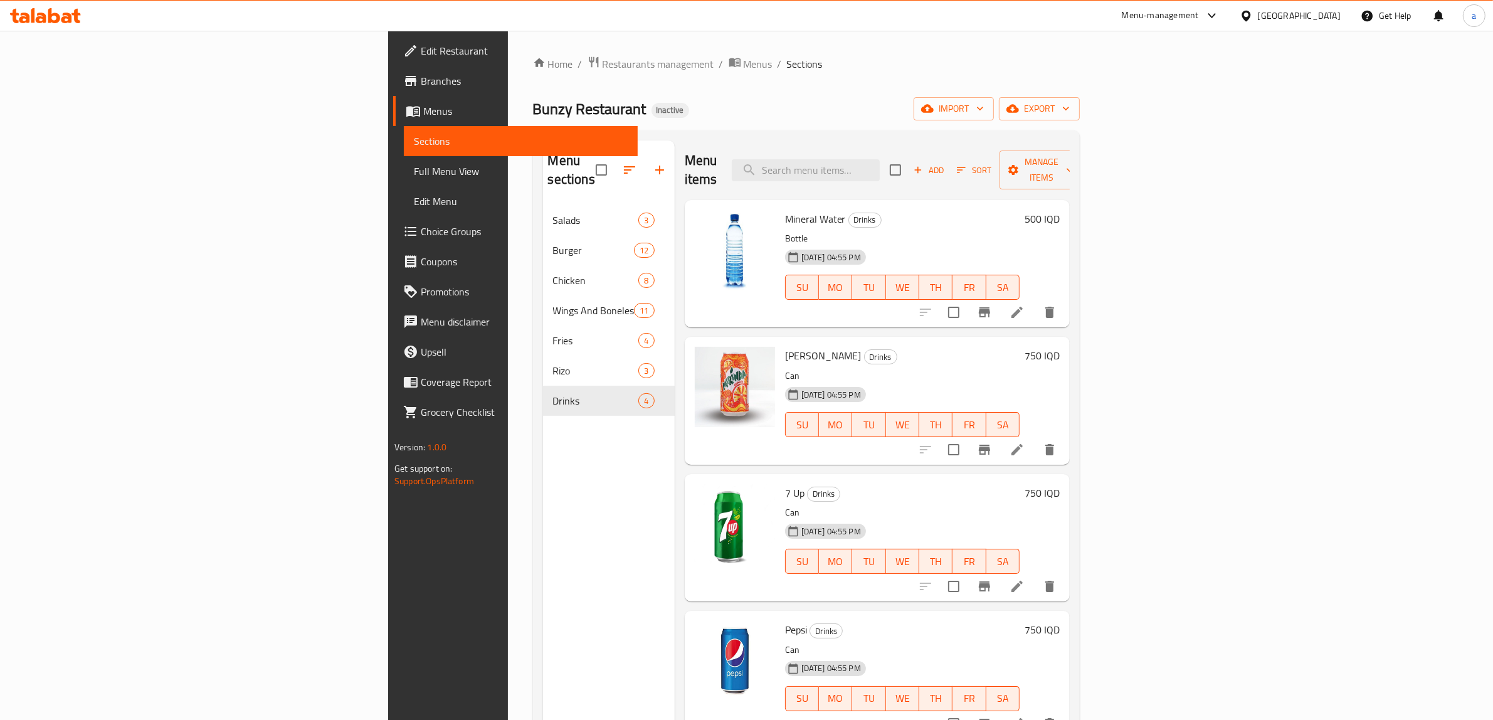
click at [421, 52] on span "Edit Restaurant" at bounding box center [524, 50] width 207 height 15
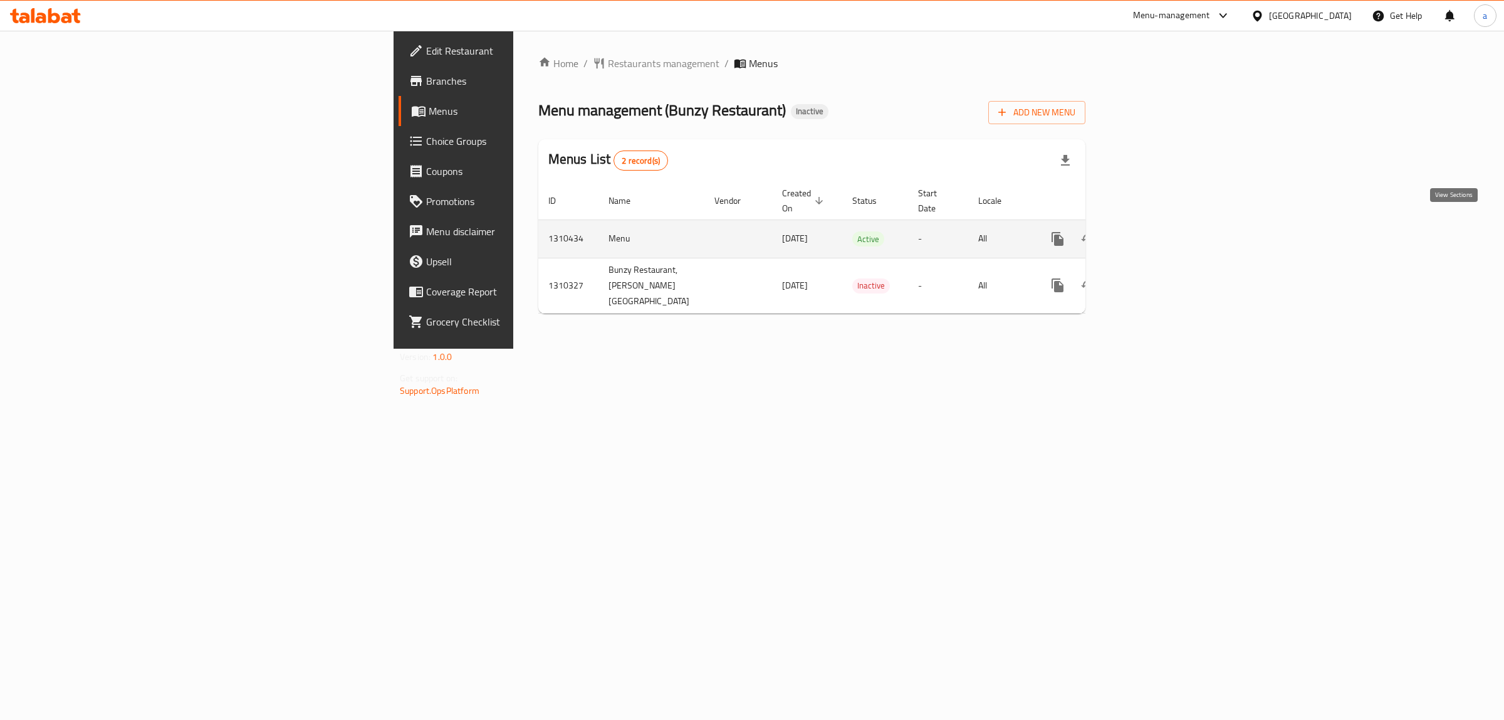
click at [1156, 231] on icon "enhanced table" at bounding box center [1148, 238] width 15 height 15
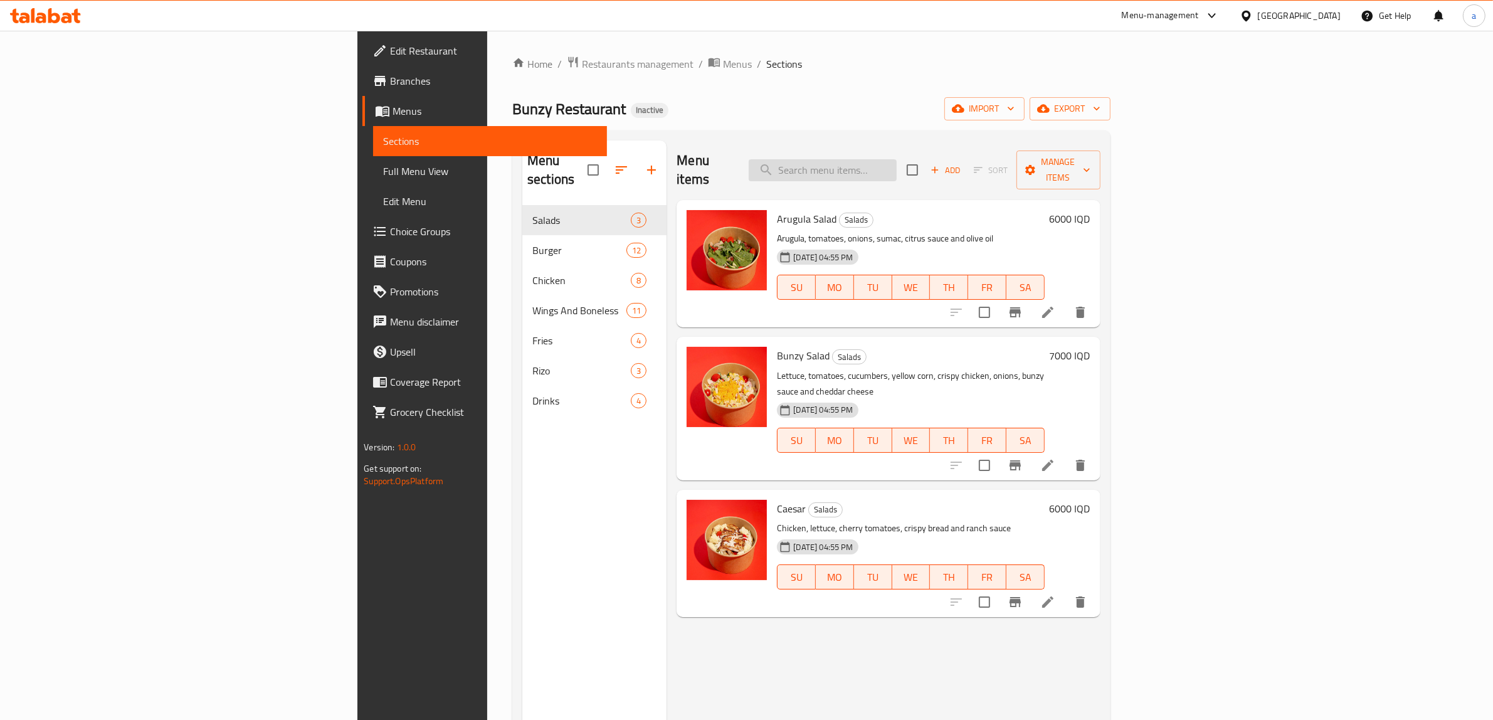
click at [896, 160] on input "search" at bounding box center [822, 170] width 148 height 22
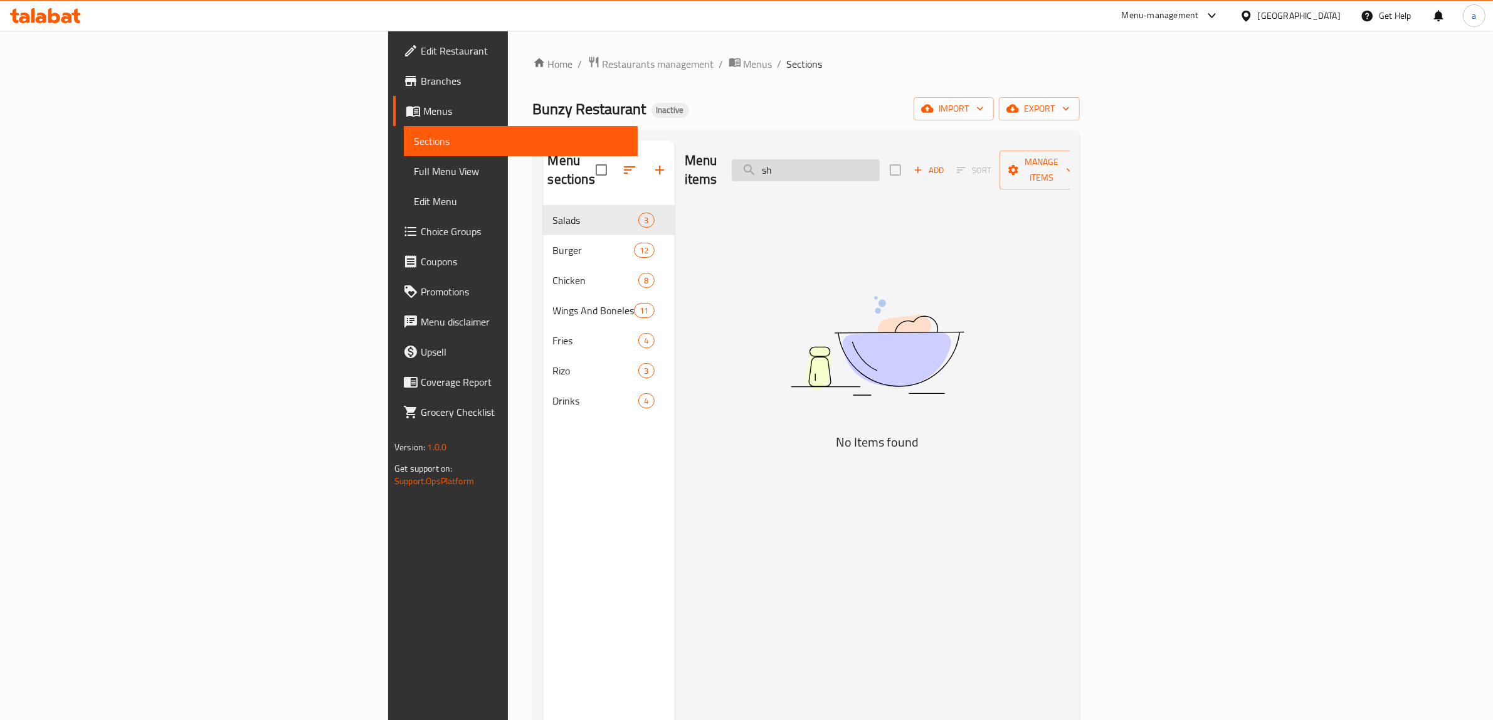
type input "s"
type input "t"
type input "f"
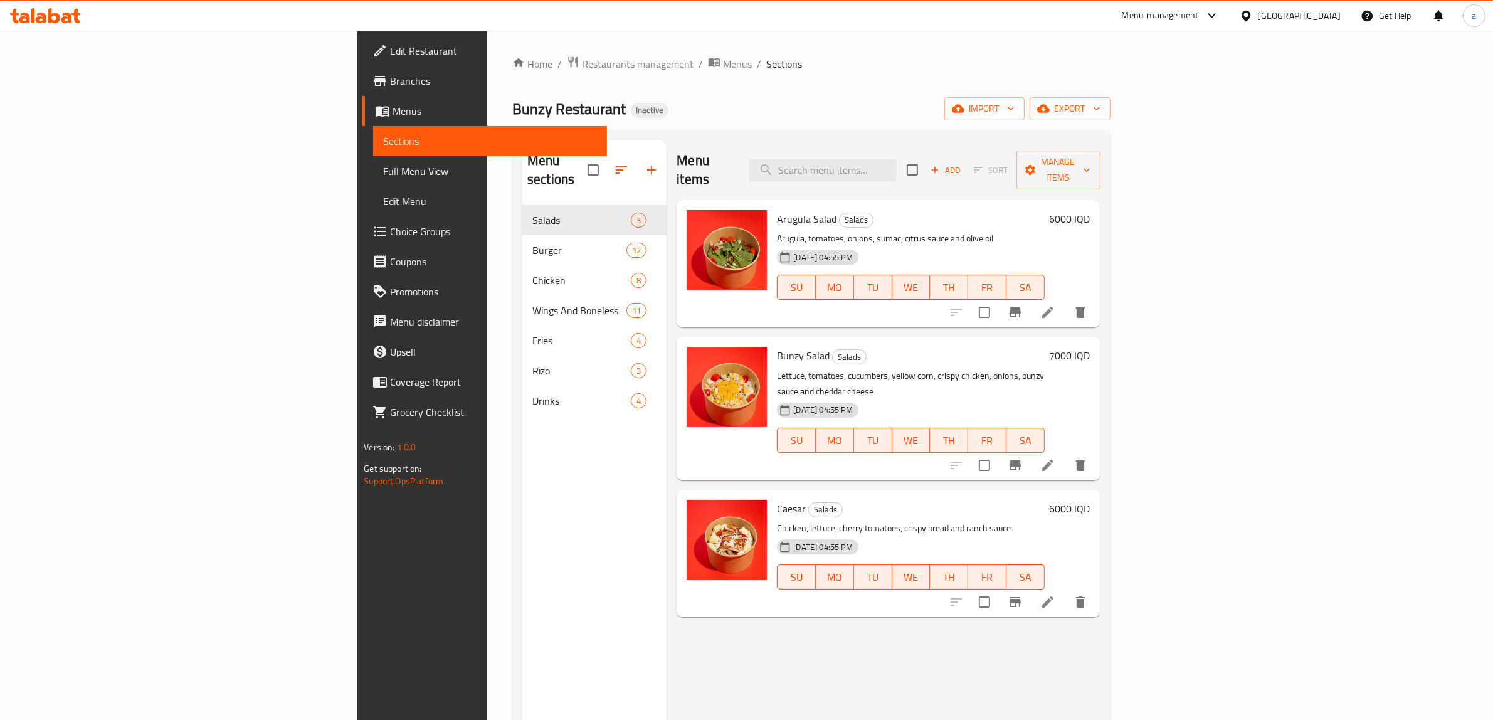
click at [383, 176] on span "Full Menu View" at bounding box center [490, 171] width 214 height 15
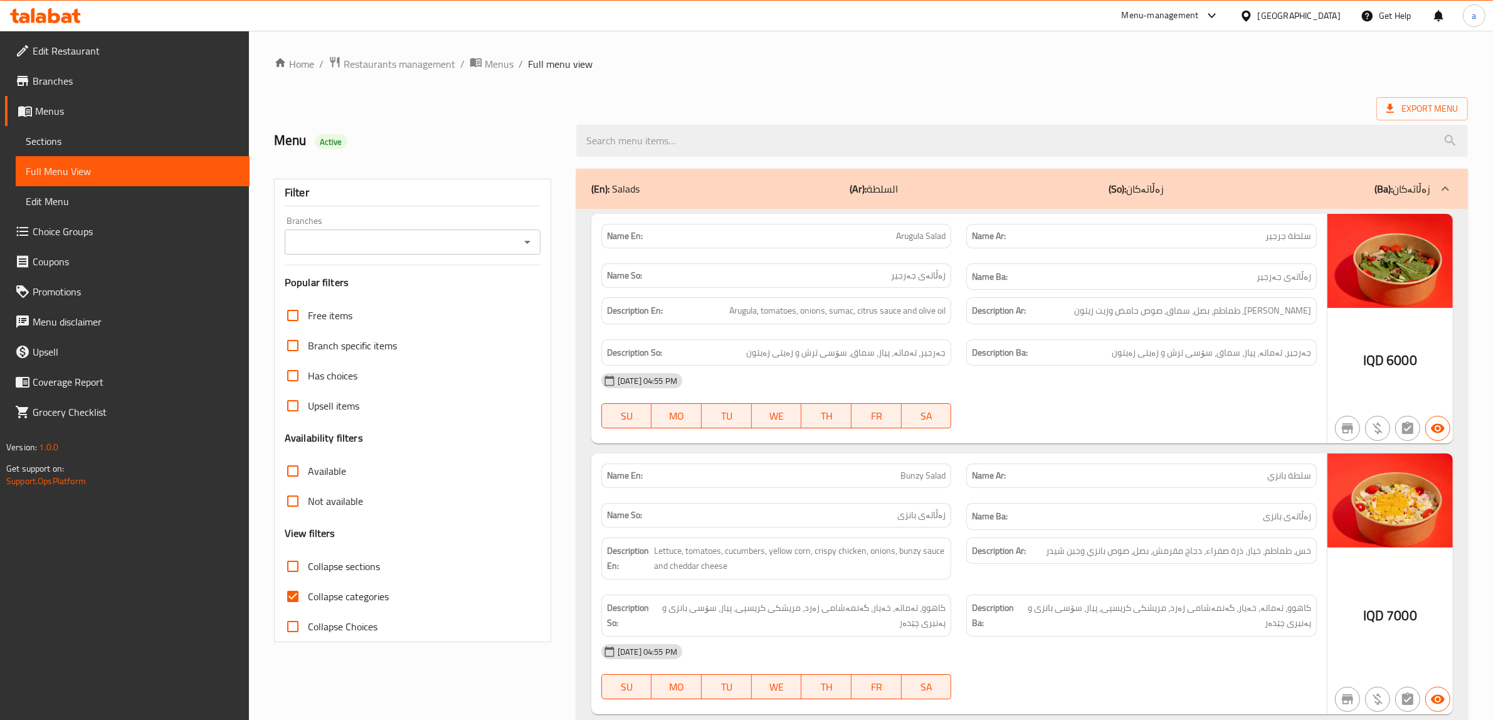
click at [536, 243] on div "Branches" at bounding box center [413, 241] width 256 height 25
click at [532, 242] on icon "Open" at bounding box center [527, 241] width 15 height 15
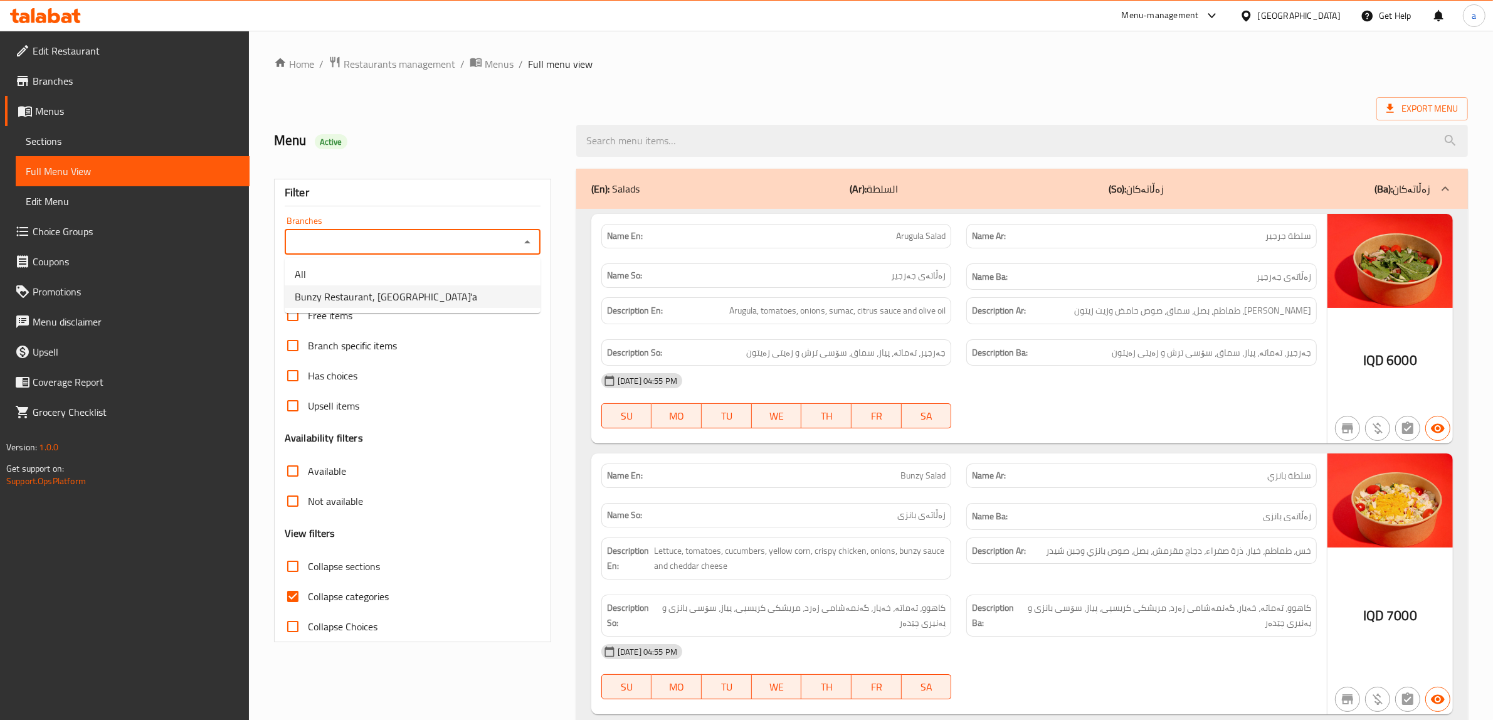
click at [364, 302] on span "Bunzy Restaurant, [GEOGRAPHIC_DATA]'a" at bounding box center [386, 296] width 182 height 15
type input "Bunzy Restaurant, [GEOGRAPHIC_DATA]'a"
click at [293, 594] on input "Collapse categories" at bounding box center [293, 596] width 30 height 30
checkbox input "false"
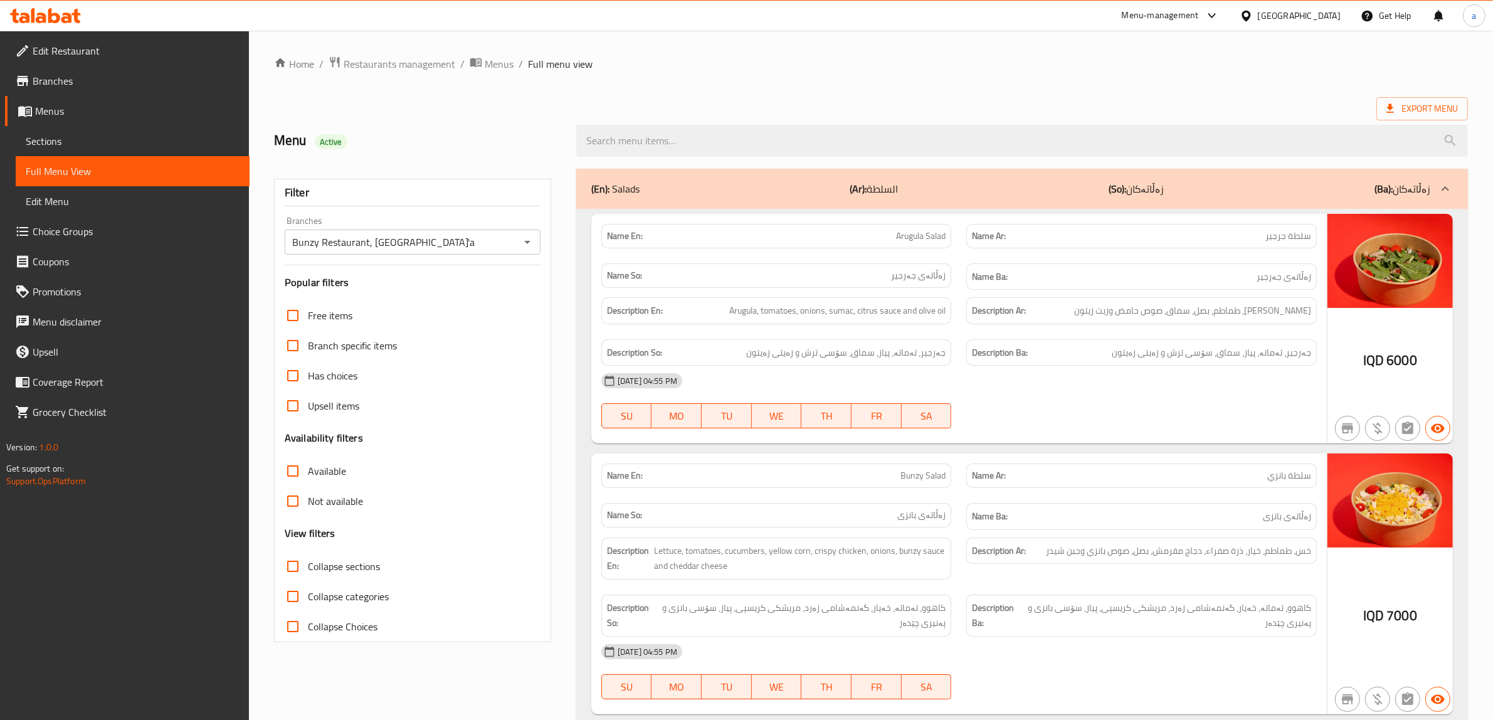
drag, startPoint x: 1192, startPoint y: 304, endPoint x: 1167, endPoint y: 70, distance: 235.8
drag, startPoint x: 718, startPoint y: 89, endPoint x: 723, endPoint y: 36, distance: 52.9
drag, startPoint x: 829, startPoint y: 354, endPoint x: 846, endPoint y: 54, distance: 300.7
